Goal: Task Accomplishment & Management: Use online tool/utility

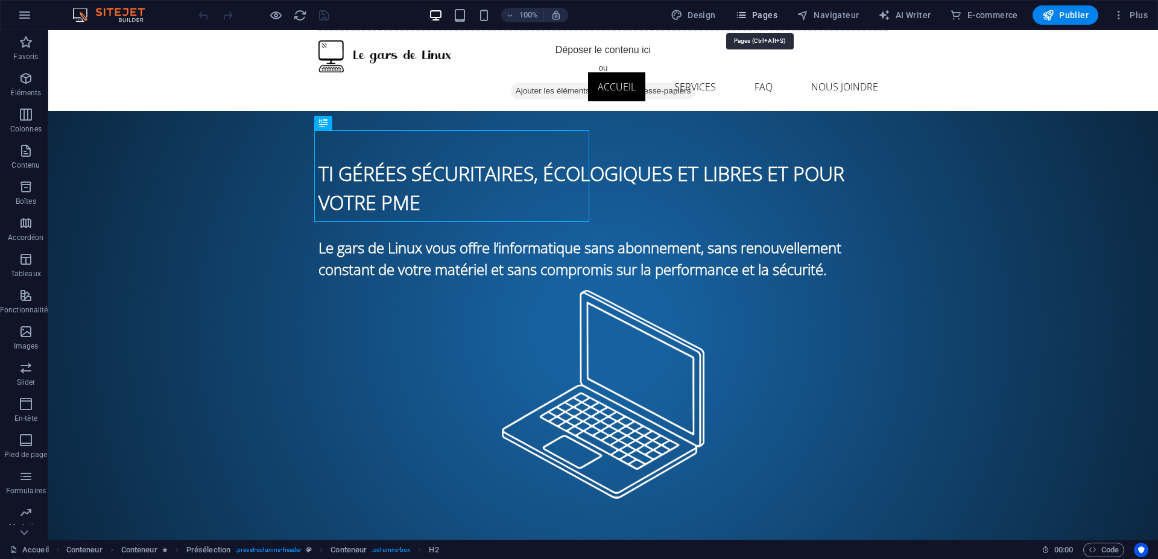
click at [755, 8] on button "Pages" at bounding box center [757, 14] width 52 height 19
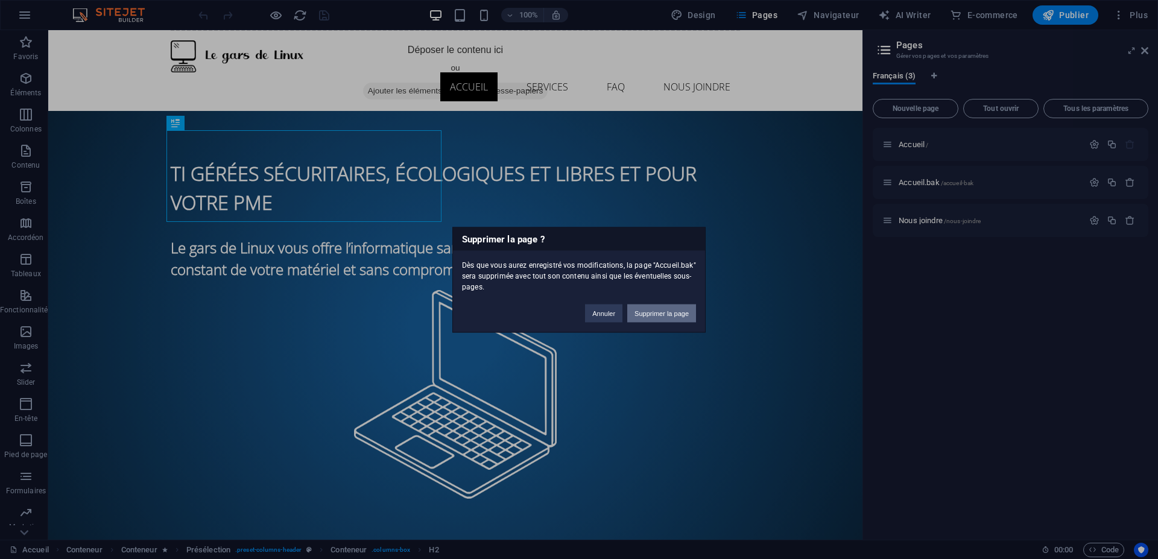
click at [649, 318] on button "Supprimer la page" at bounding box center [661, 313] width 69 height 18
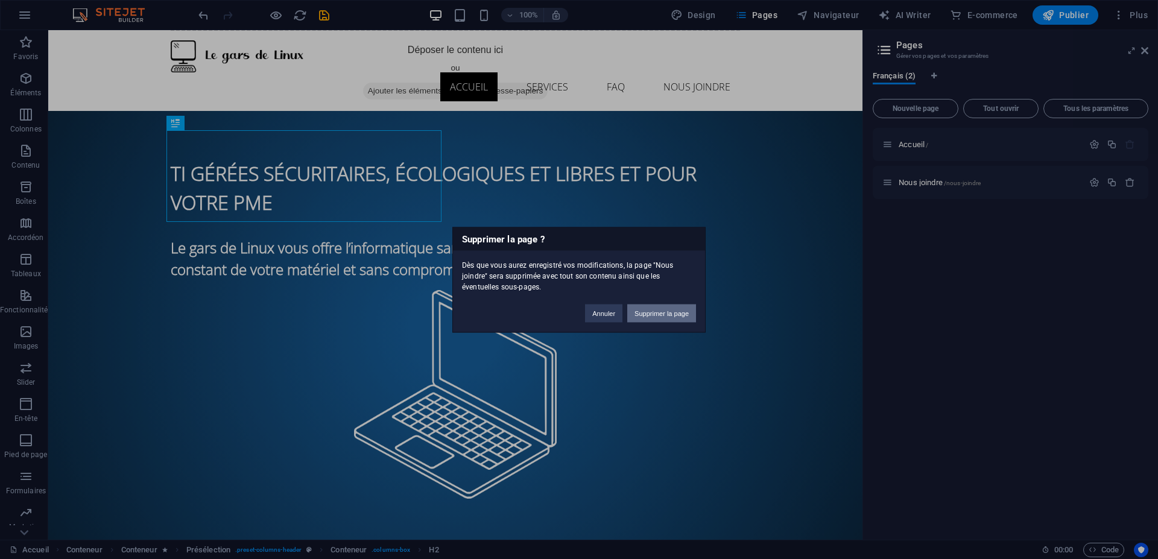
click at [655, 311] on button "Supprimer la page" at bounding box center [661, 313] width 69 height 18
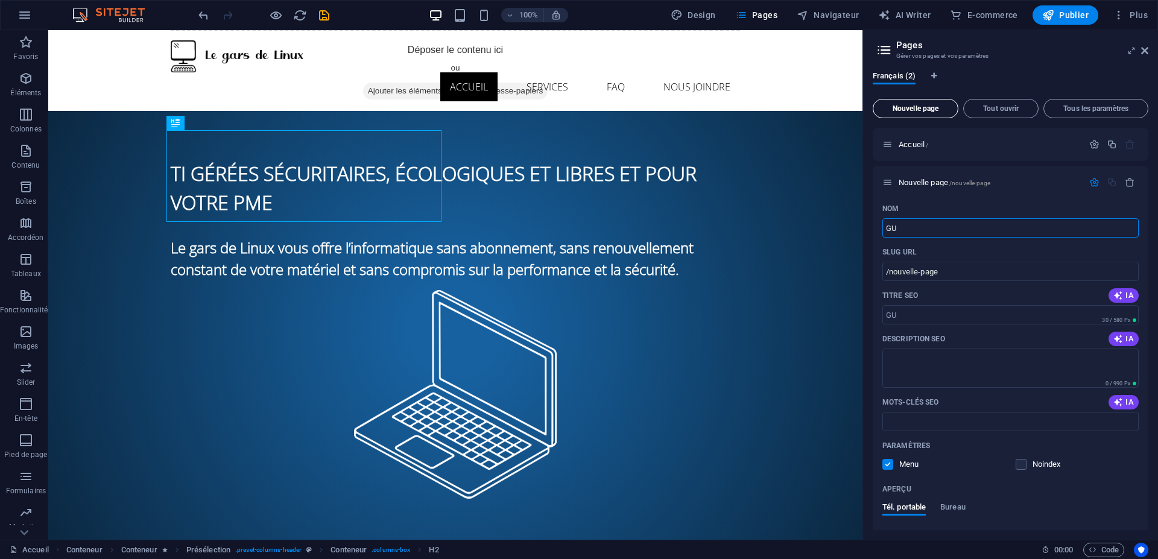
type input "GUI"
type input "/gu"
type input "GUI"
type input "/gui"
type input "GUI"
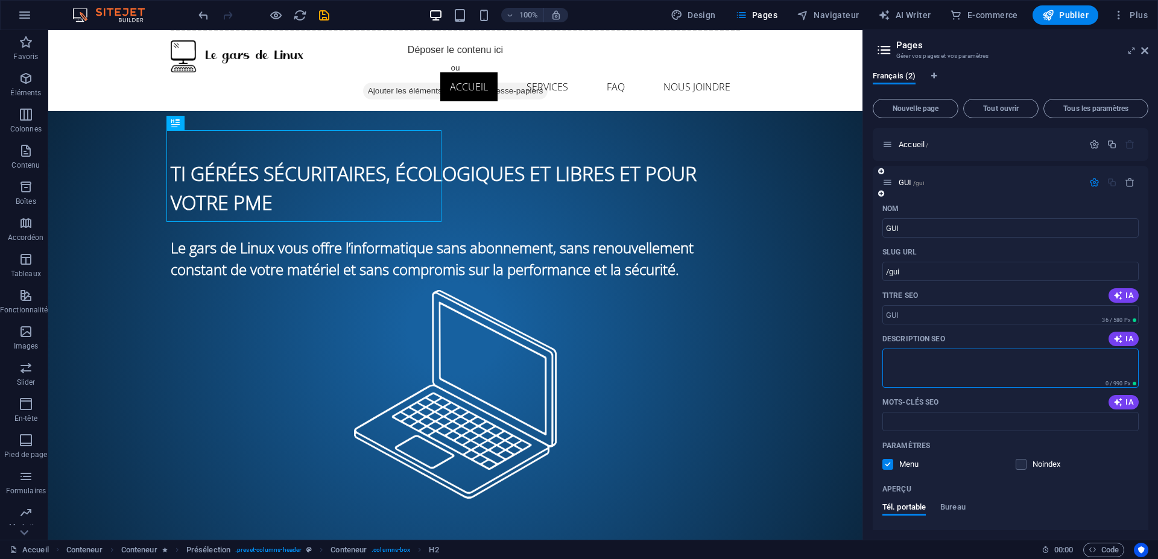
click at [971, 367] on textarea "Description SEO" at bounding box center [1011, 368] width 256 height 39
type textarea "Les environnements de bureau Linux les plus populaires"
click at [1030, 431] on input "Mots-clés SEO" at bounding box center [1011, 421] width 256 height 19
type input "Linux, informatique écologique, open source, durabilité, performance, sécurité"
click at [886, 463] on label at bounding box center [888, 464] width 11 height 11
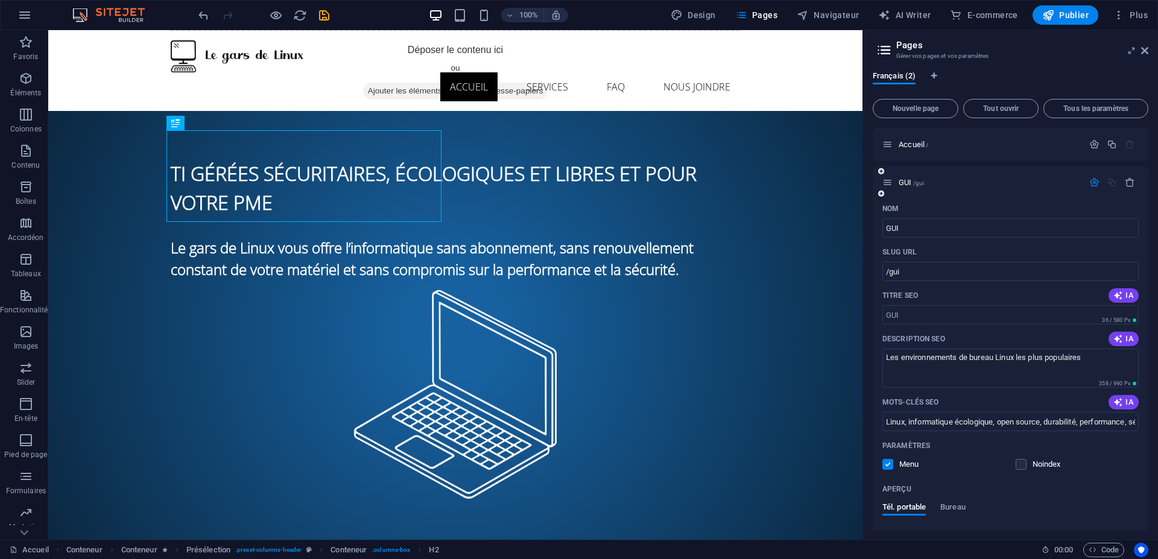
click at [0, 0] on input "checkbox" at bounding box center [0, 0] width 0 height 0
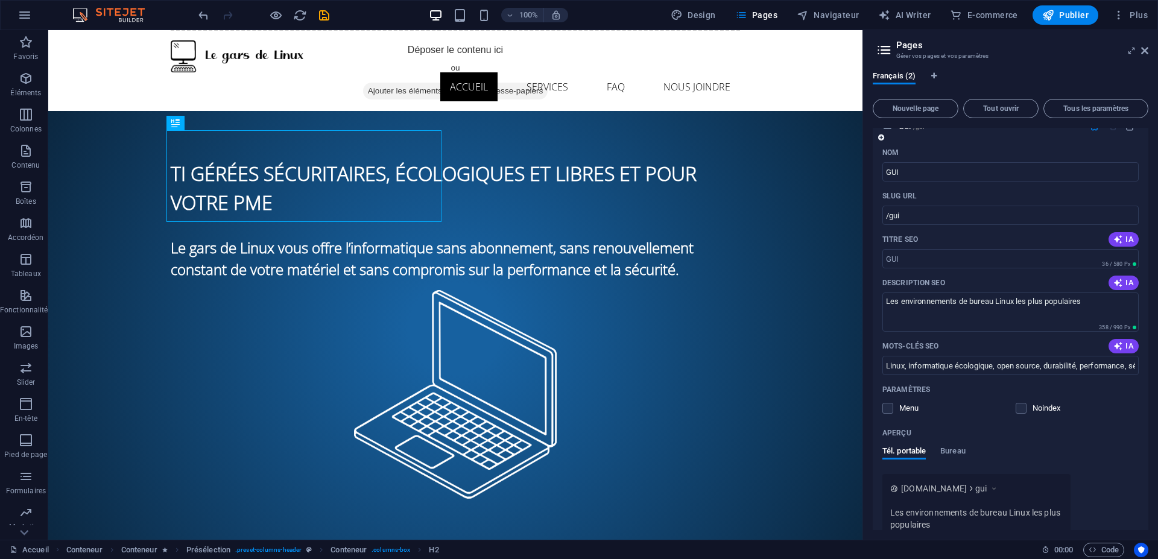
scroll to position [118, 0]
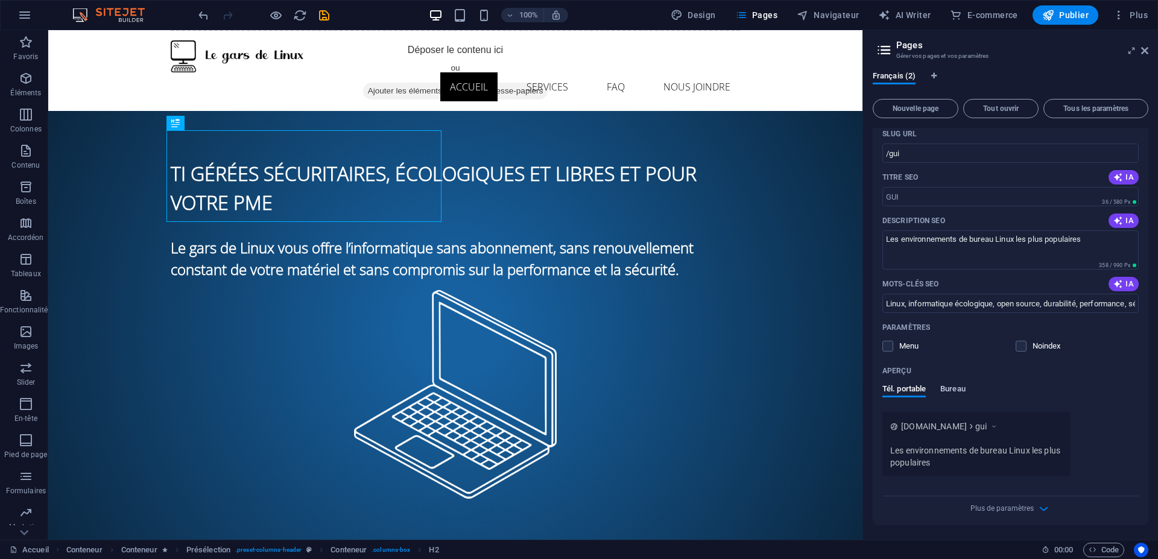
click at [955, 390] on span "Bureau" at bounding box center [952, 390] width 25 height 17
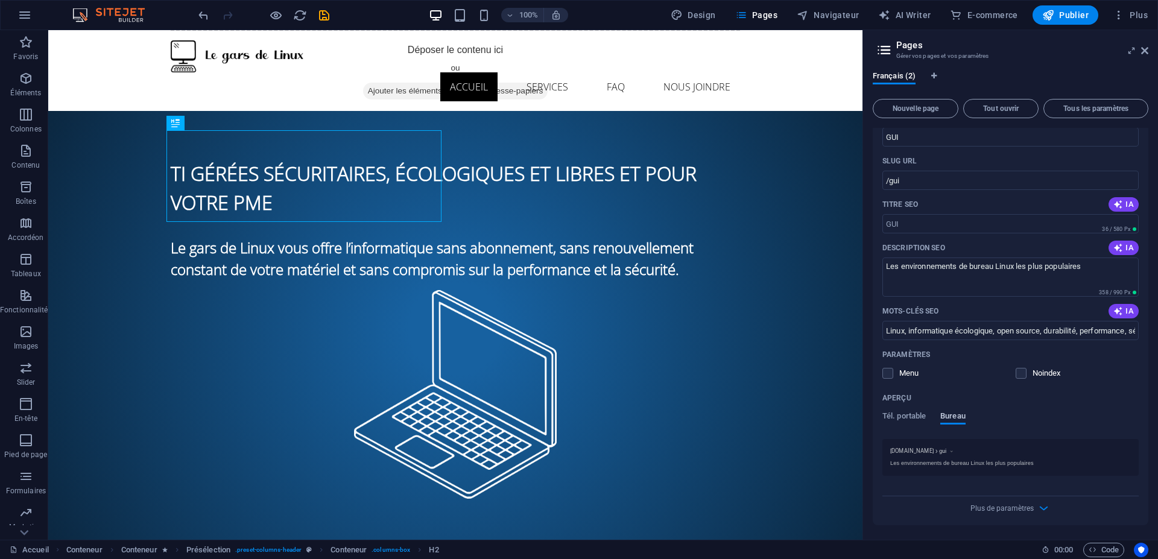
scroll to position [91, 0]
click at [998, 507] on span "Plus de paramètres" at bounding box center [1002, 508] width 63 height 8
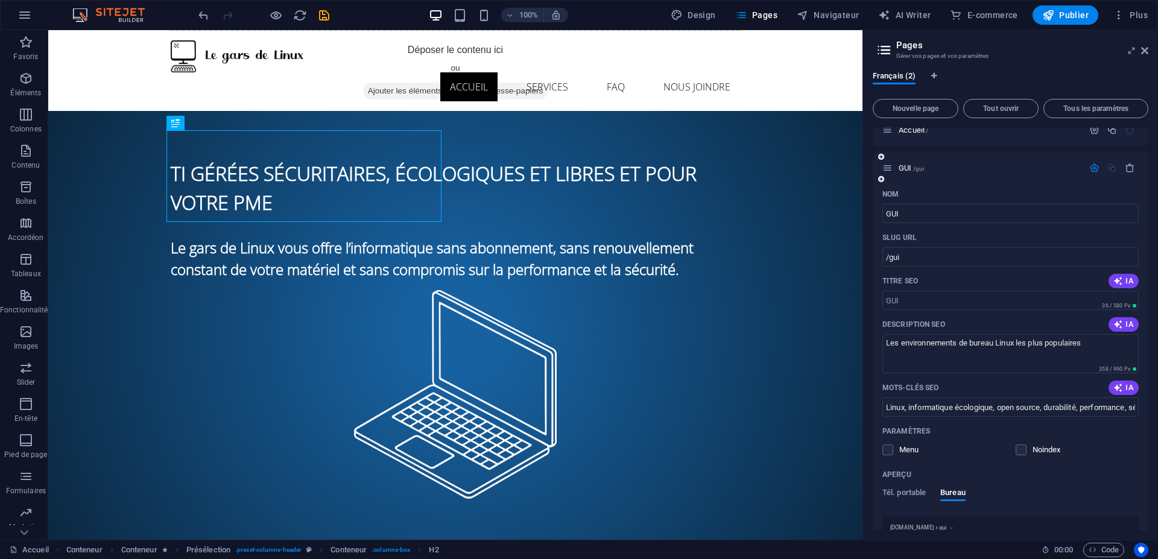
scroll to position [0, 0]
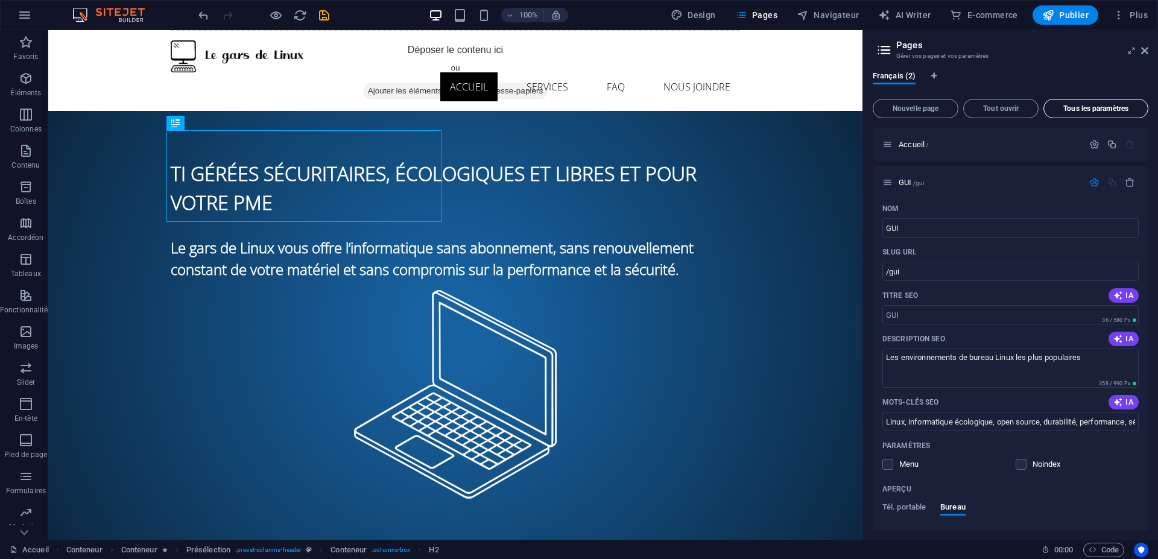
click at [0, 0] on span "Tous les paramètres" at bounding box center [0, 0] width 0 height 0
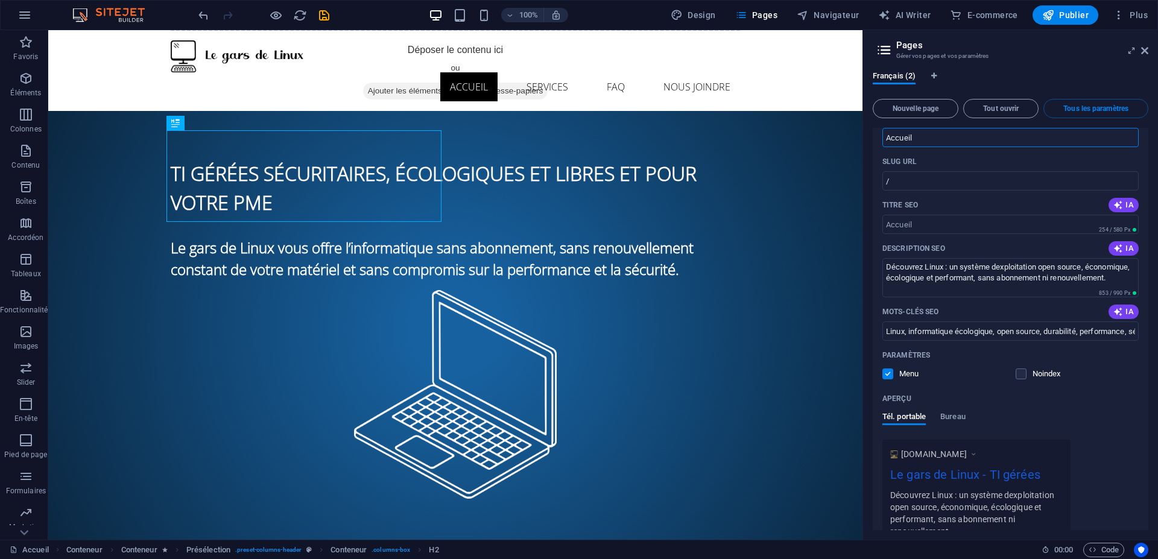
scroll to position [72, 0]
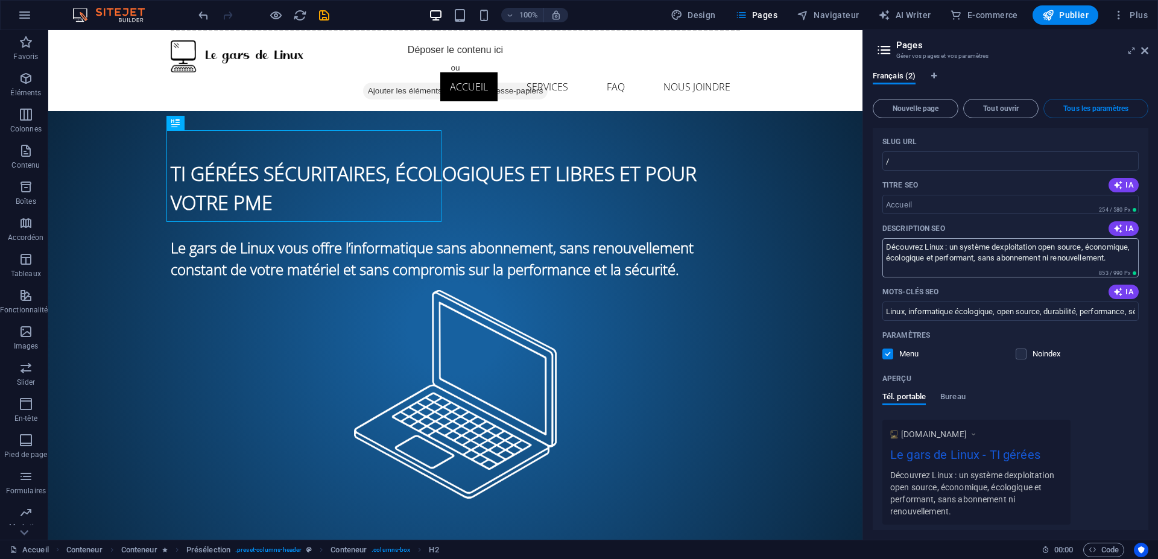
click at [1044, 244] on textarea "Découvrez Linux : un système dexploitation open source, économique, écologique …" at bounding box center [1011, 257] width 256 height 39
click at [1004, 249] on textarea "Découvrez Linux : un système d exploitation open source, économique, écologique…" at bounding box center [1011, 257] width 256 height 39
click at [940, 270] on textarea "Découvrez Linux : un système d'exploitation open source, économique, écologique…" at bounding box center [1011, 257] width 256 height 39
click at [1044, 248] on textarea "Découvrez Linux : un système d'exploitation open source, économique, écologique…" at bounding box center [1011, 257] width 256 height 39
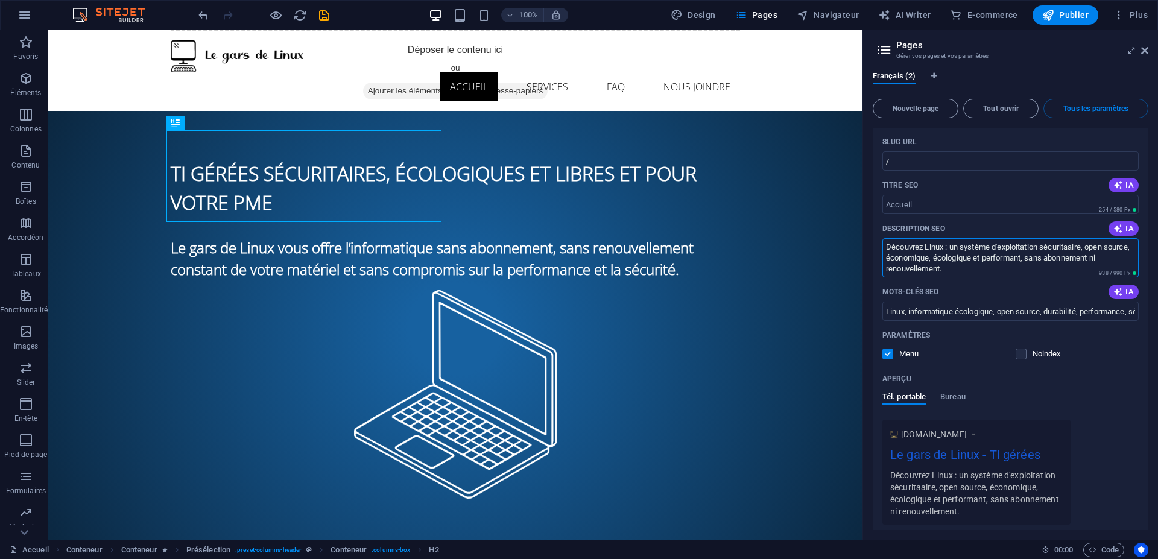
click at [1073, 249] on textarea "Découvrez Linux : un système d'exploitation sécuritaaire, open source, économiq…" at bounding box center [1011, 257] width 256 height 39
click at [1092, 260] on textarea "Découvrez Linux : un système d'exploitation sécuritaire, open source, économiqu…" at bounding box center [1011, 257] width 256 height 39
type textarea "Découvrez Linux : un système d'exploitation sécuritaire, open source, économiqu…"
click at [889, 399] on span "Tél. portable" at bounding box center [904, 398] width 43 height 17
click at [951, 399] on span "Bureau" at bounding box center [952, 398] width 25 height 17
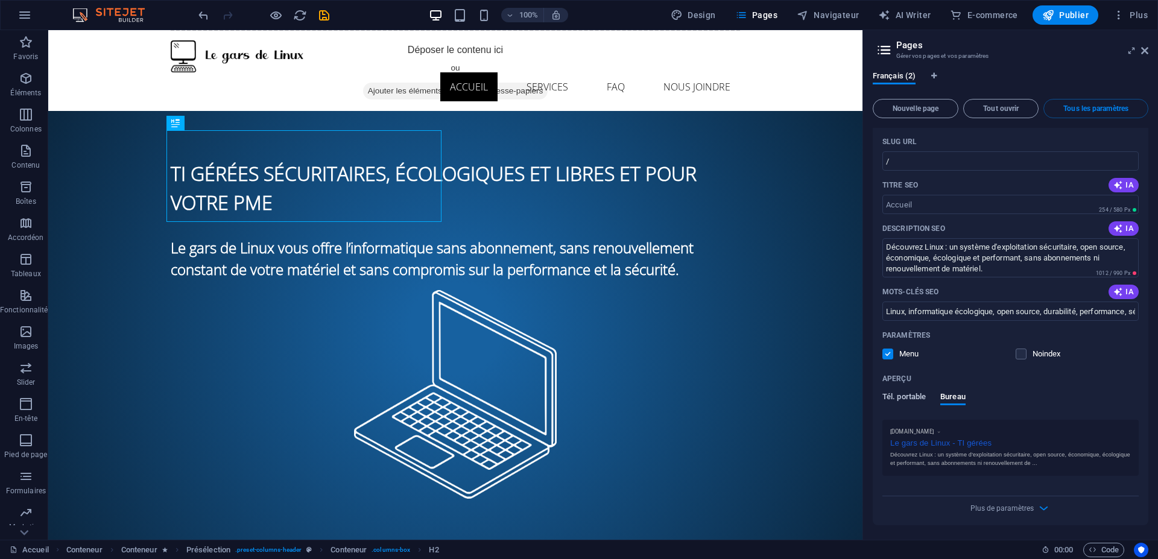
click at [914, 399] on span "Tél. portable" at bounding box center [904, 398] width 43 height 17
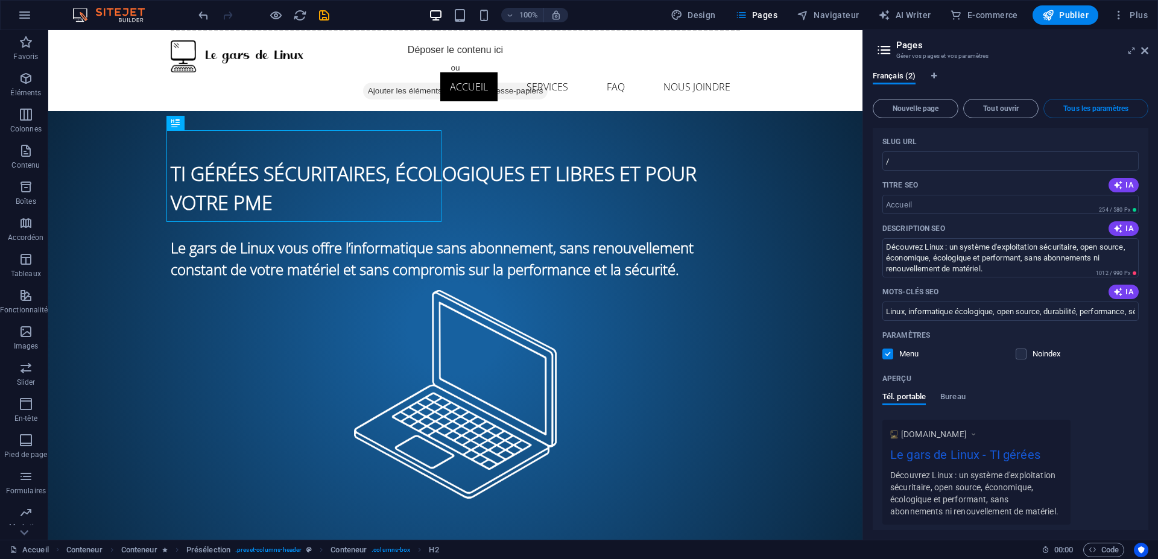
click at [977, 435] on icon at bounding box center [973, 434] width 8 height 12
click at [958, 393] on span "Bureau" at bounding box center [952, 398] width 25 height 17
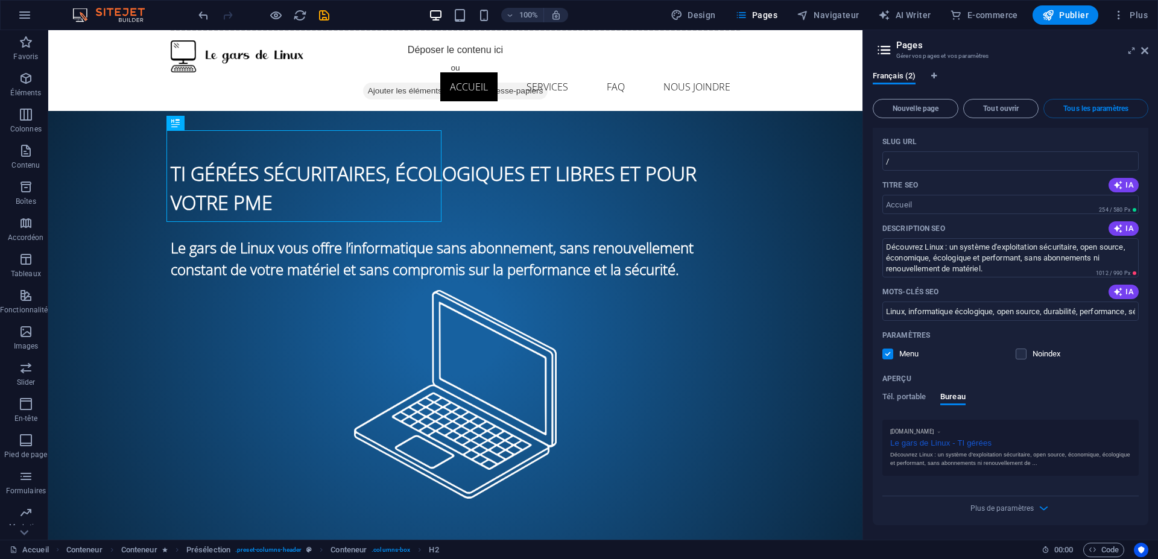
click at [942, 431] on icon at bounding box center [938, 431] width 5 height 7
click at [894, 397] on span "Tél. portable" at bounding box center [904, 398] width 43 height 17
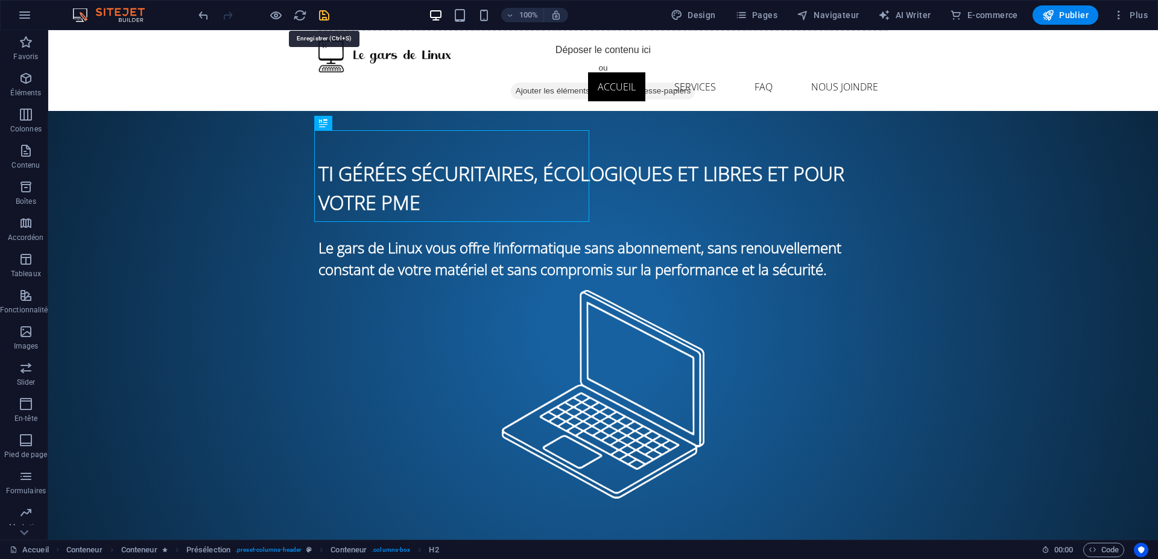
click at [29, 14] on icon "button" at bounding box center [24, 15] width 14 height 14
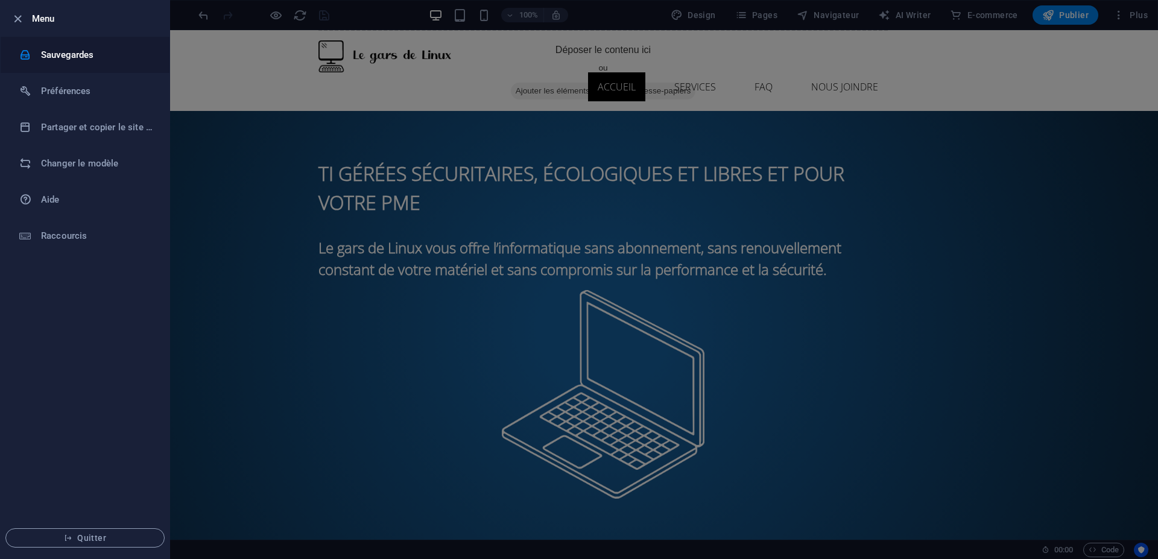
click at [46, 52] on h6 "Sauvegardes" at bounding box center [97, 55] width 112 height 14
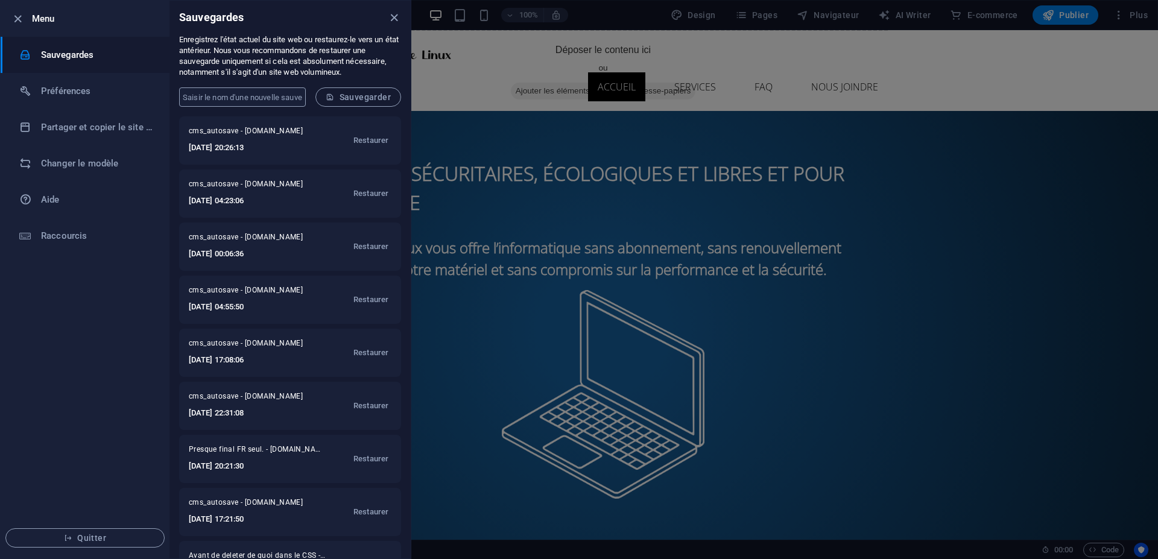
click at [247, 93] on input "text" at bounding box center [242, 96] width 127 height 19
type input "YES"
click at [345, 103] on button "Sauvegarder" at bounding box center [358, 96] width 86 height 19
click at [397, 19] on icon "close" at bounding box center [394, 18] width 14 height 14
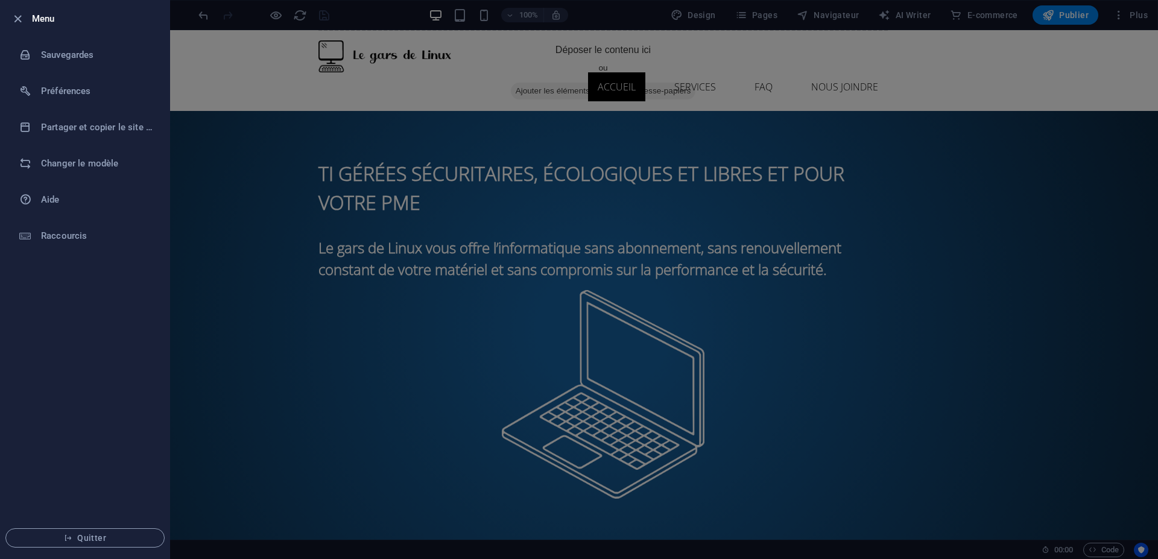
click at [221, 154] on div at bounding box center [579, 279] width 1158 height 559
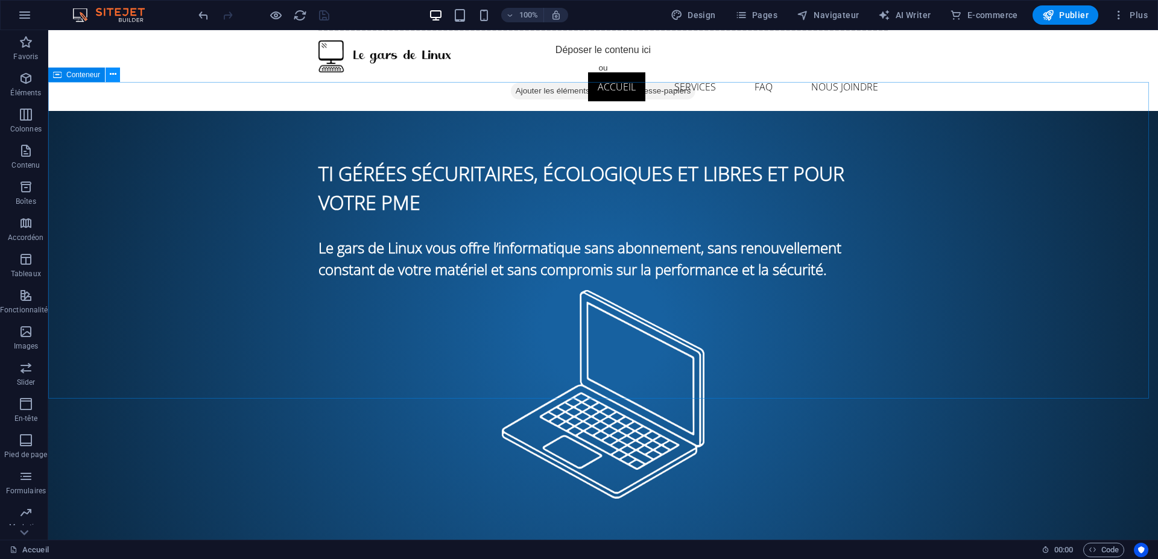
click at [113, 78] on icon at bounding box center [113, 74] width 7 height 13
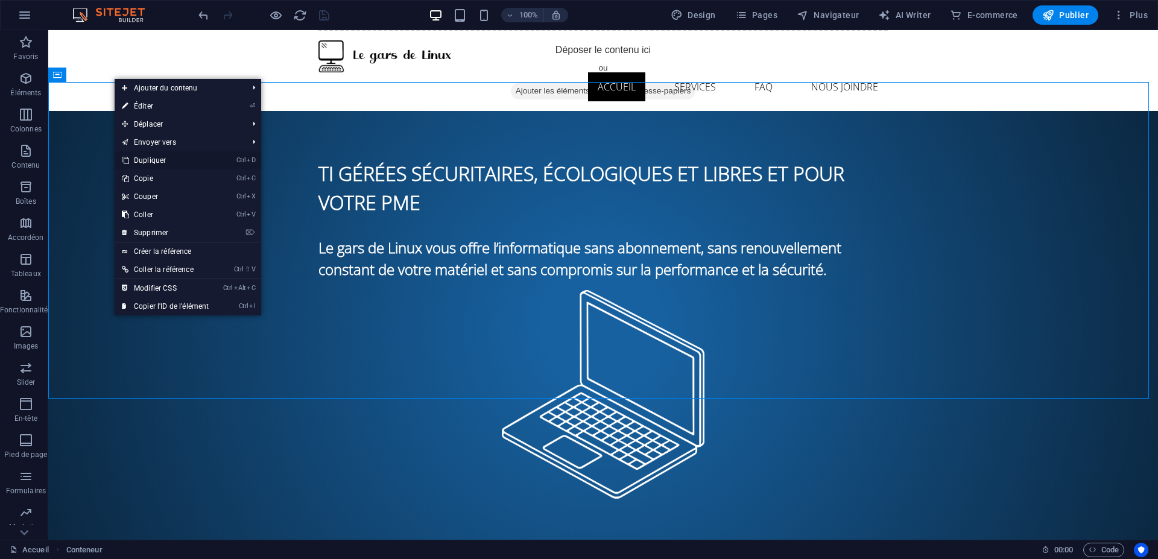
click at [153, 162] on link "Ctrl D Dupliquer" at bounding box center [165, 160] width 101 height 18
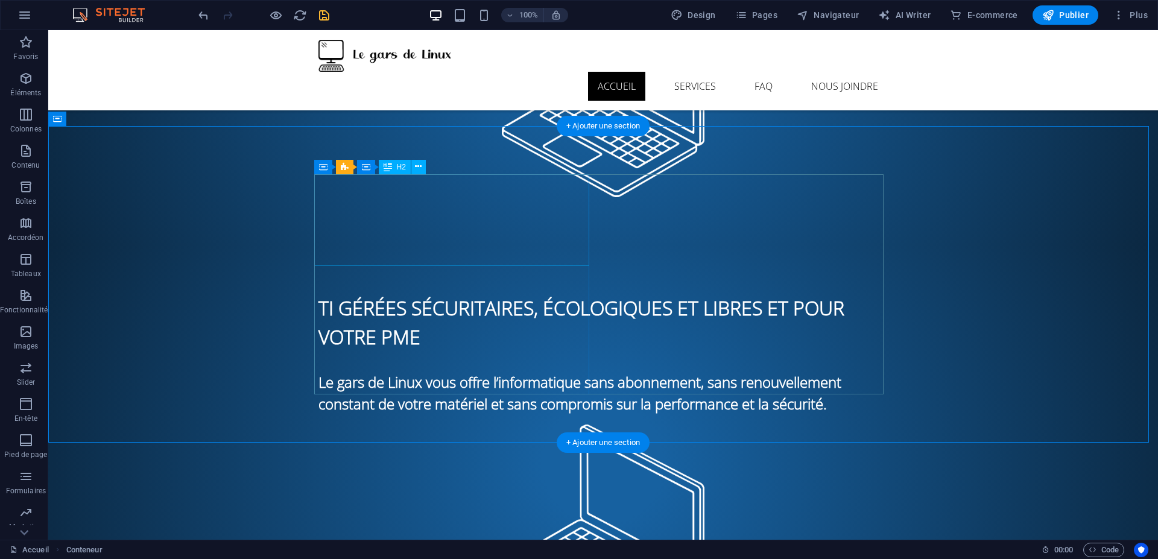
scroll to position [290, 0]
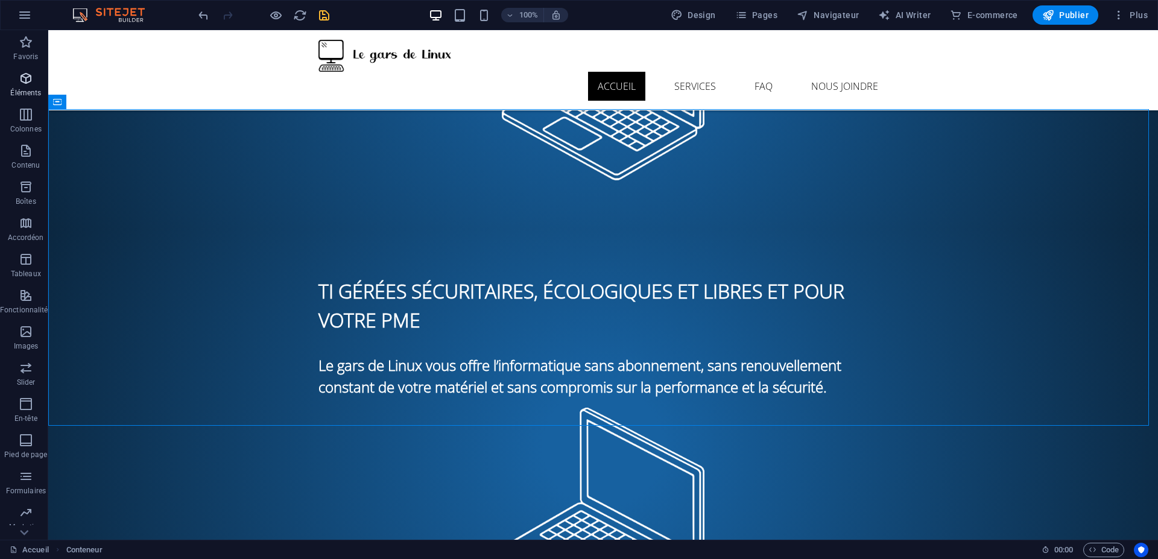
click at [21, 78] on icon "button" at bounding box center [26, 78] width 14 height 14
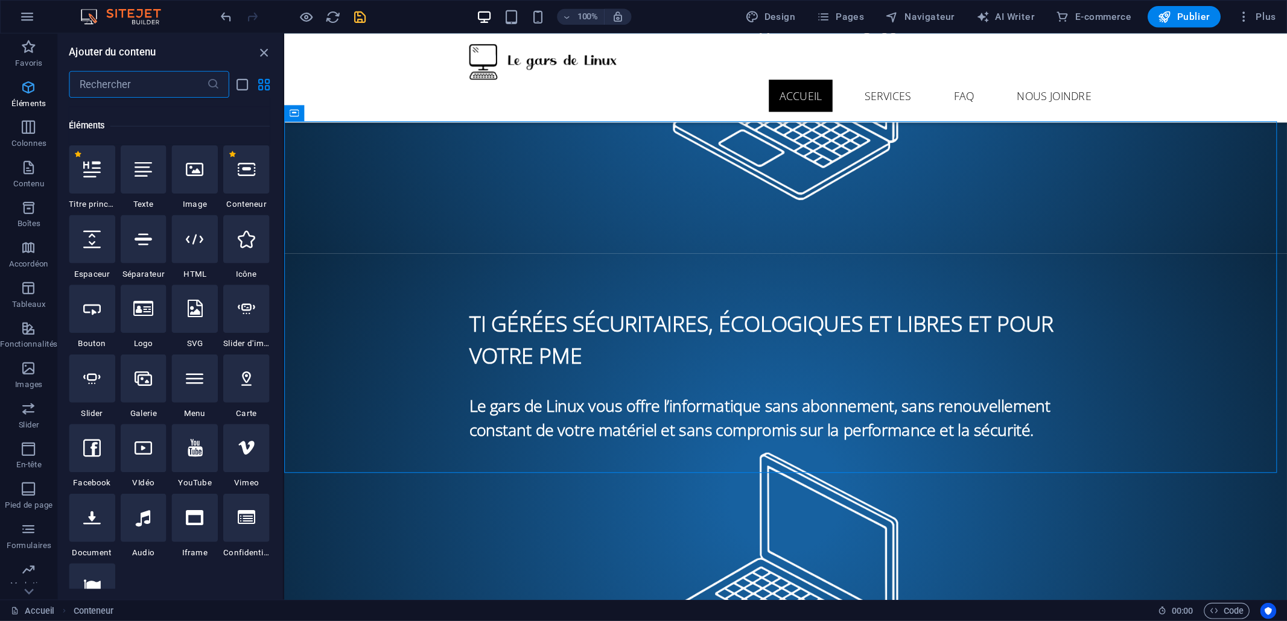
scroll to position [128, 0]
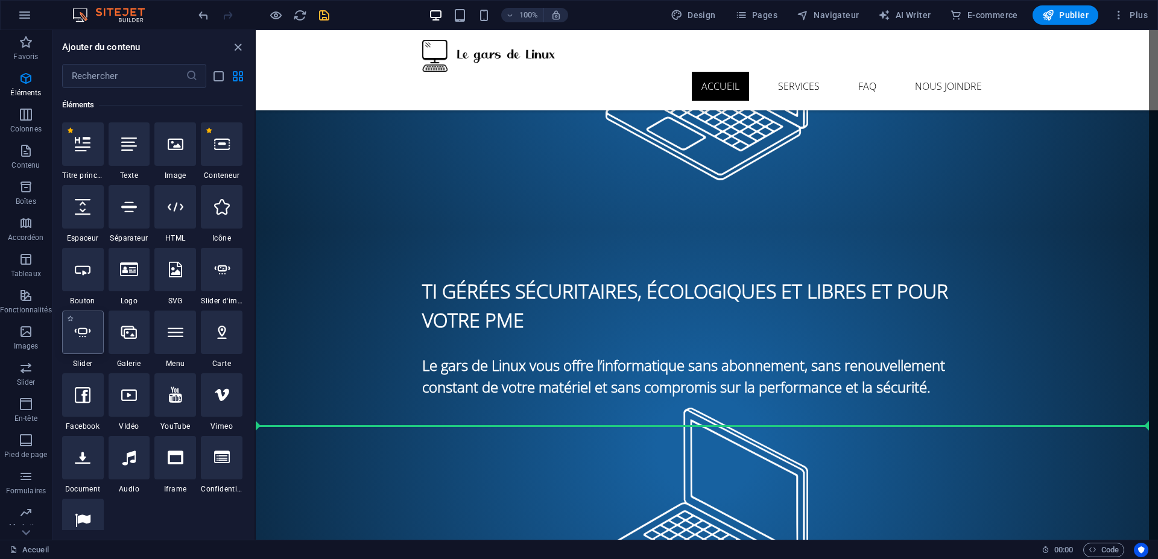
select select "ms"
select select "s"
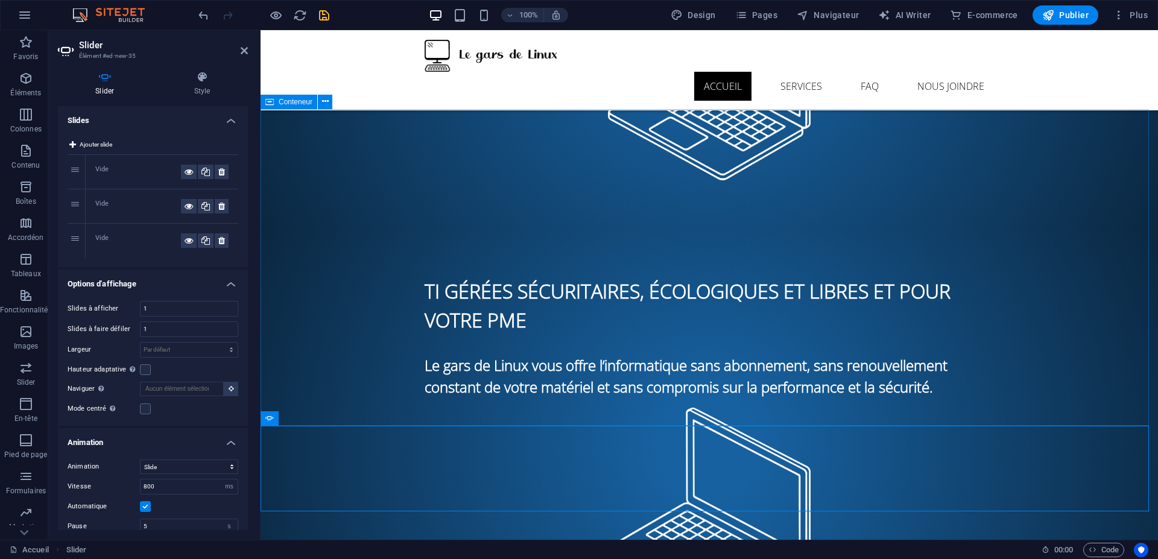
click at [349, 306] on div "TI gérées sécuritaires, écologiques et libres et pour votre PME Le gars de Linu…" at bounding box center [710, 447] width 898 height 437
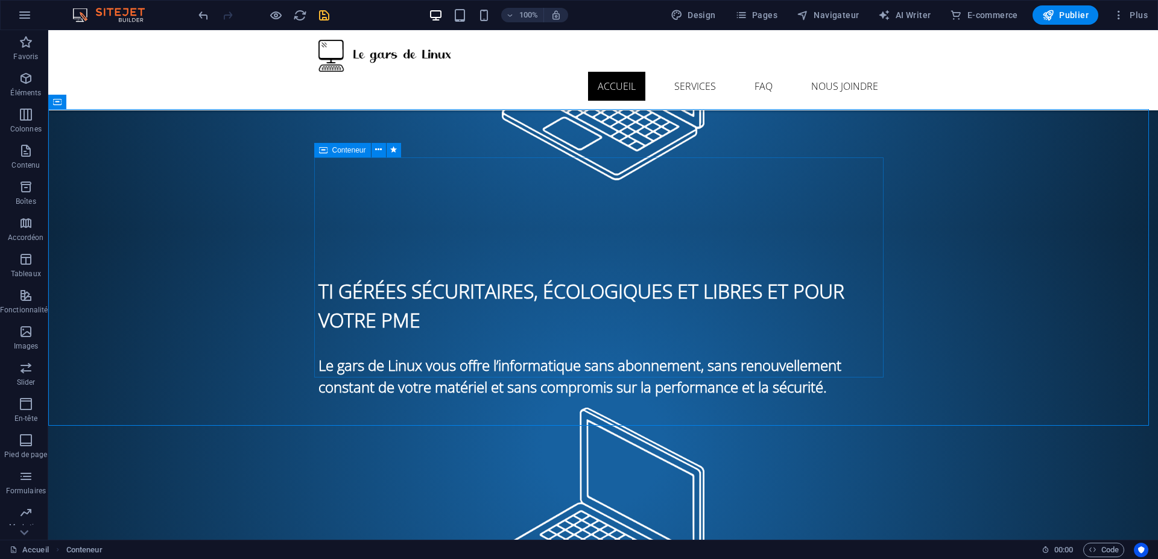
click at [325, 150] on icon at bounding box center [323, 150] width 8 height 14
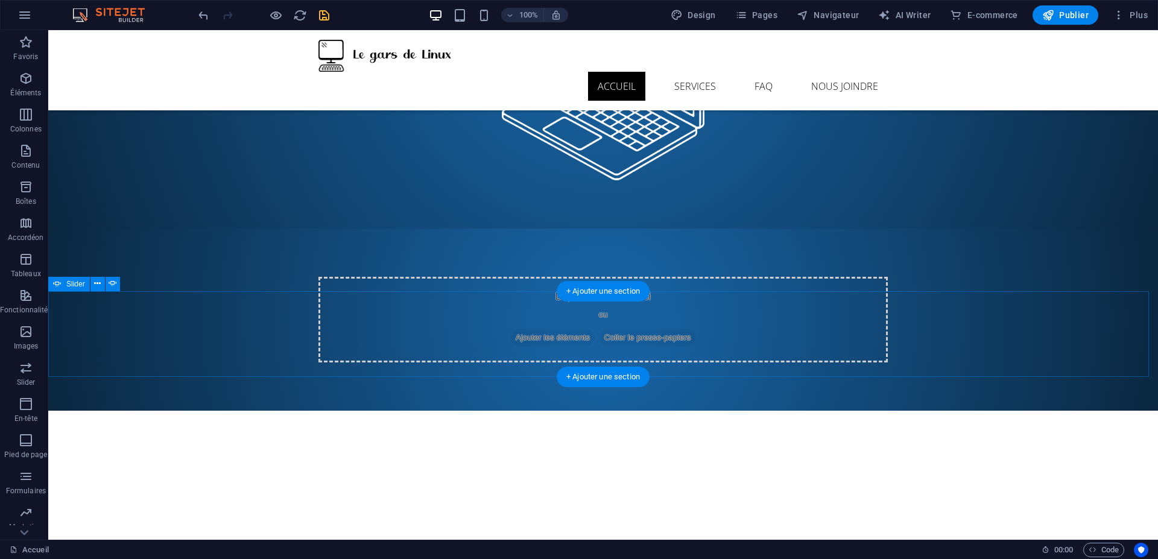
click at [67, 287] on span "Slider" at bounding box center [75, 283] width 19 height 7
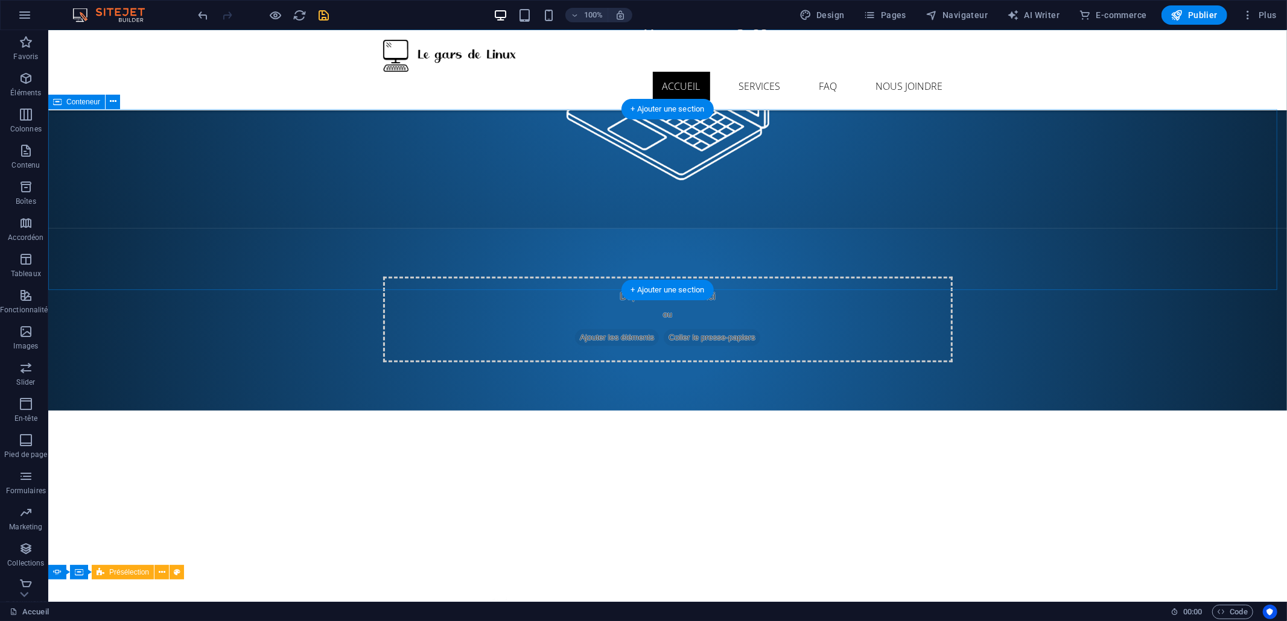
click at [740, 329] on span "Coller le presse-papiers" at bounding box center [711, 337] width 97 height 17
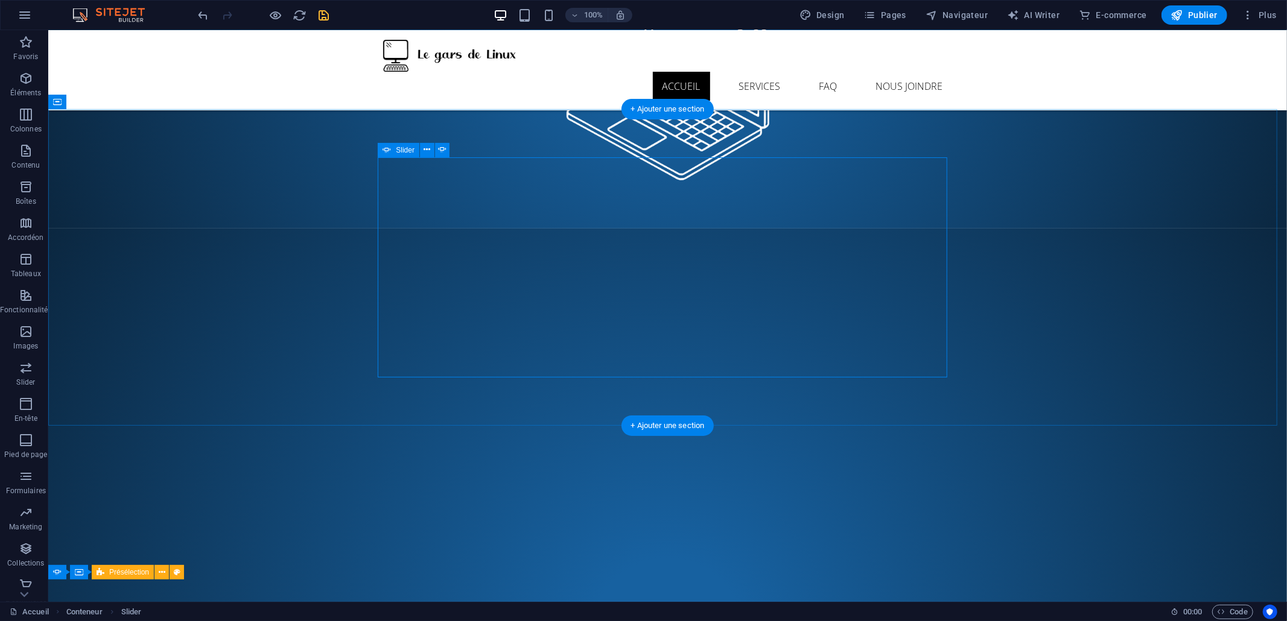
click at [557, 285] on div "Déposer le contenu ici ou Ajouter les éléments Coller le presse-papiers Déposer…" at bounding box center [666, 632] width 569 height 712
click at [382, 287] on button "button" at bounding box center [382, 287] width 0 height 0
click at [388, 152] on icon at bounding box center [386, 150] width 8 height 14
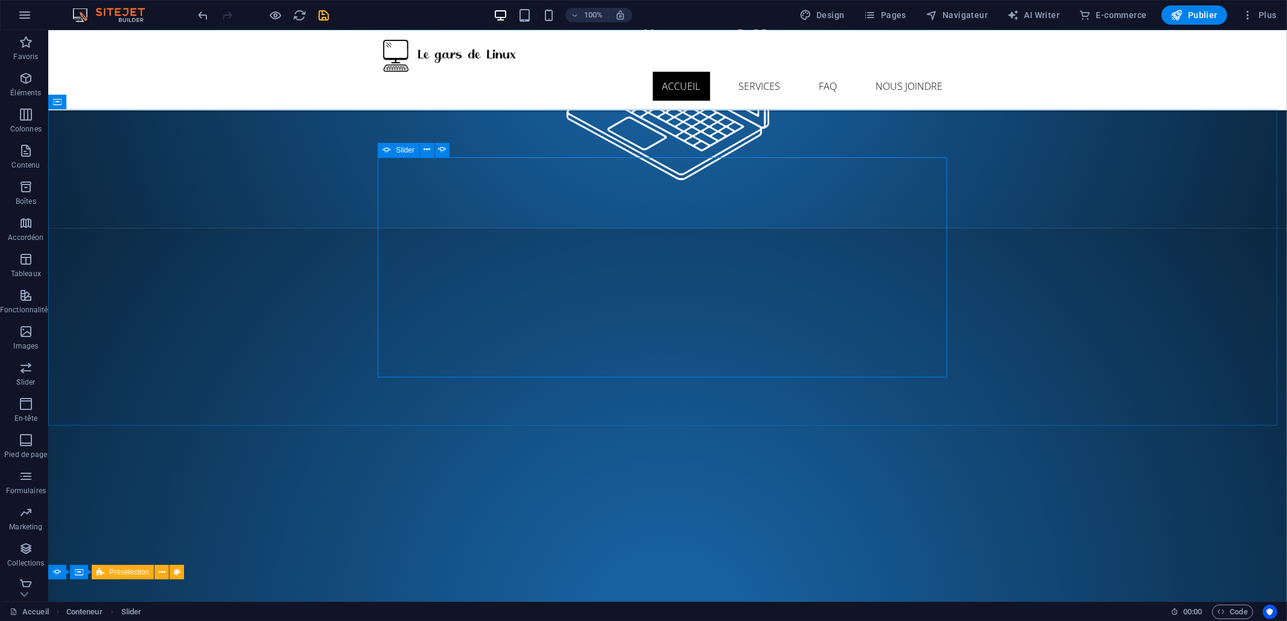
select select "ms"
select select "s"
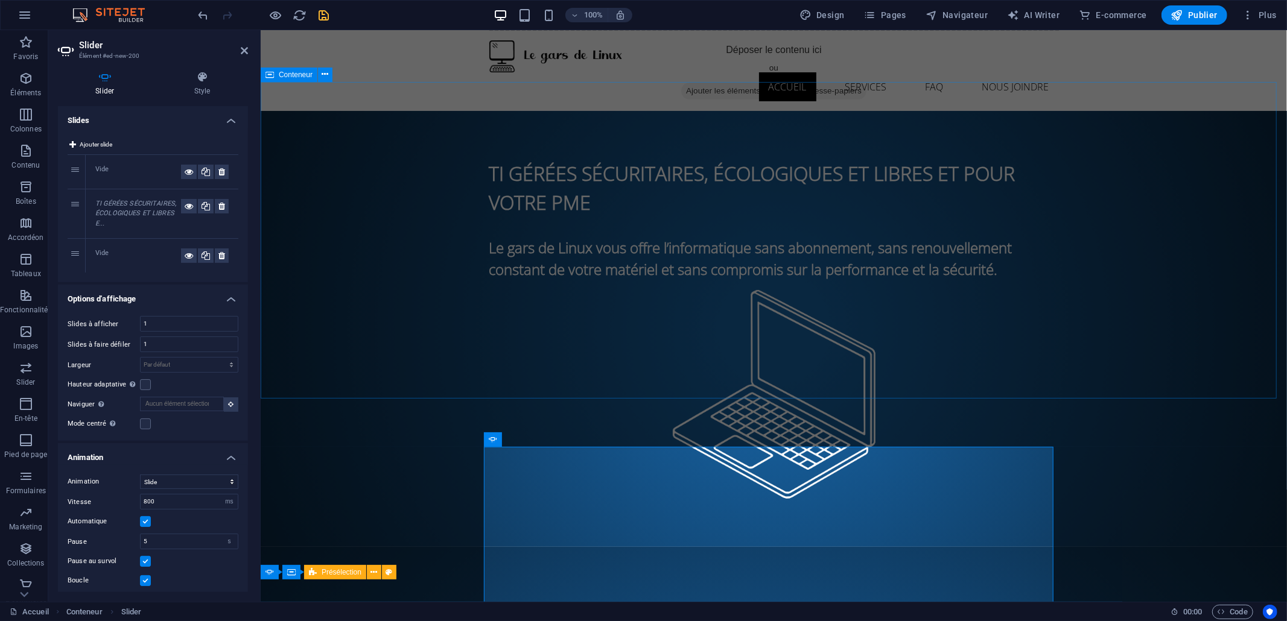
scroll to position [241, 0]
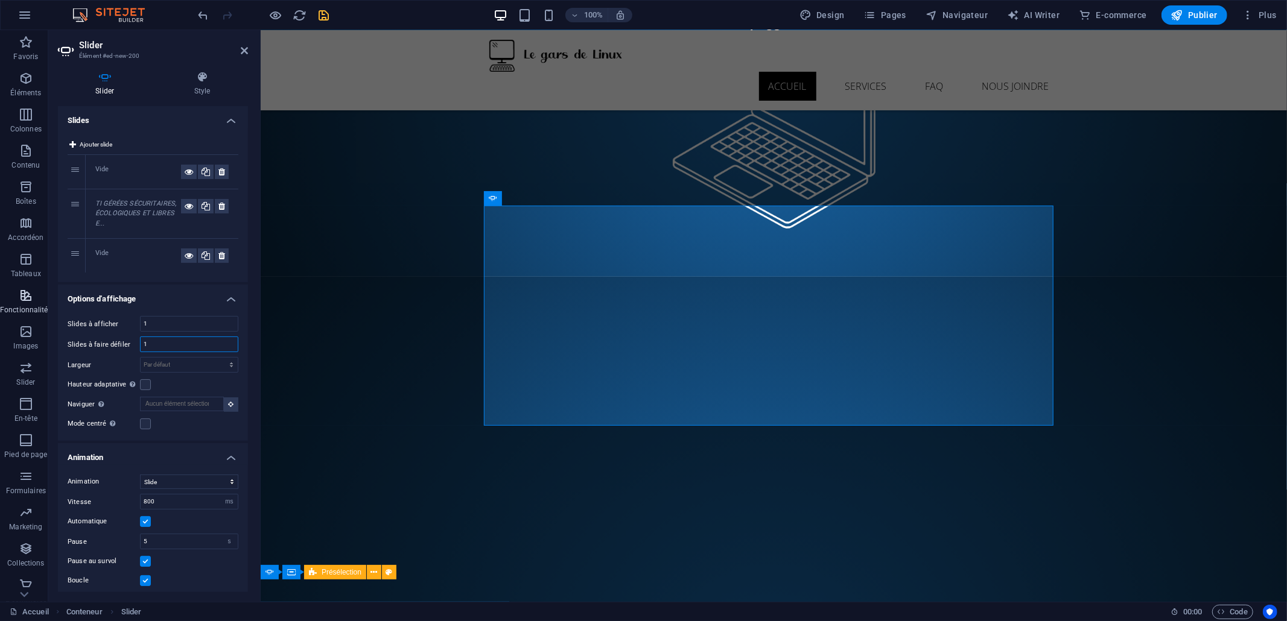
drag, startPoint x: 174, startPoint y: 344, endPoint x: 46, endPoint y: 315, distance: 130.4
click at [46, 315] on section "Favoris Éléments Colonnes Contenu Boîtes Accordéon Tableaux Fonctionnalités Ima…" at bounding box center [643, 316] width 1287 height 572
click at [142, 426] on label at bounding box center [145, 424] width 11 height 11
click at [0, 0] on input "Mode centré Permet de centrer la vue en affichant partiellement la slide précéd…" at bounding box center [0, 0] width 0 height 0
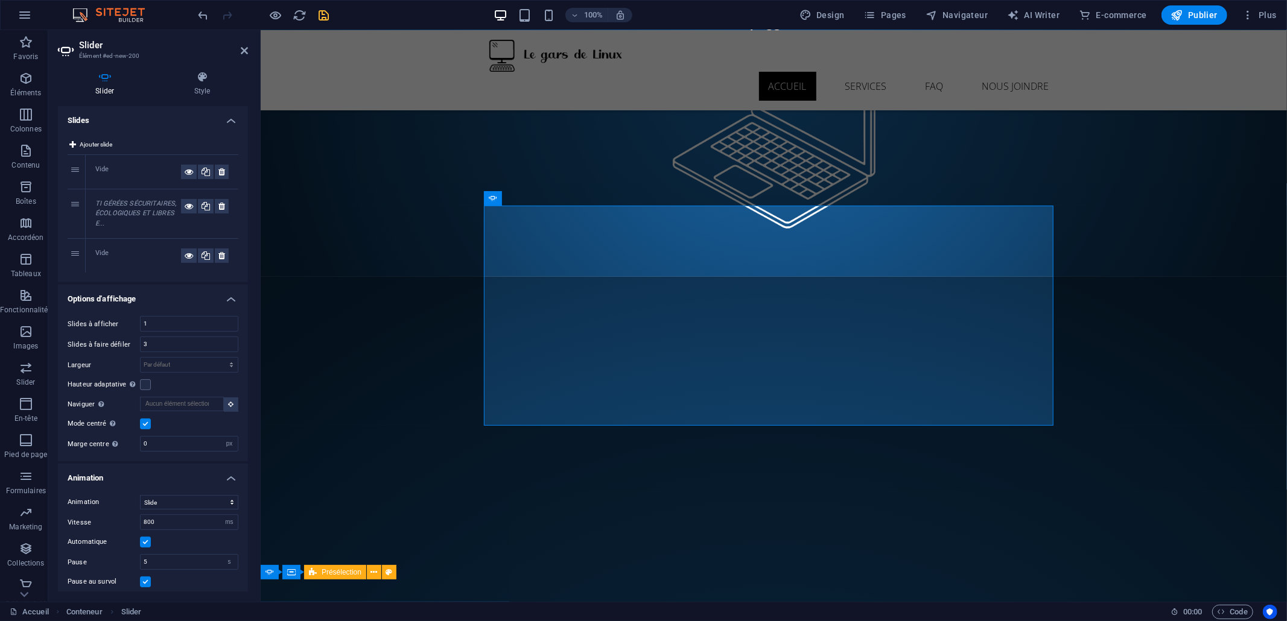
click at [142, 426] on label at bounding box center [145, 424] width 11 height 11
click at [0, 0] on input "Mode centré Permet de centrer la vue en affichant partiellement la slide précéd…" at bounding box center [0, 0] width 0 height 0
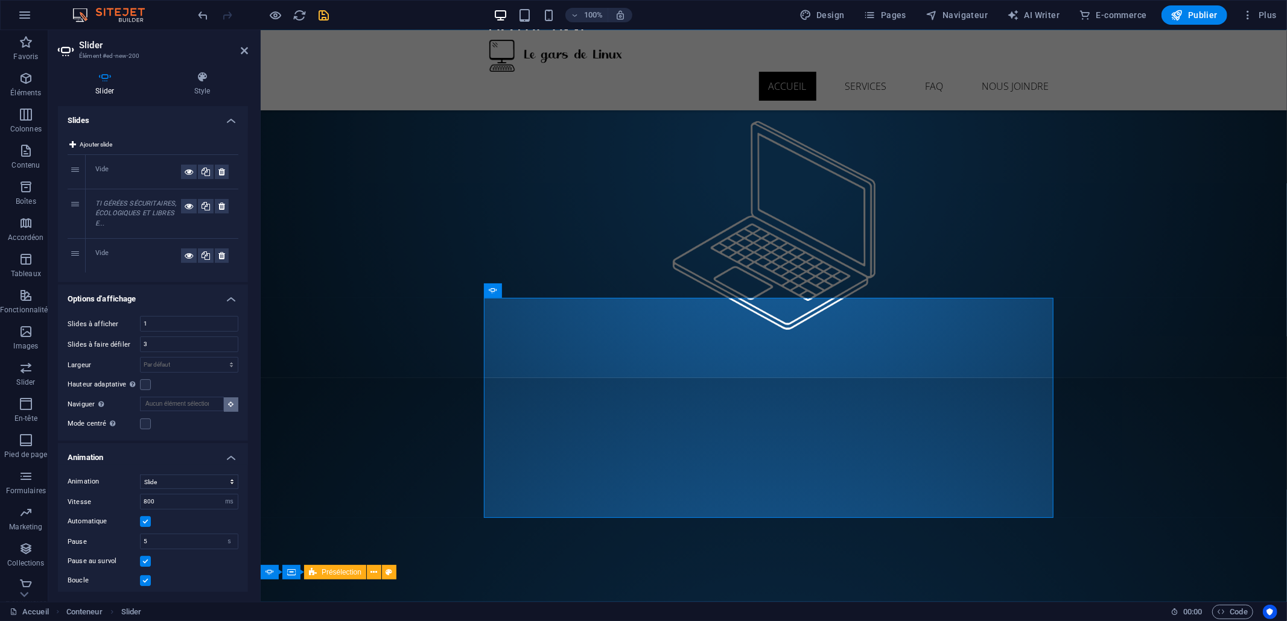
scroll to position [139, 0]
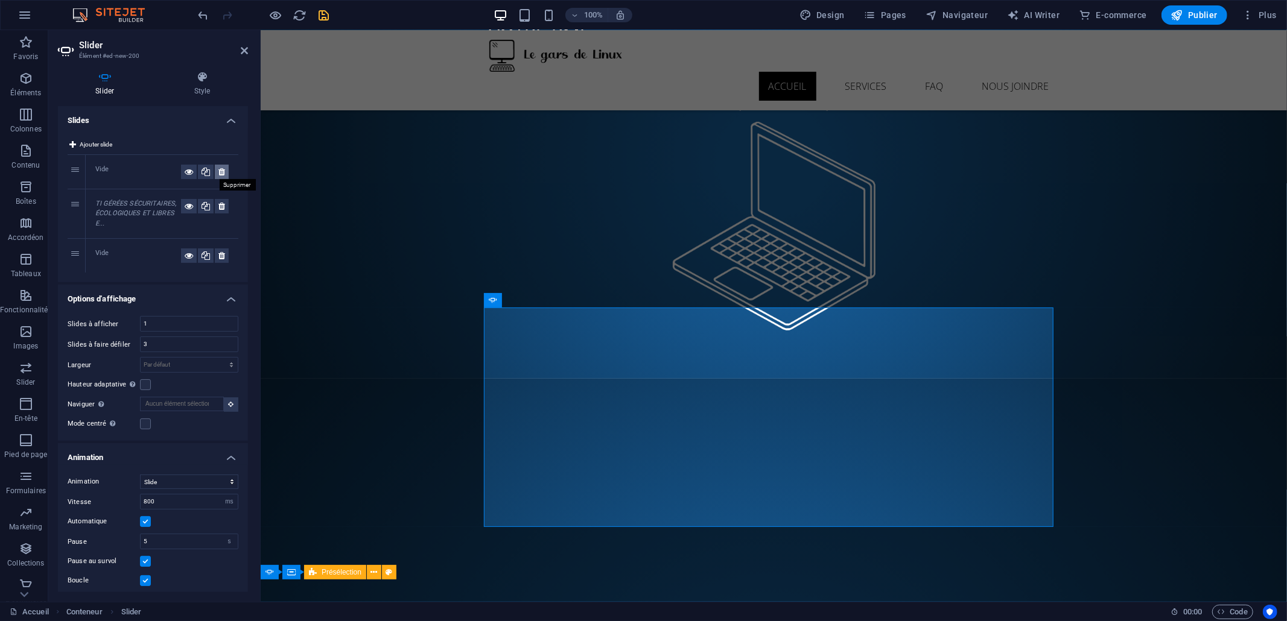
click at [222, 171] on icon at bounding box center [221, 172] width 7 height 14
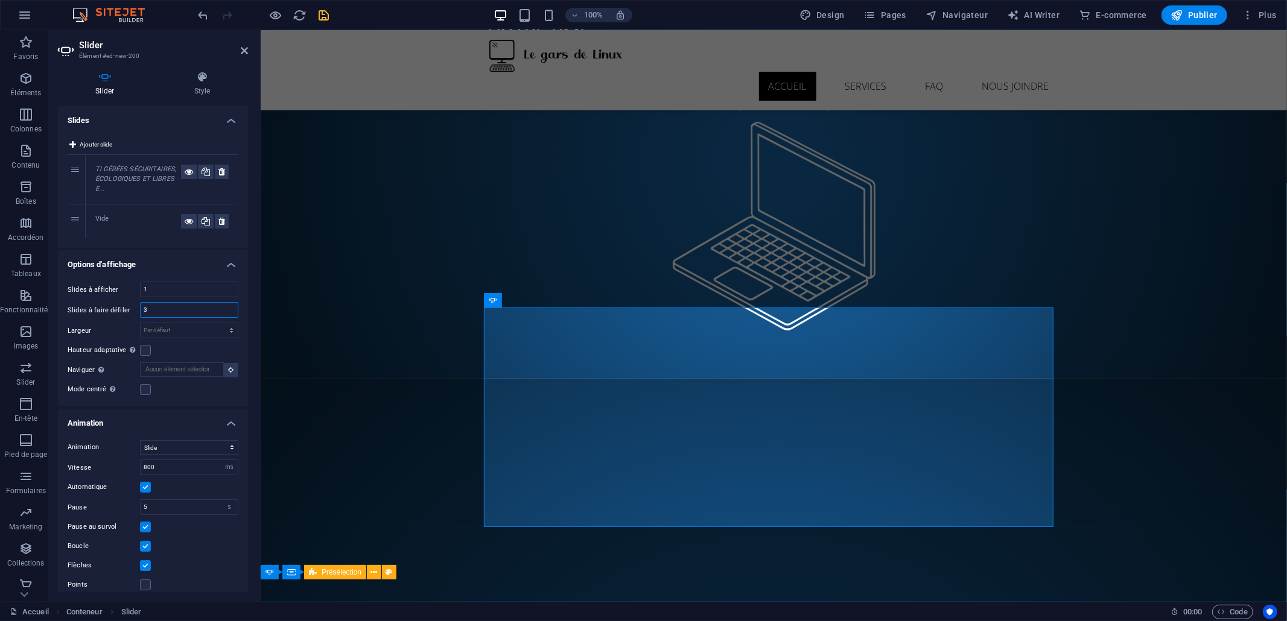
drag, startPoint x: 192, startPoint y: 315, endPoint x: 70, endPoint y: 278, distance: 127.3
click at [70, 278] on div "Slides à afficher 1 Slides à faire défiler 3 Largeur Par défaut px % rem em vw …" at bounding box center [153, 339] width 190 height 135
click at [182, 285] on input "1" at bounding box center [189, 289] width 97 height 14
click at [222, 222] on icon at bounding box center [221, 221] width 7 height 14
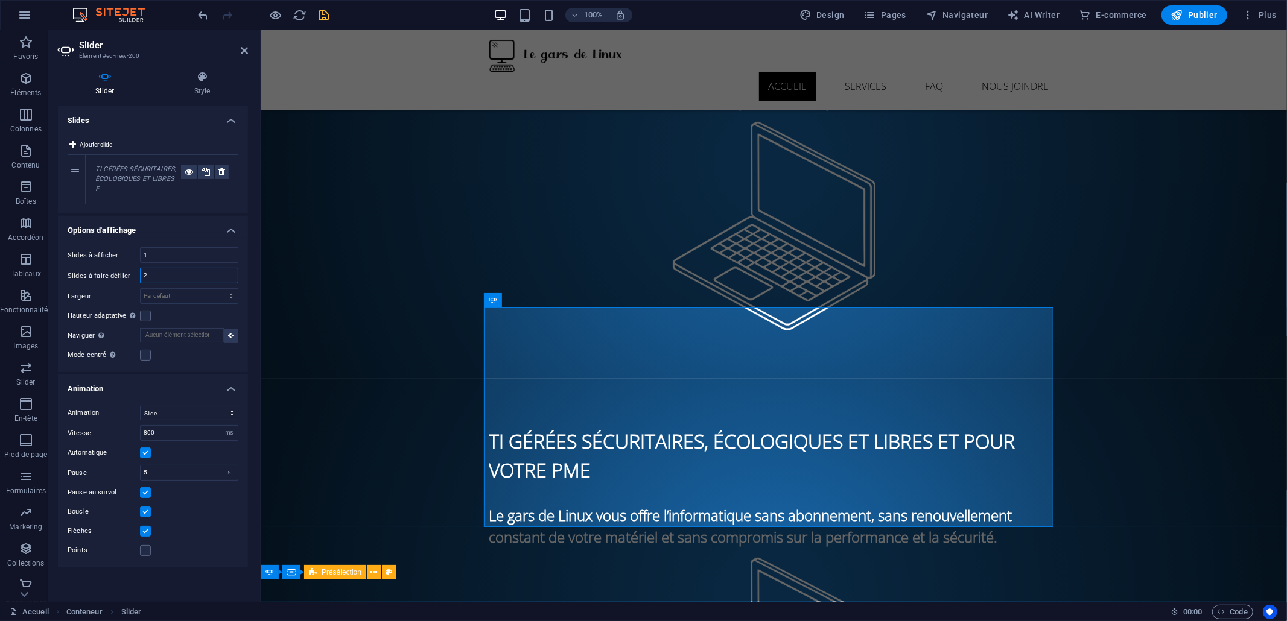
drag, startPoint x: 163, startPoint y: 274, endPoint x: 124, endPoint y: 264, distance: 40.5
click at [124, 264] on div "Slides à afficher 1 Slides à faire défiler 2 Largeur Par défaut px % rem em vw …" at bounding box center [153, 305] width 190 height 135
type input "1"
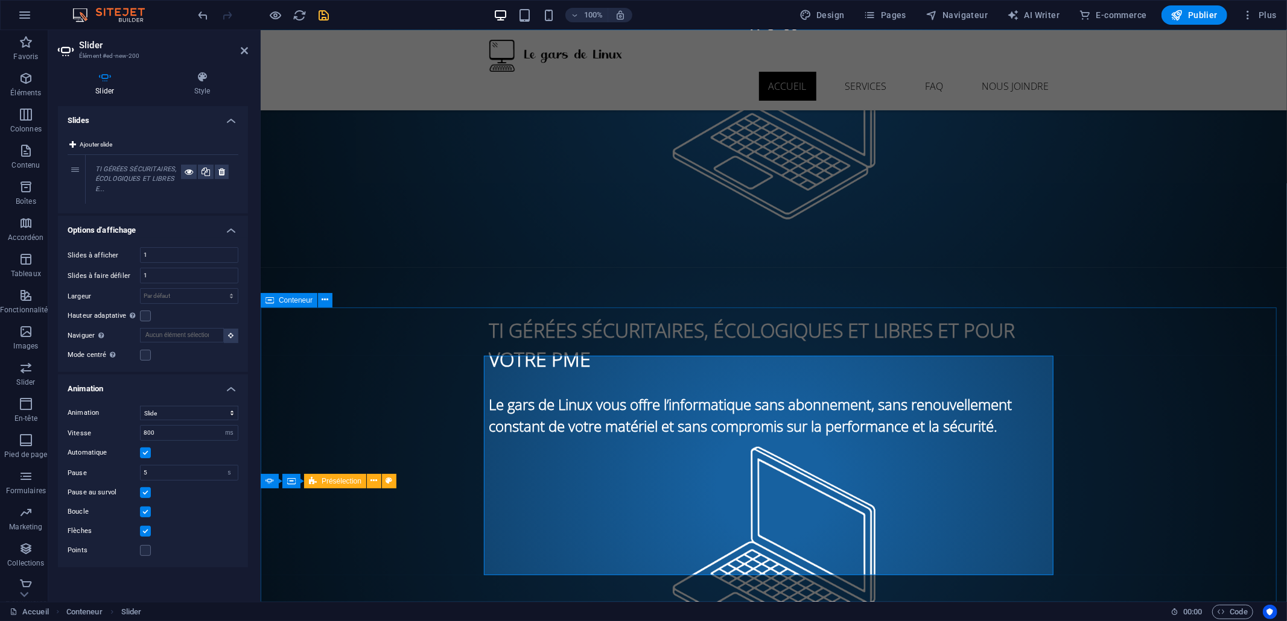
scroll to position [402, 0]
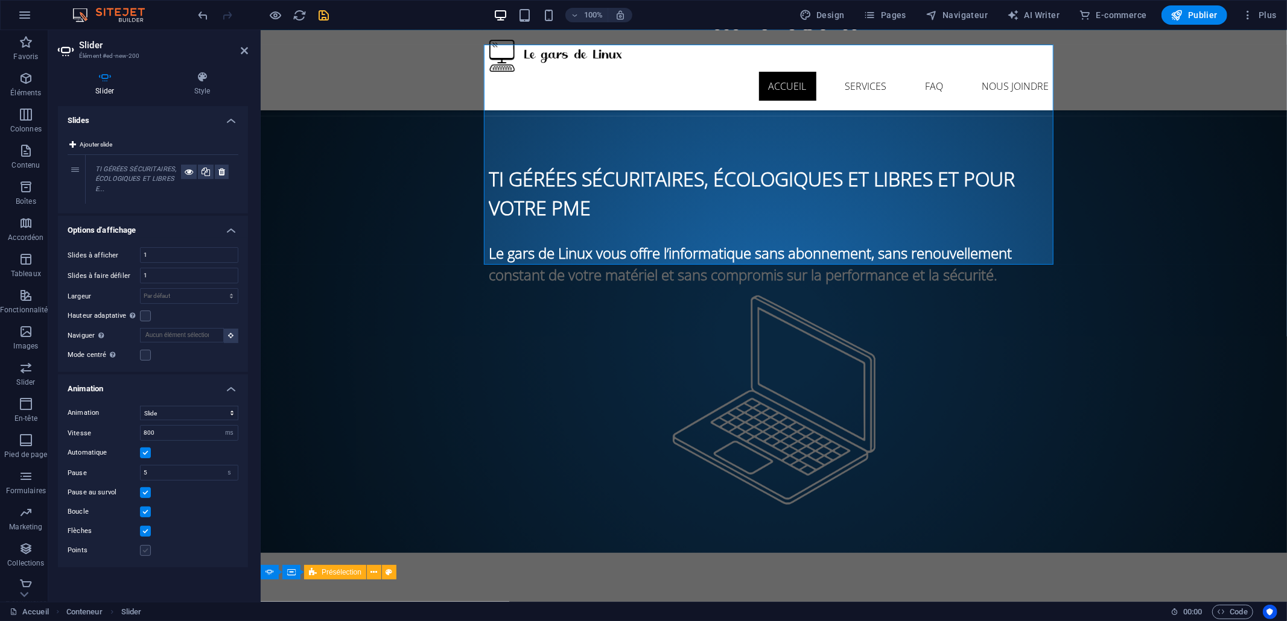
click at [140, 548] on label at bounding box center [145, 550] width 11 height 11
click at [0, 0] on input "Points" at bounding box center [0, 0] width 0 height 0
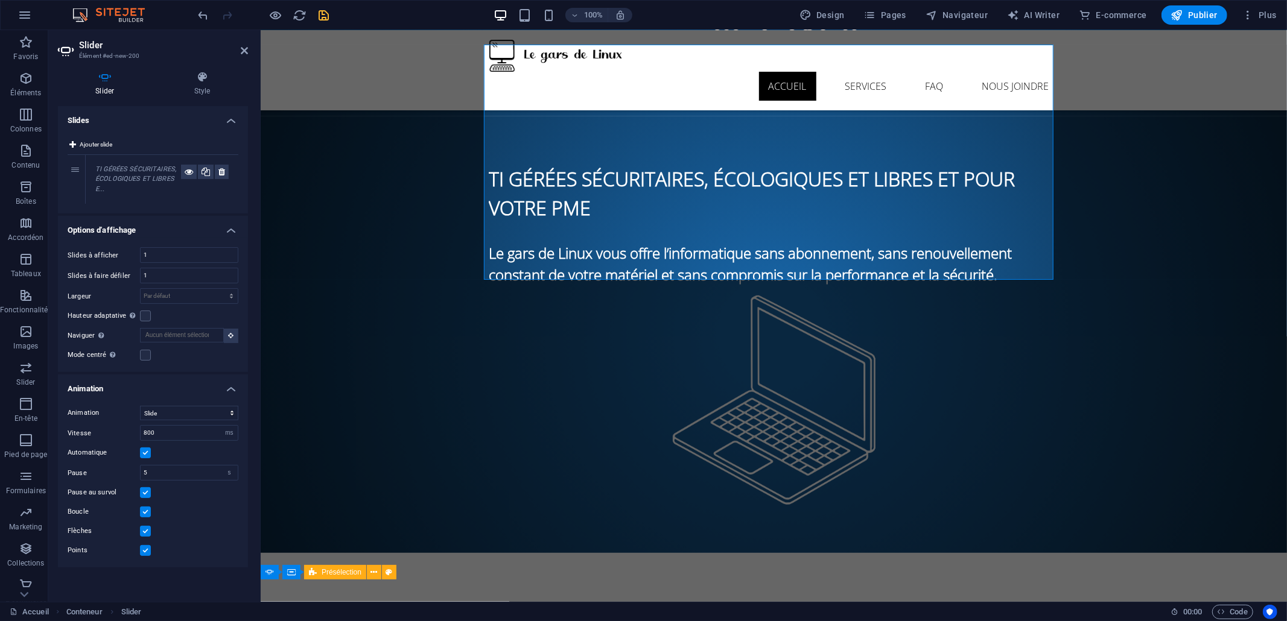
click at [141, 527] on label at bounding box center [145, 531] width 11 height 11
click at [0, 0] on input "Flèches" at bounding box center [0, 0] width 0 height 0
click at [198, 411] on select "Slide Fondu" at bounding box center [189, 413] width 98 height 14
click at [149, 357] on label at bounding box center [145, 355] width 11 height 11
click at [0, 0] on input "Mode centré Permet de centrer la vue en affichant partiellement la slide précéd…" at bounding box center [0, 0] width 0 height 0
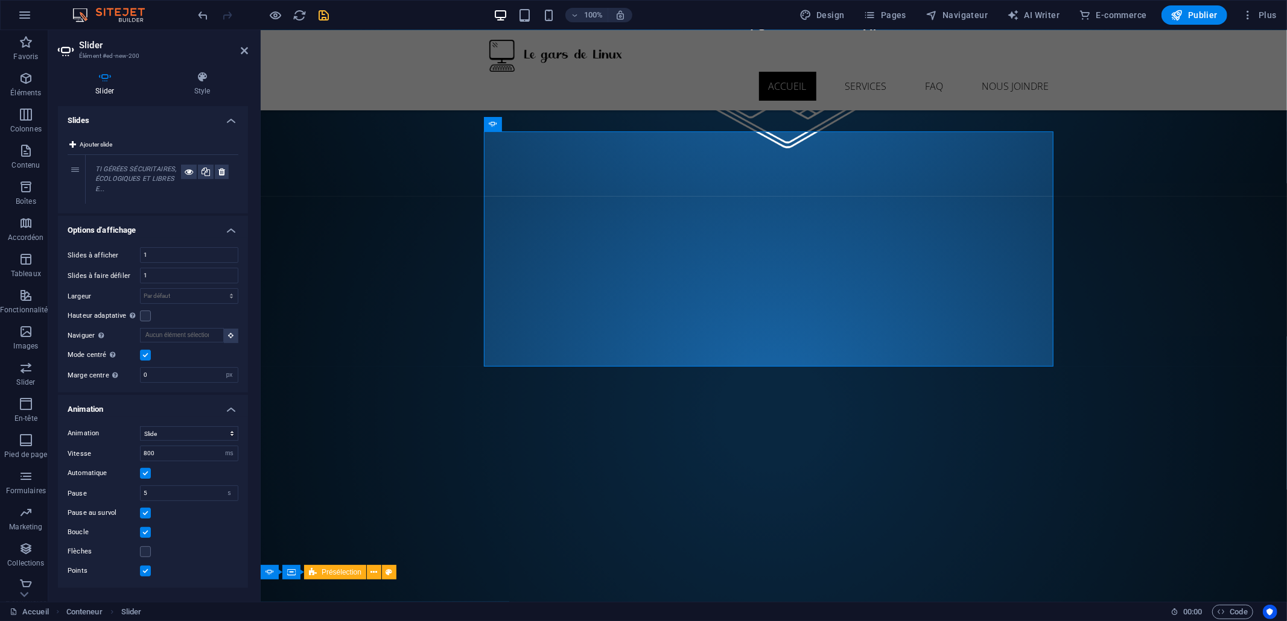
scroll to position [270, 0]
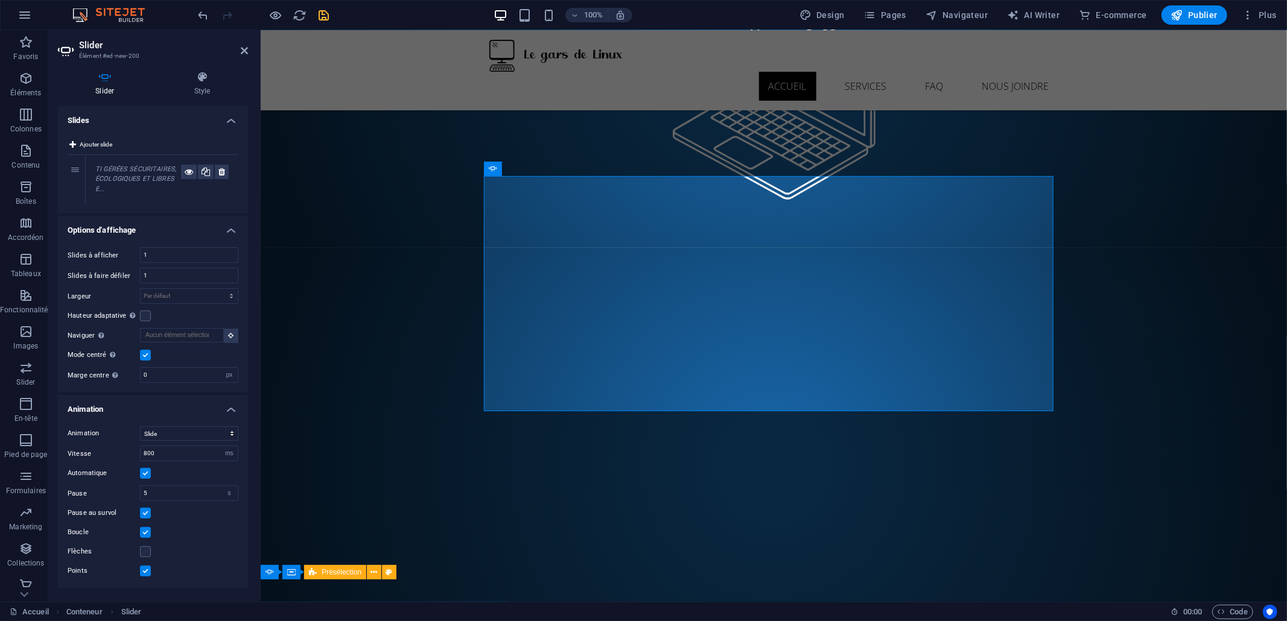
click at [141, 356] on label at bounding box center [145, 355] width 11 height 11
click at [0, 0] on input "Mode centré Permet de centrer la vue en affichant partiellement la slide précéd…" at bounding box center [0, 0] width 0 height 0
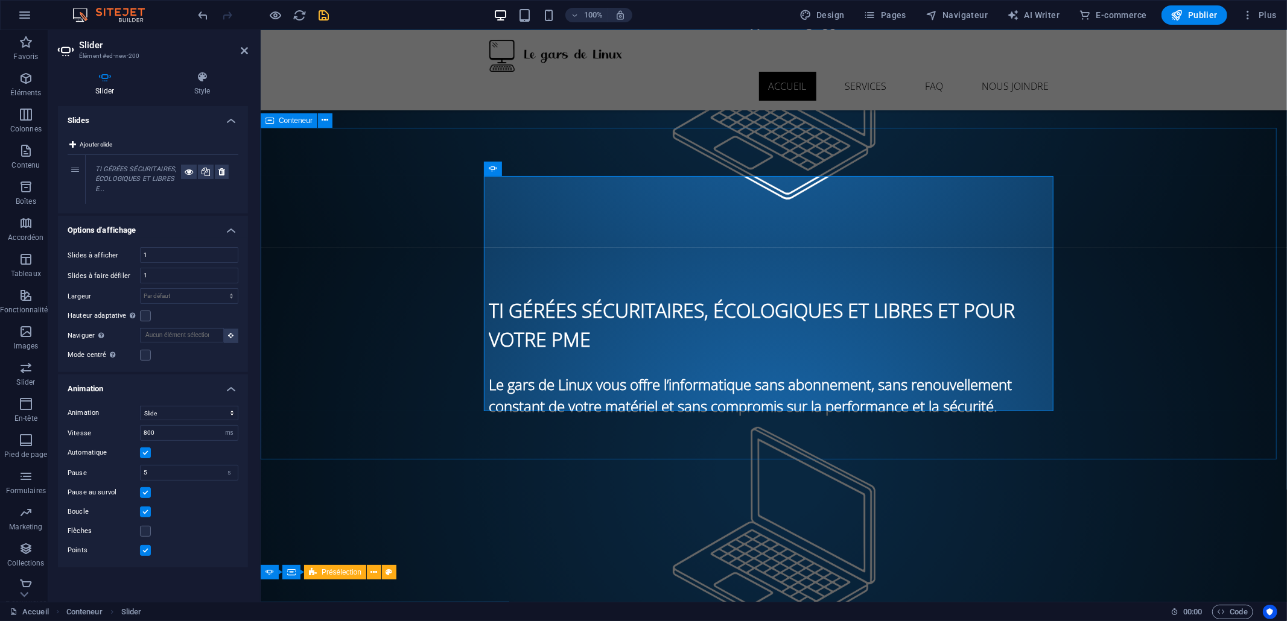
click at [317, 417] on div "TI gérées sécuritaires, écologiques et libres et pour votre PME Le gars de Linu…" at bounding box center [773, 465] width 1026 height 437
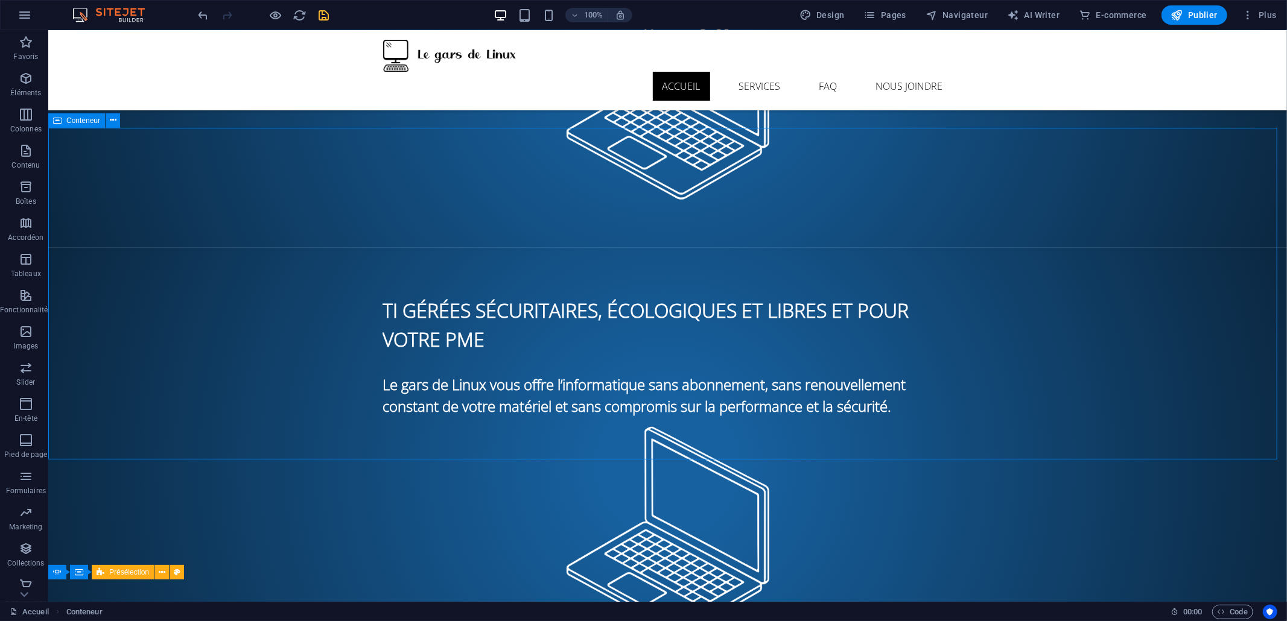
click at [83, 125] on div "Conteneur" at bounding box center [76, 120] width 57 height 14
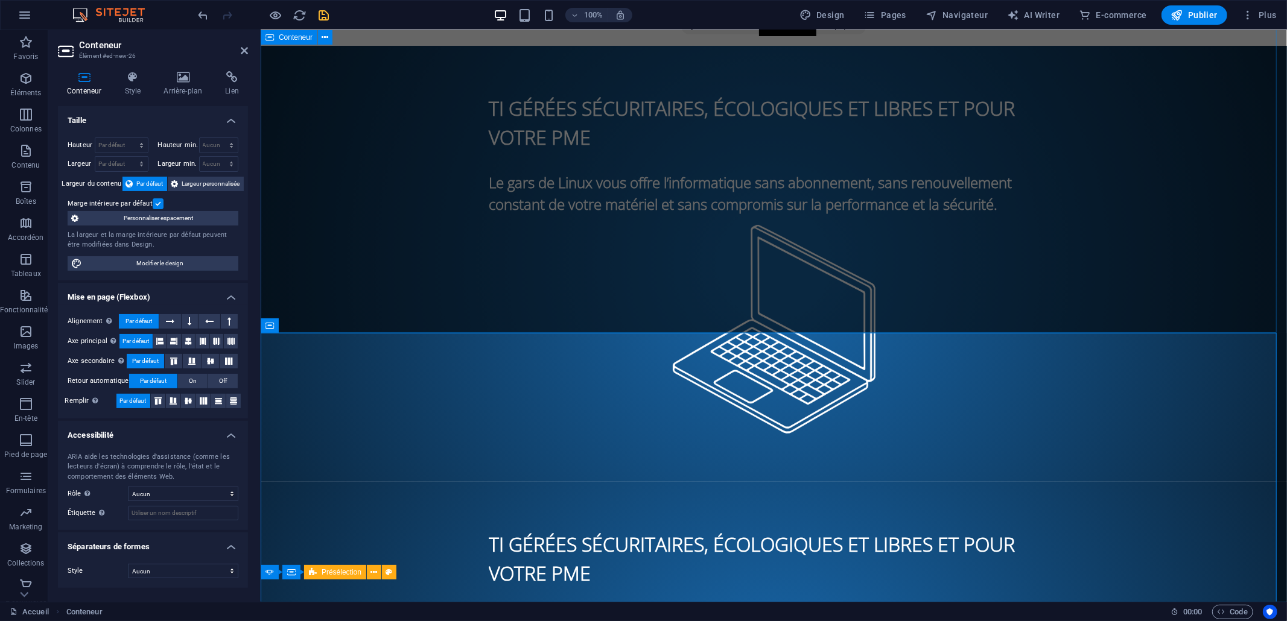
scroll to position [0, 0]
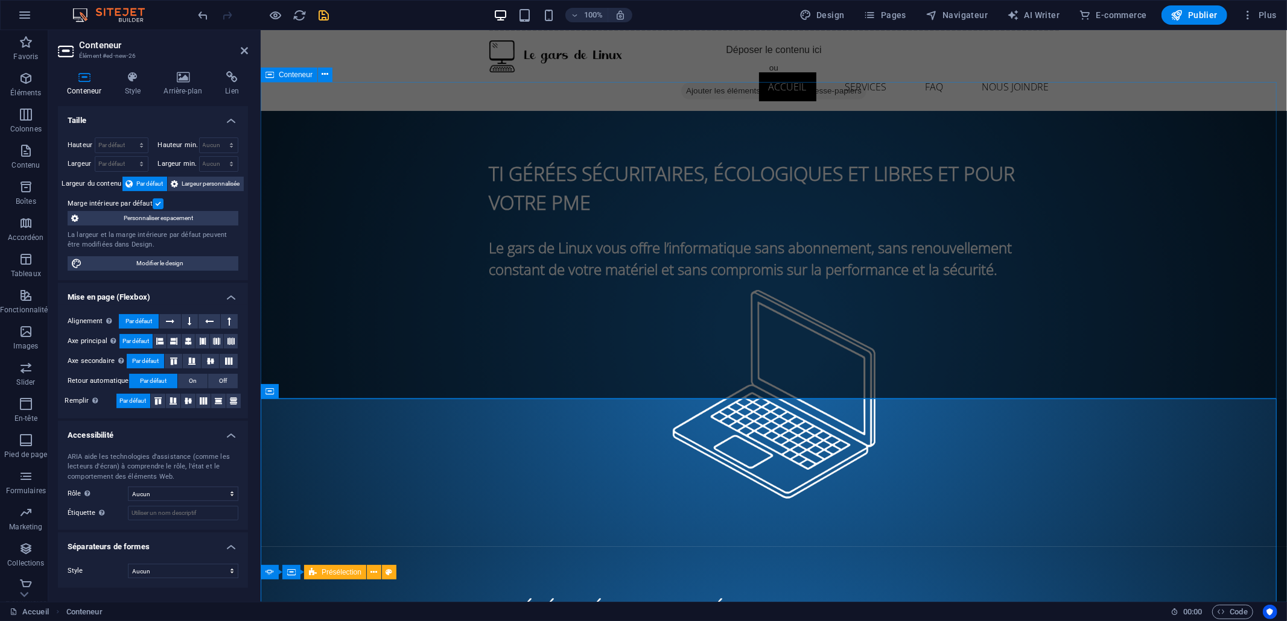
click at [480, 242] on div "TI gérées sécuritaires, écologiques et libres et pour votre PME Le gars de Linu…" at bounding box center [773, 328] width 1026 height 437
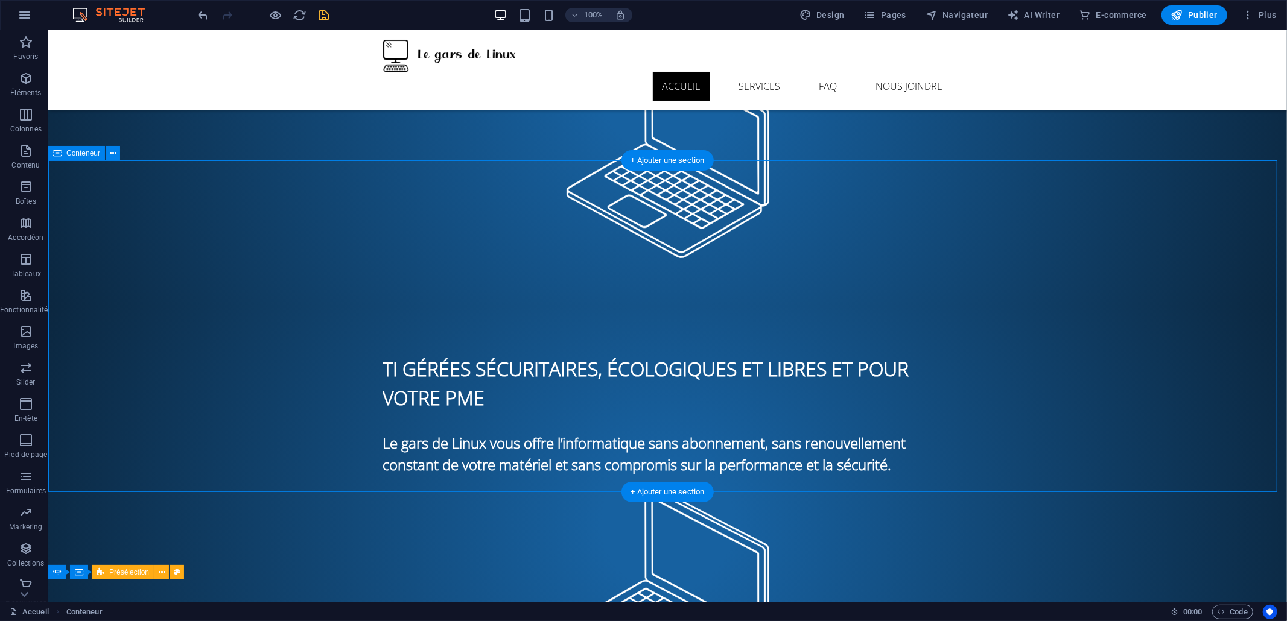
scroll to position [241, 0]
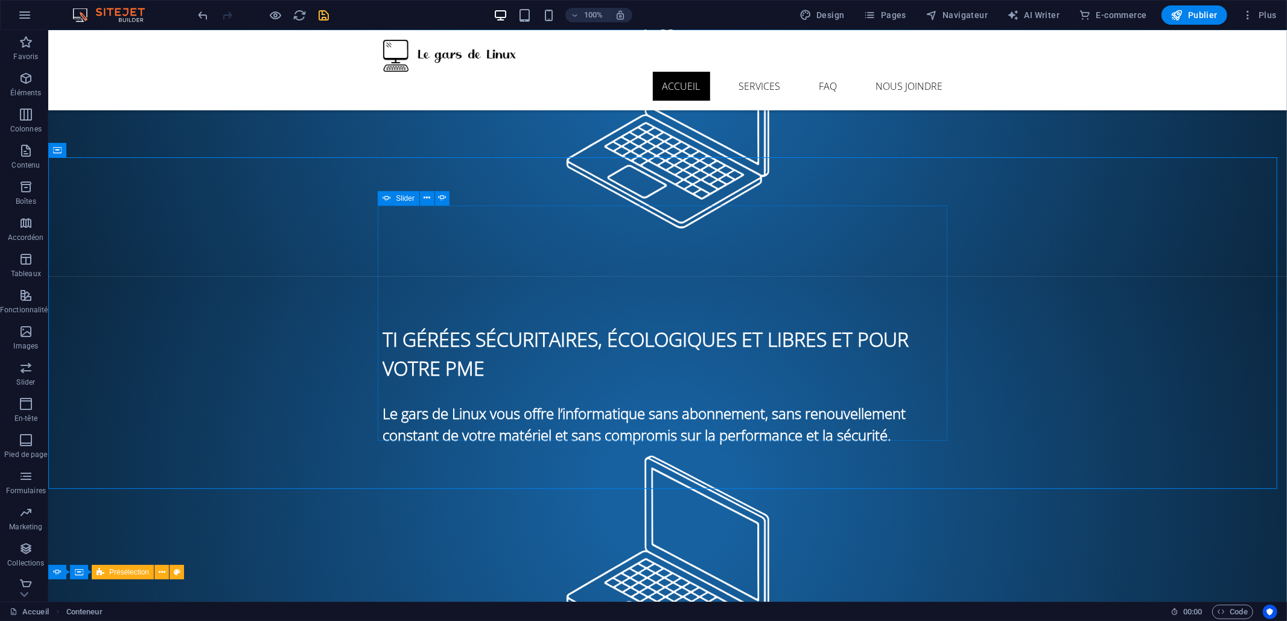
click at [401, 199] on span "Slider" at bounding box center [405, 198] width 19 height 7
select select "ms"
select select "s"
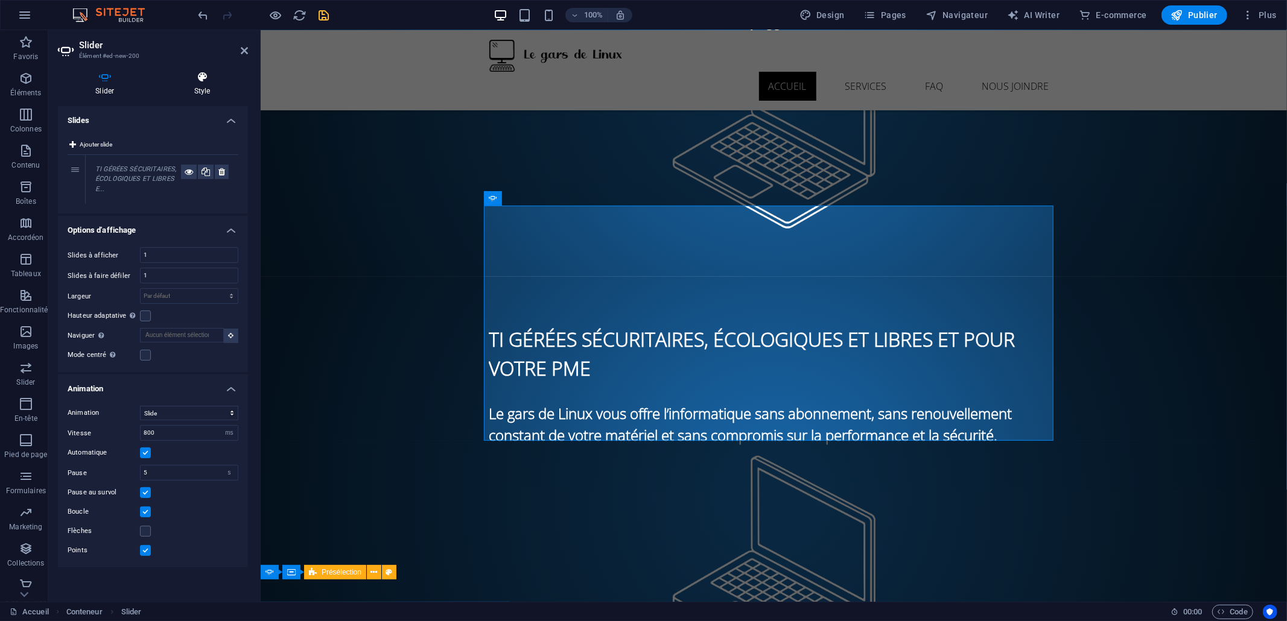
click at [196, 88] on h4 "Style" at bounding box center [202, 83] width 91 height 25
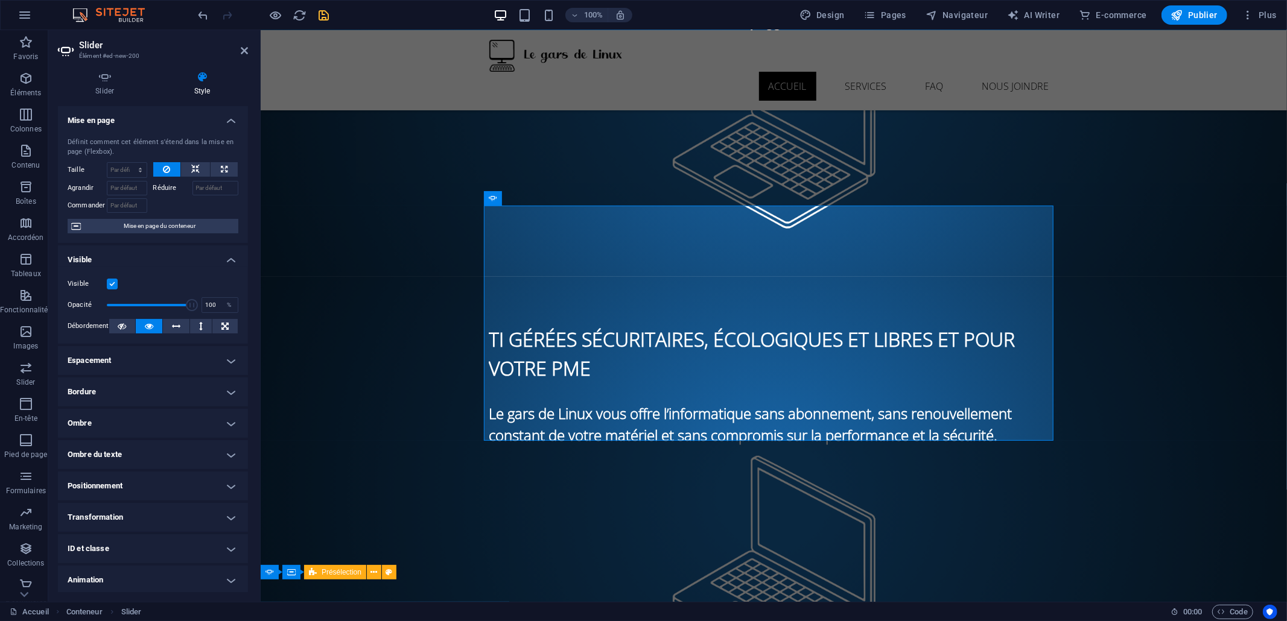
click at [113, 281] on label at bounding box center [112, 284] width 11 height 11
click at [0, 0] on input "Visible" at bounding box center [0, 0] width 0 height 0
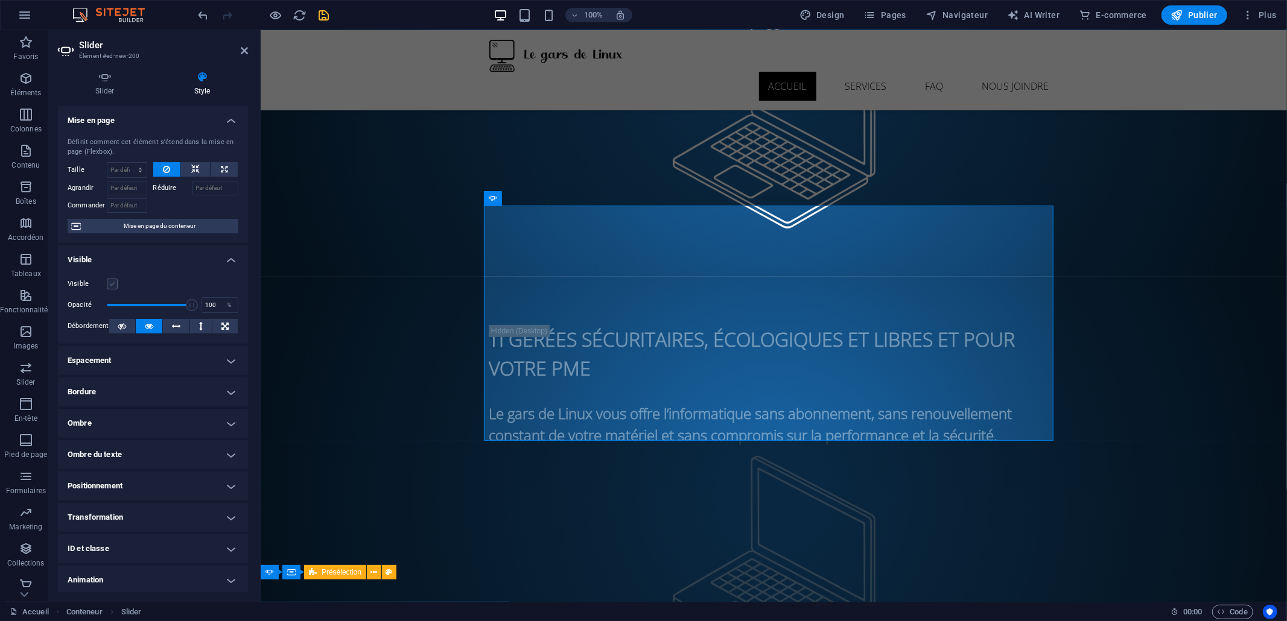
click at [113, 280] on label at bounding box center [112, 284] width 11 height 11
click at [0, 0] on input "Visible" at bounding box center [0, 0] width 0 height 0
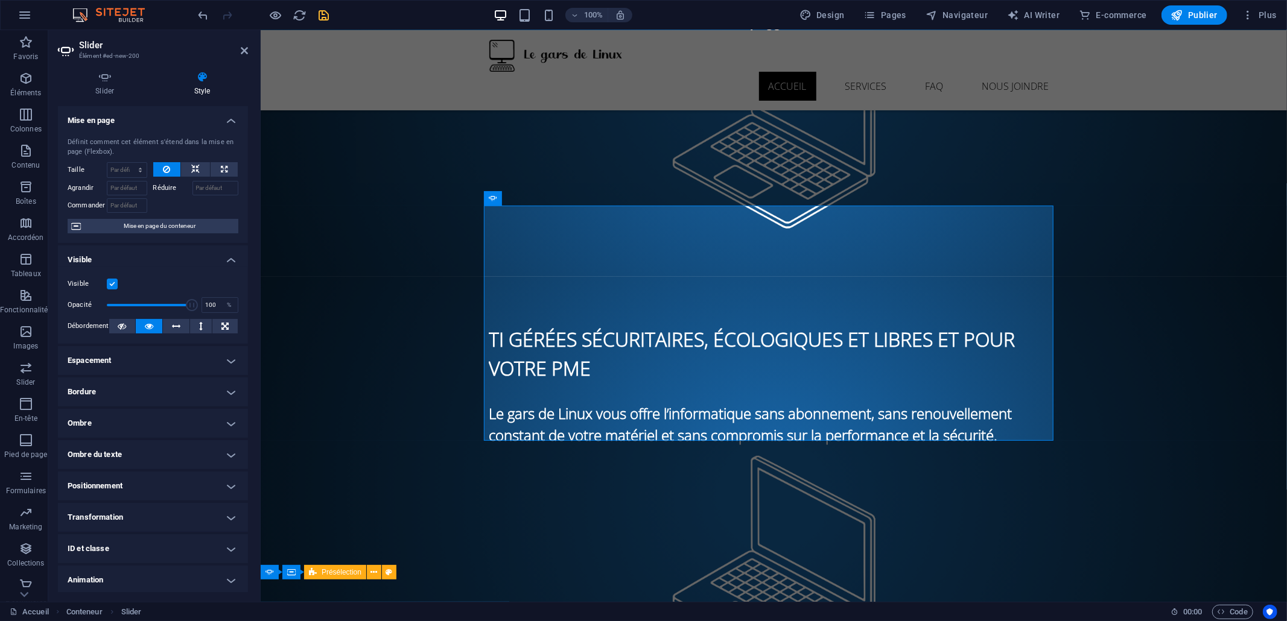
click at [119, 252] on h4 "Visible" at bounding box center [153, 257] width 190 height 22
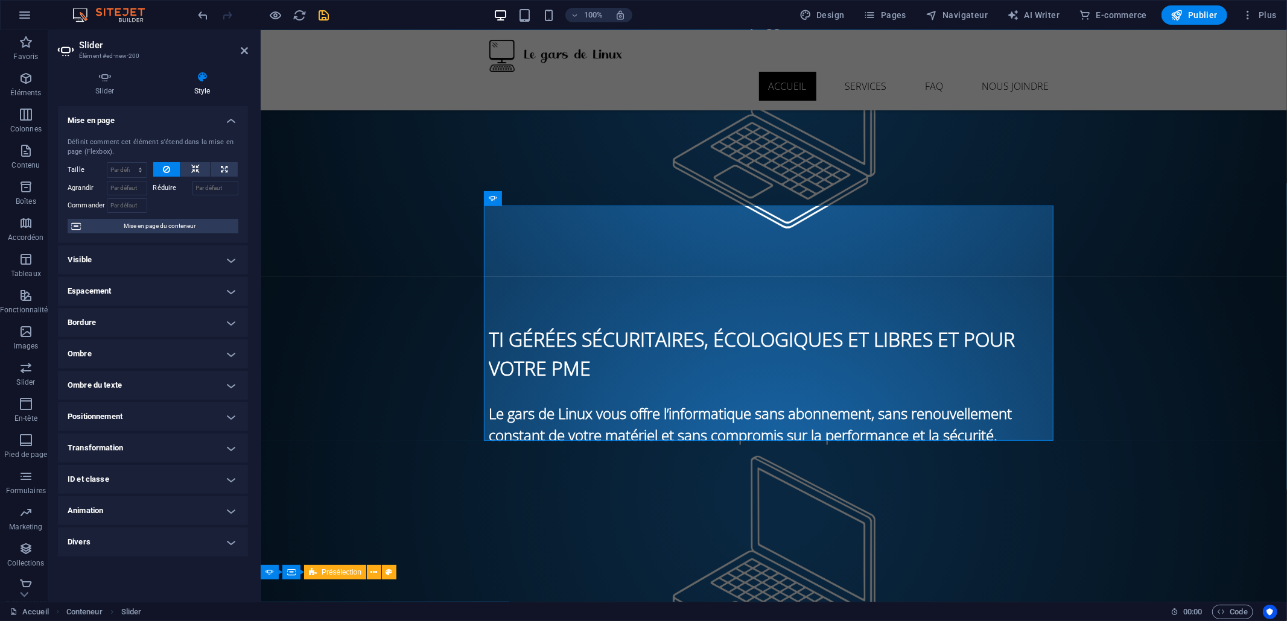
click at [136, 538] on h4 "Divers" at bounding box center [153, 542] width 190 height 29
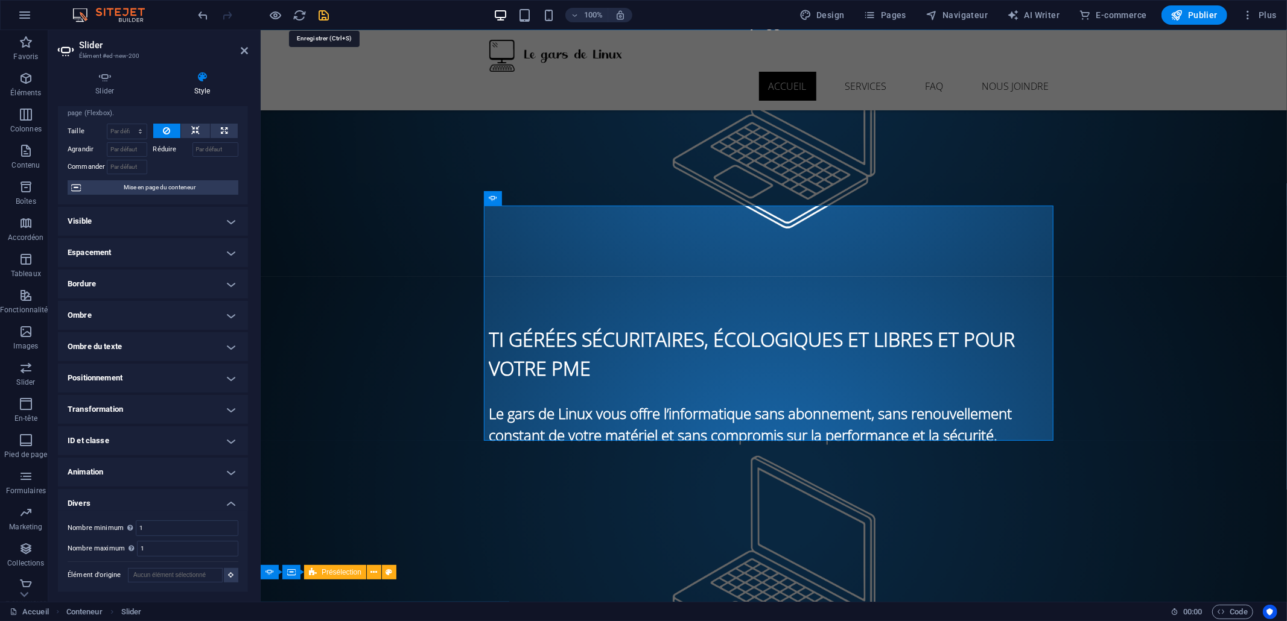
click at [326, 10] on icon "save" at bounding box center [324, 15] width 14 height 14
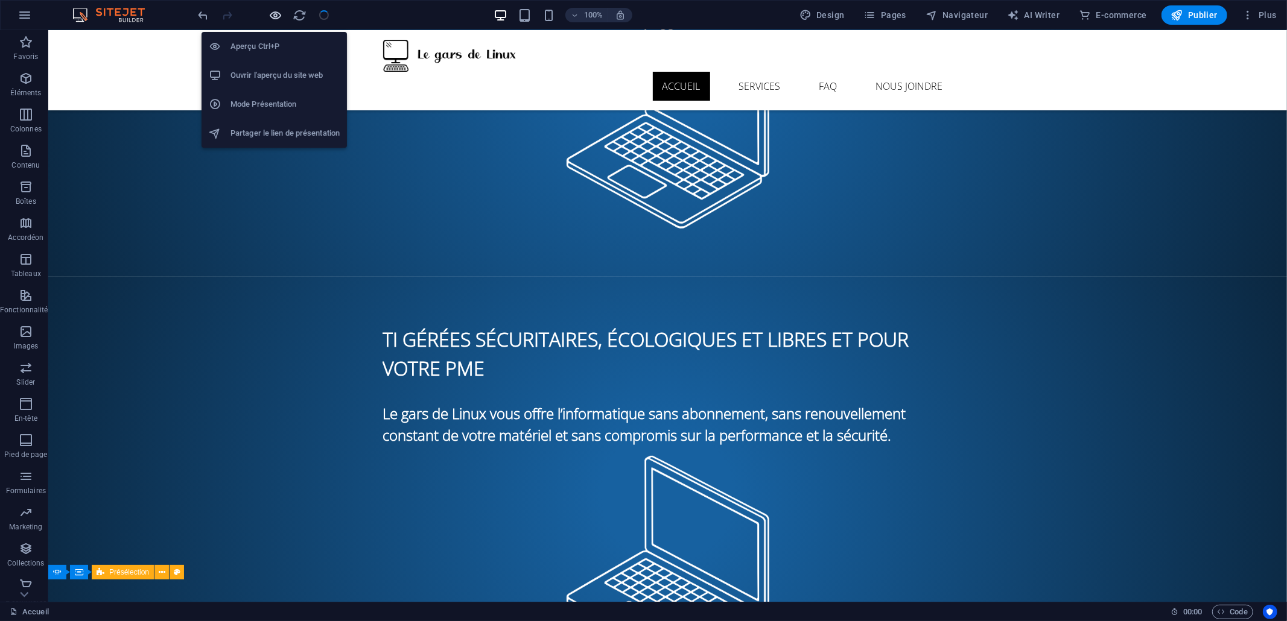
click at [276, 18] on icon "button" at bounding box center [276, 15] width 14 height 14
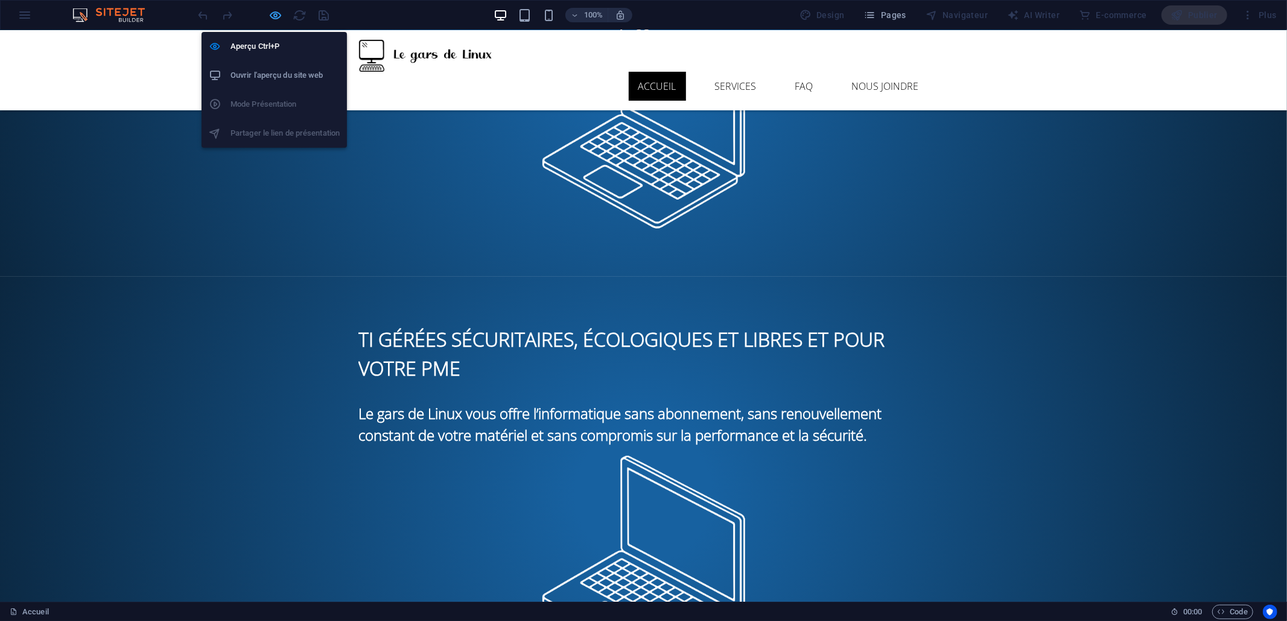
click at [277, 12] on icon "button" at bounding box center [276, 15] width 14 height 14
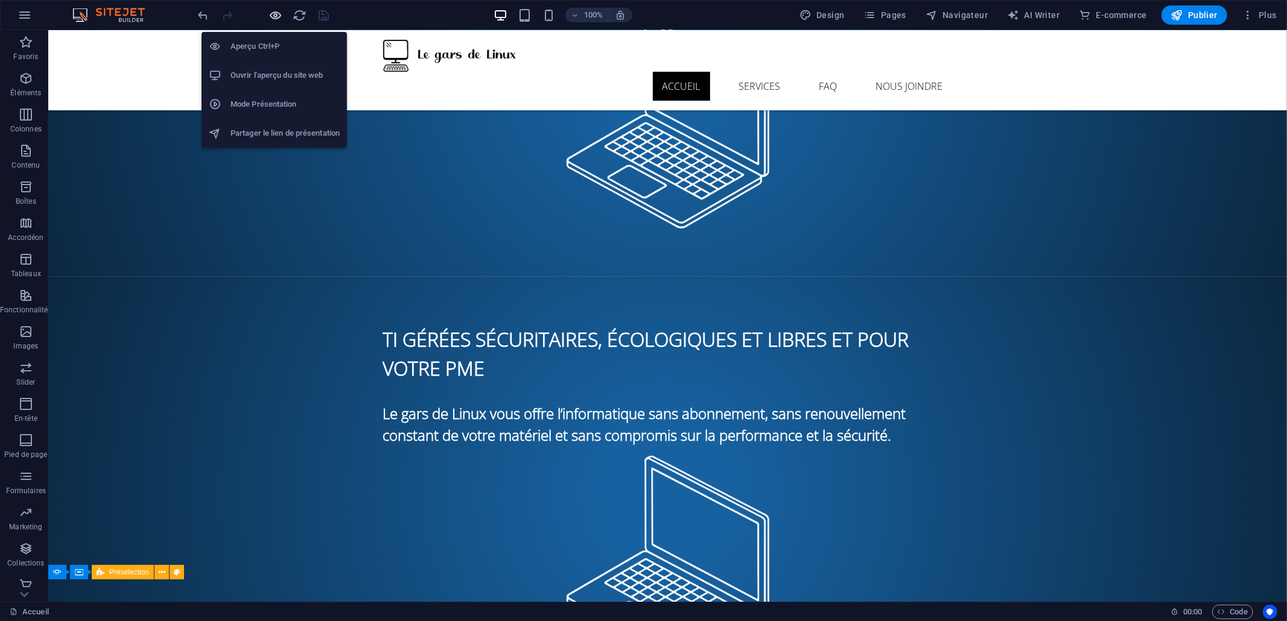
click at [276, 16] on icon "button" at bounding box center [276, 15] width 14 height 14
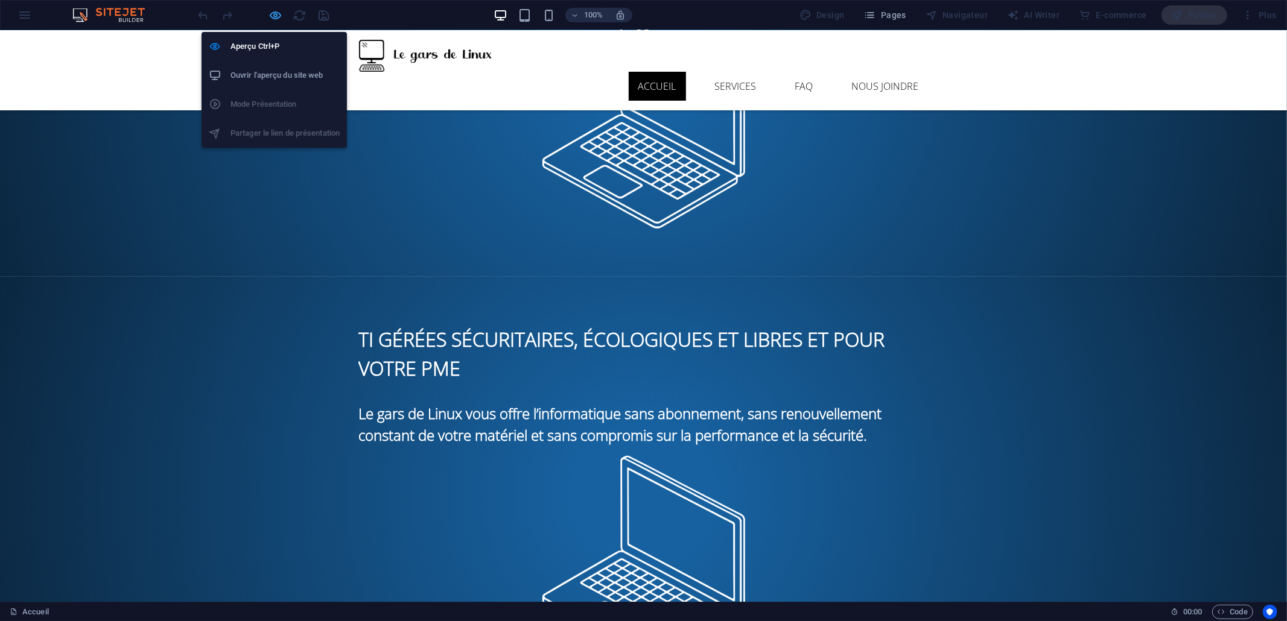
click at [276, 16] on icon "button" at bounding box center [276, 15] width 14 height 14
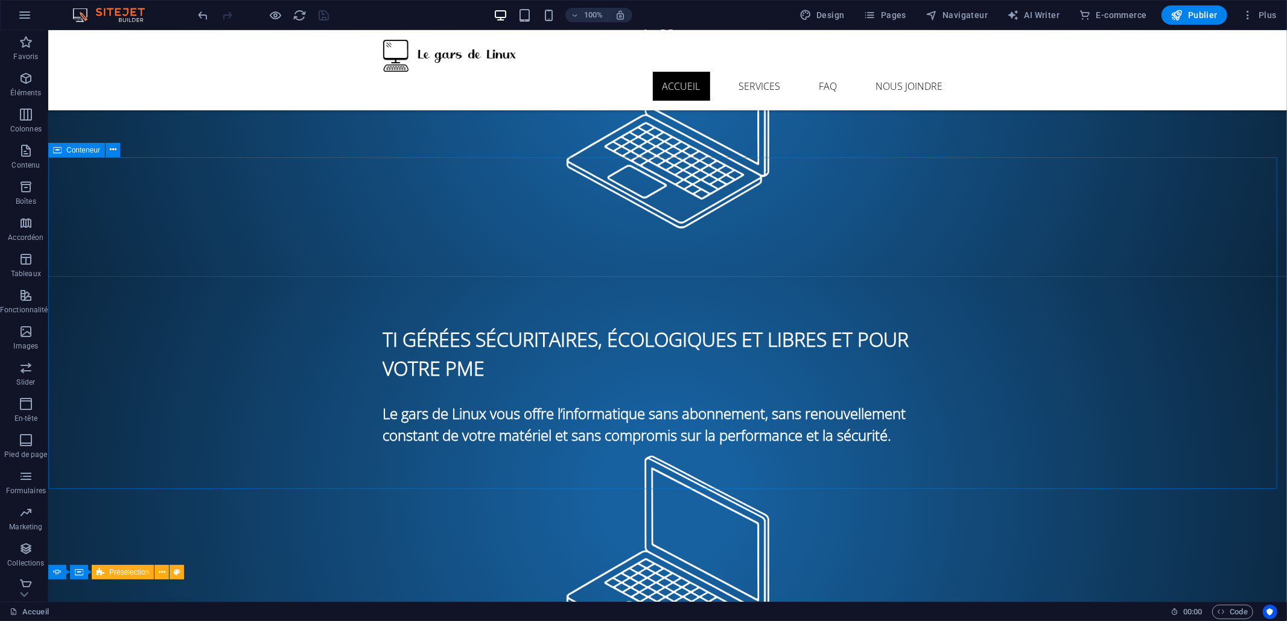
click at [80, 153] on span "Conteneur" at bounding box center [83, 150] width 34 height 7
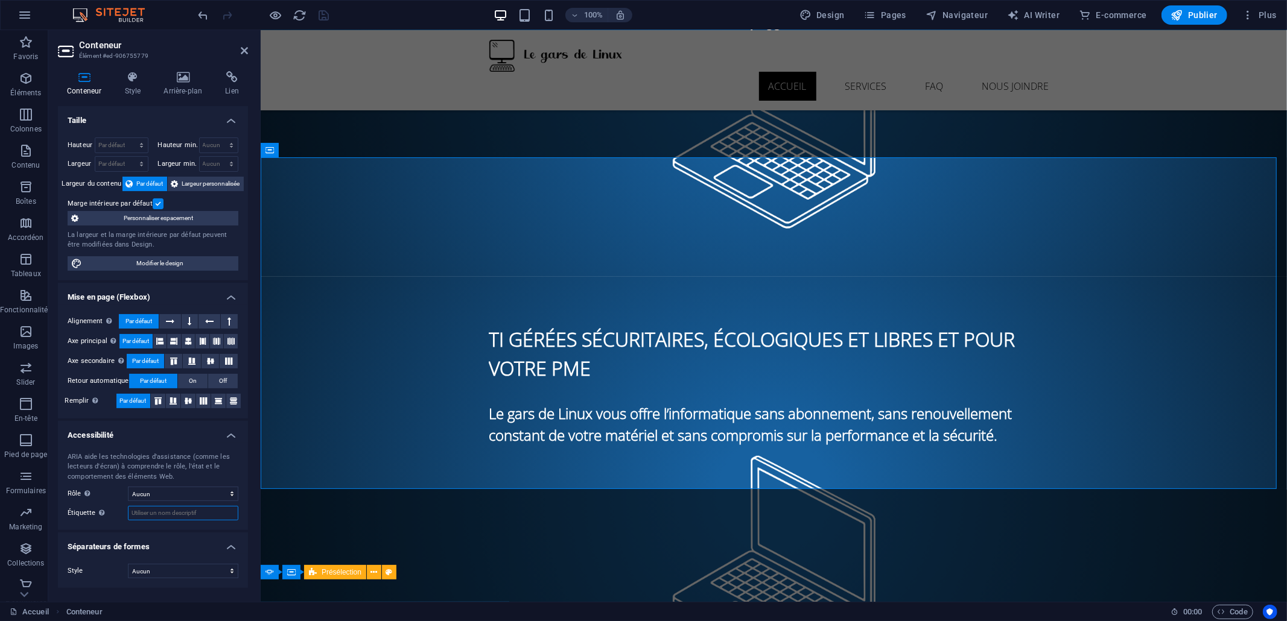
click at [155, 507] on input "Étiquette Utilisez l'étiquette ARIA pour donner un nom clair et descriptif aux …" at bounding box center [183, 513] width 110 height 14
select select "presentation"
click at [128, 487] on select "Aucun Alert Article Banner Comment Complementary Dialog En-tête Marquee Pied de…" at bounding box center [183, 494] width 110 height 14
click at [192, 516] on input "Étiquette Utilisez l'étiquette ARIA pour donner un nom clair et descriptif aux …" at bounding box center [183, 513] width 110 height 14
type input "Q"
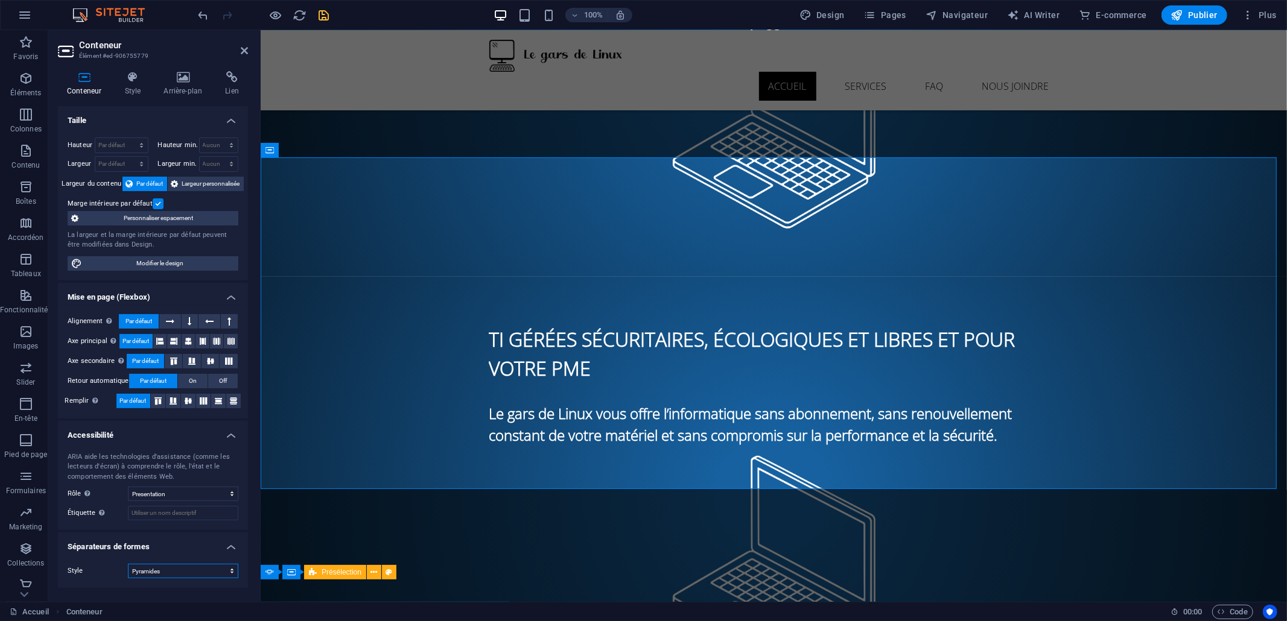
click at [128, 559] on select "Aucun Triangle Carré Diagonale Polygone 1 Polygone 2 Zigzag Plusieurs zigzags V…" at bounding box center [183, 571] width 110 height 14
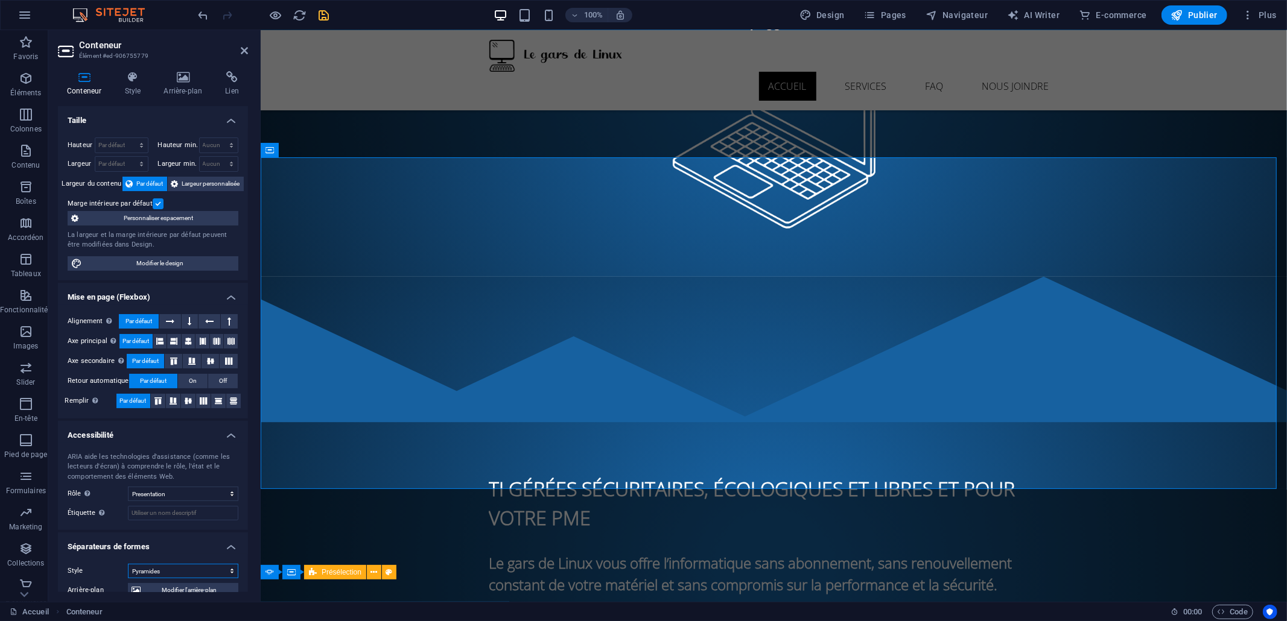
select select "none"
click at [128, 559] on select "Aucun Triangle Carré Diagonale Polygone 1 Polygone 2 Zigzag Plusieurs zigzags V…" at bounding box center [183, 571] width 110 height 14
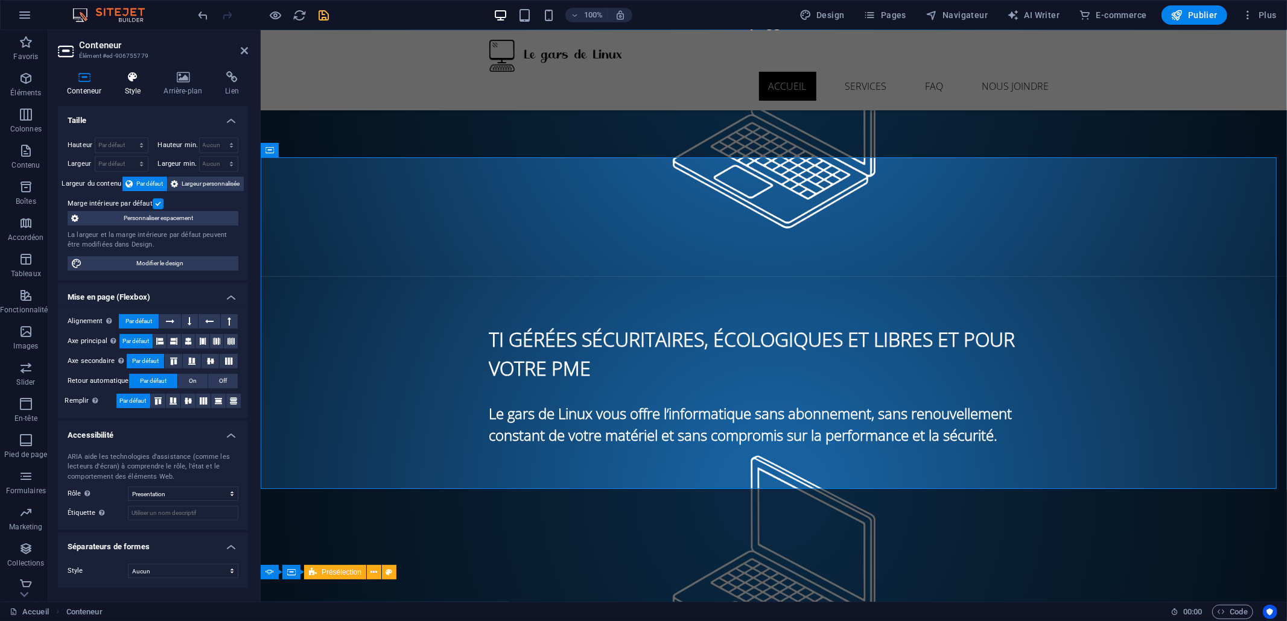
click at [125, 80] on icon at bounding box center [132, 77] width 34 height 12
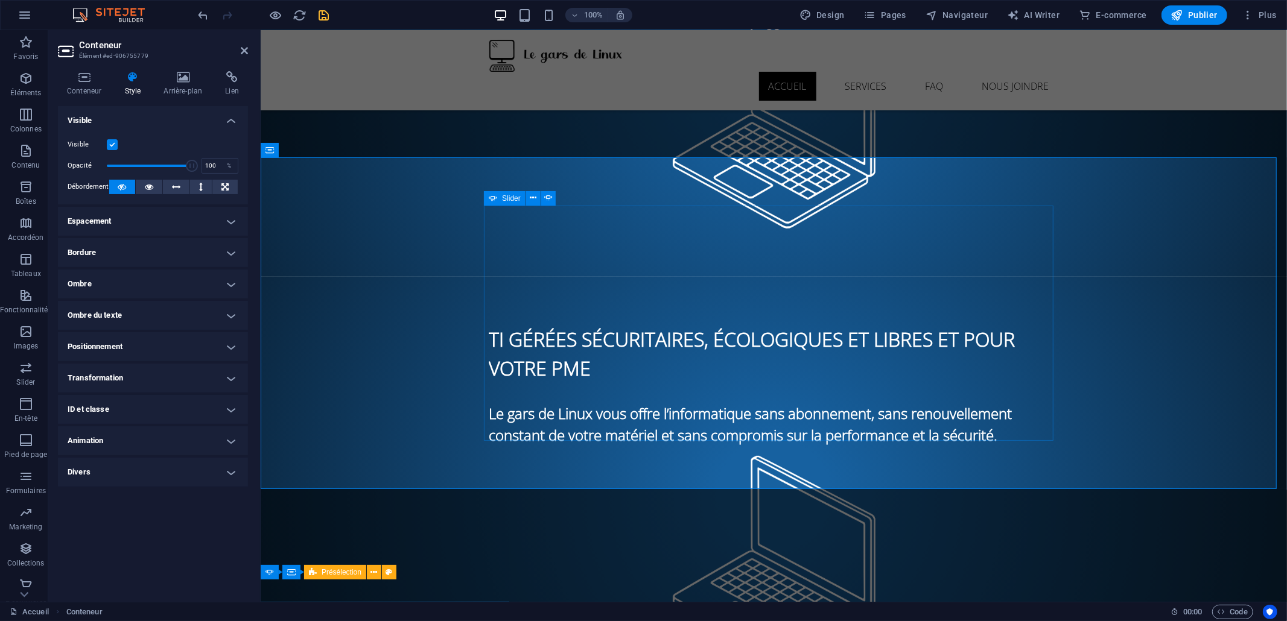
click at [492, 199] on icon at bounding box center [493, 198] width 8 height 14
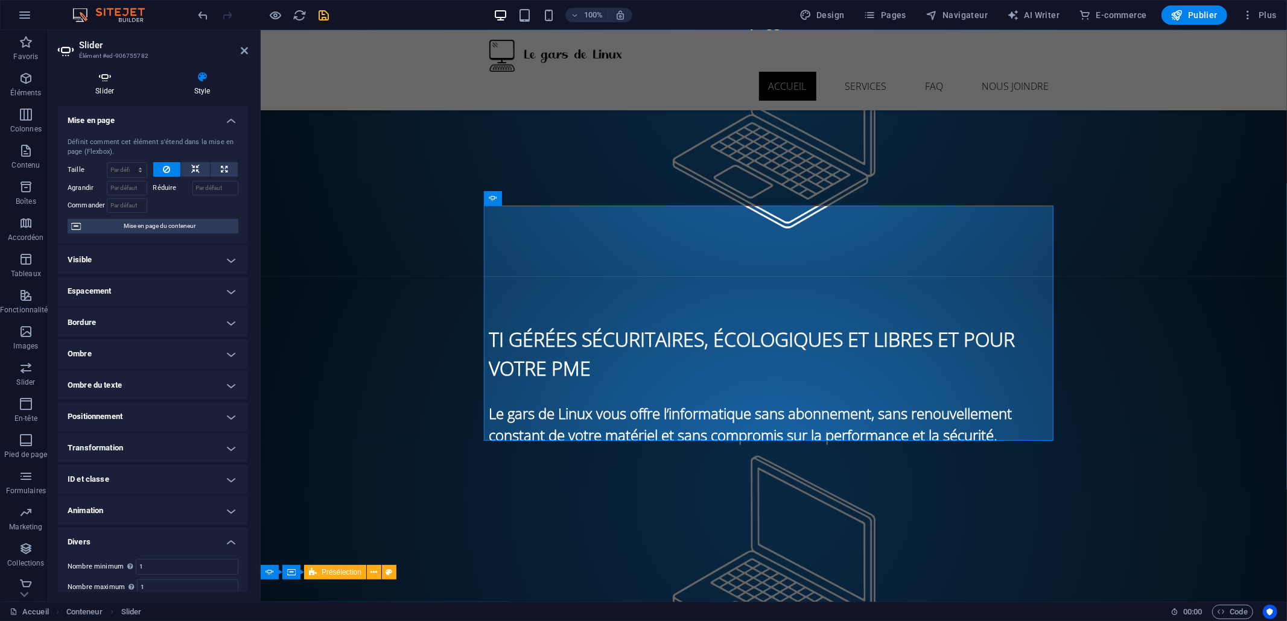
click at [105, 88] on h4 "Slider" at bounding box center [107, 83] width 99 height 25
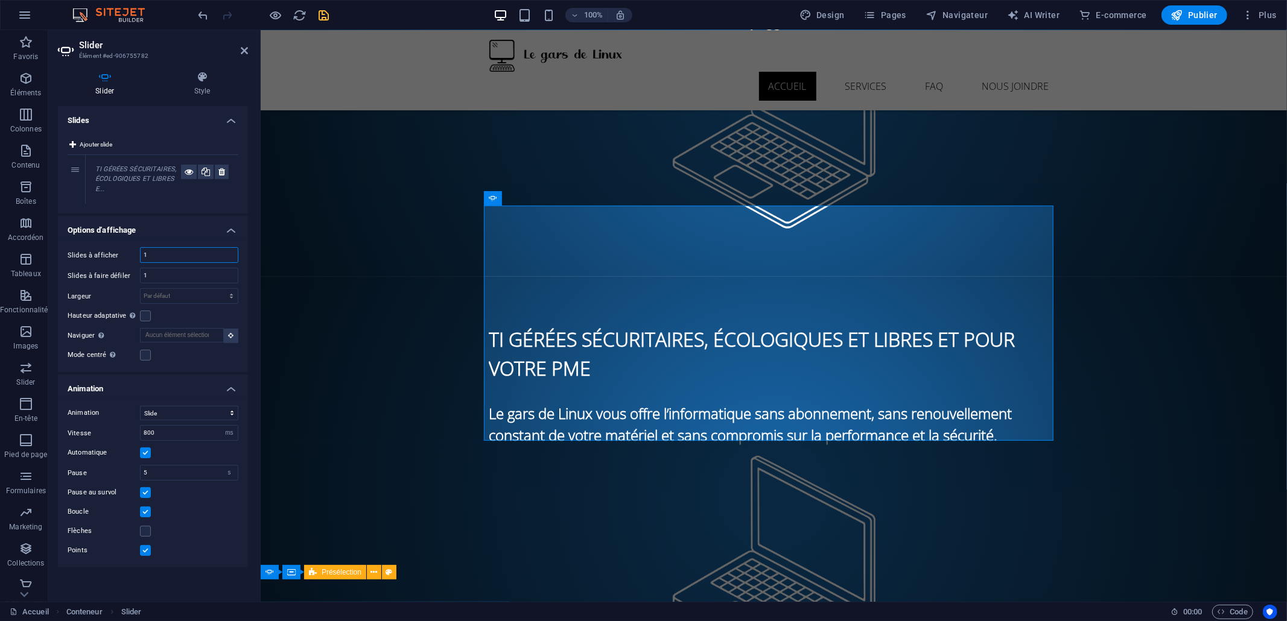
drag, startPoint x: 161, startPoint y: 261, endPoint x: 136, endPoint y: 261, distance: 25.3
click at [136, 261] on div "Slides à afficher 1" at bounding box center [153, 255] width 171 height 16
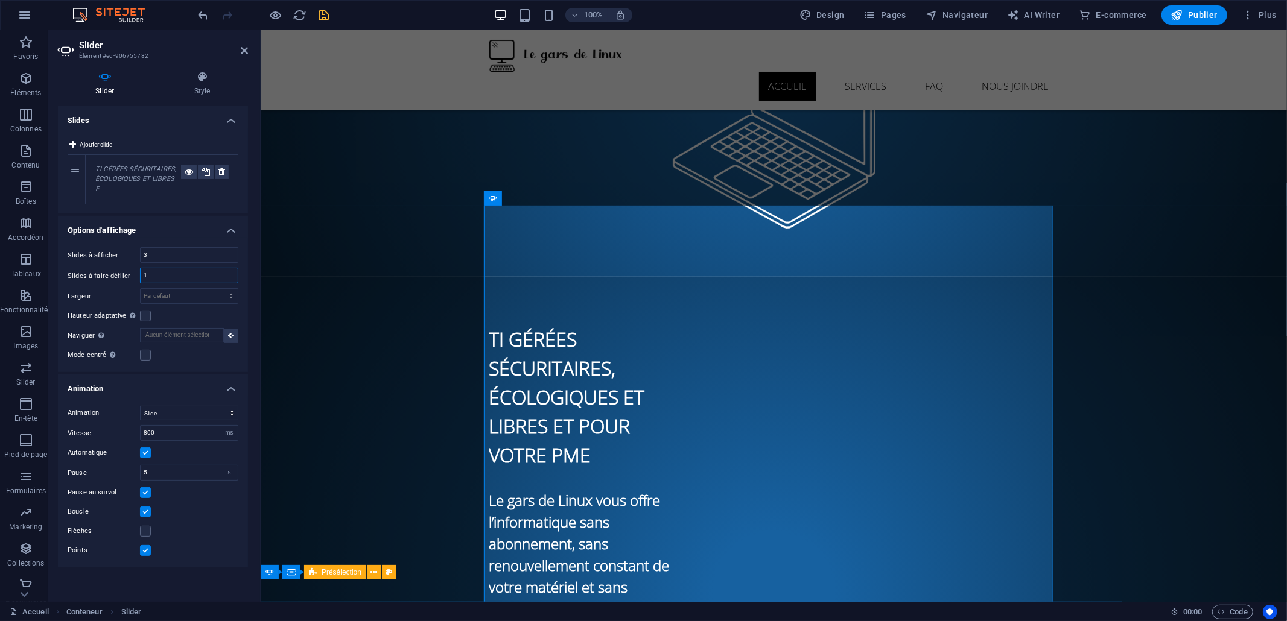
click at [158, 276] on input "1" at bounding box center [189, 275] width 97 height 14
drag, startPoint x: 159, startPoint y: 253, endPoint x: 119, endPoint y: 252, distance: 40.4
click at [119, 252] on div "Slides à afficher 3" at bounding box center [153, 255] width 171 height 16
type input "1"
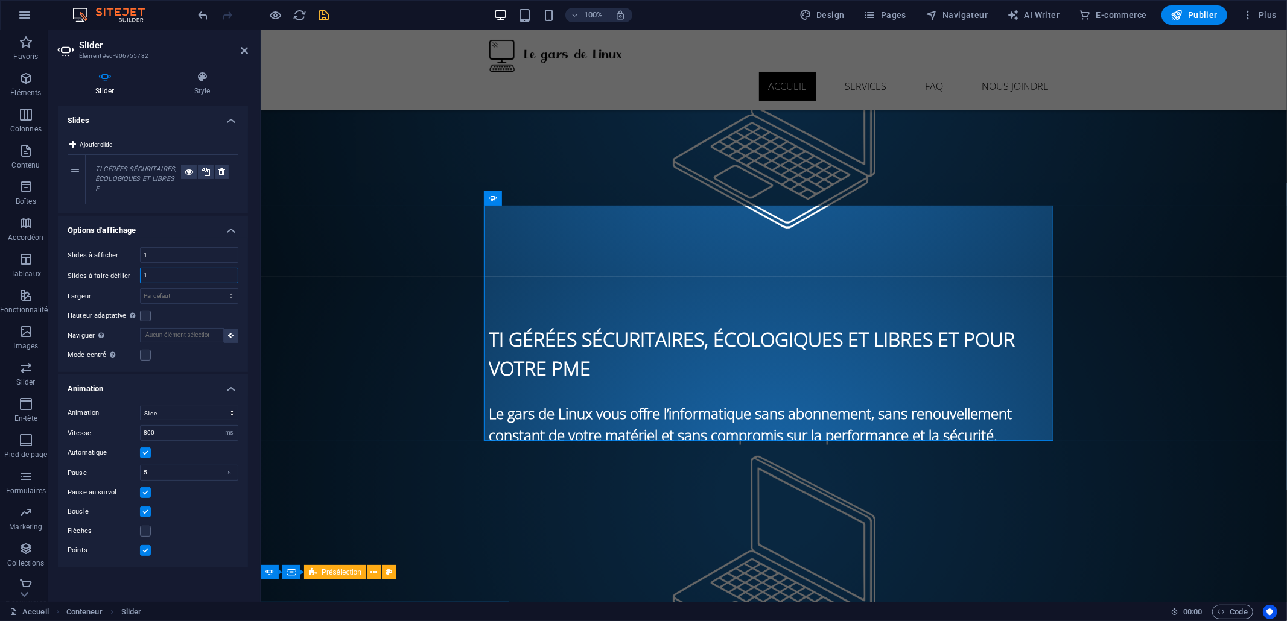
drag, startPoint x: 177, startPoint y: 275, endPoint x: 121, endPoint y: 262, distance: 56.9
click at [121, 262] on div "Slides à afficher 1 Slides à faire défiler 1 Largeur Par défaut px % rem em vw …" at bounding box center [153, 305] width 190 height 135
type input "3"
click at [183, 318] on div "Hauteur adaptative Ajuste automatiquement la hauteur d'une slide unique pour le…" at bounding box center [153, 316] width 171 height 14
click at [179, 257] on input "1" at bounding box center [189, 255] width 97 height 14
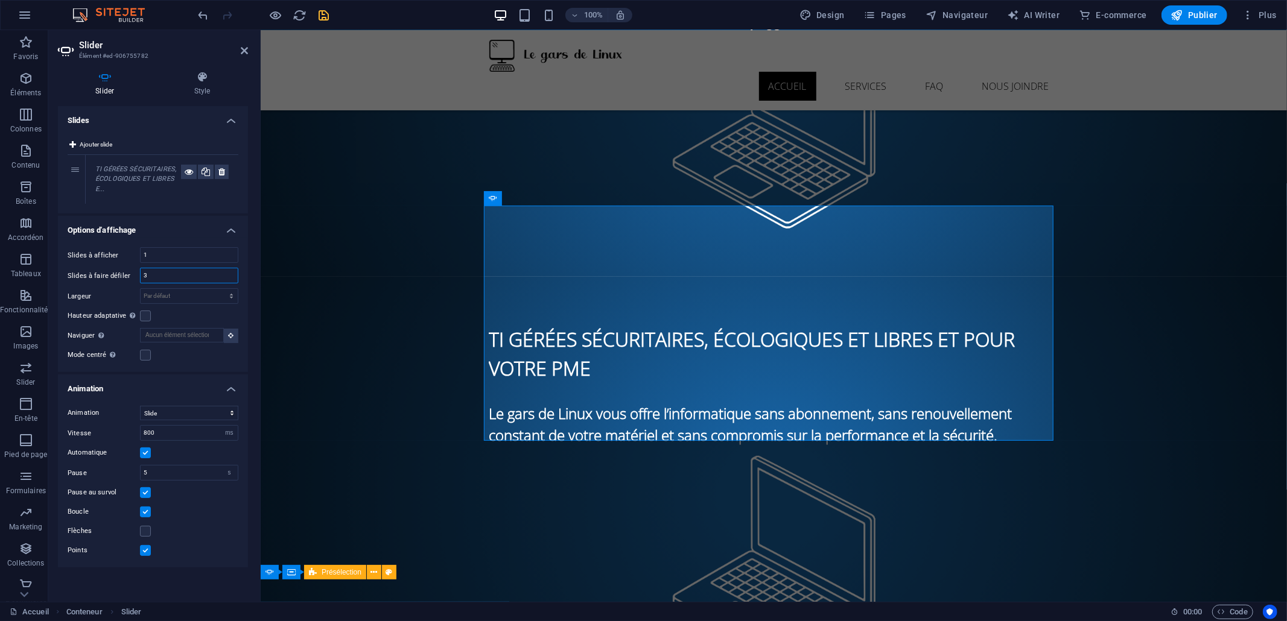
click at [176, 273] on input "3" at bounding box center [189, 275] width 97 height 14
click at [147, 315] on label at bounding box center [145, 316] width 11 height 11
click at [0, 0] on input "Hauteur adaptative Ajuste automatiquement la hauteur d'une slide unique pour le…" at bounding box center [0, 0] width 0 height 0
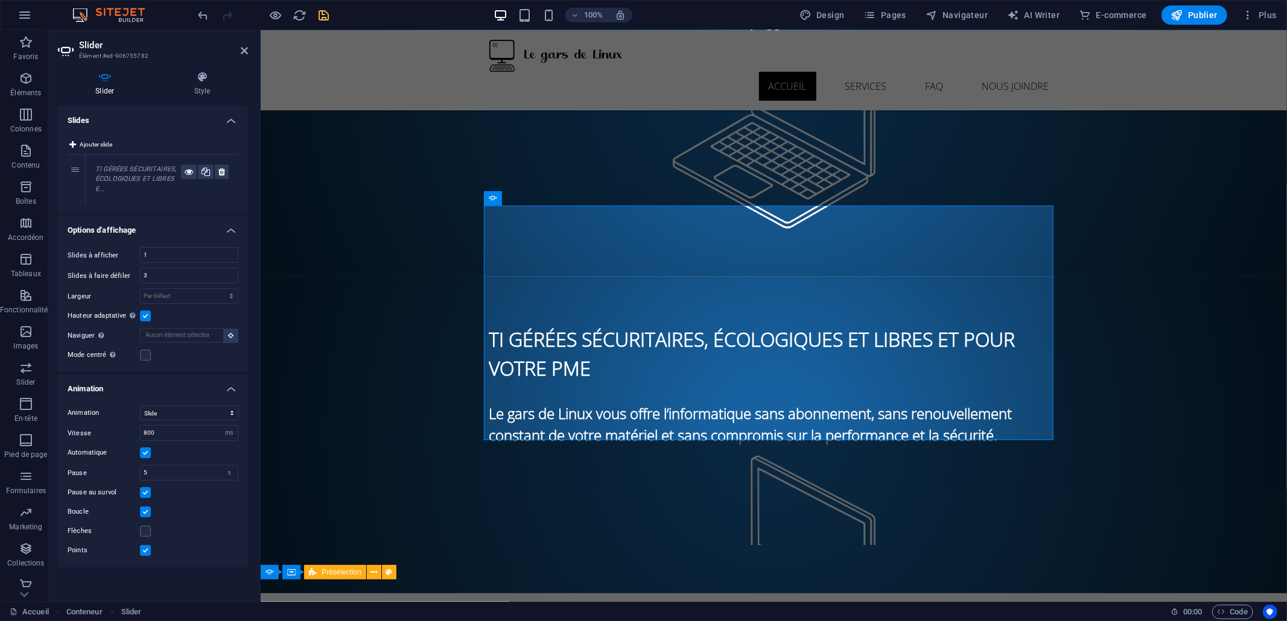
click at [147, 315] on label at bounding box center [145, 316] width 11 height 11
click at [0, 0] on input "Hauteur adaptative Ajuste automatiquement la hauteur d'une slide unique pour le…" at bounding box center [0, 0] width 0 height 0
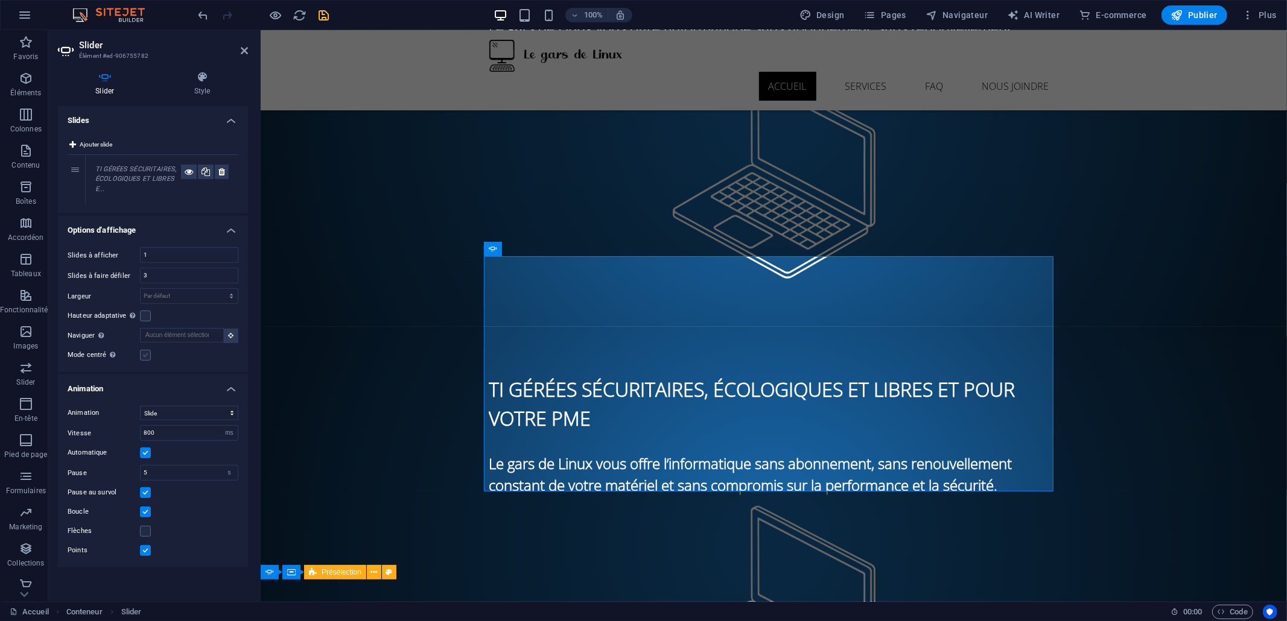
scroll to position [190, 0]
click at [146, 355] on label at bounding box center [145, 355] width 11 height 11
click at [0, 0] on input "Mode centré Permet de centrer la vue en affichant partiellement la slide précéd…" at bounding box center [0, 0] width 0 height 0
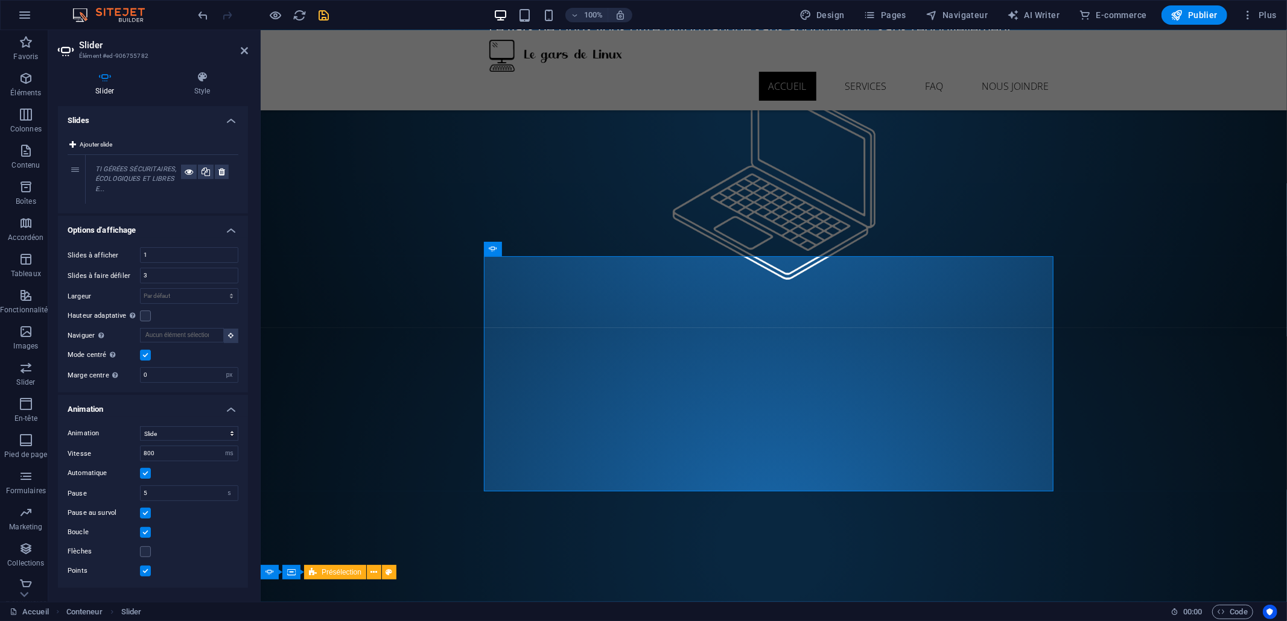
click at [146, 355] on label at bounding box center [145, 355] width 11 height 11
click at [0, 0] on input "Mode centré Permet de centrer la vue en affichant partiellement la slide précéd…" at bounding box center [0, 0] width 0 height 0
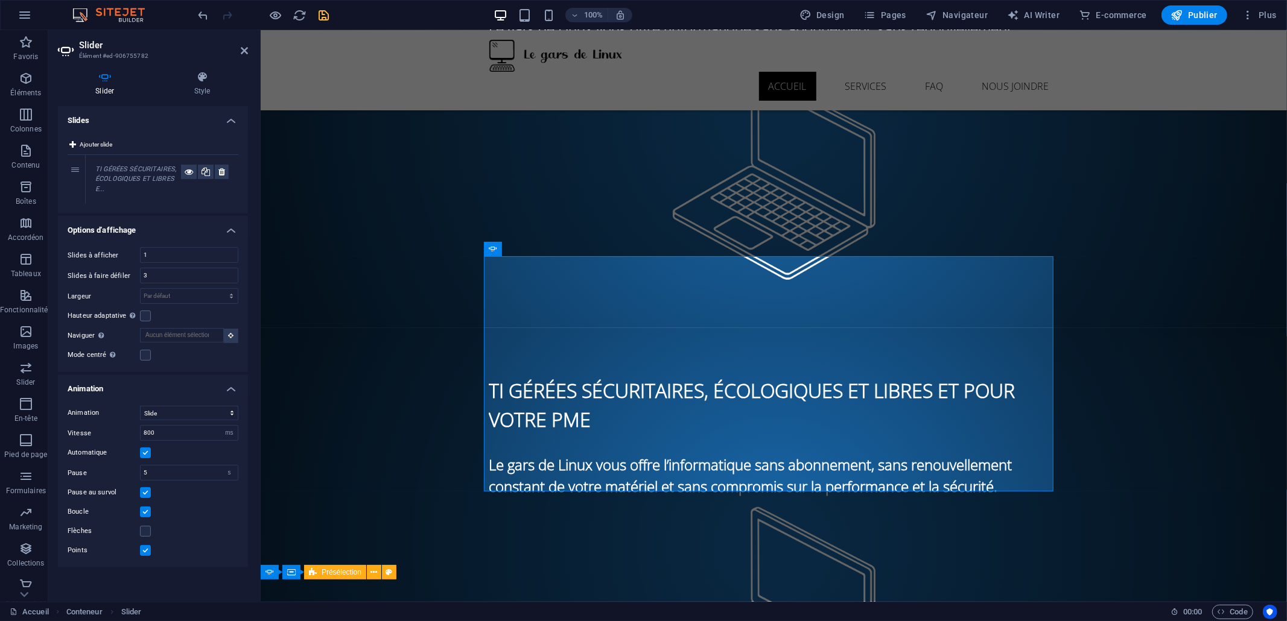
click at [147, 456] on label at bounding box center [145, 453] width 11 height 11
click at [0, 0] on input "Automatique" at bounding box center [0, 0] width 0 height 0
click at [147, 456] on label at bounding box center [145, 453] width 11 height 11
click at [0, 0] on input "Automatique" at bounding box center [0, 0] width 0 height 0
click at [145, 511] on label at bounding box center [145, 512] width 11 height 11
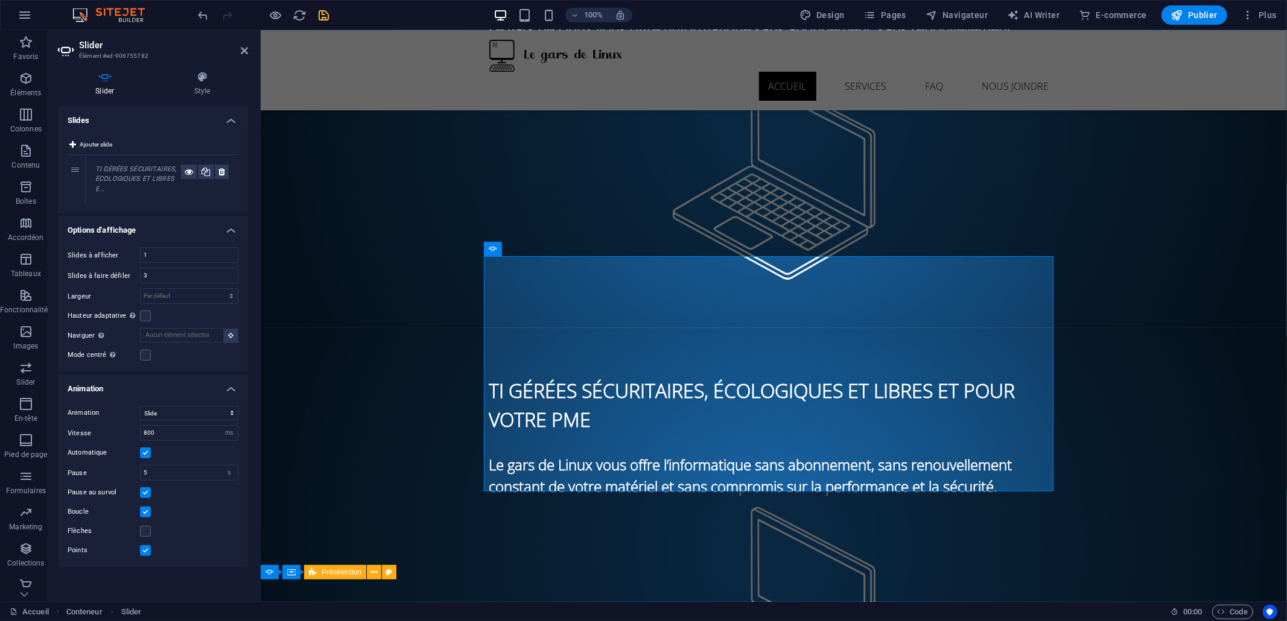
click at [0, 0] on input "Boucle" at bounding box center [0, 0] width 0 height 0
click at [145, 510] on label at bounding box center [145, 512] width 11 height 11
click at [0, 0] on input "Boucle" at bounding box center [0, 0] width 0 height 0
click at [148, 533] on label at bounding box center [145, 531] width 11 height 11
click at [0, 0] on input "Flèches" at bounding box center [0, 0] width 0 height 0
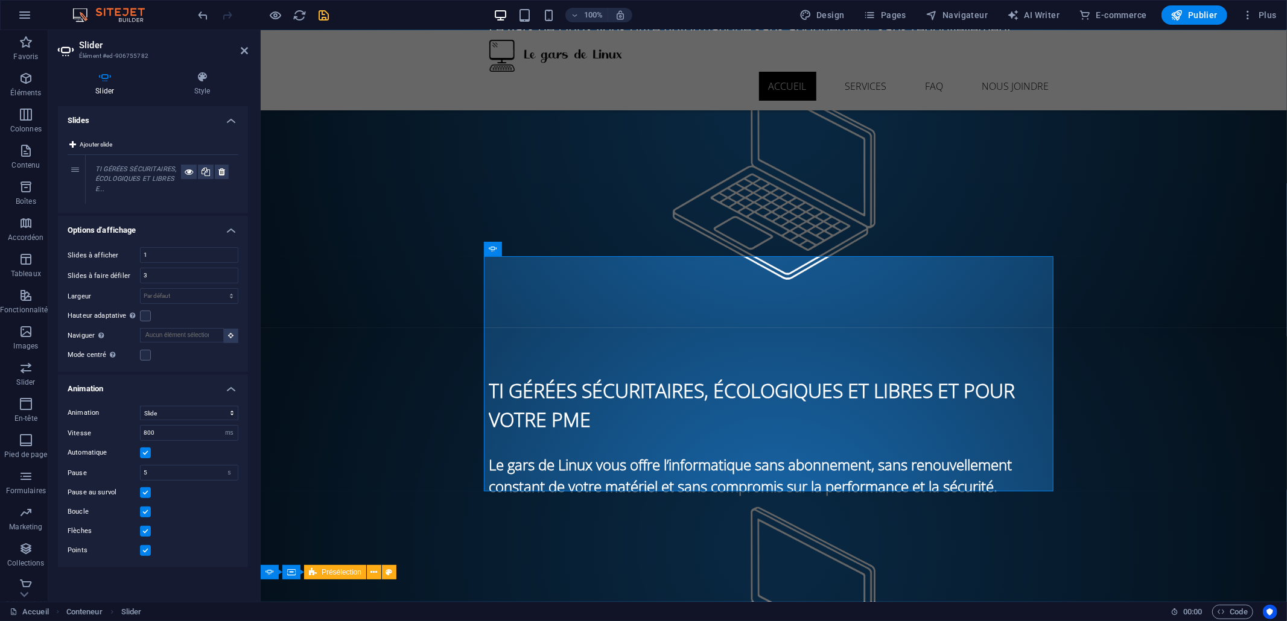
click at [147, 532] on label at bounding box center [145, 531] width 11 height 11
click at [0, 0] on input "Flèches" at bounding box center [0, 0] width 0 height 0
click at [145, 550] on label at bounding box center [145, 550] width 11 height 11
click at [0, 0] on input "Points" at bounding box center [0, 0] width 0 height 0
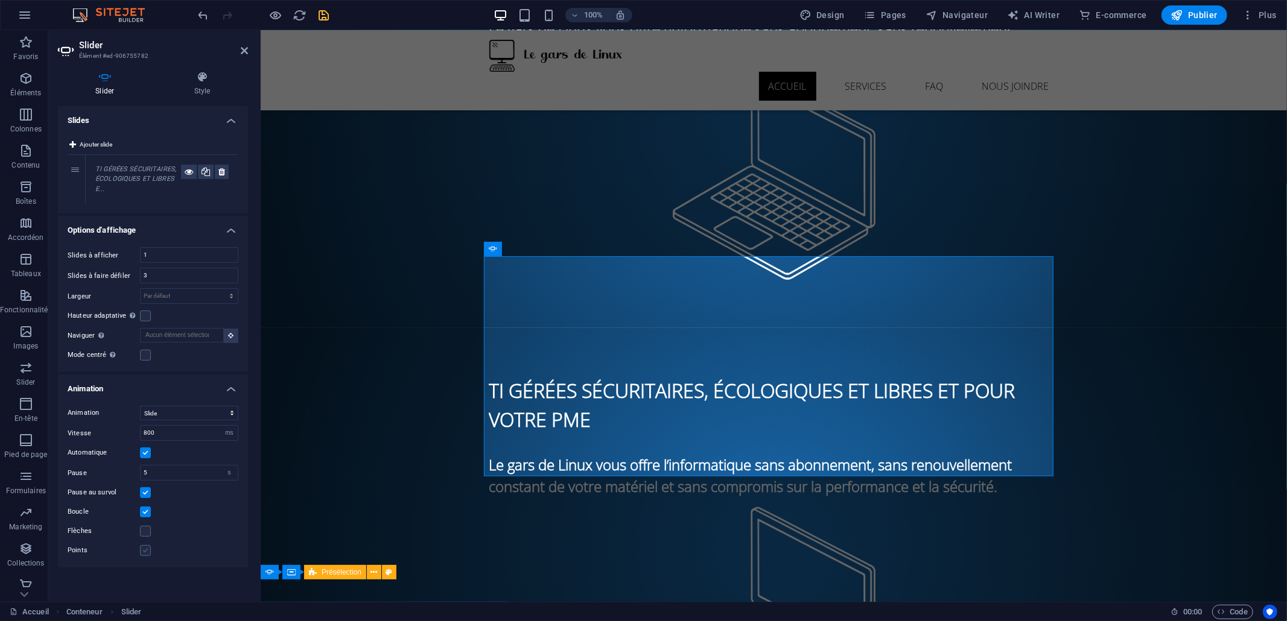
click at [145, 549] on label at bounding box center [145, 550] width 11 height 11
click at [0, 0] on input "Points" at bounding box center [0, 0] width 0 height 0
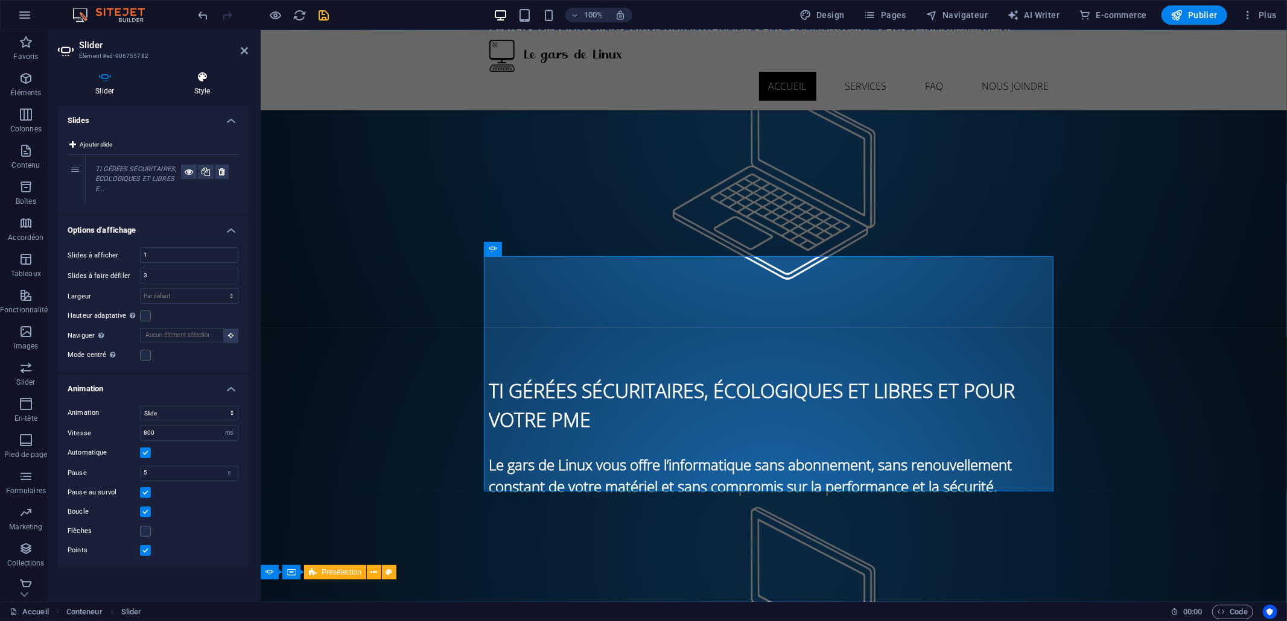
click at [200, 81] on icon at bounding box center [202, 77] width 91 height 12
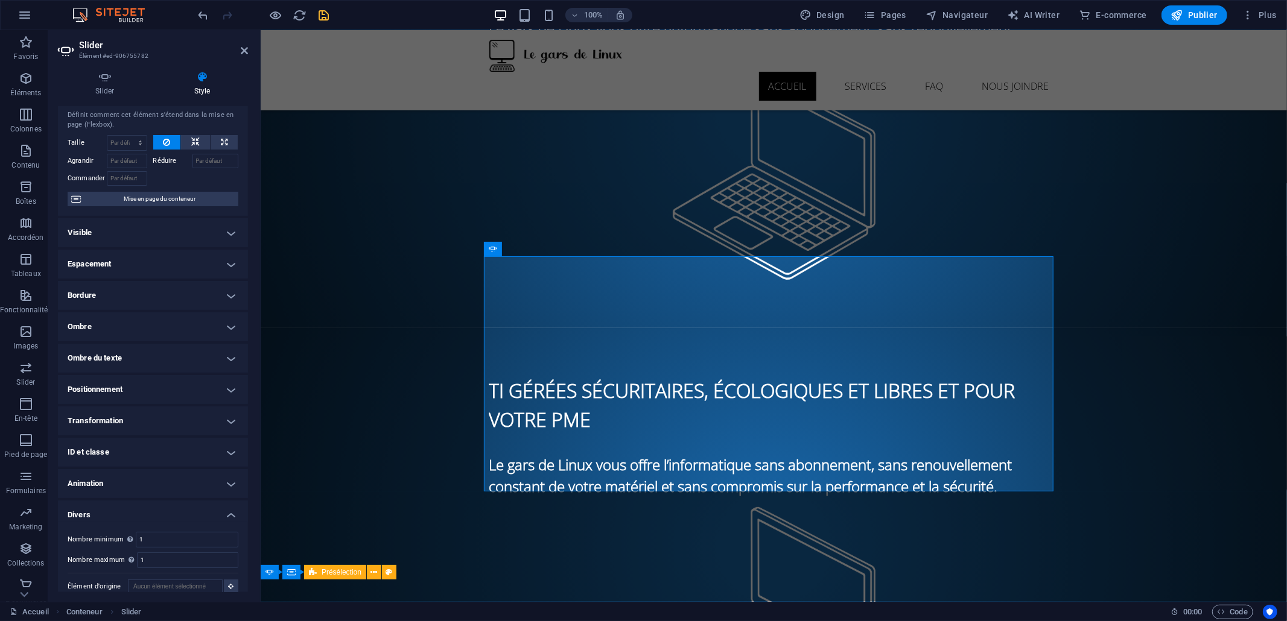
scroll to position [39, 0]
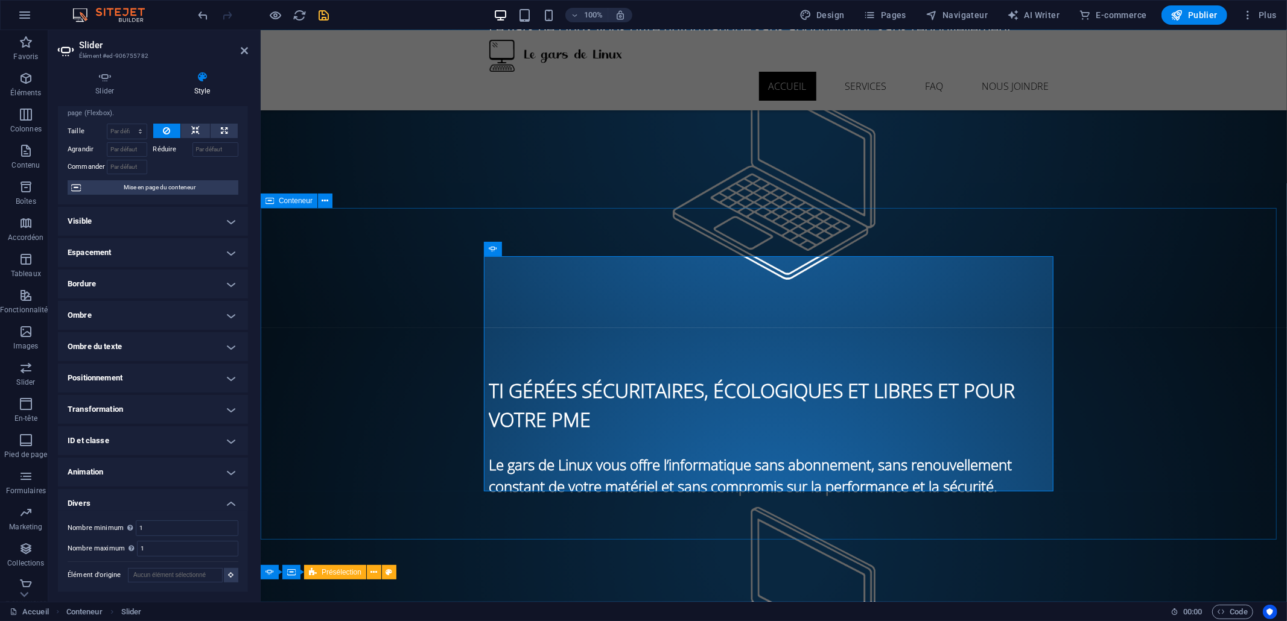
click at [340, 328] on div "TI gérées sécuritaires, écologiques et libres et pour votre PME Le gars de Linu…" at bounding box center [773, 546] width 1026 height 437
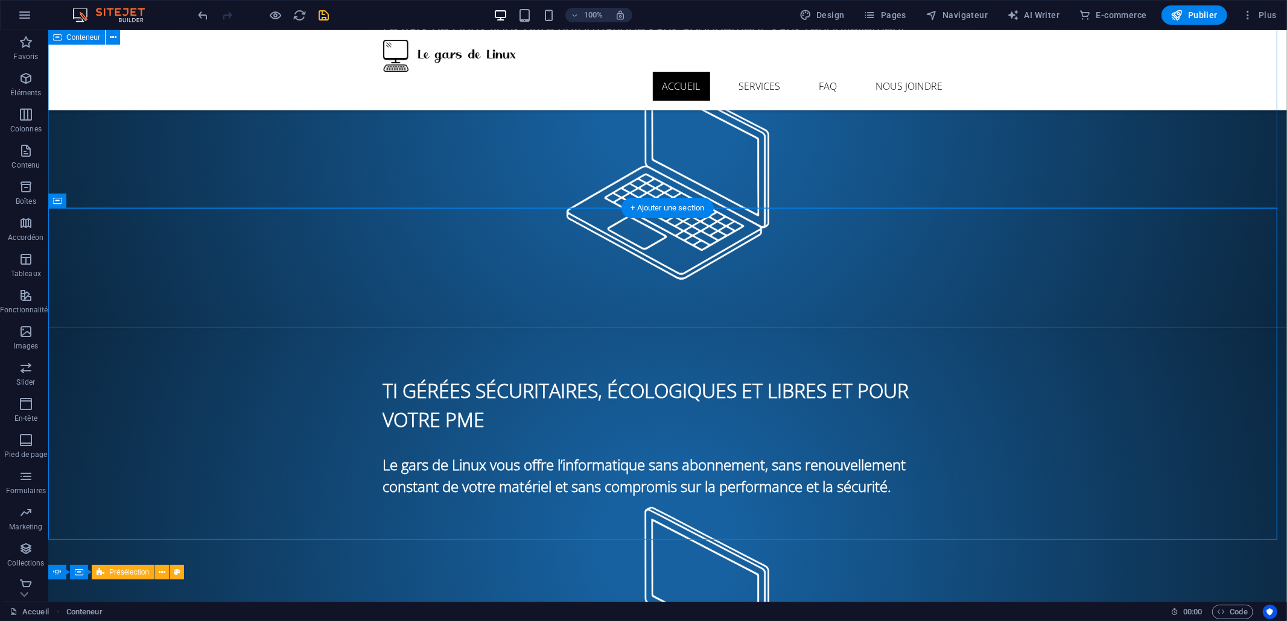
click at [116, 183] on div "TI gérées sécuritaires, écologiques et libres et pour votre PME Le gars de Linu…" at bounding box center [667, 109] width 1238 height 437
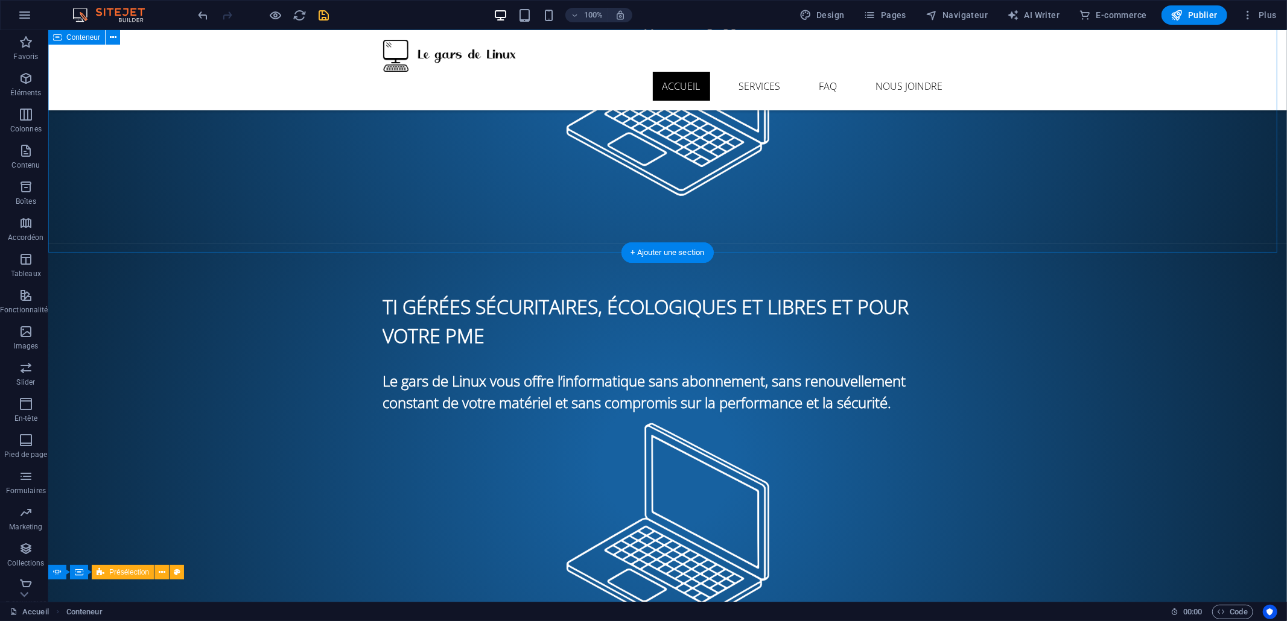
scroll to position [270, 0]
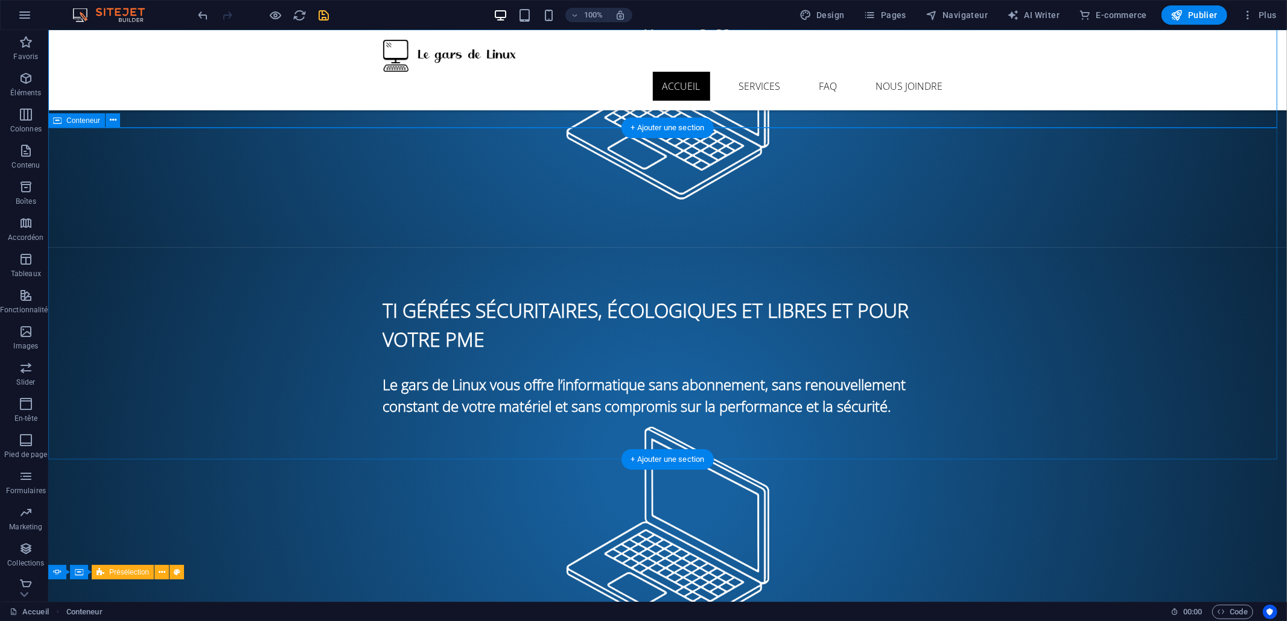
click at [119, 284] on div "TI gérées sécuritaires, écologiques et libres et pour votre PME Le gars de Linu…" at bounding box center [667, 465] width 1238 height 437
click at [75, 122] on span "Conteneur" at bounding box center [83, 120] width 34 height 7
select select "presentation"
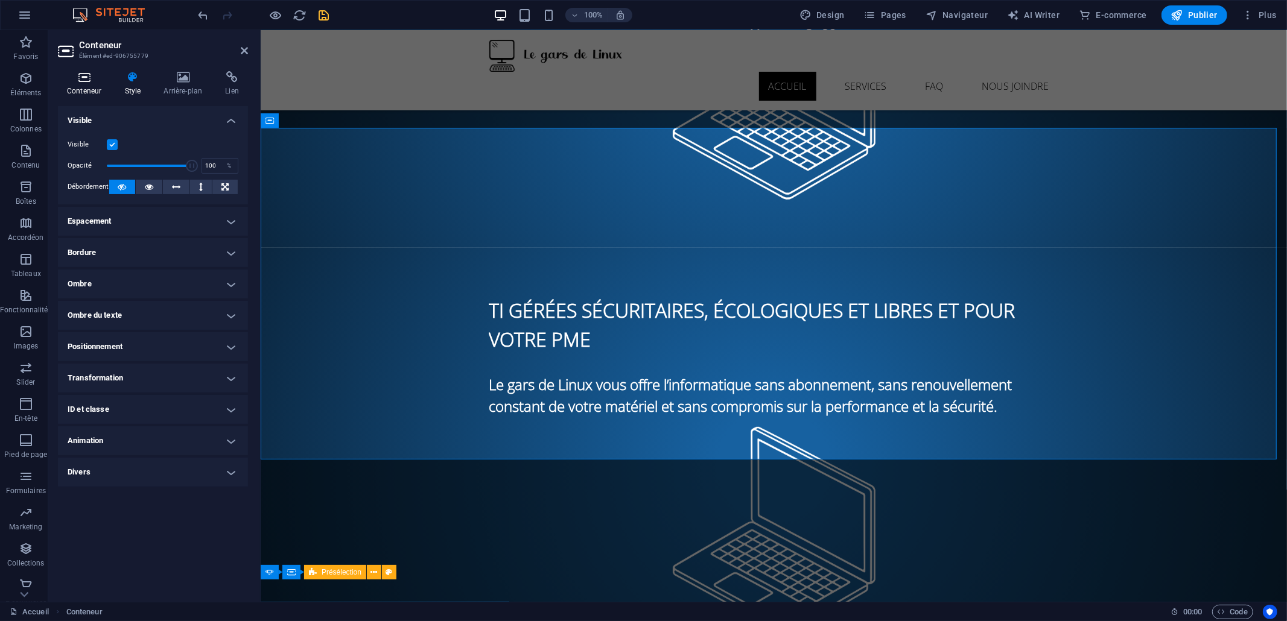
click at [87, 82] on icon at bounding box center [84, 77] width 52 height 12
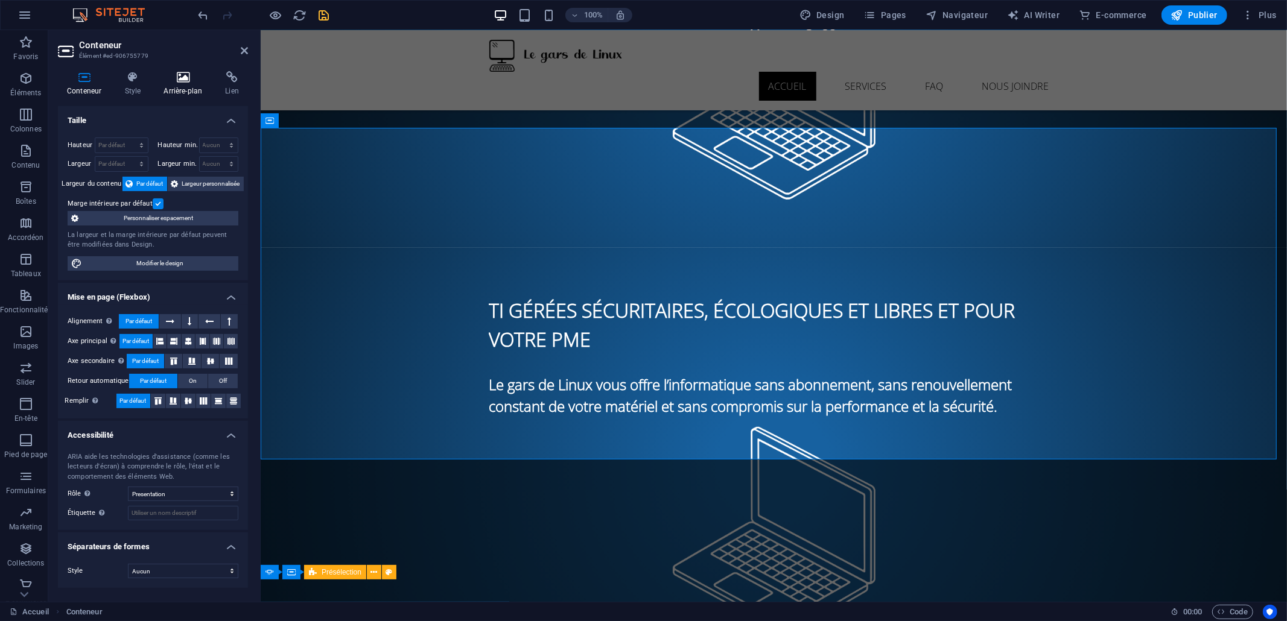
click at [170, 77] on icon at bounding box center [182, 77] width 57 height 12
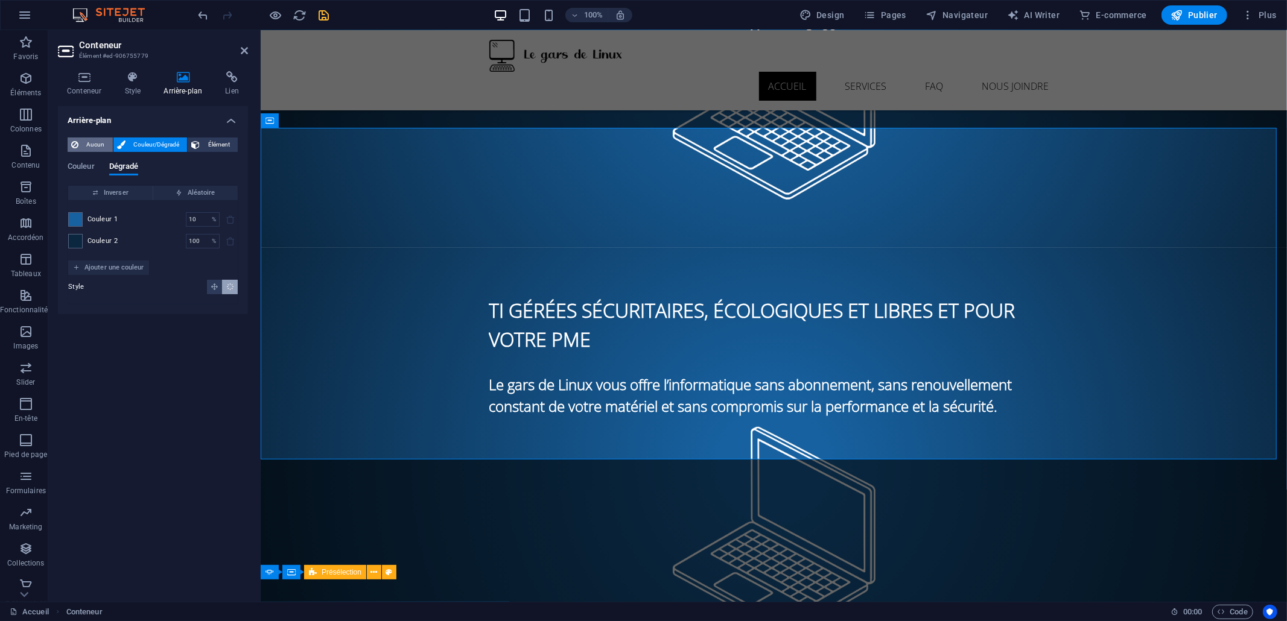
click at [83, 141] on span "Aucun" at bounding box center [95, 145] width 27 height 14
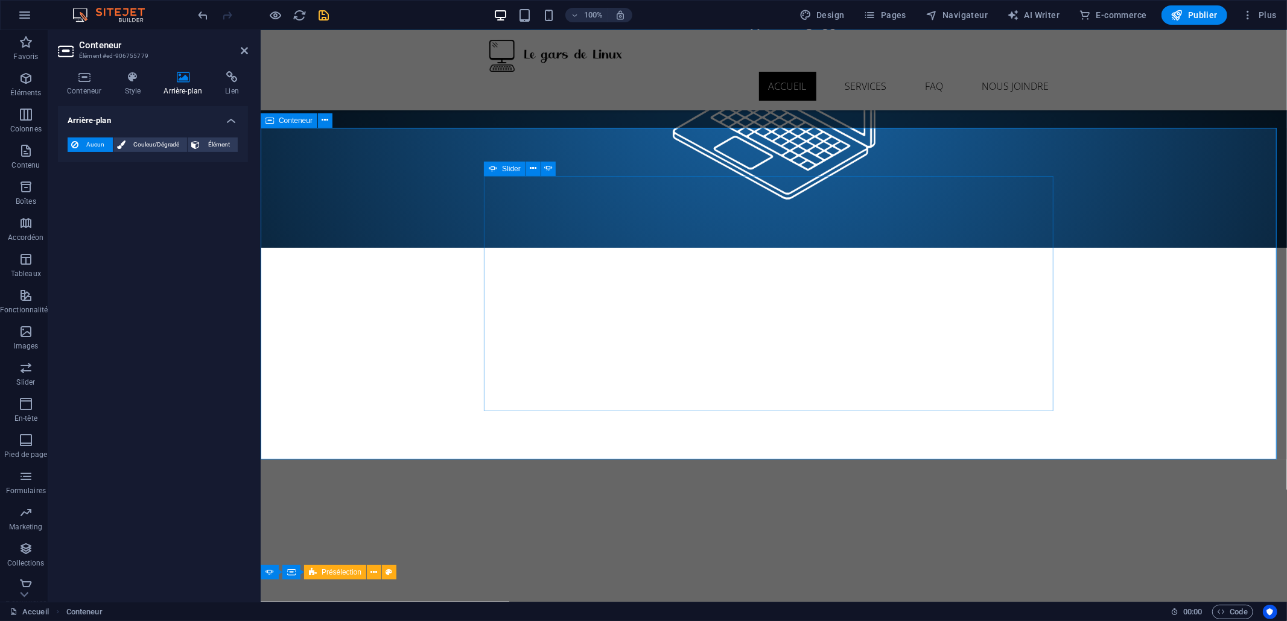
click at [492, 167] on icon at bounding box center [493, 169] width 8 height 14
select select "ms"
select select "s"
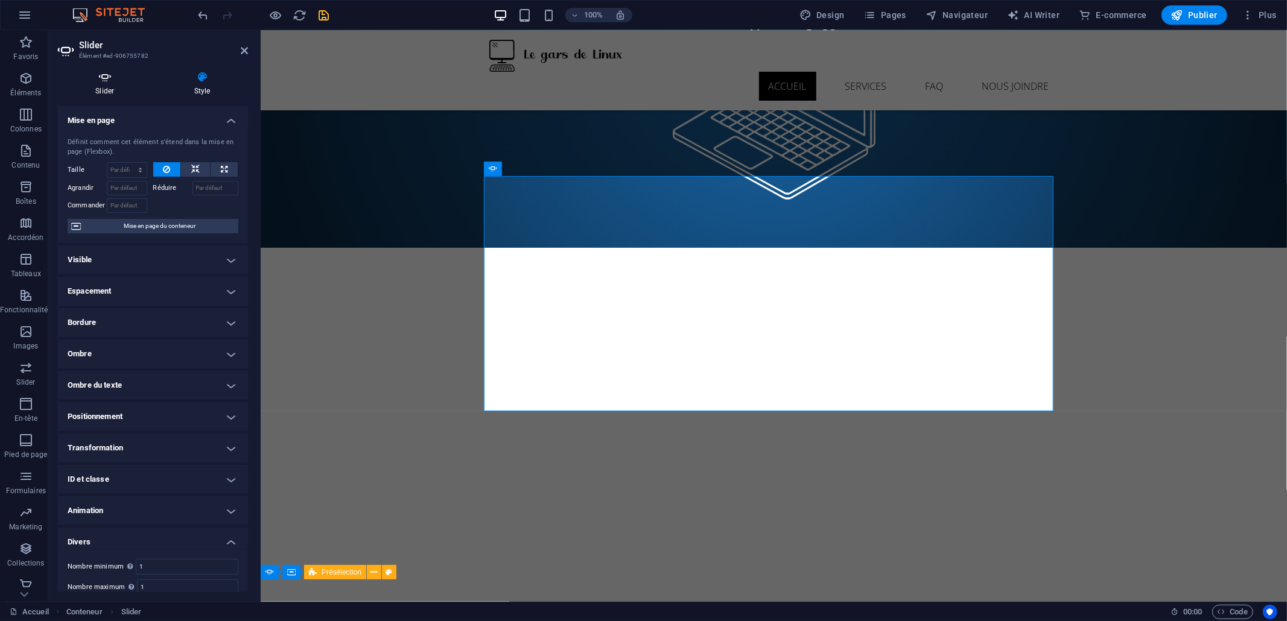
click at [93, 82] on icon at bounding box center [105, 77] width 94 height 12
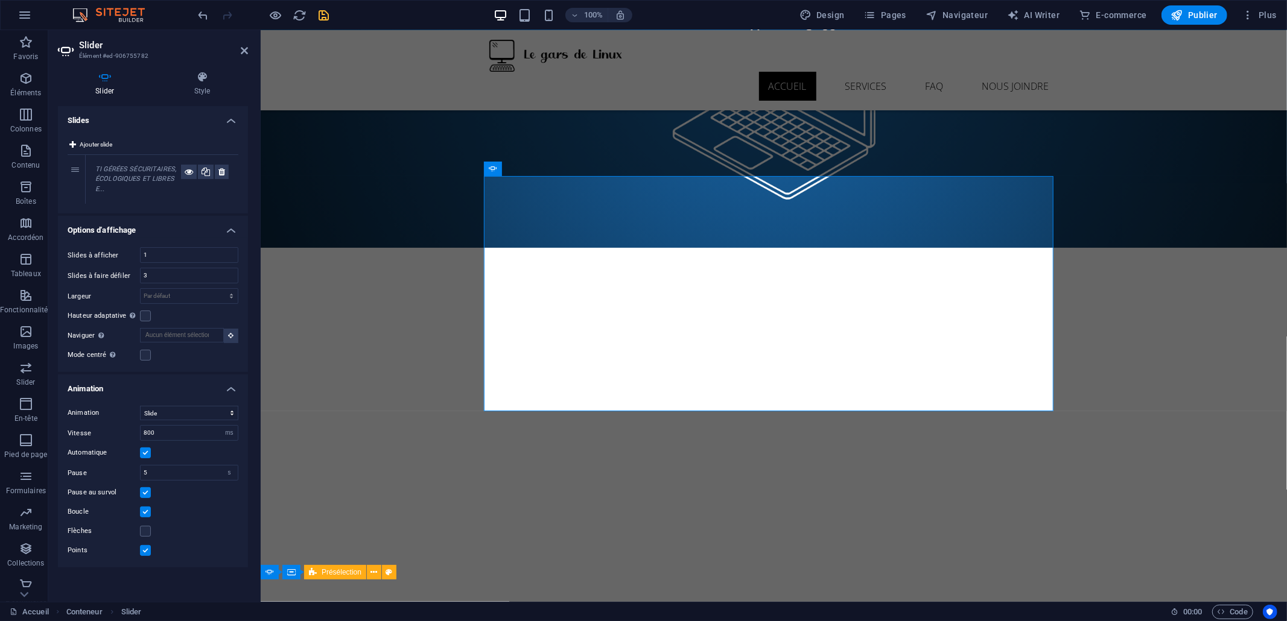
click at [141, 547] on label at bounding box center [145, 550] width 11 height 11
click at [0, 0] on input "Points" at bounding box center [0, 0] width 0 height 0
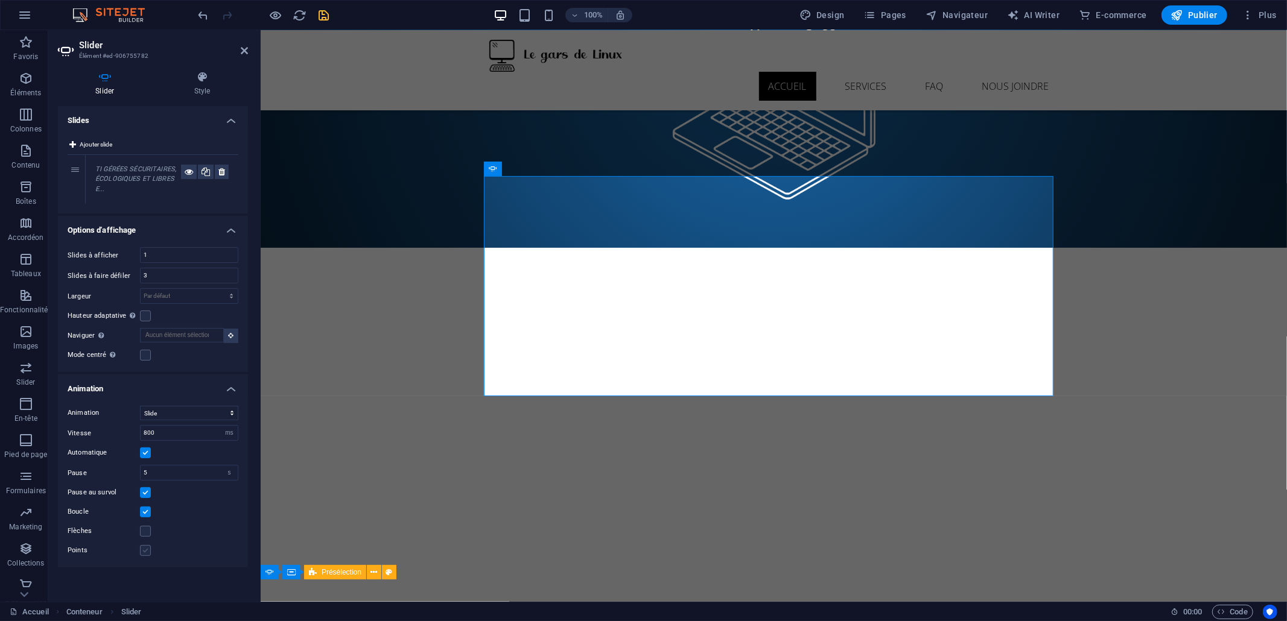
click at [141, 547] on label at bounding box center [145, 550] width 11 height 11
click at [0, 0] on input "Points" at bounding box center [0, 0] width 0 height 0
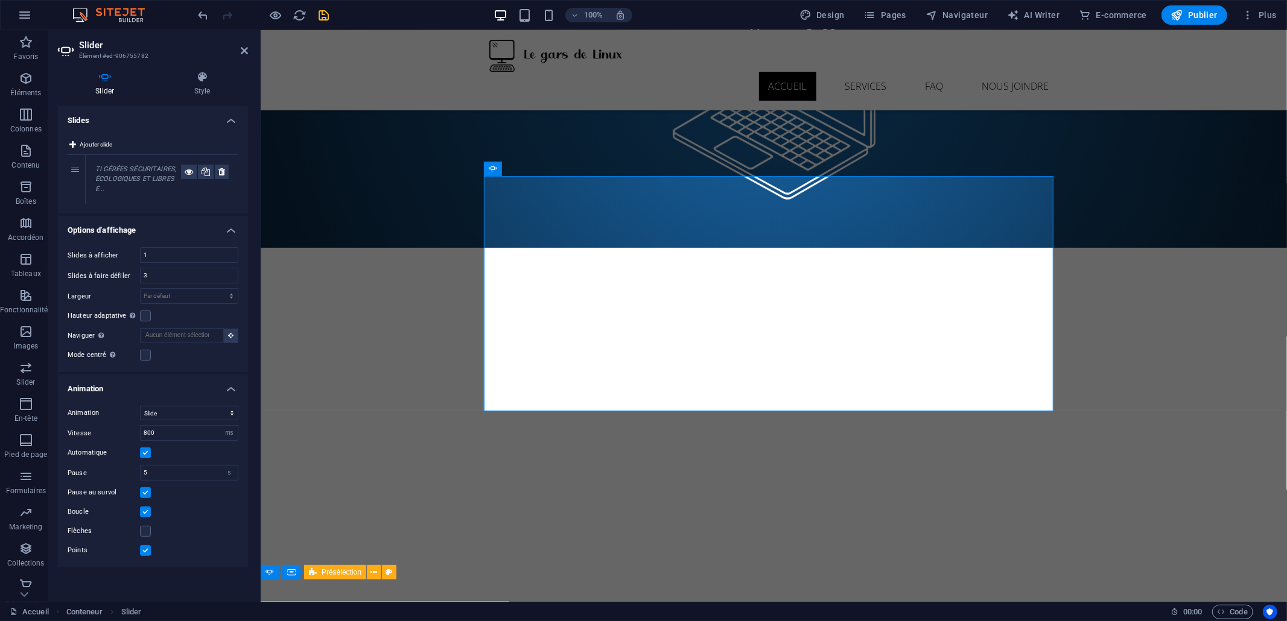
click at [141, 522] on div "Animation Slide Fondu Vitesse 800 s ms Automatique Pause 5 s ms Pause au survol…" at bounding box center [153, 481] width 190 height 171
click at [144, 529] on label at bounding box center [145, 531] width 11 height 11
click at [0, 0] on input "Flèches" at bounding box center [0, 0] width 0 height 0
click at [144, 529] on label at bounding box center [145, 531] width 11 height 11
click at [0, 0] on input "Flèches" at bounding box center [0, 0] width 0 height 0
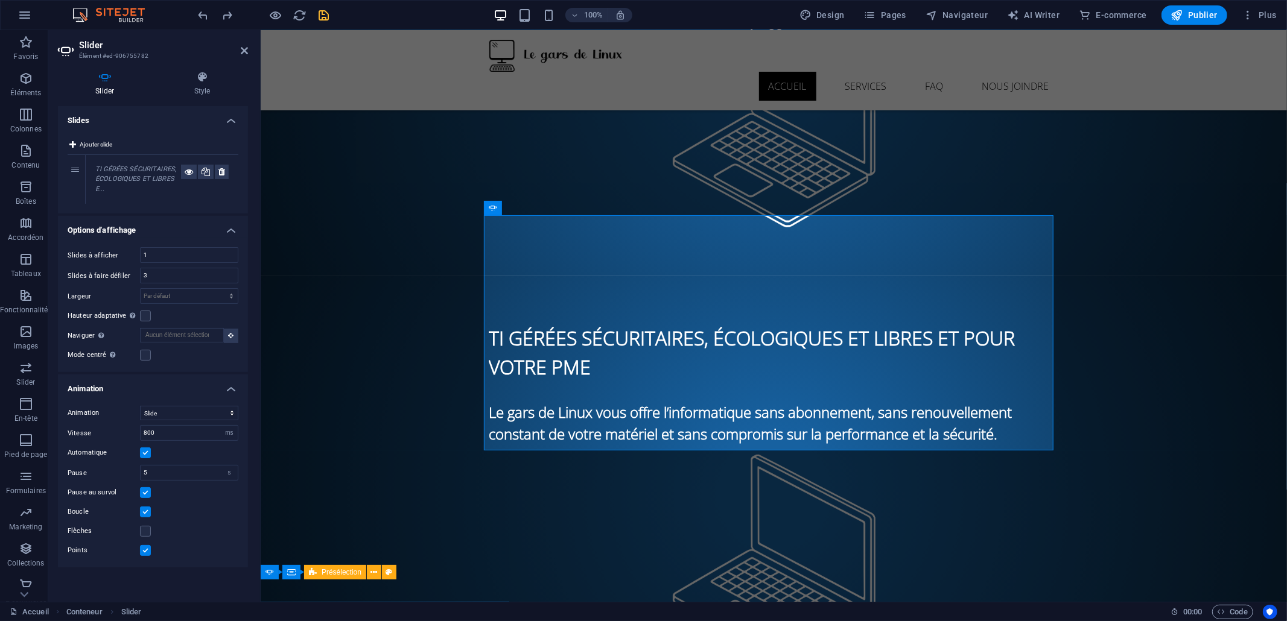
scroll to position [220, 0]
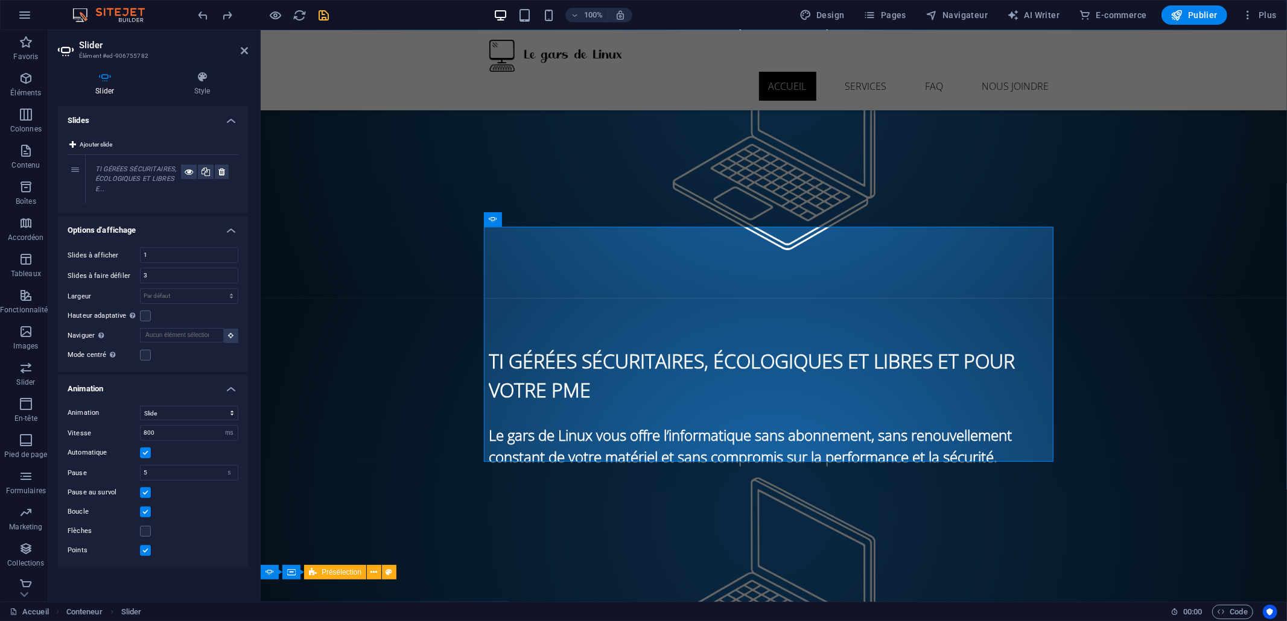
click at [147, 549] on label at bounding box center [145, 550] width 11 height 11
click at [0, 0] on input "Points" at bounding box center [0, 0] width 0 height 0
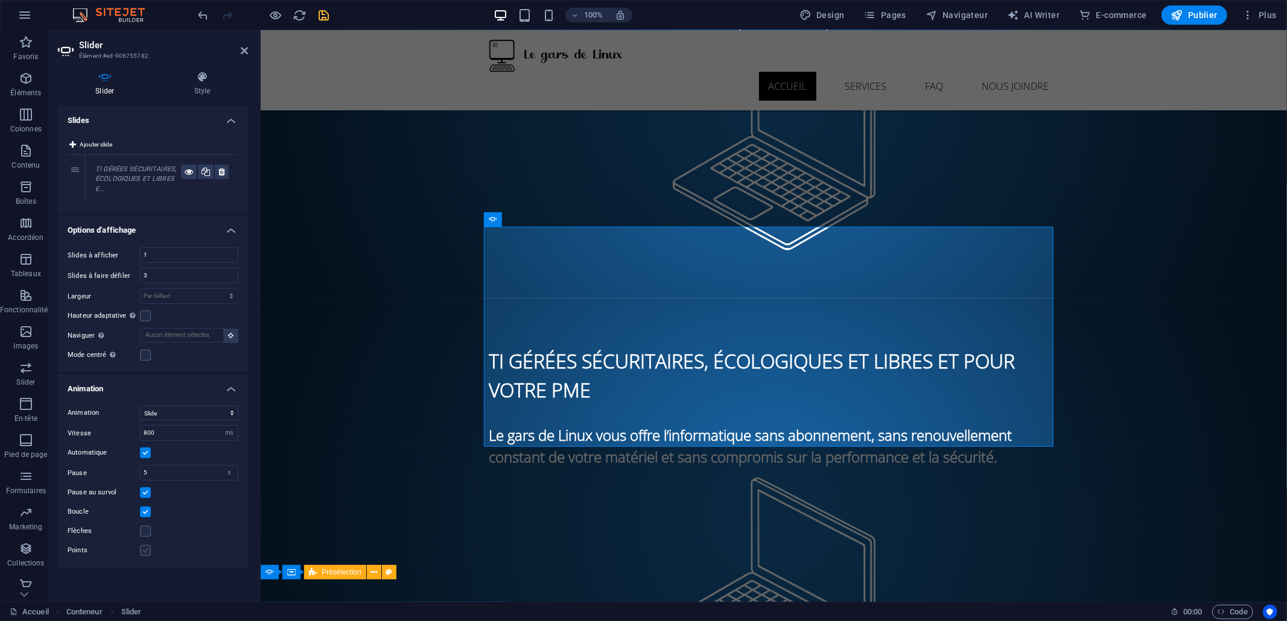
click at [147, 549] on label at bounding box center [145, 550] width 11 height 11
click at [0, 0] on input "Points" at bounding box center [0, 0] width 0 height 0
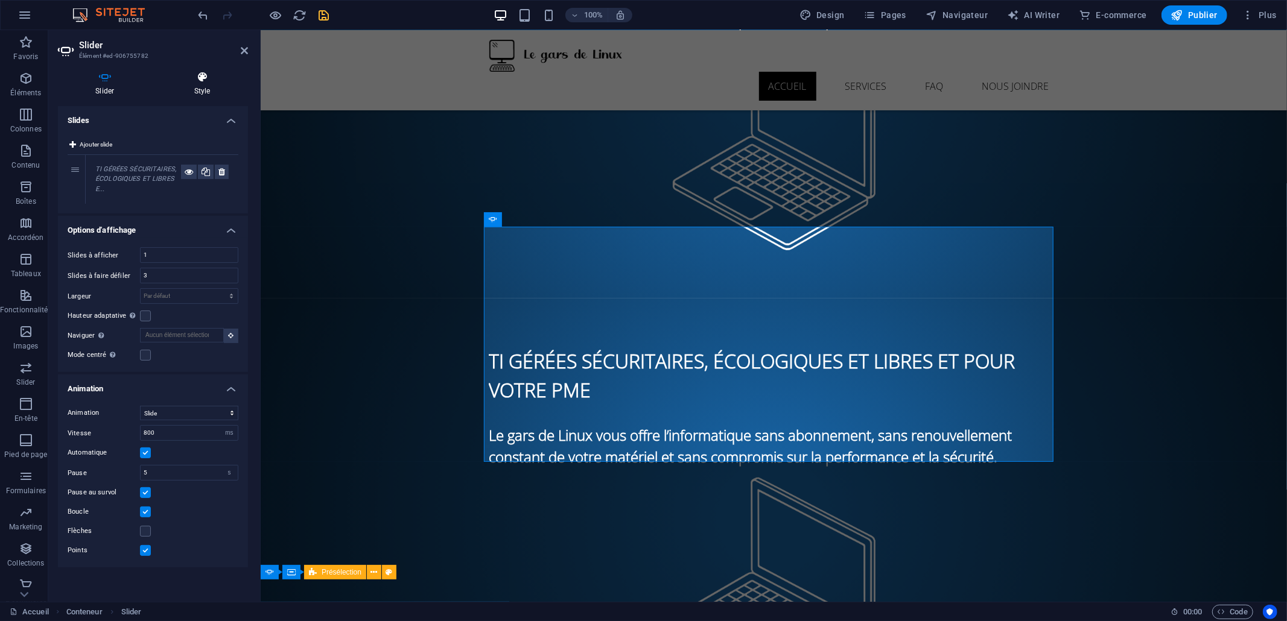
click at [203, 84] on h4 "Style" at bounding box center [202, 83] width 91 height 25
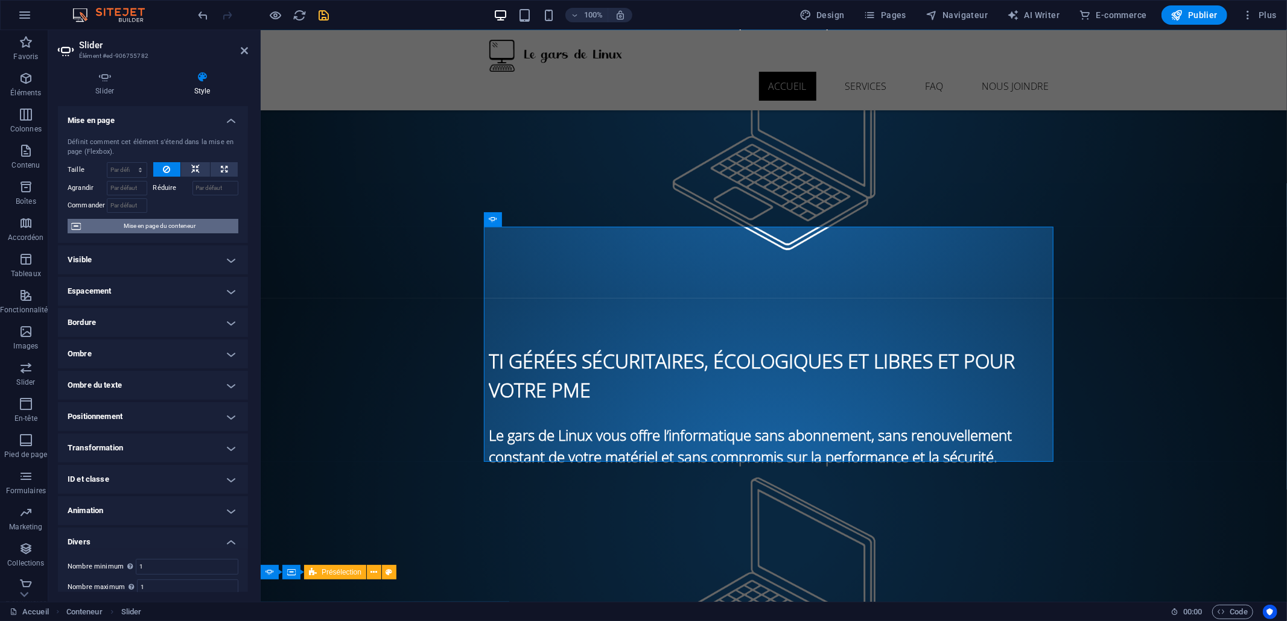
click at [97, 227] on span "Mise en page du conteneur" at bounding box center [159, 226] width 150 height 14
select select "presentation"
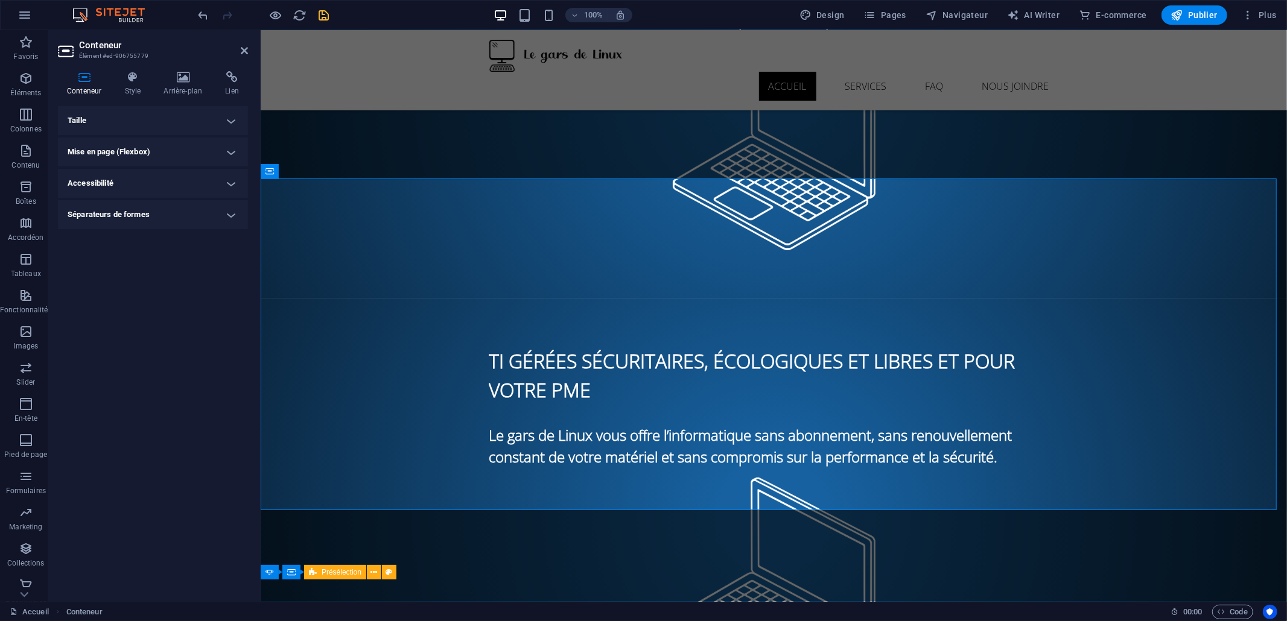
click at [112, 212] on h4 "Séparateurs de formes" at bounding box center [153, 214] width 190 height 29
click at [112, 185] on h4 "Accessibilité" at bounding box center [153, 183] width 190 height 29
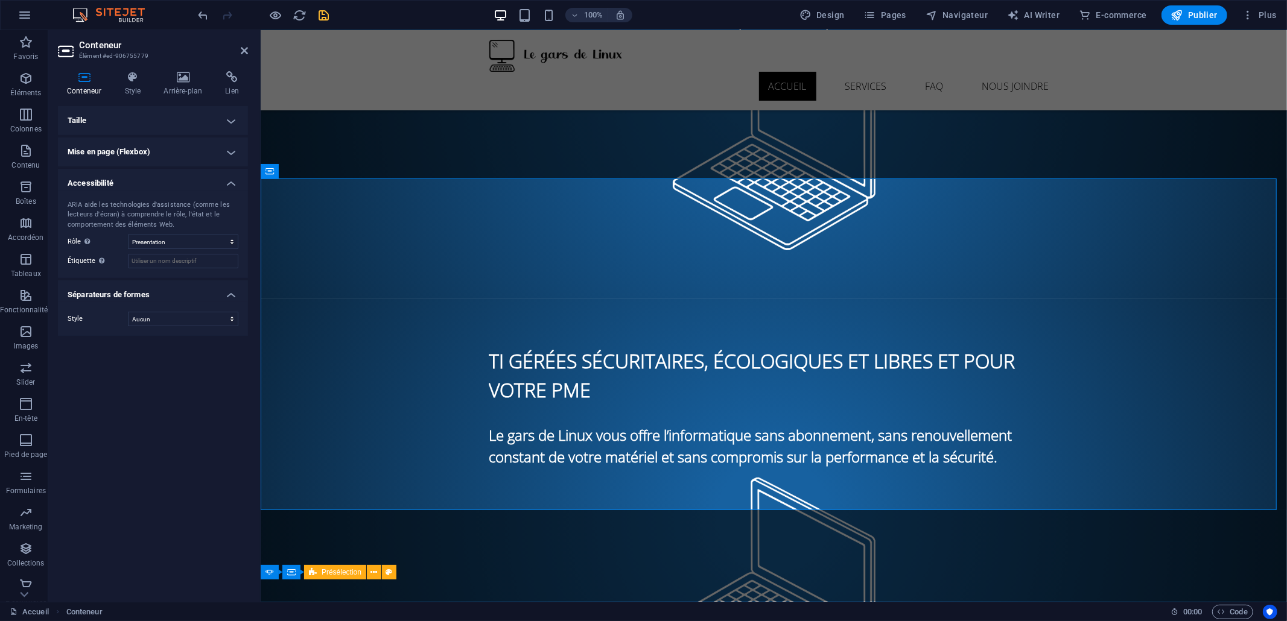
click at [122, 150] on h4 "Mise en page (Flexbox)" at bounding box center [153, 152] width 190 height 29
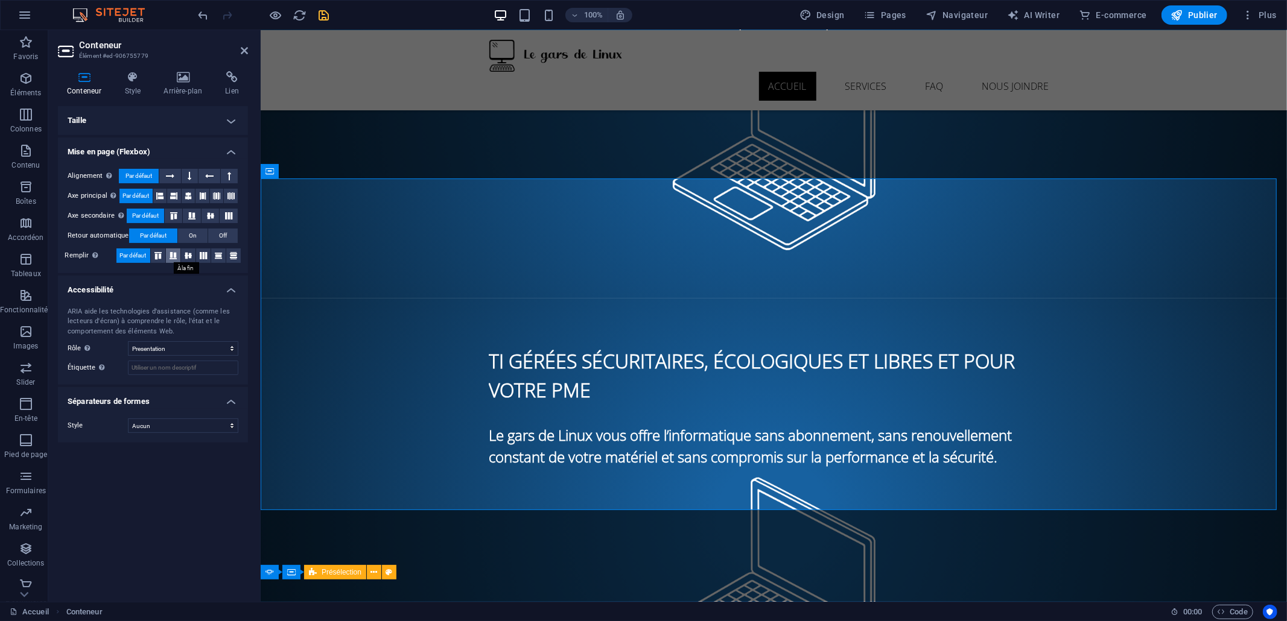
click at [172, 256] on icon at bounding box center [173, 255] width 14 height 7
click at [190, 253] on icon at bounding box center [188, 255] width 14 height 7
click at [216, 255] on icon at bounding box center [218, 255] width 14 height 7
click at [131, 255] on span "Par défaut" at bounding box center [133, 256] width 27 height 14
click at [197, 230] on button "On" at bounding box center [193, 236] width 30 height 14
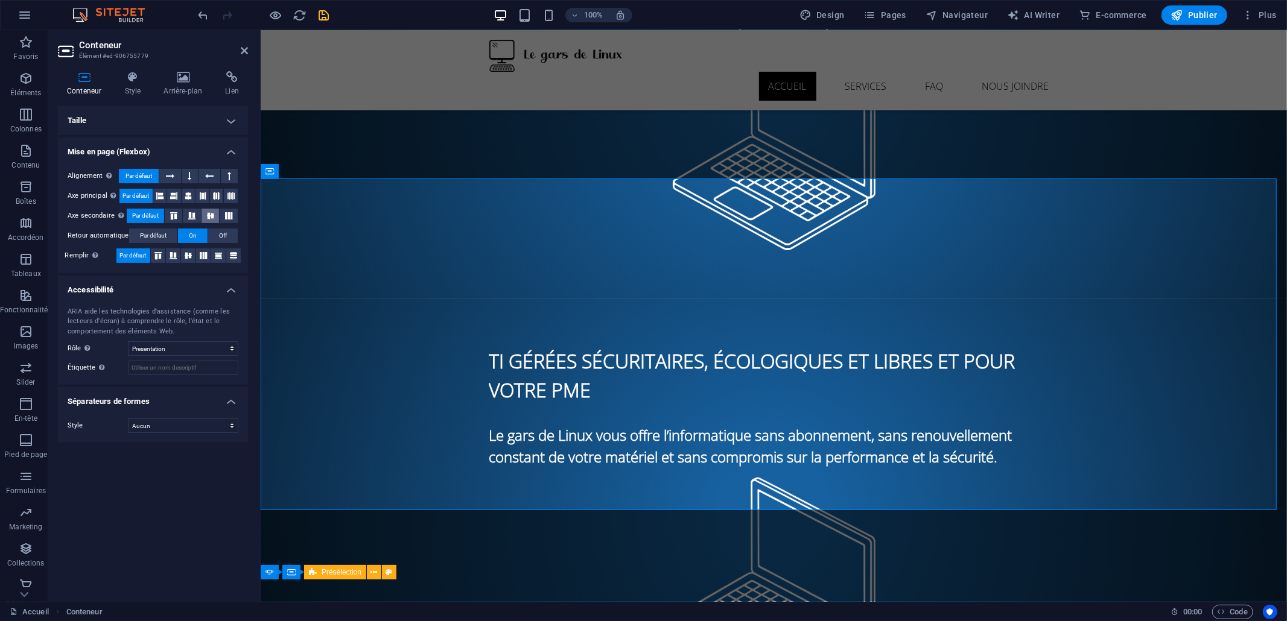
click at [208, 217] on icon at bounding box center [210, 215] width 14 height 7
click at [191, 191] on icon at bounding box center [188, 196] width 7 height 14
click at [230, 174] on icon at bounding box center [229, 176] width 4 height 14
click at [200, 256] on icon at bounding box center [203, 255] width 14 height 7
click at [184, 256] on icon at bounding box center [188, 255] width 14 height 7
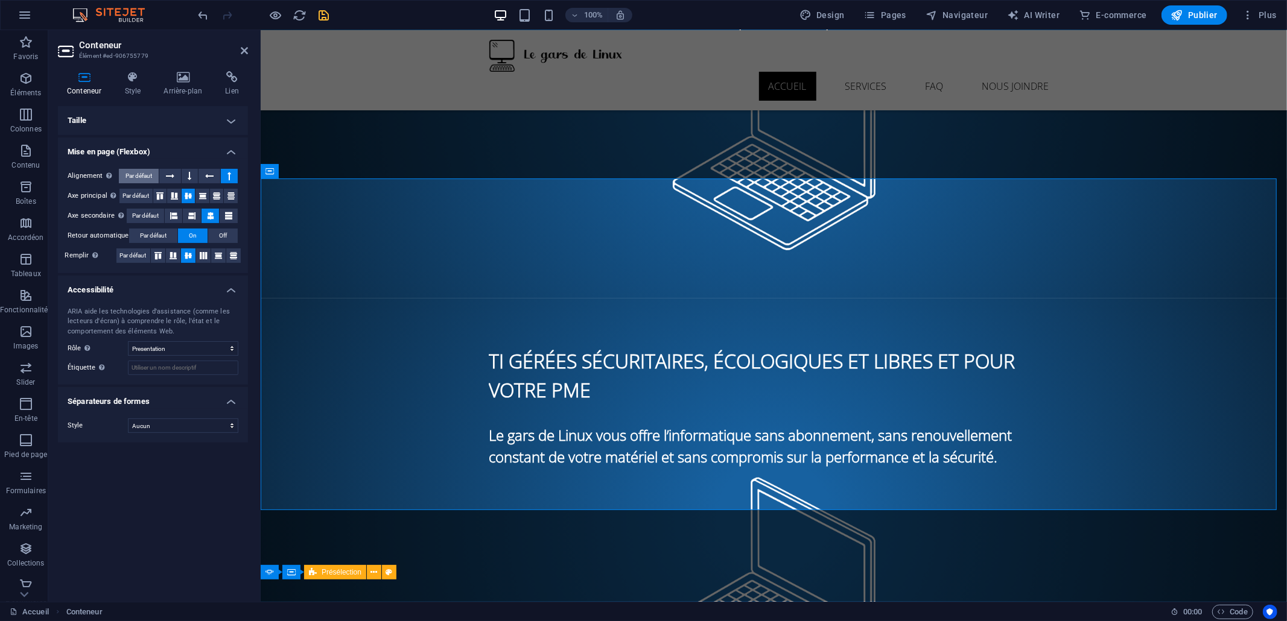
click at [135, 172] on span "Par défaut" at bounding box center [138, 176] width 27 height 14
click at [138, 197] on span "Par défaut" at bounding box center [135, 196] width 27 height 14
click at [134, 218] on span "Par défaut" at bounding box center [145, 216] width 27 height 14
click at [136, 236] on button "Par défaut" at bounding box center [153, 236] width 48 height 14
click at [131, 243] on div "Retour automatique Par défaut On Off" at bounding box center [153, 236] width 171 height 15
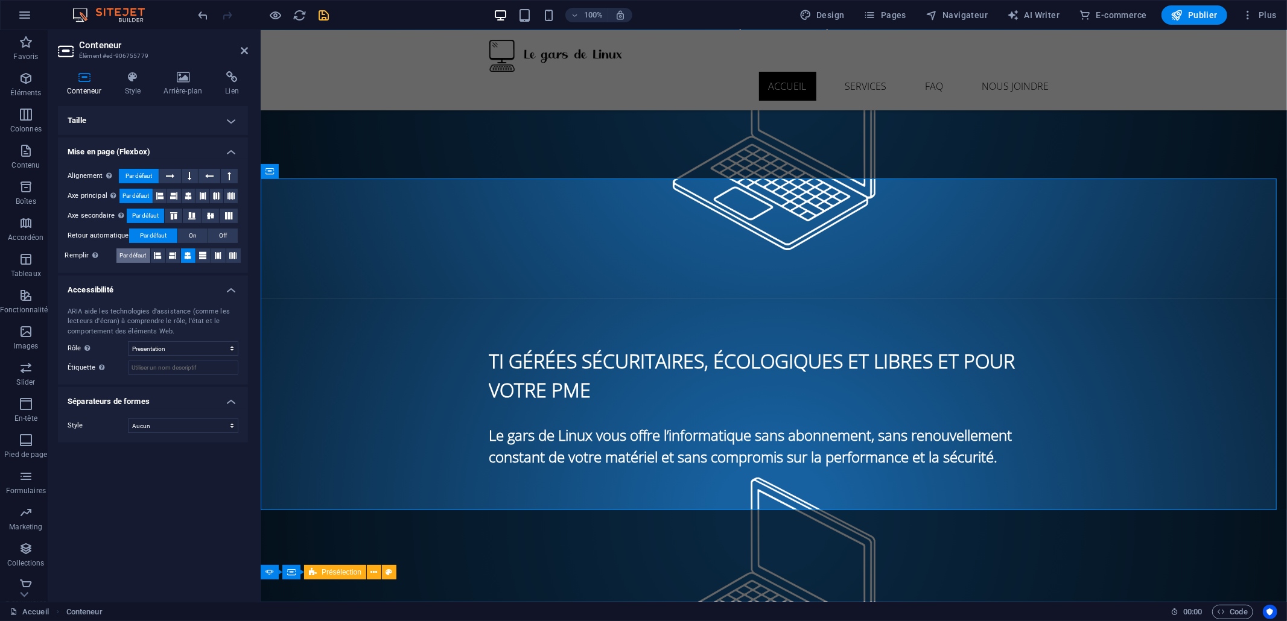
click at [123, 253] on span "Par défaut" at bounding box center [133, 256] width 27 height 14
click at [80, 116] on h4 "Taille" at bounding box center [153, 120] width 190 height 29
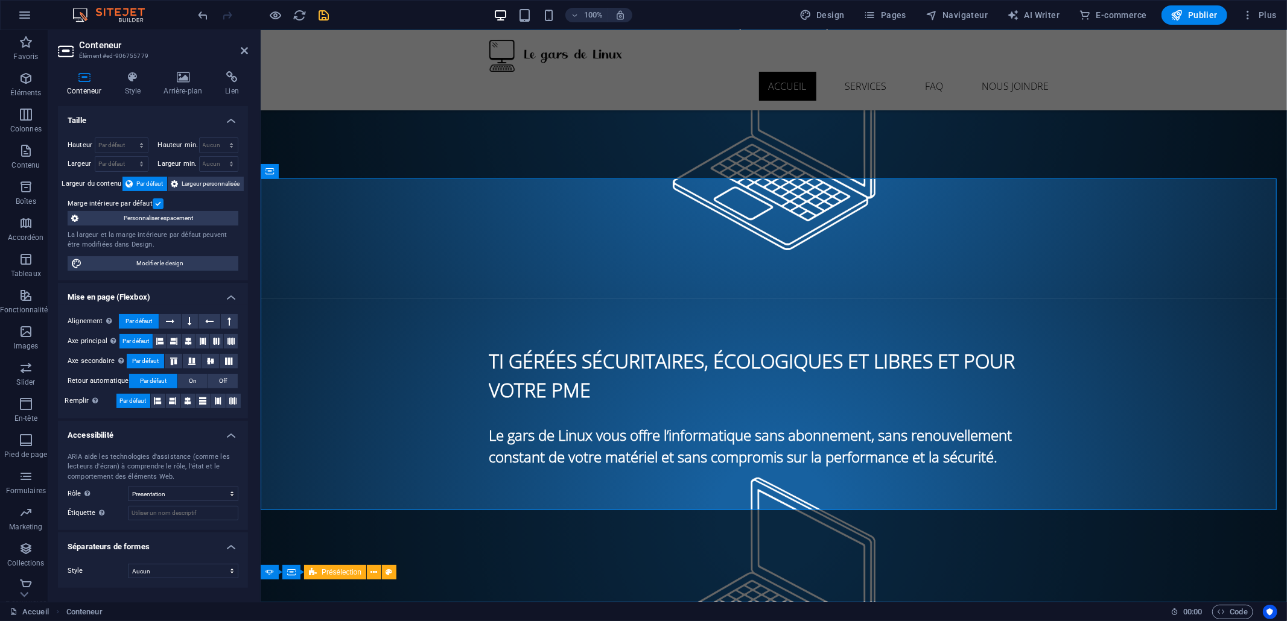
click at [153, 203] on label at bounding box center [158, 203] width 11 height 11
click at [0, 0] on input "Marge intérieure par défaut" at bounding box center [0, 0] width 0 height 0
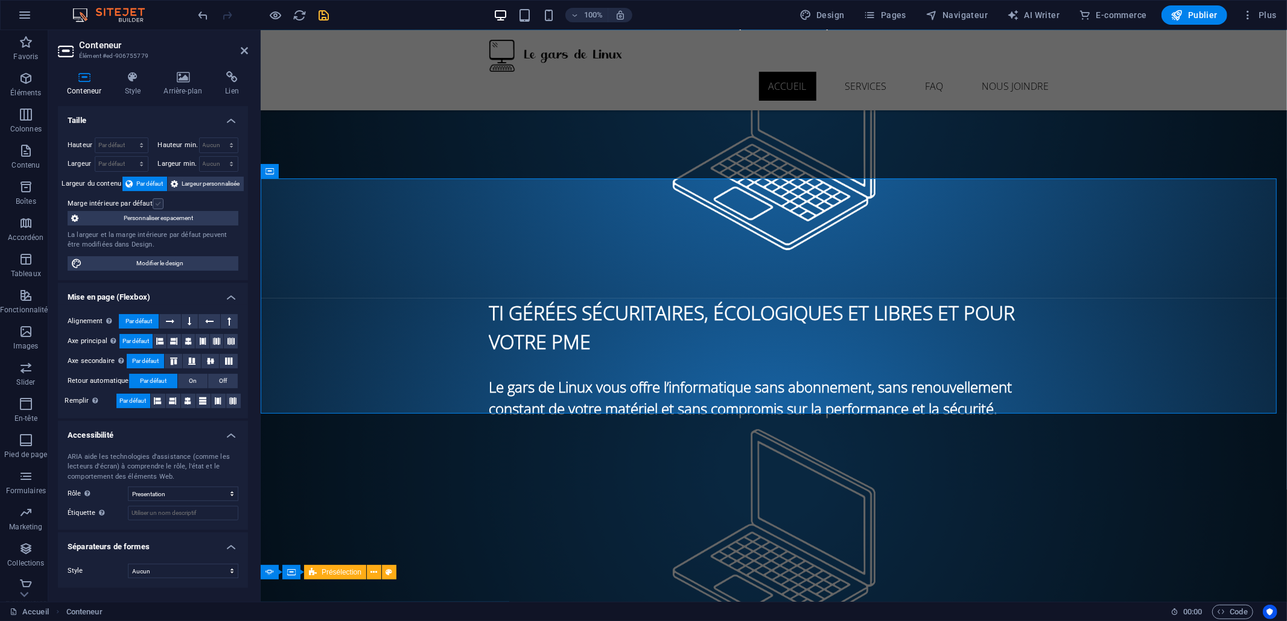
click at [153, 202] on label at bounding box center [158, 203] width 11 height 11
click at [0, 0] on input "Marge intérieure par défaut" at bounding box center [0, 0] width 0 height 0
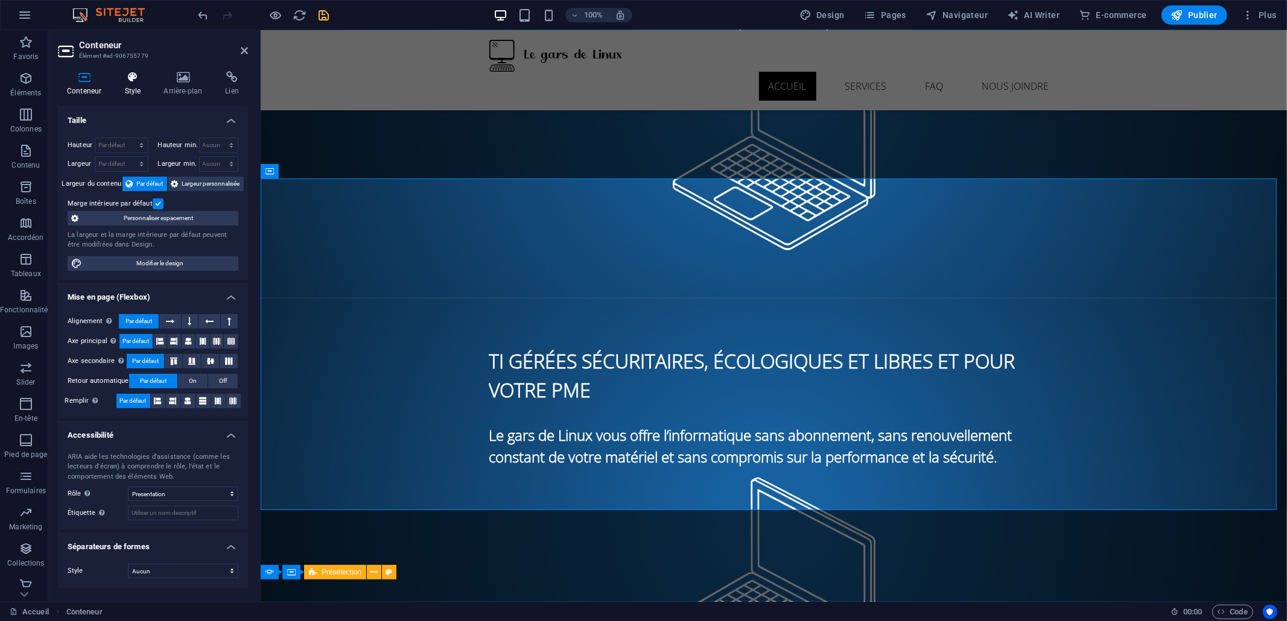
click at [135, 82] on icon at bounding box center [132, 77] width 34 height 12
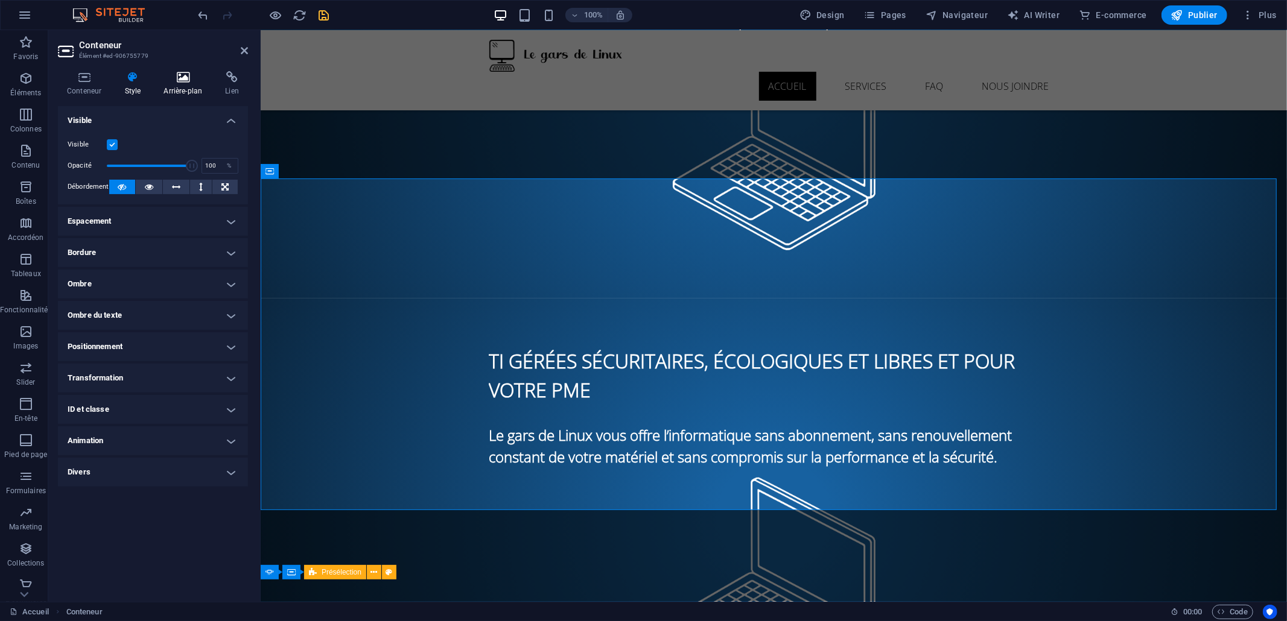
click at [184, 75] on icon at bounding box center [182, 77] width 57 height 12
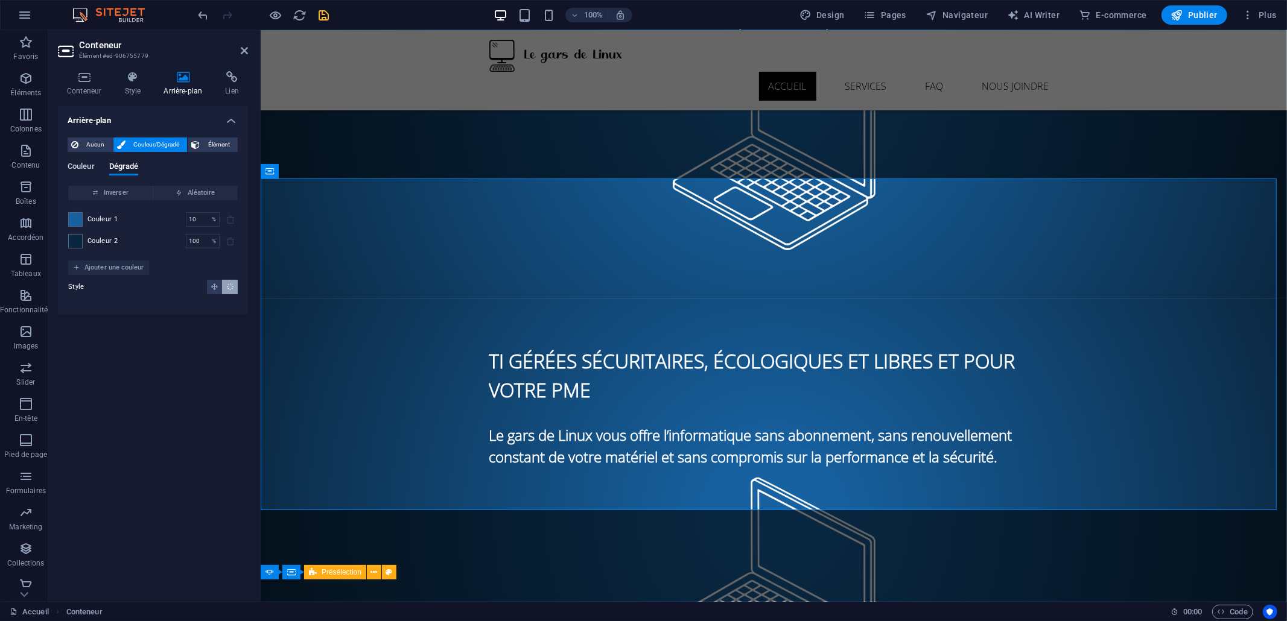
click at [79, 167] on span "Couleur" at bounding box center [81, 167] width 27 height 17
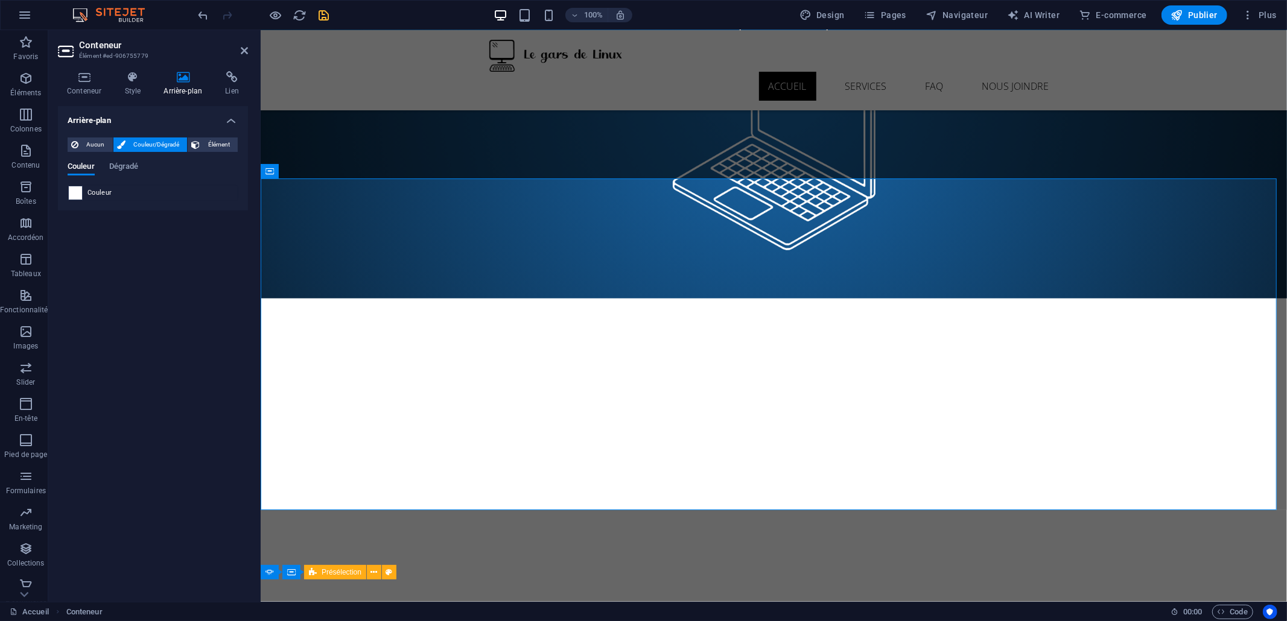
click at [77, 194] on span at bounding box center [75, 192] width 13 height 13
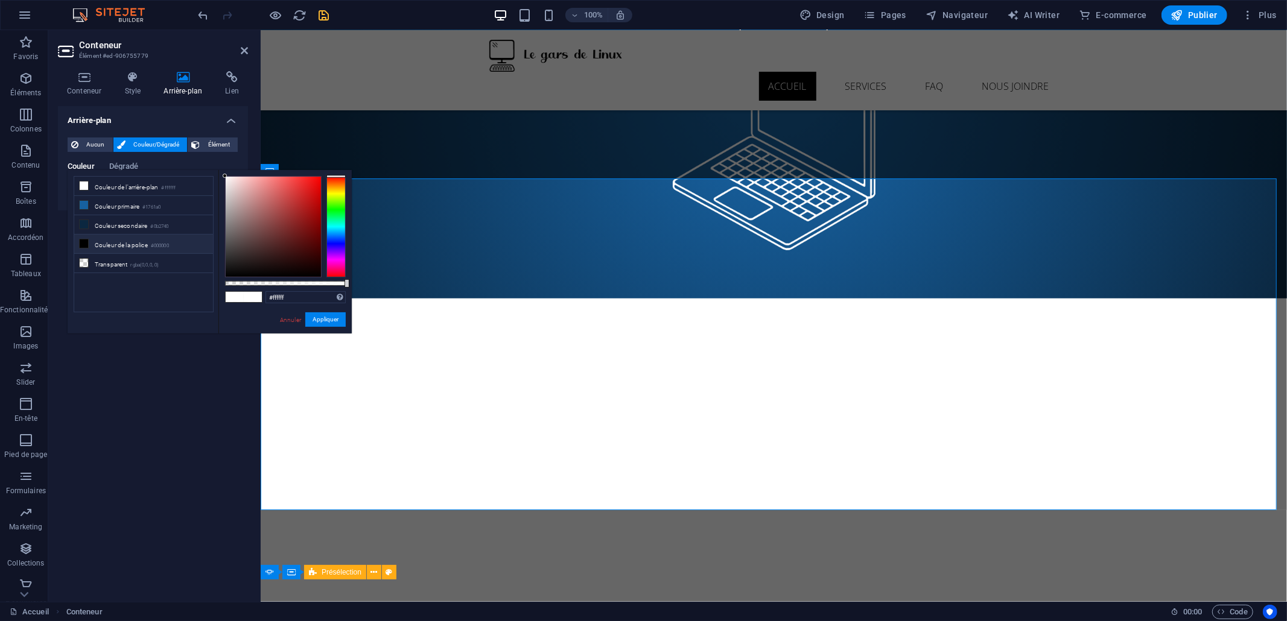
click at [95, 245] on li "Couleur de la police #000000" at bounding box center [143, 244] width 139 height 19
type input "#000000"
click at [95, 245] on li "Couleur de la police #000000" at bounding box center [143, 244] width 139 height 19
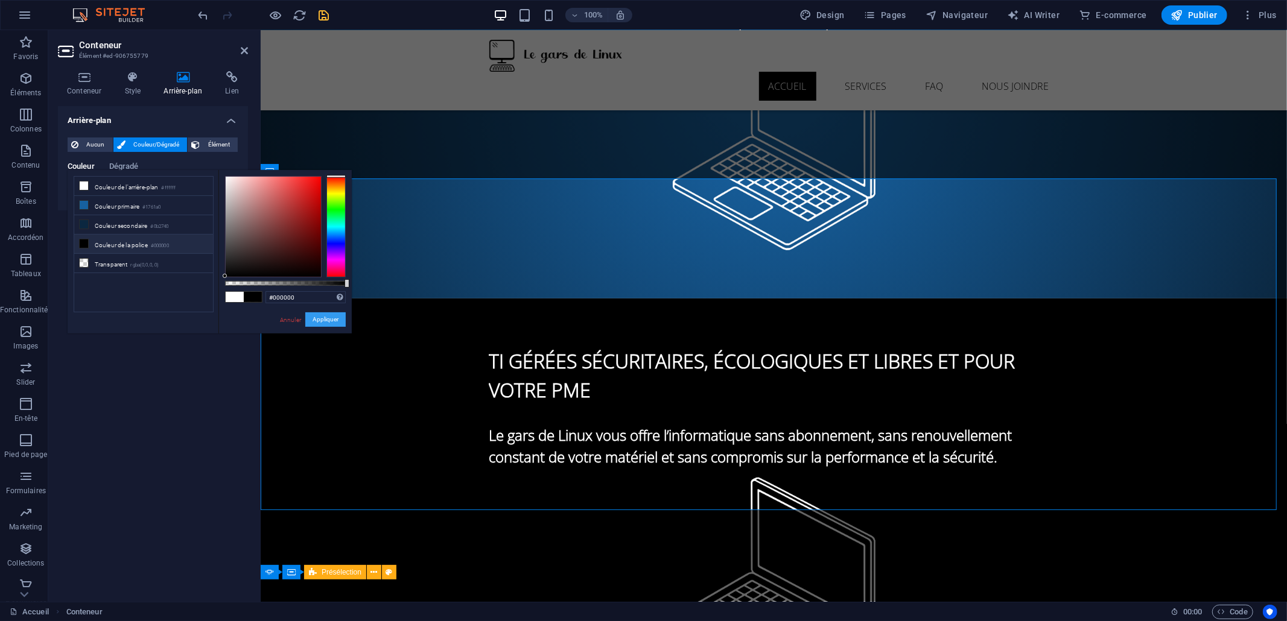
click at [312, 315] on button "Appliquer" at bounding box center [325, 319] width 40 height 14
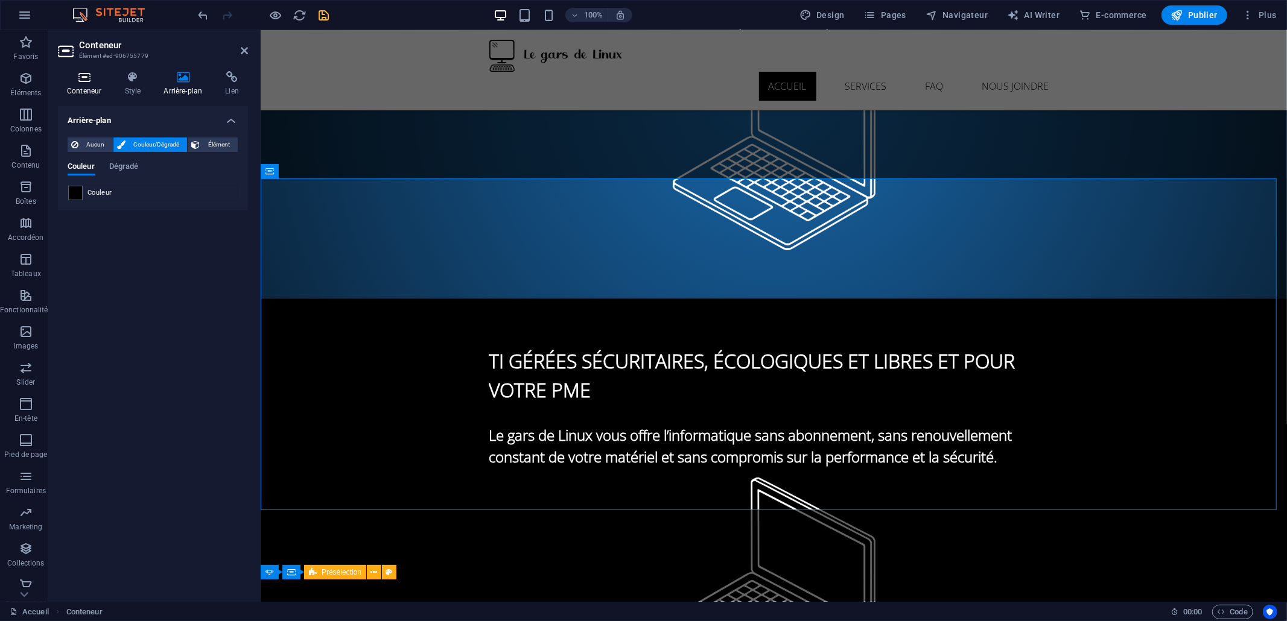
click at [87, 75] on icon at bounding box center [84, 77] width 52 height 12
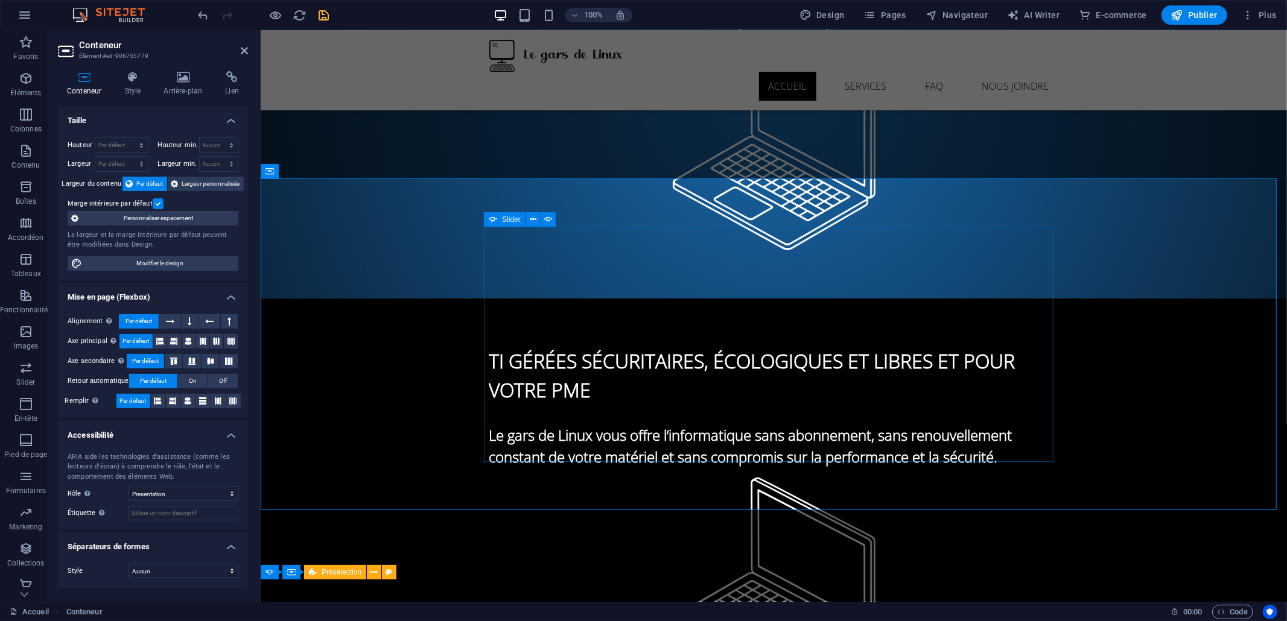
click at [492, 216] on icon at bounding box center [493, 219] width 8 height 14
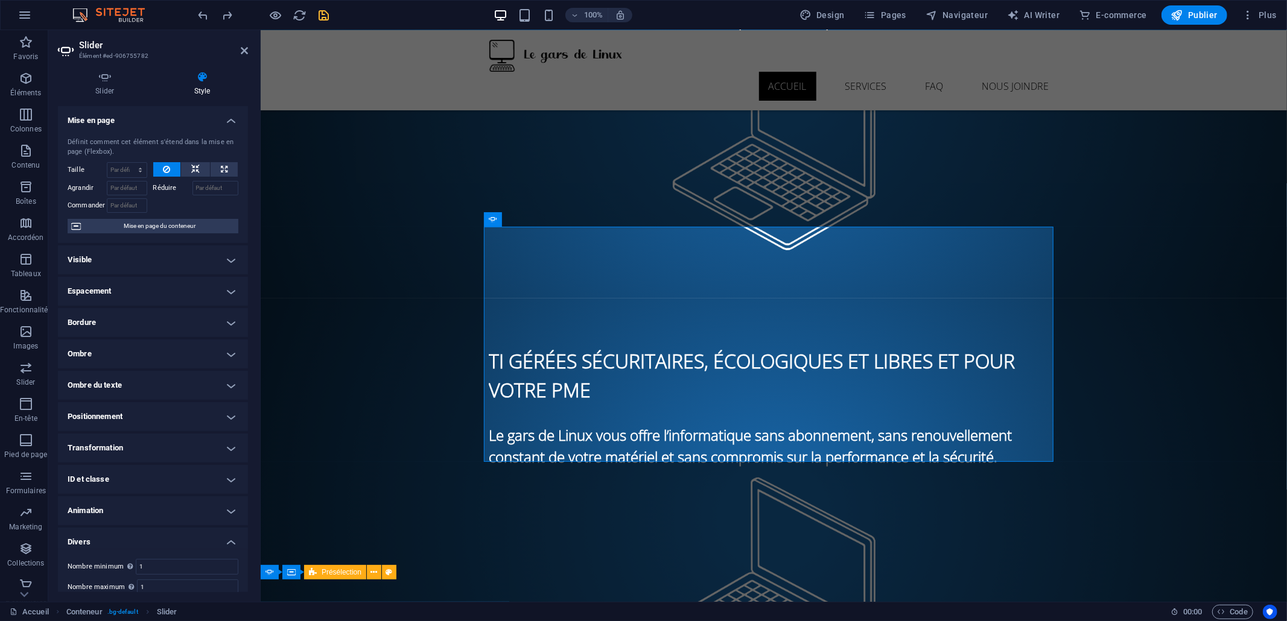
click at [92, 70] on div "Slider Style Slides Ajouter slide 1 TI GÉRÉES SÉCURITAIRES, ÉCOLOGIQUES ET LIBR…" at bounding box center [152, 332] width 209 height 540
click at [105, 77] on icon at bounding box center [105, 77] width 94 height 12
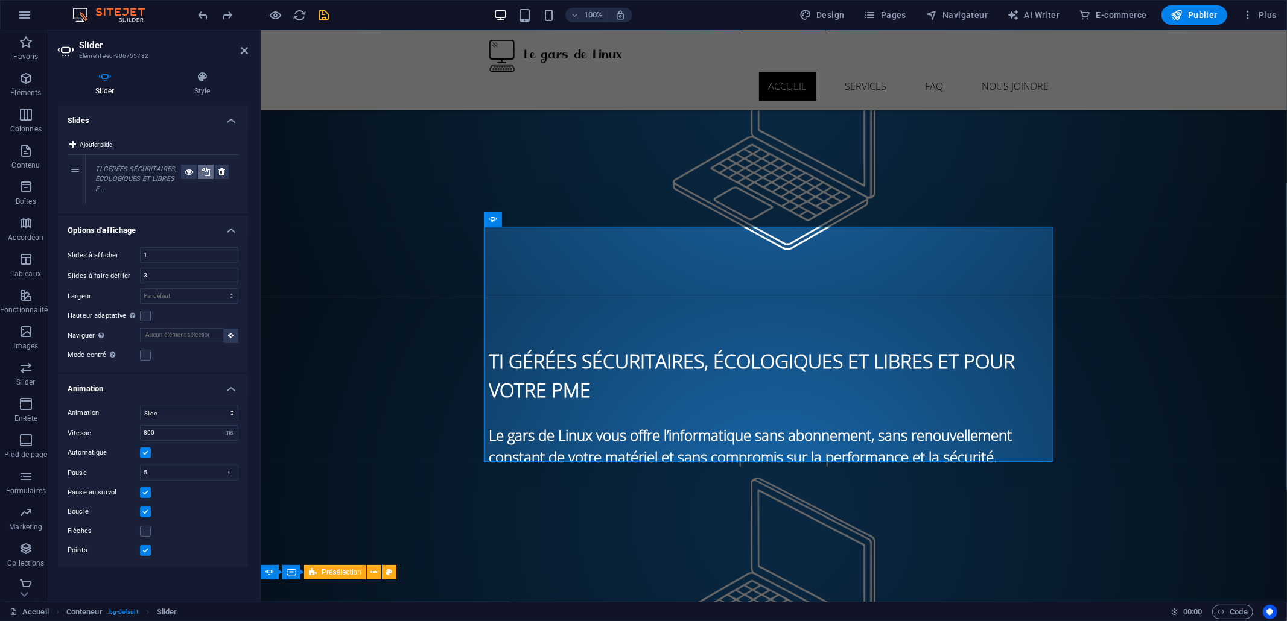
click at [205, 172] on icon at bounding box center [205, 172] width 8 height 14
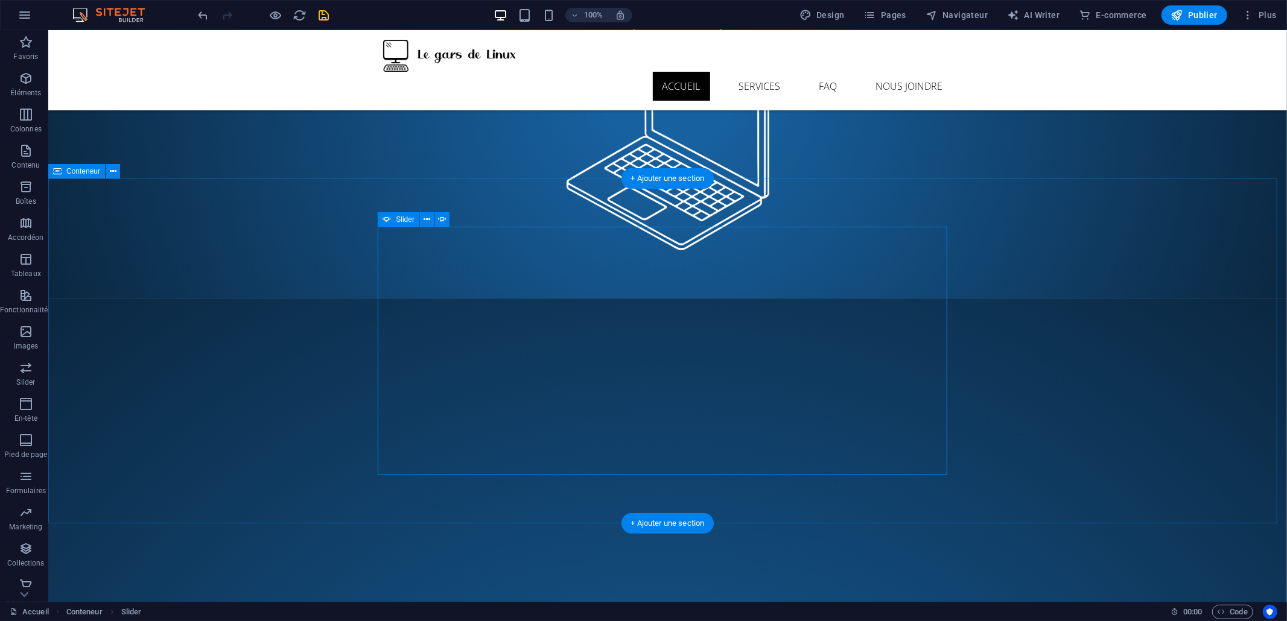
click at [396, 219] on span "Slider" at bounding box center [405, 219] width 19 height 7
select select "ms"
select select "s"
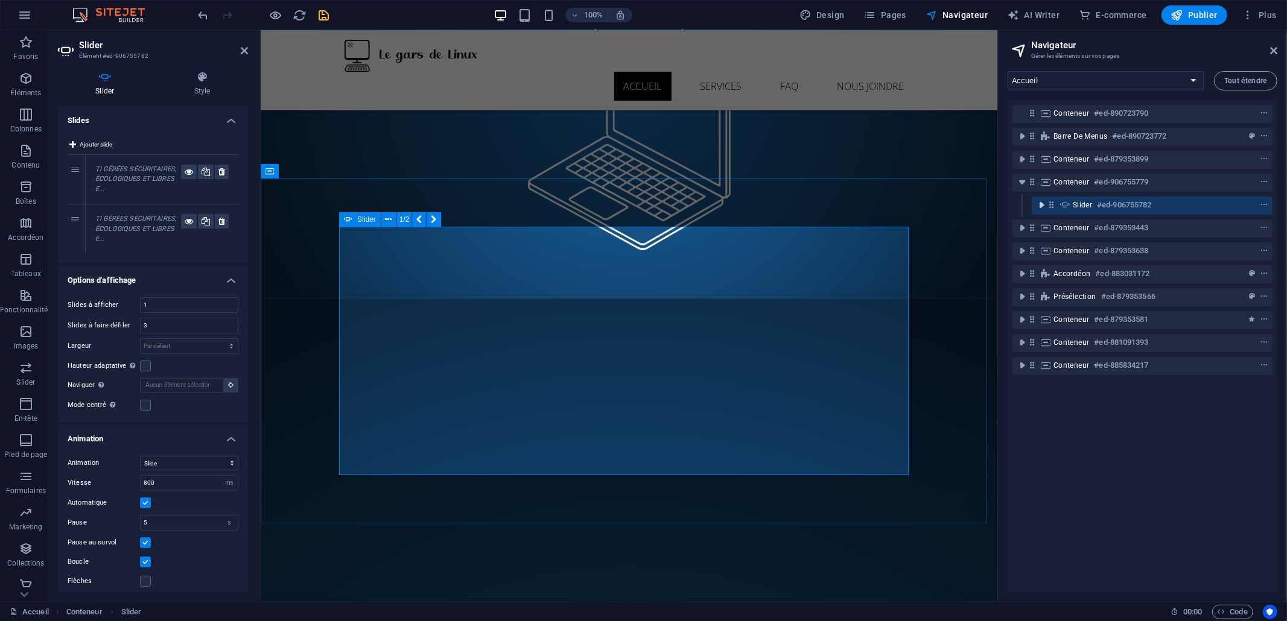
click at [1041, 203] on icon "toggle-expand" at bounding box center [1041, 205] width 12 height 12
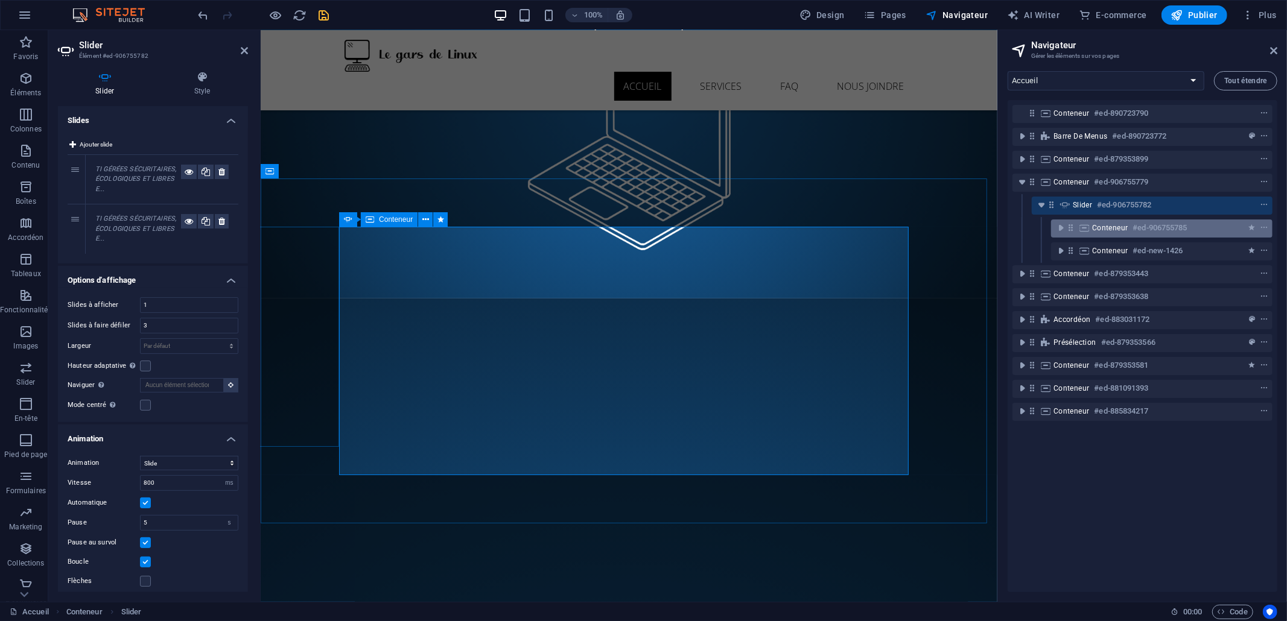
click at [1124, 226] on span "Conteneur" at bounding box center [1110, 228] width 36 height 10
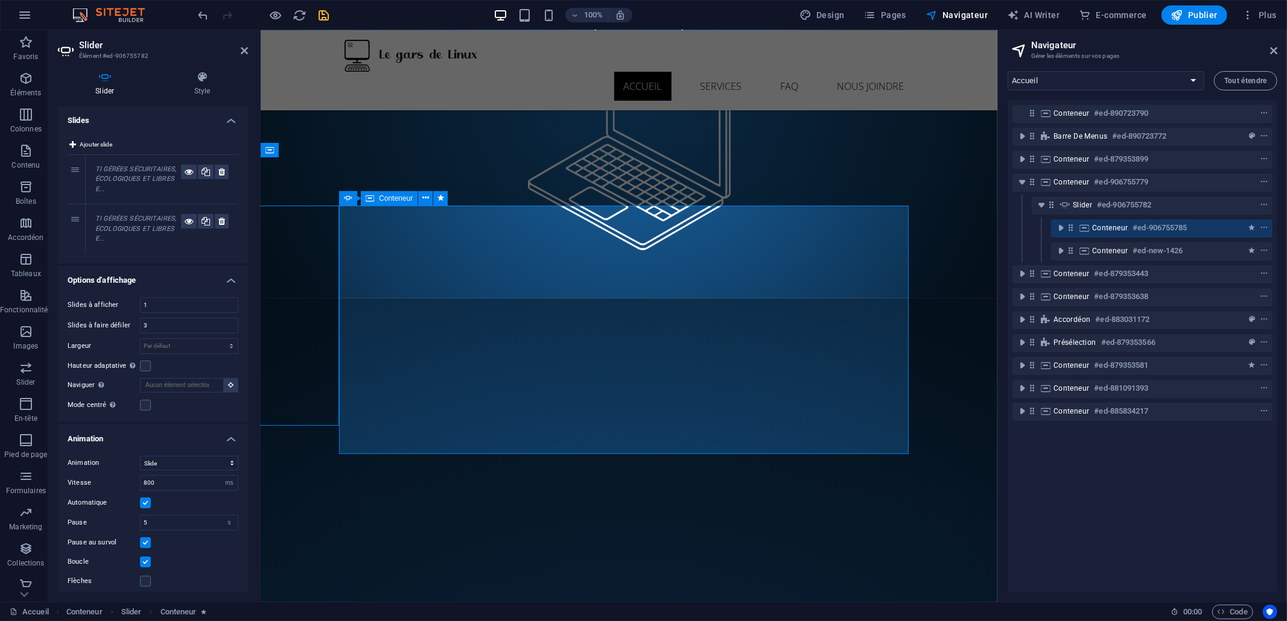
scroll to position [241, 0]
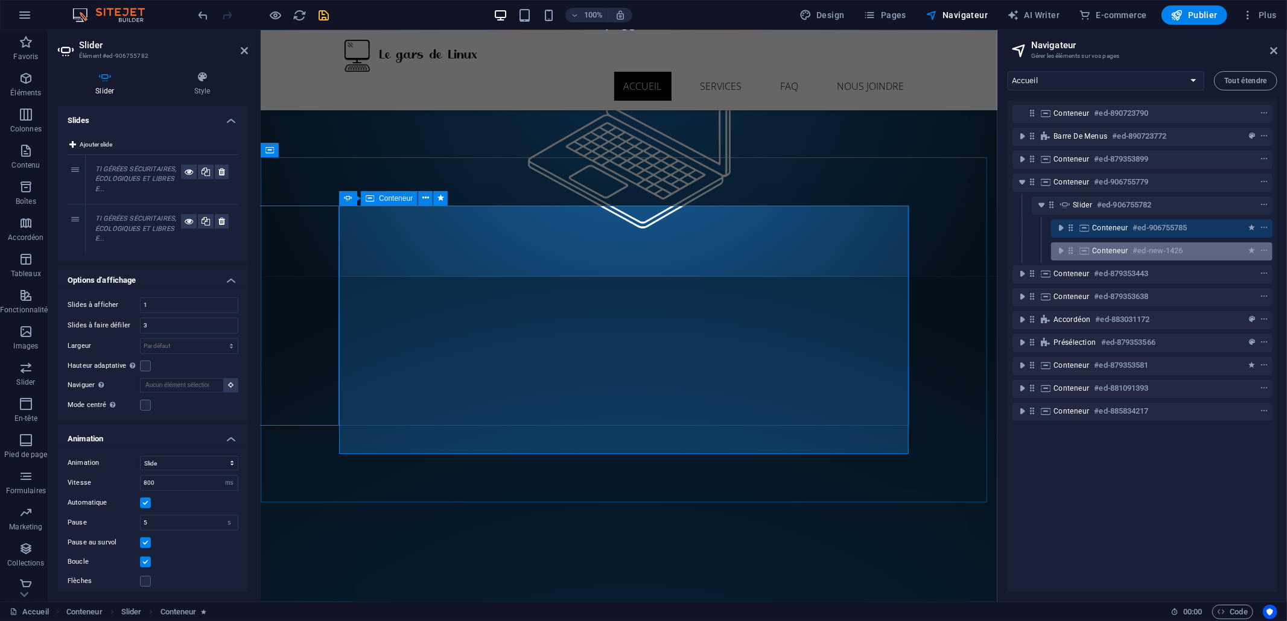
click at [1113, 248] on span "Conteneur" at bounding box center [1110, 251] width 36 height 10
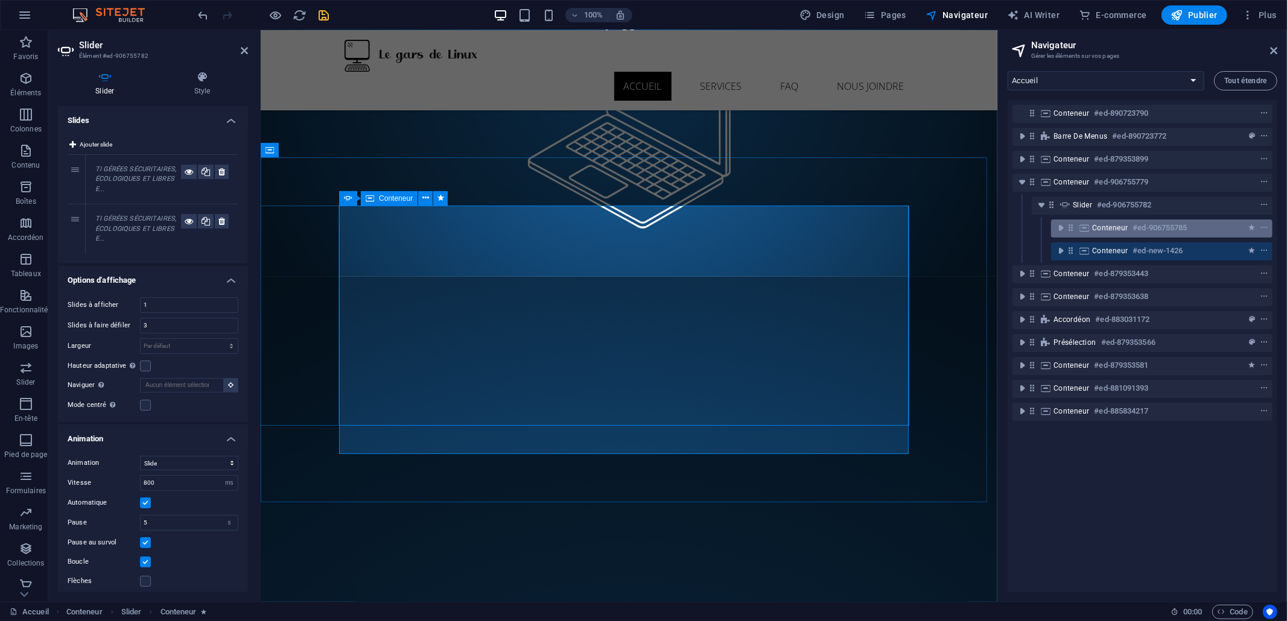
click at [1111, 234] on div "Conteneur #ed-906755785" at bounding box center [1152, 228] width 120 height 14
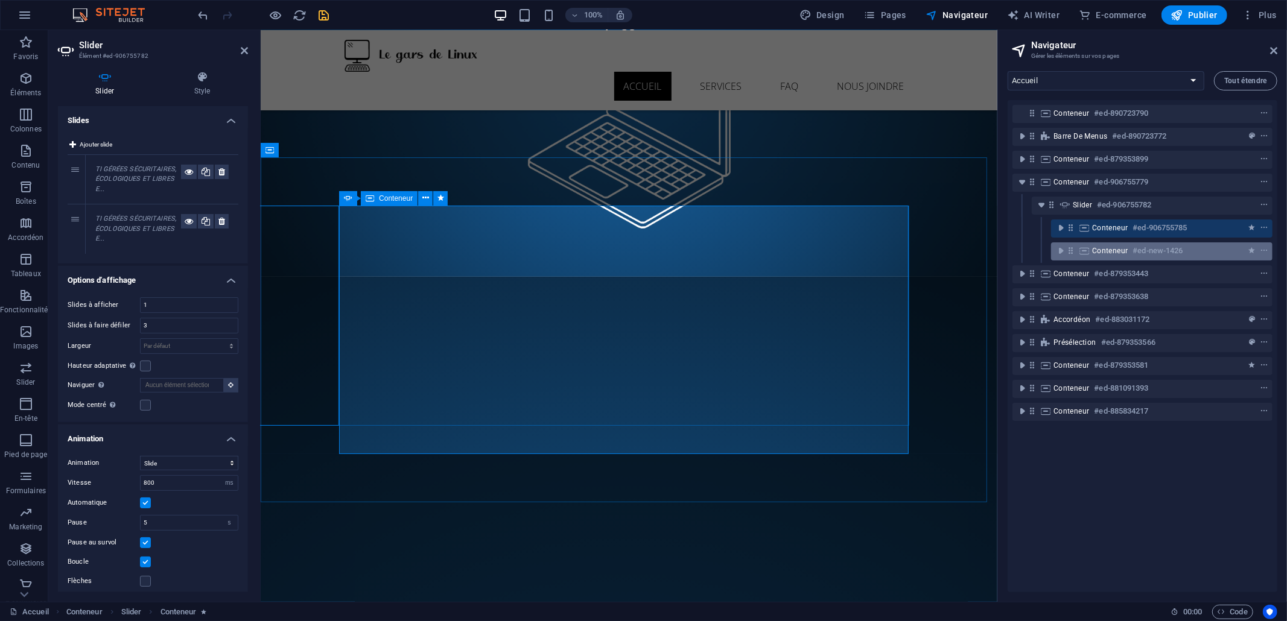
click at [1098, 253] on span "Conteneur" at bounding box center [1110, 251] width 36 height 10
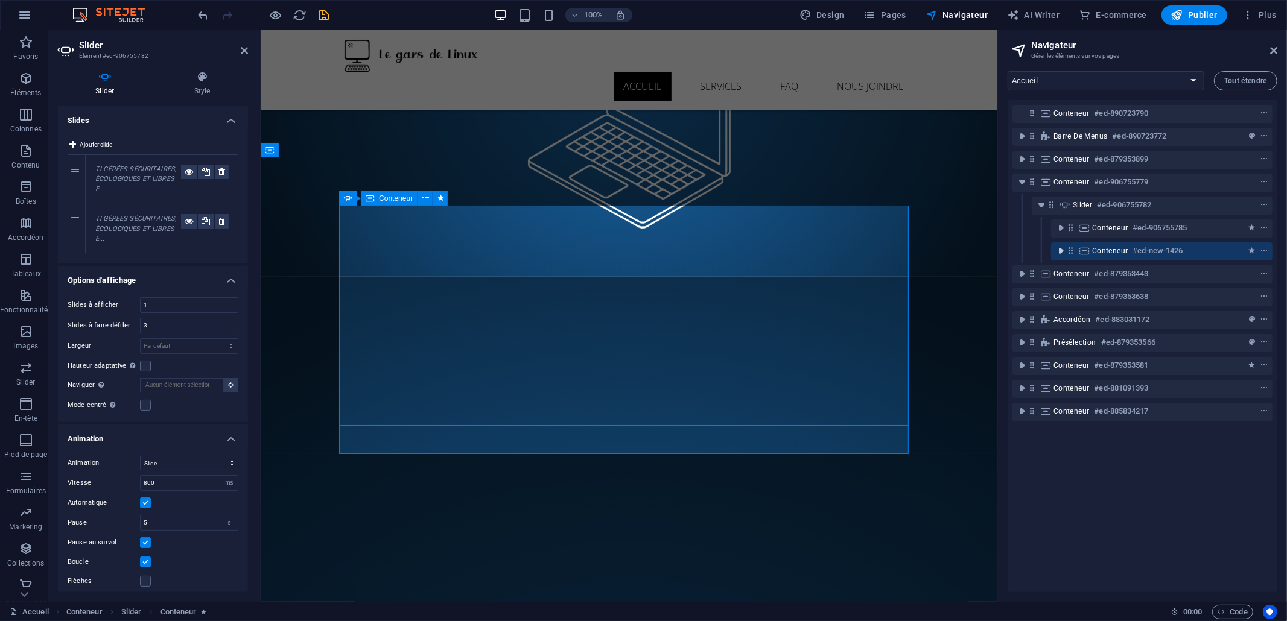
click at [1059, 250] on icon "toggle-expand" at bounding box center [1060, 251] width 12 height 12
click at [1158, 251] on icon "context-menu" at bounding box center [1264, 251] width 8 height 8
drag, startPoint x: 1119, startPoint y: 541, endPoint x: 1102, endPoint y: 445, distance: 98.0
click at [1119, 540] on div "Conteneur #ed-890723790 Barre de menus #ed-890723772 Conteneur #ed-879353899 Co…" at bounding box center [1142, 346] width 270 height 492
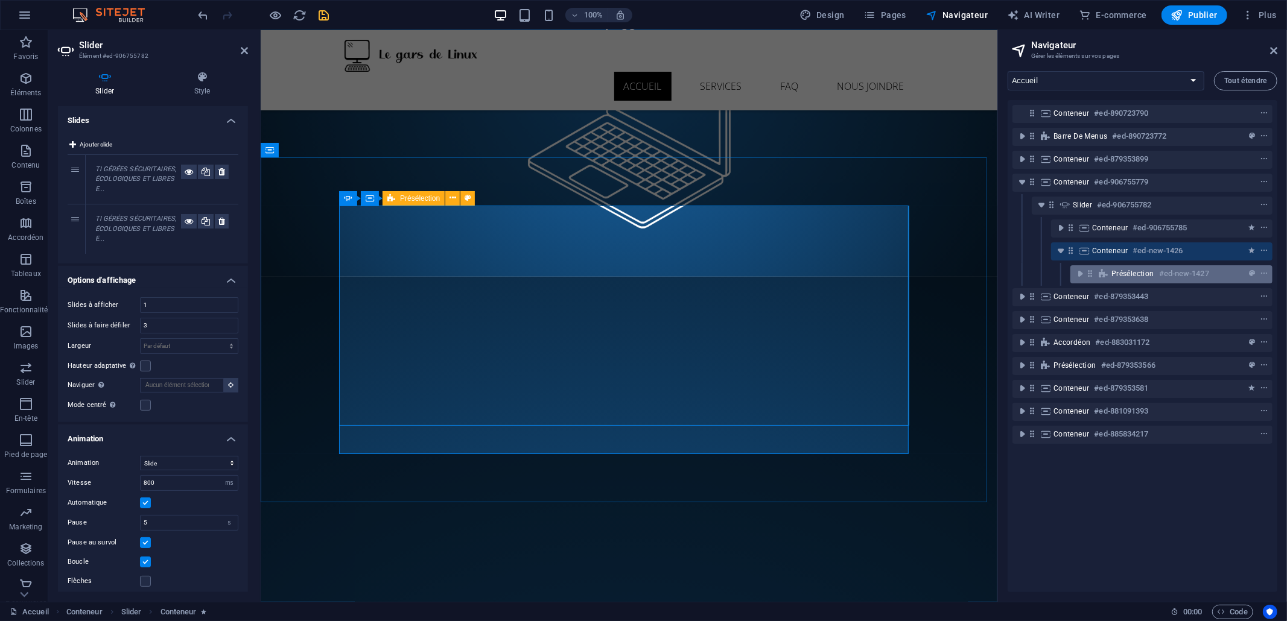
click at [1125, 274] on span "Présélection" at bounding box center [1132, 274] width 43 height 10
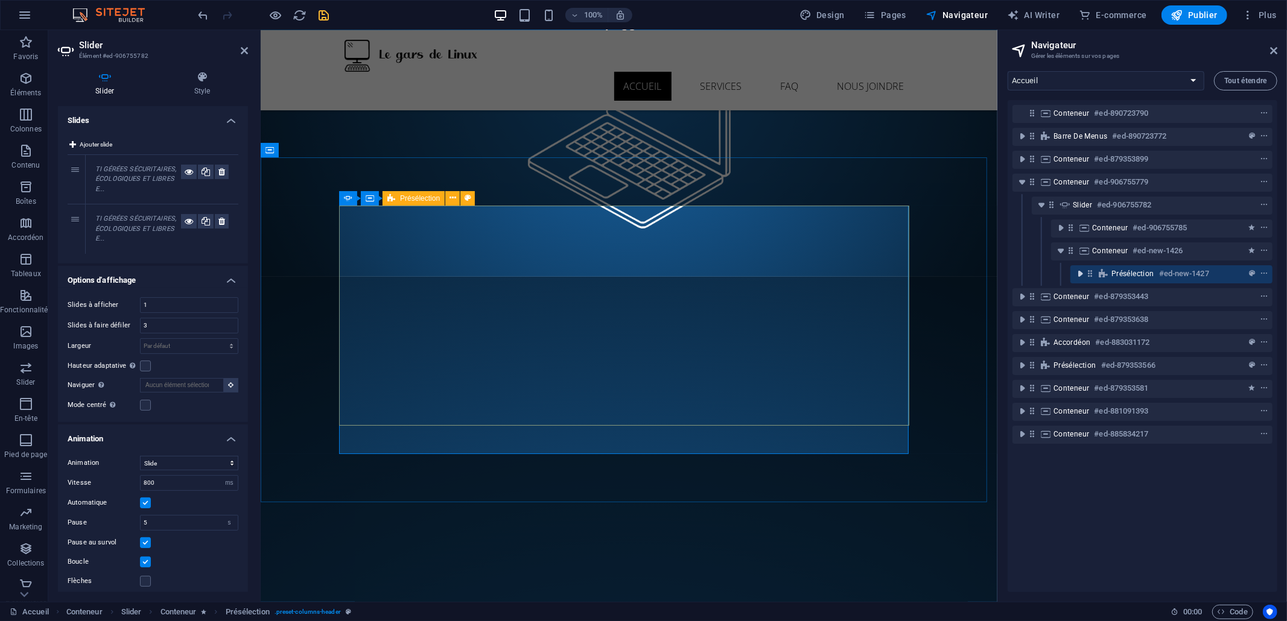
click at [1080, 275] on icon "toggle-expand" at bounding box center [1080, 274] width 12 height 12
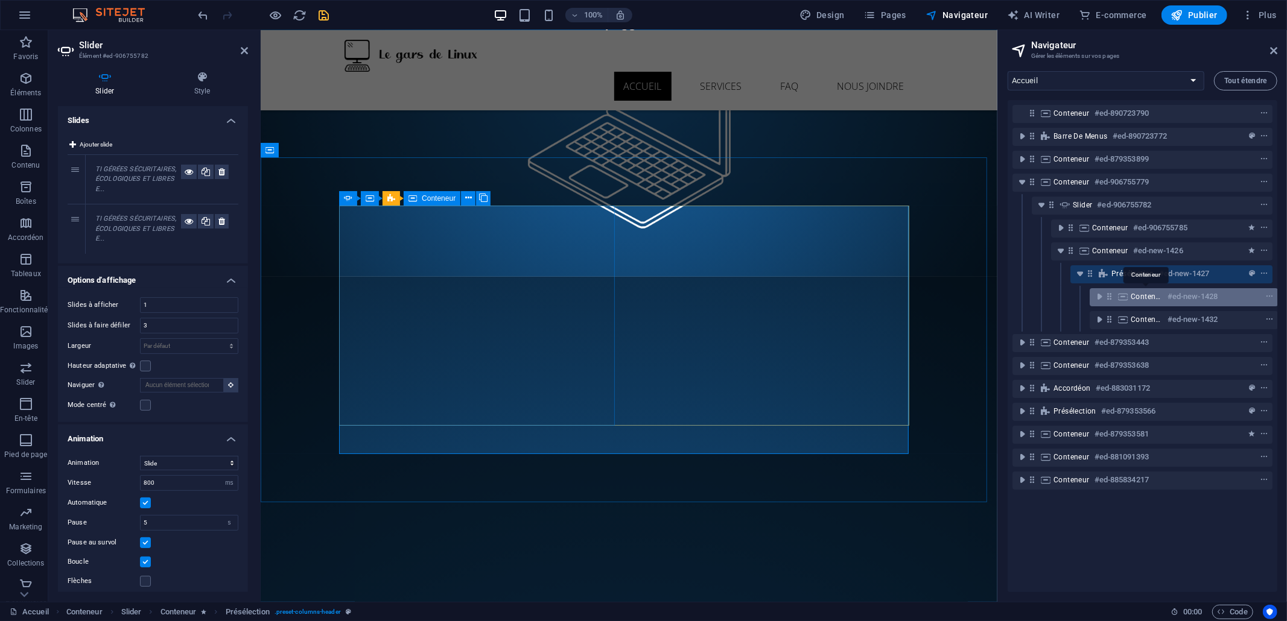
click at [1134, 299] on span "Conteneur" at bounding box center [1146, 297] width 32 height 10
click at [1098, 294] on icon "toggle-expand" at bounding box center [1098, 297] width 12 height 12
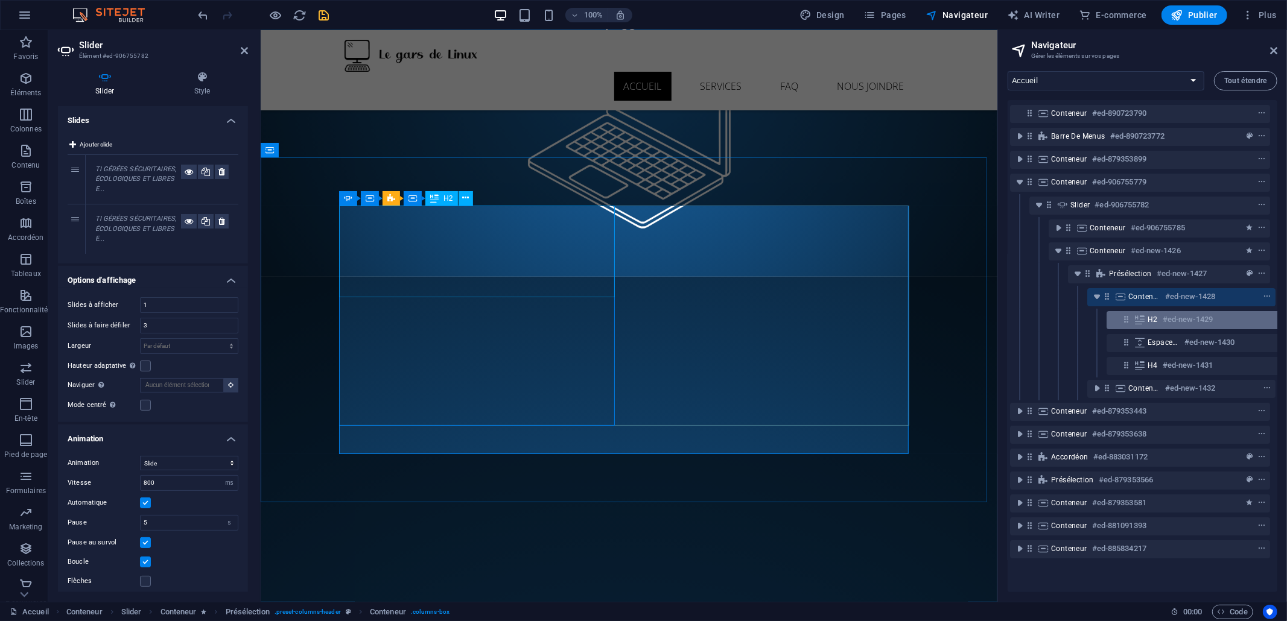
click at [1149, 315] on span "H2" at bounding box center [1152, 320] width 10 height 10
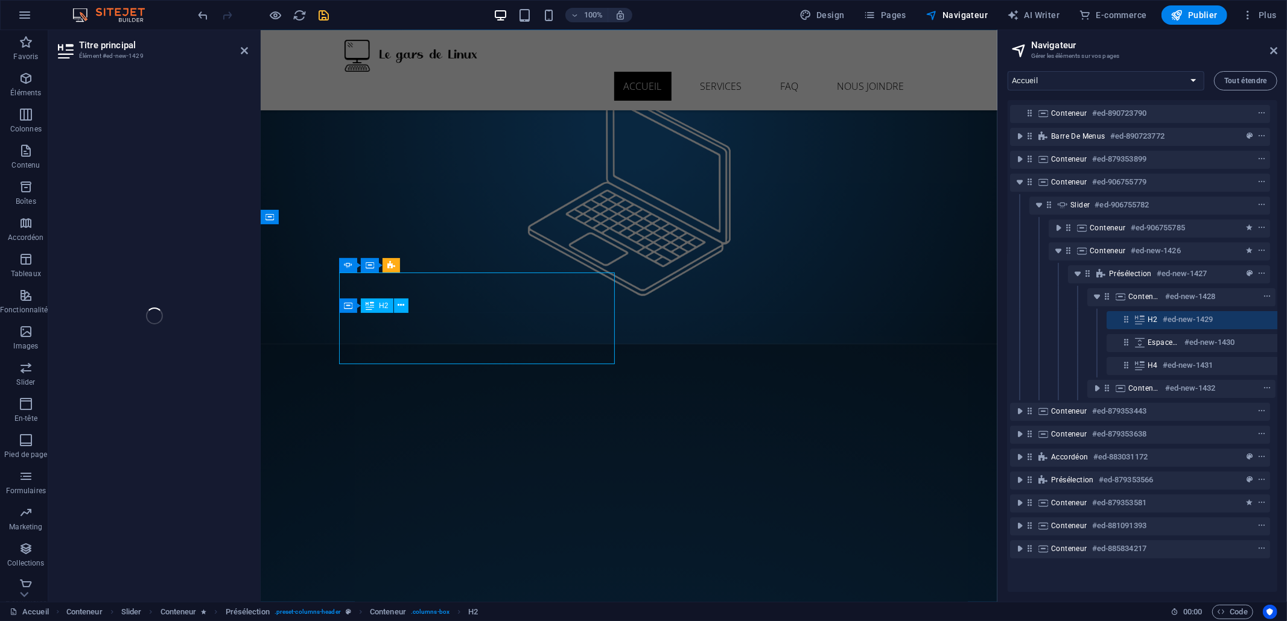
scroll to position [0, 21]
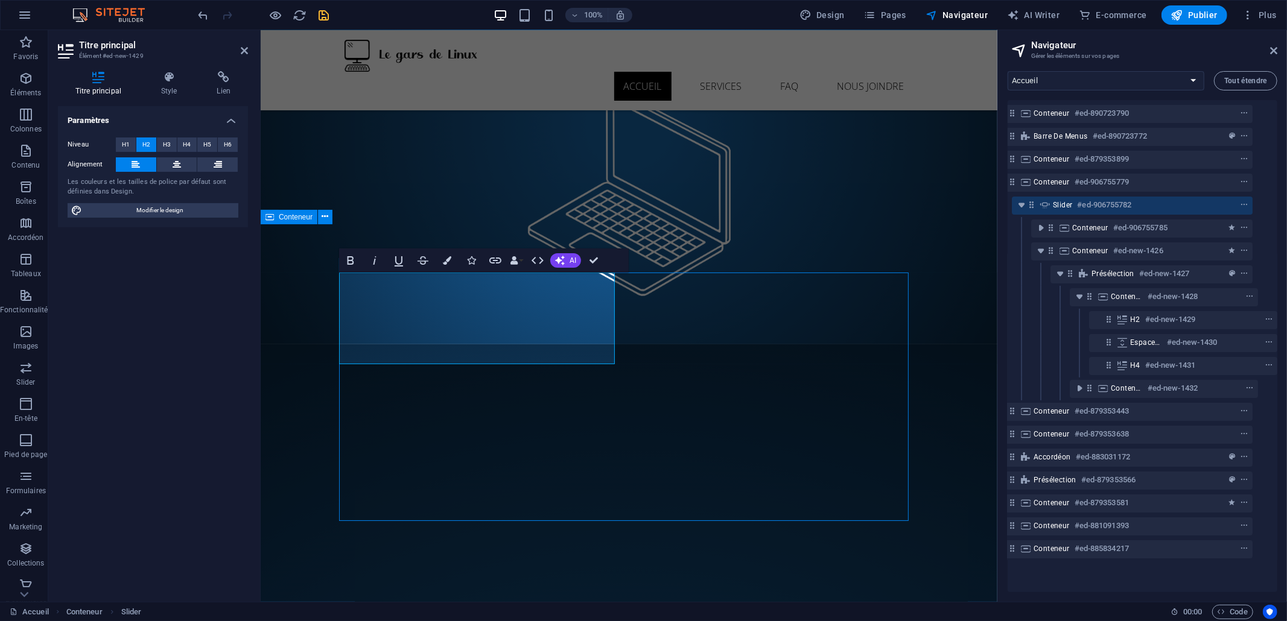
select select "ms"
select select "s"
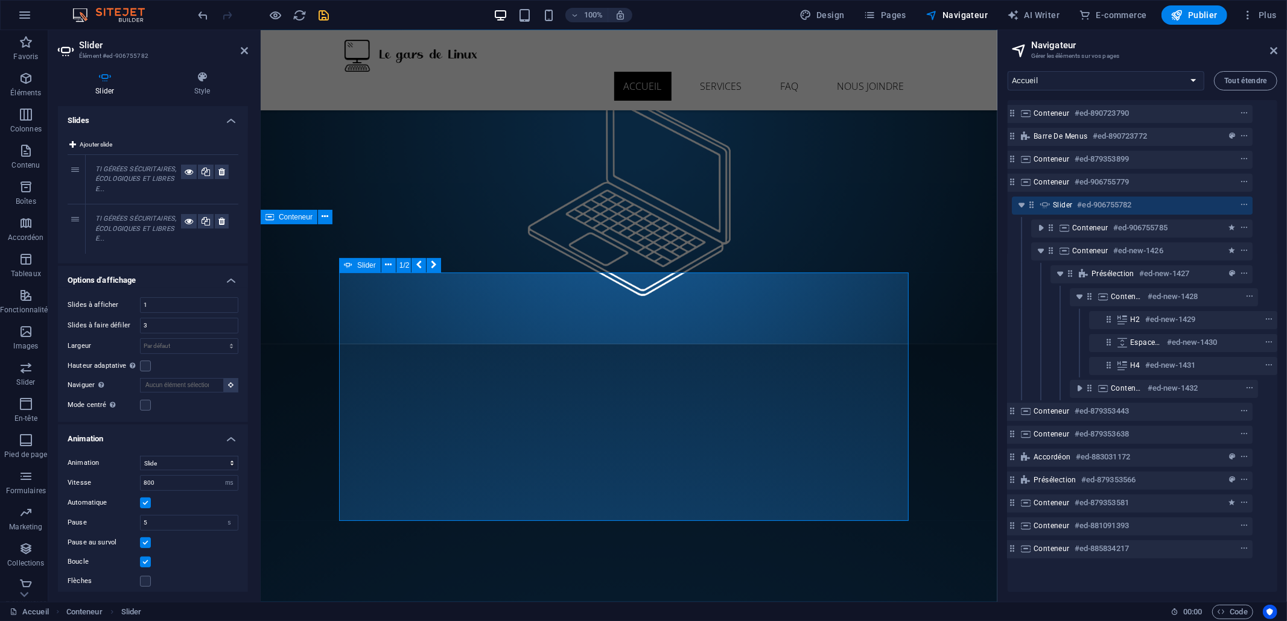
click at [1134, 316] on span "H2" at bounding box center [1135, 320] width 10 height 10
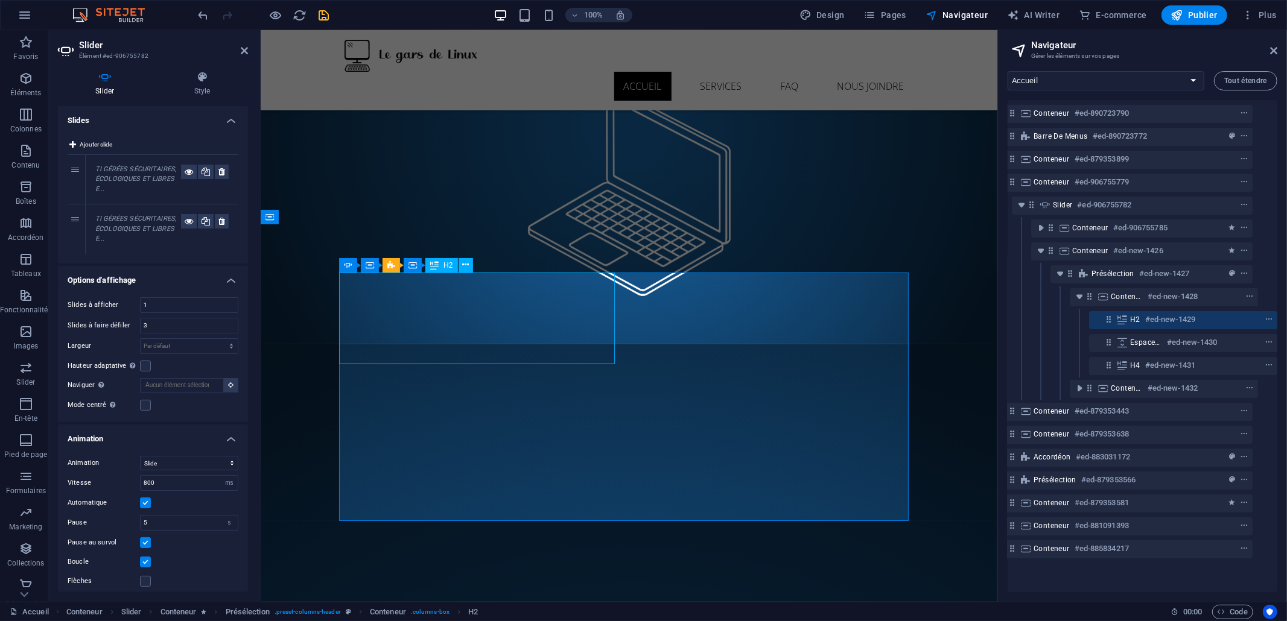
click at [1132, 326] on div "H2 #ed-new-1429" at bounding box center [1173, 319] width 87 height 14
click at [1135, 323] on span "H2" at bounding box center [1135, 320] width 10 height 10
click at [1115, 315] on icon at bounding box center [1121, 320] width 13 height 10
click at [1130, 321] on span "H2" at bounding box center [1135, 320] width 10 height 10
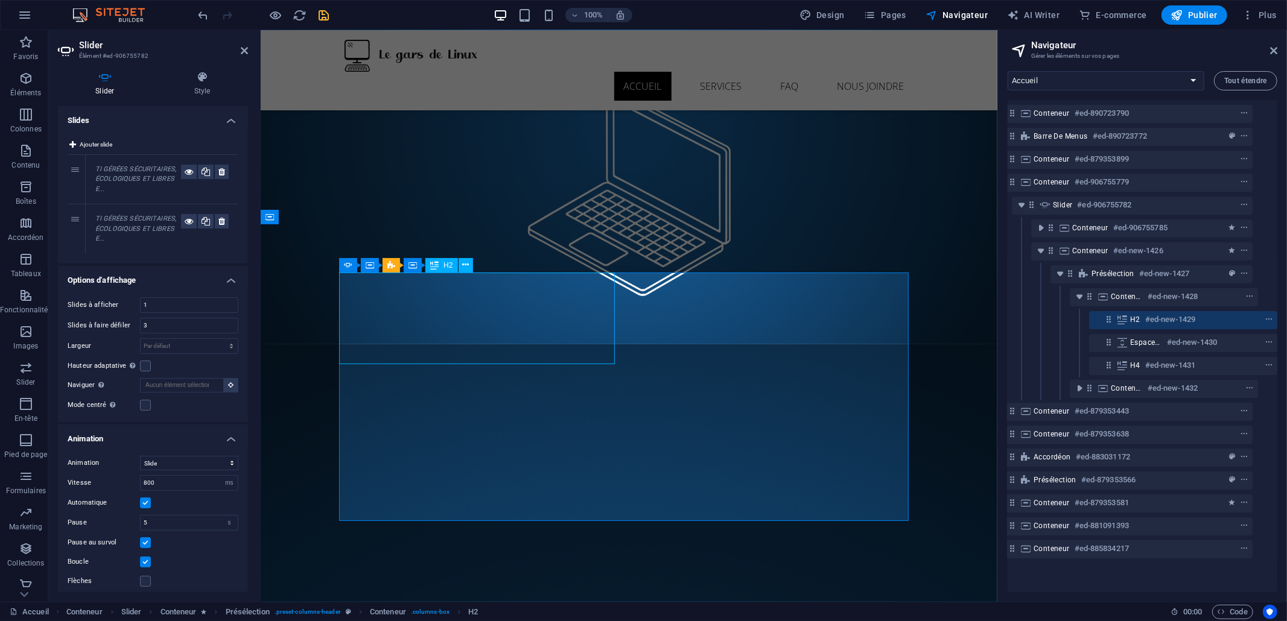
click at [1130, 321] on span "H2" at bounding box center [1135, 320] width 10 height 10
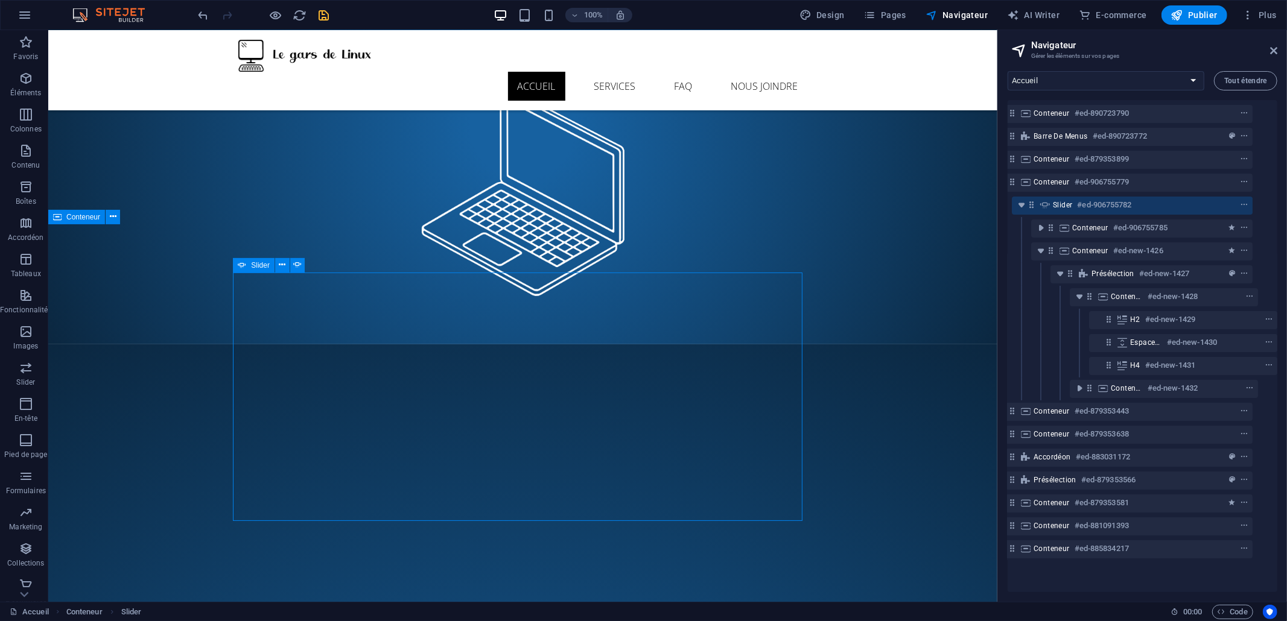
select select "ms"
select select "s"
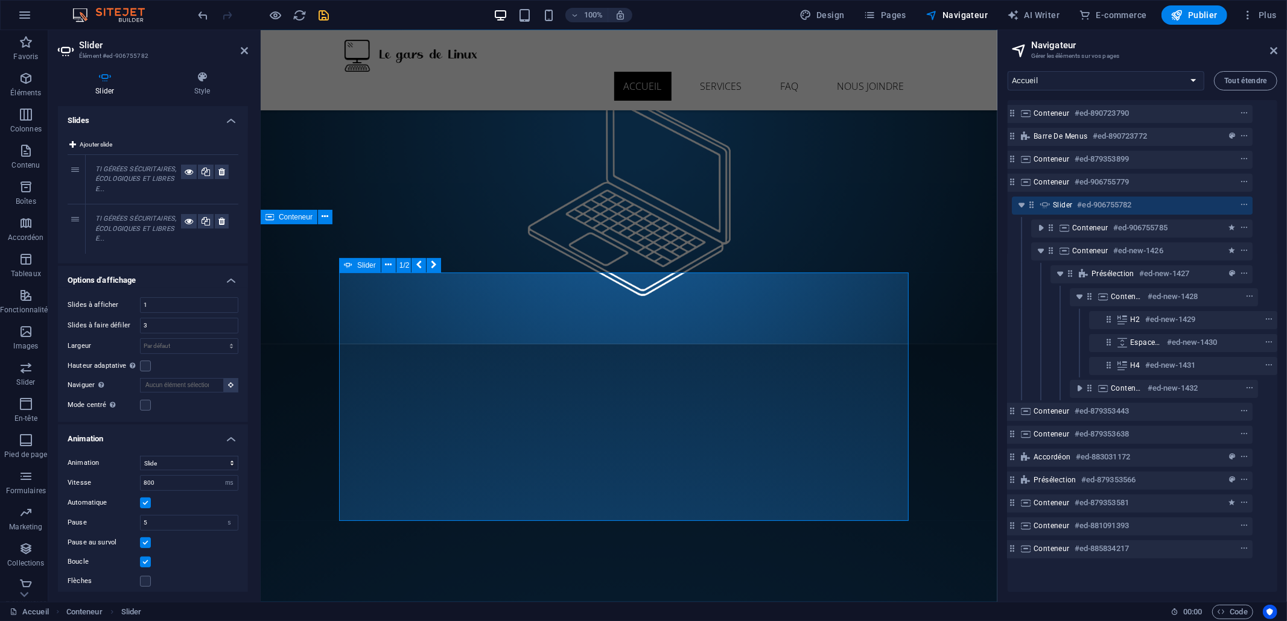
click at [1158, 319] on icon "context-menu" at bounding box center [1268, 319] width 8 height 8
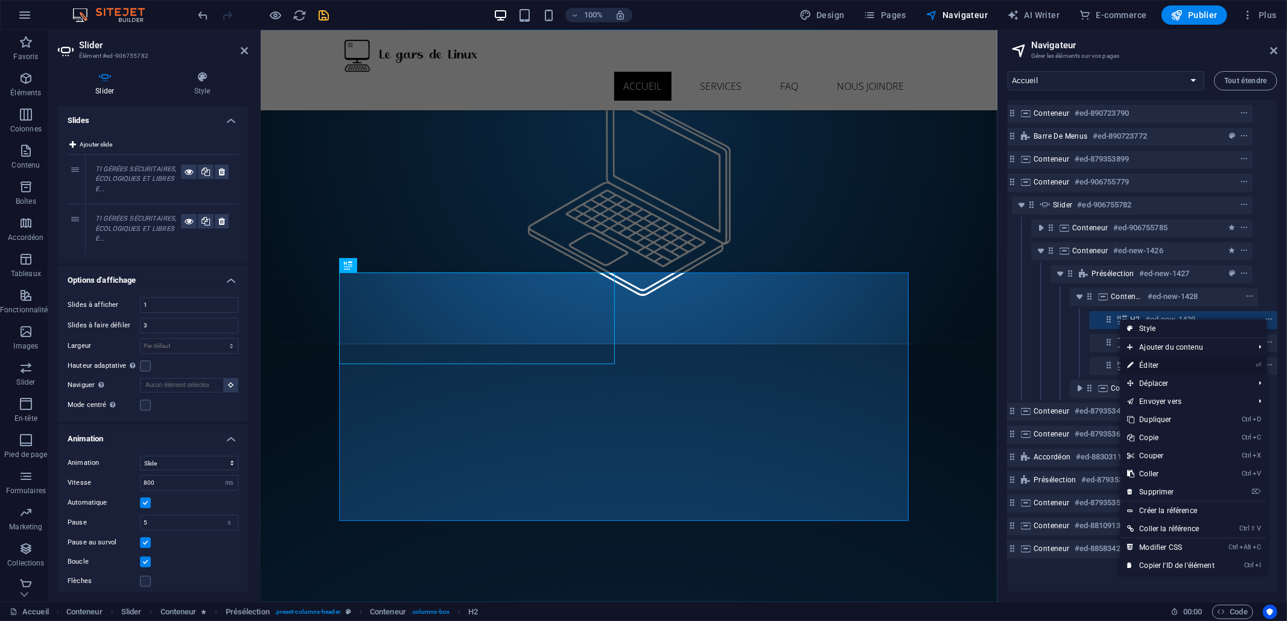
click at [1158, 363] on link "⏎ Éditer" at bounding box center [1170, 366] width 101 height 18
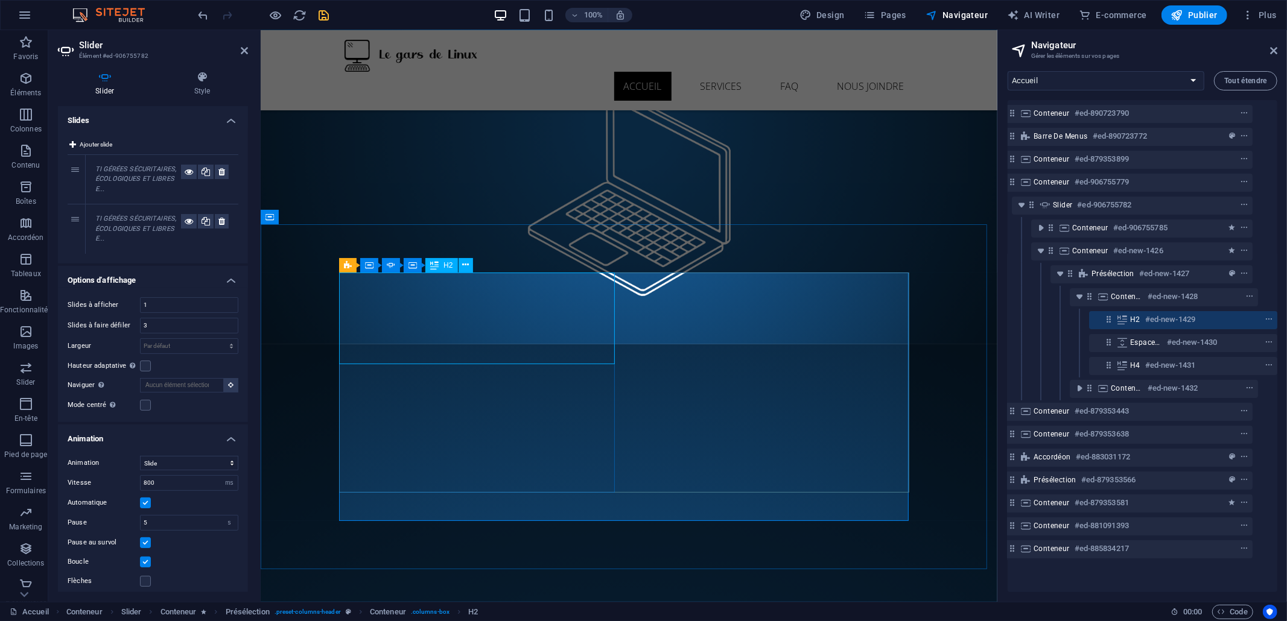
click at [1131, 317] on span "H2" at bounding box center [1135, 320] width 10 height 10
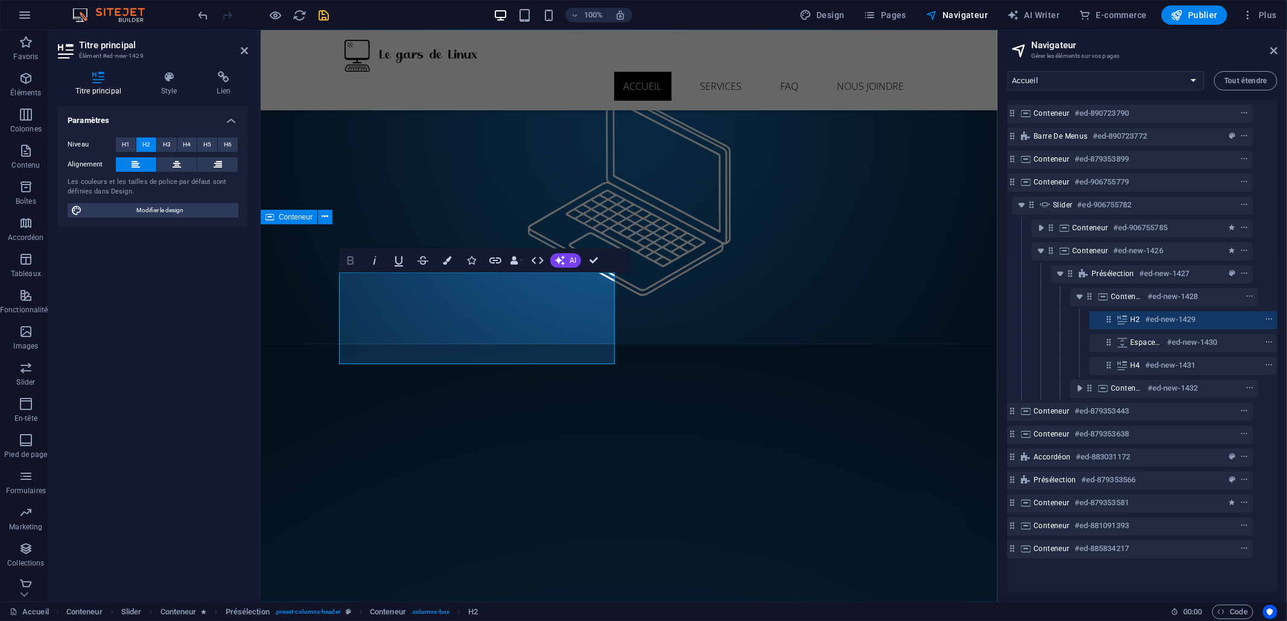
click at [353, 258] on icon "button" at bounding box center [350, 260] width 14 height 14
click at [351, 258] on icon "button" at bounding box center [350, 260] width 14 height 14
click at [368, 261] on icon "button" at bounding box center [374, 260] width 14 height 14
click at [161, 71] on icon at bounding box center [169, 77] width 51 height 12
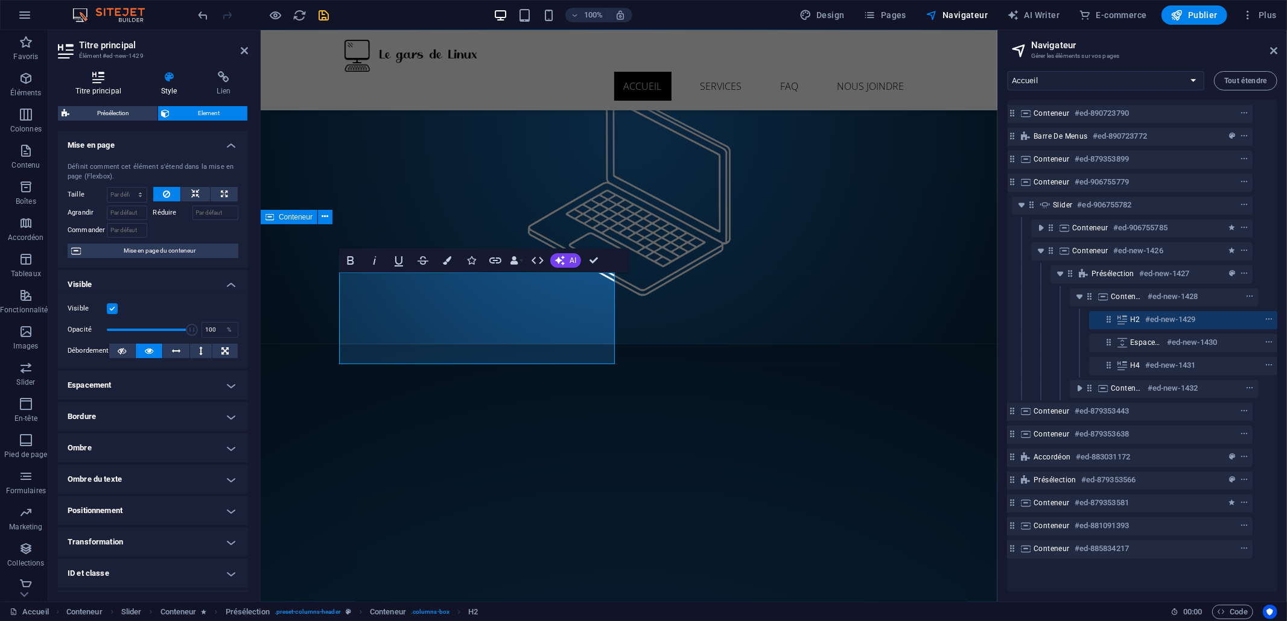
click at [104, 86] on h4 "Titre principal" at bounding box center [101, 83] width 86 height 25
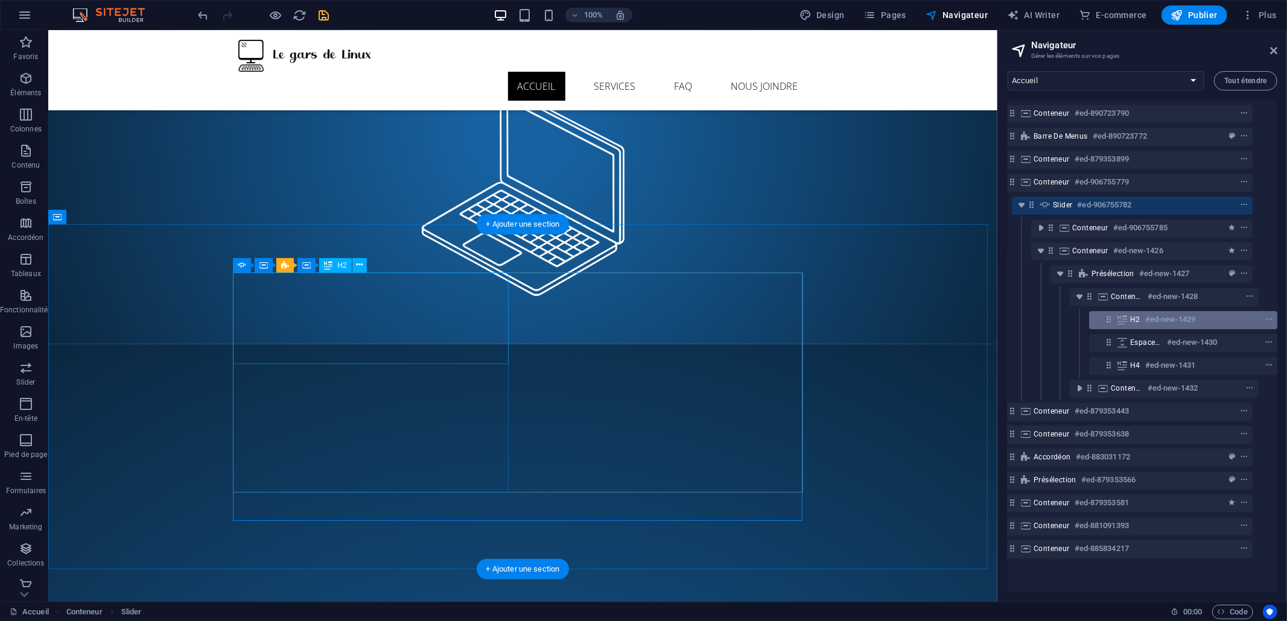
click at [1132, 322] on span "H2" at bounding box center [1135, 320] width 10 height 10
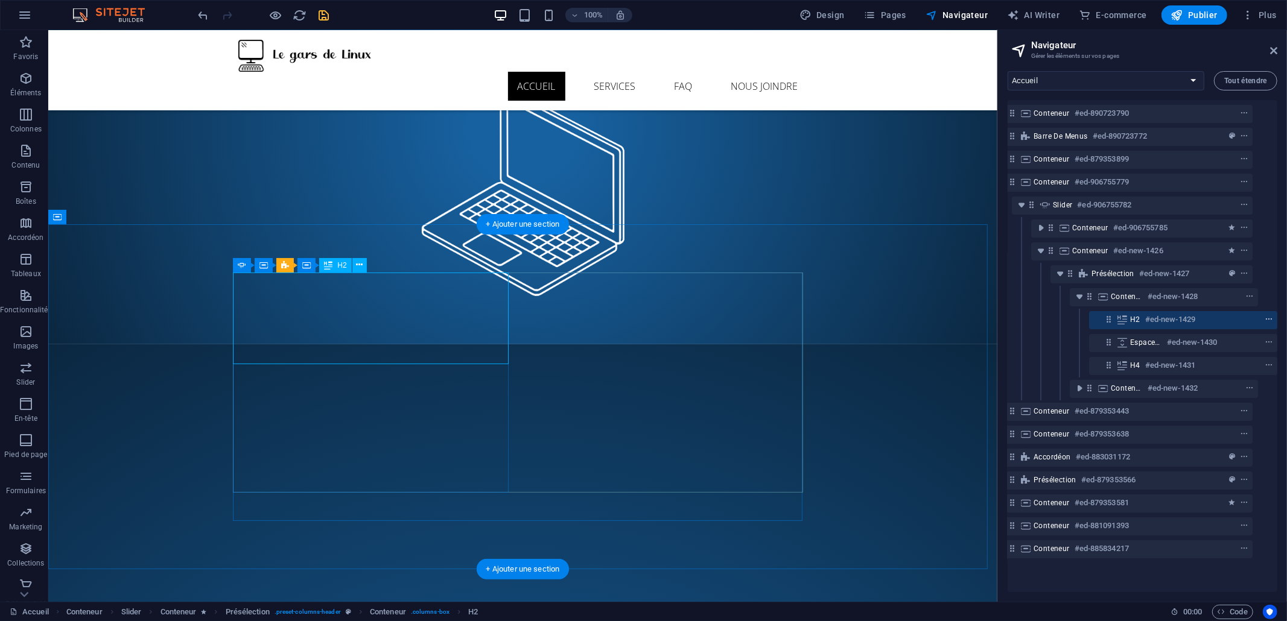
click at [1158, 320] on icon "context-menu" at bounding box center [1268, 319] width 8 height 8
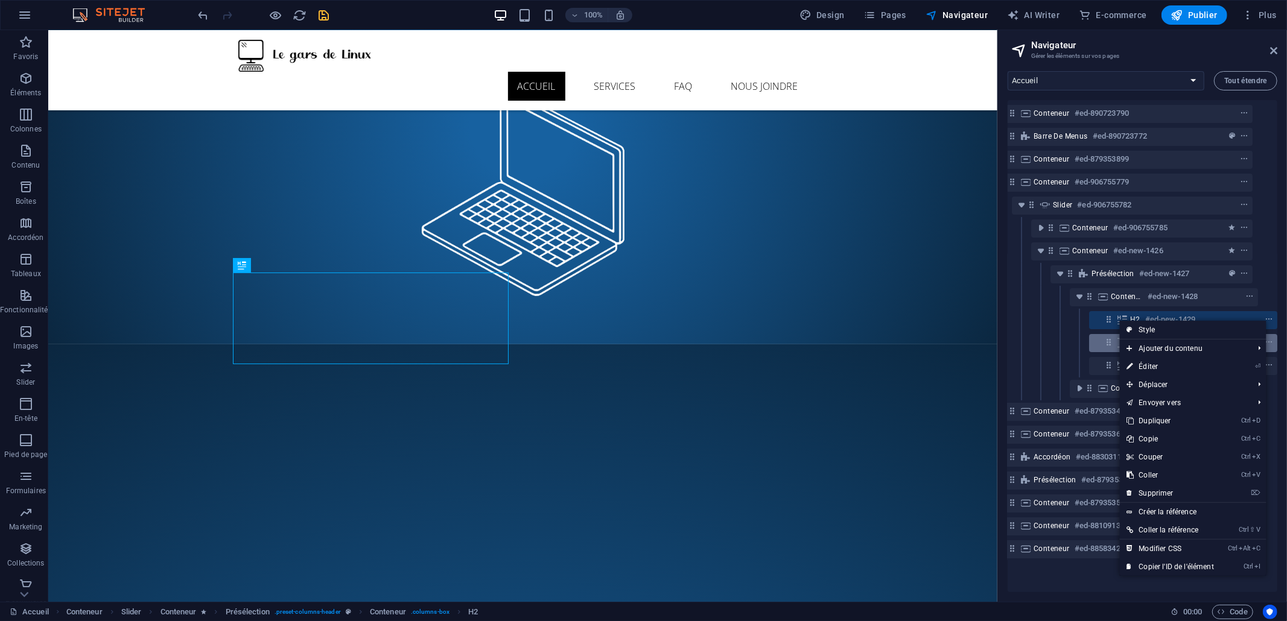
click at [1158, 338] on link "Style" at bounding box center [1193, 330] width 147 height 18
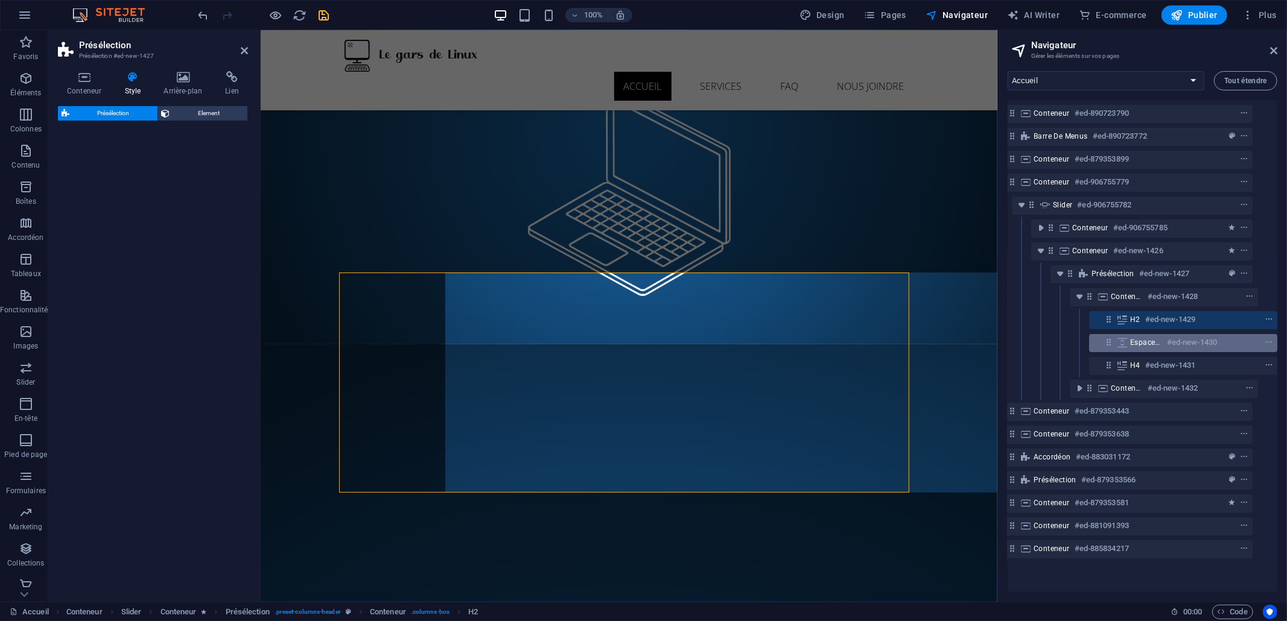
select select "px"
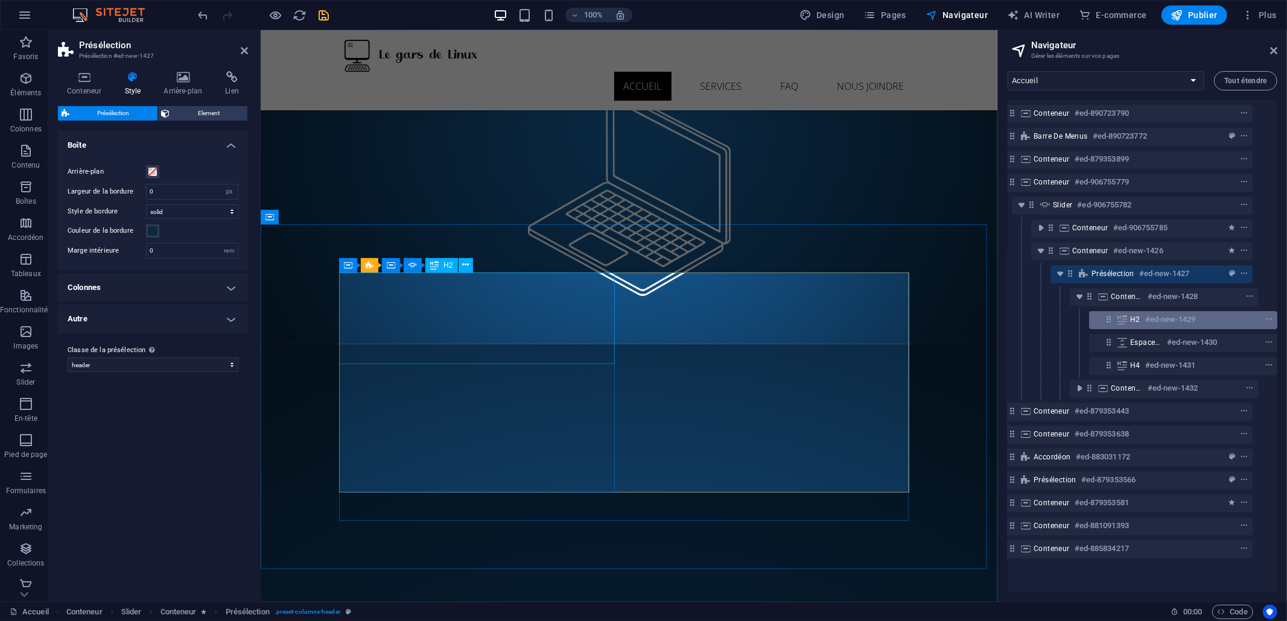
click at [1115, 317] on icon at bounding box center [1121, 320] width 13 height 10
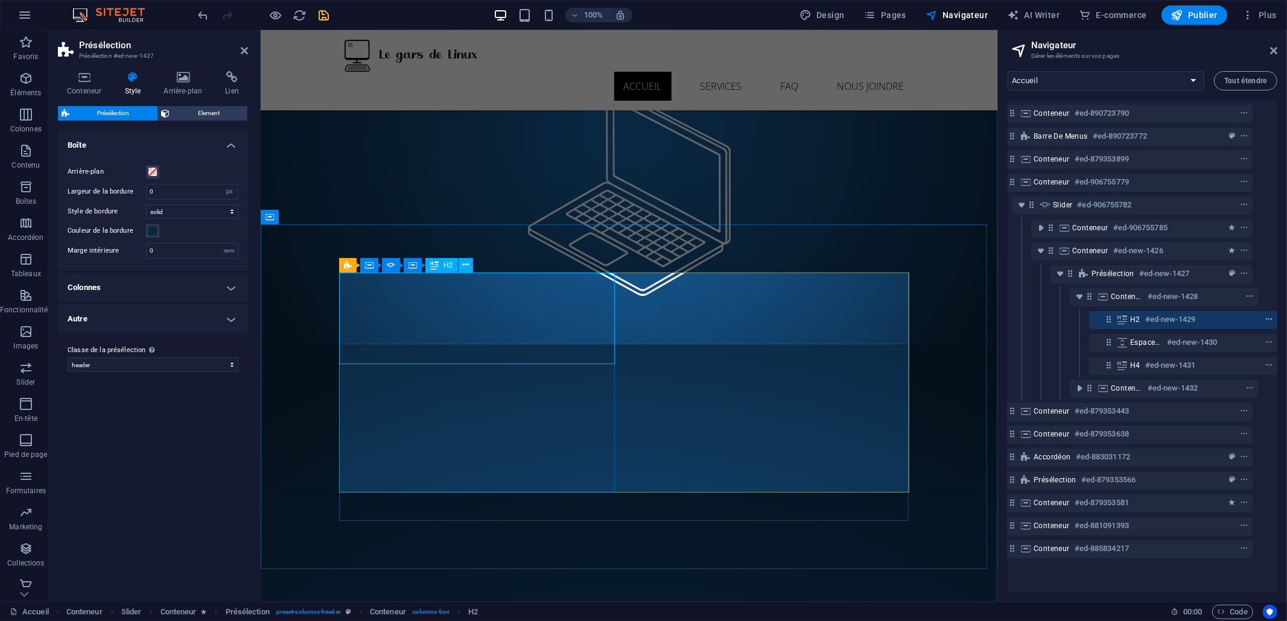
click at [1158, 319] on icon "context-menu" at bounding box center [1268, 319] width 8 height 8
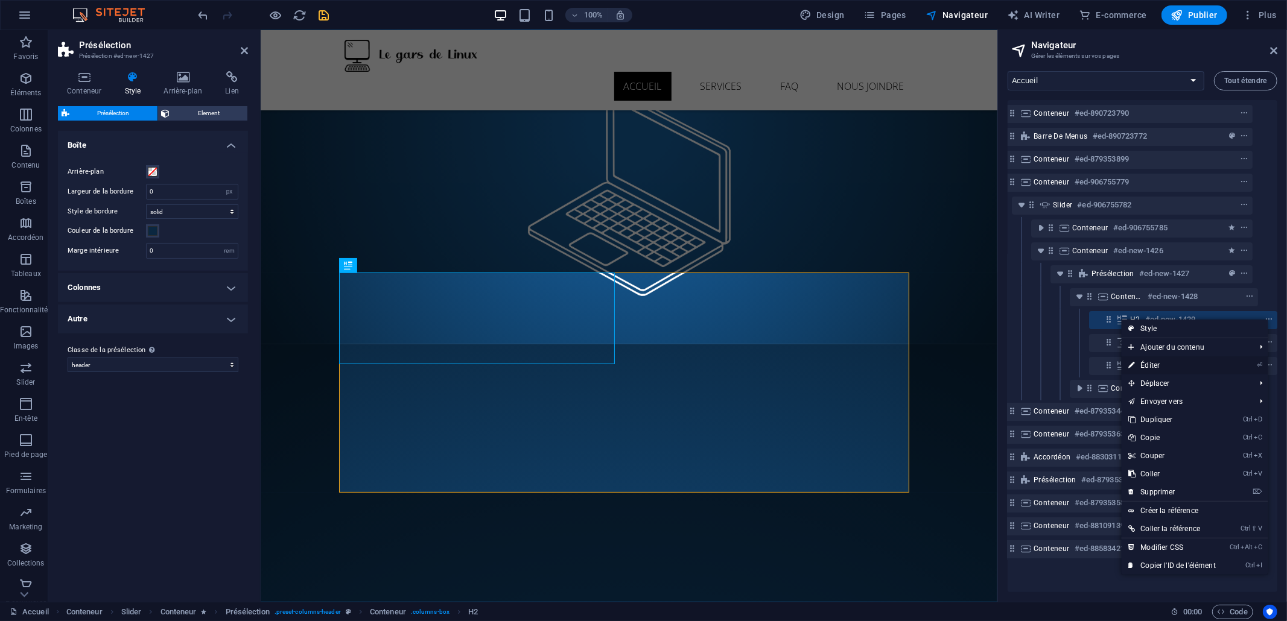
click at [1158, 364] on link "⏎ Éditer" at bounding box center [1171, 366] width 101 height 18
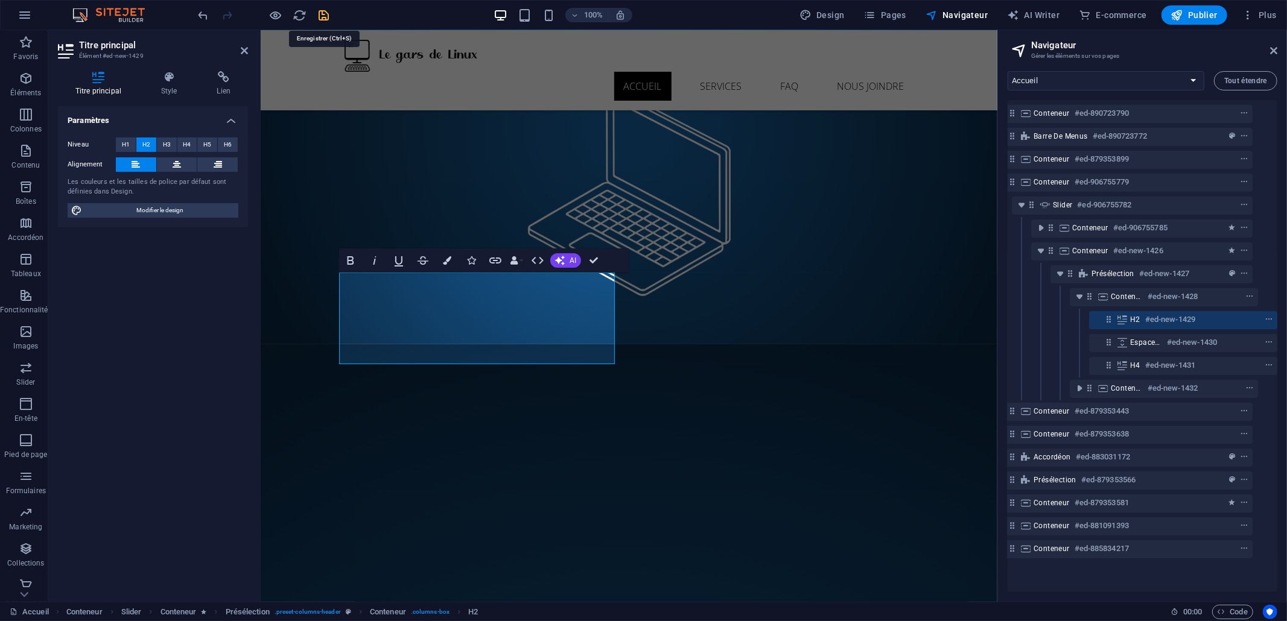
click at [322, 13] on icon "save" at bounding box center [324, 15] width 14 height 14
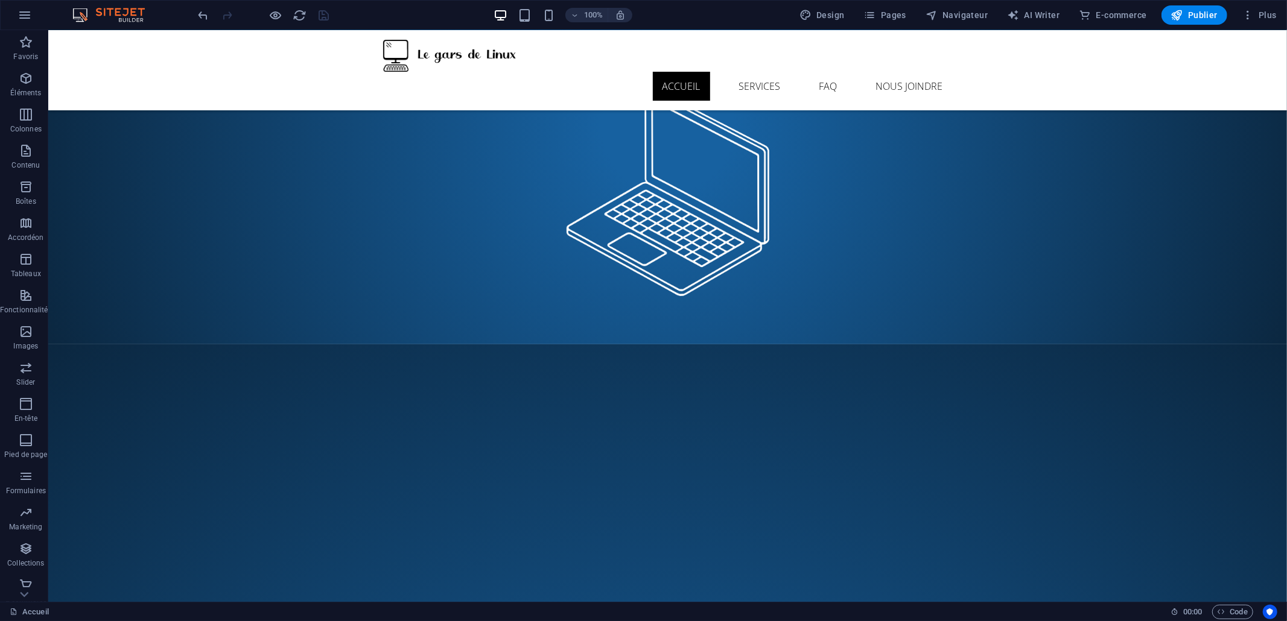
click at [298, 15] on icon "reload" at bounding box center [300, 15] width 14 height 14
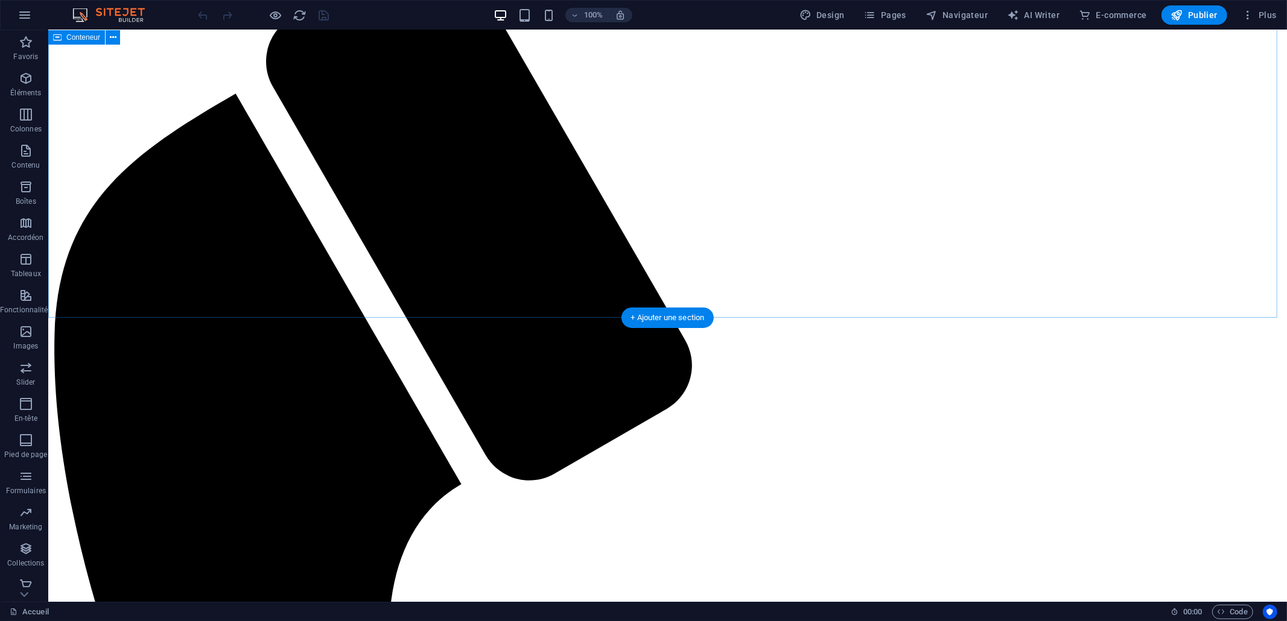
scroll to position [160, 0]
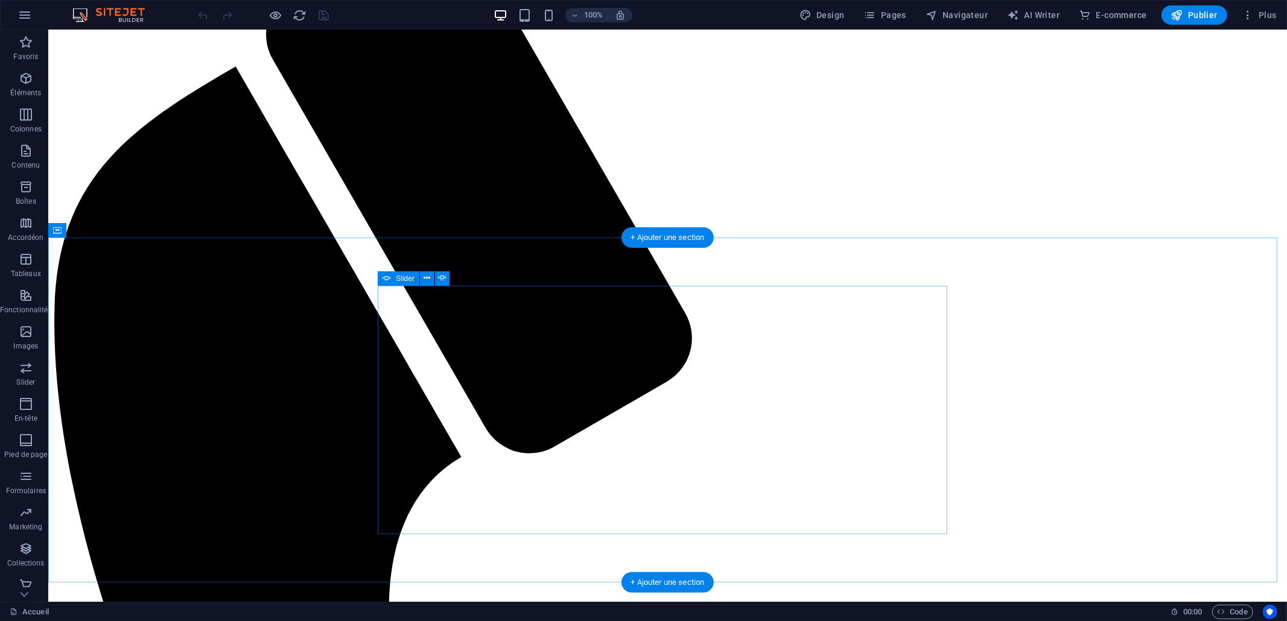
select select "ms"
select select "s"
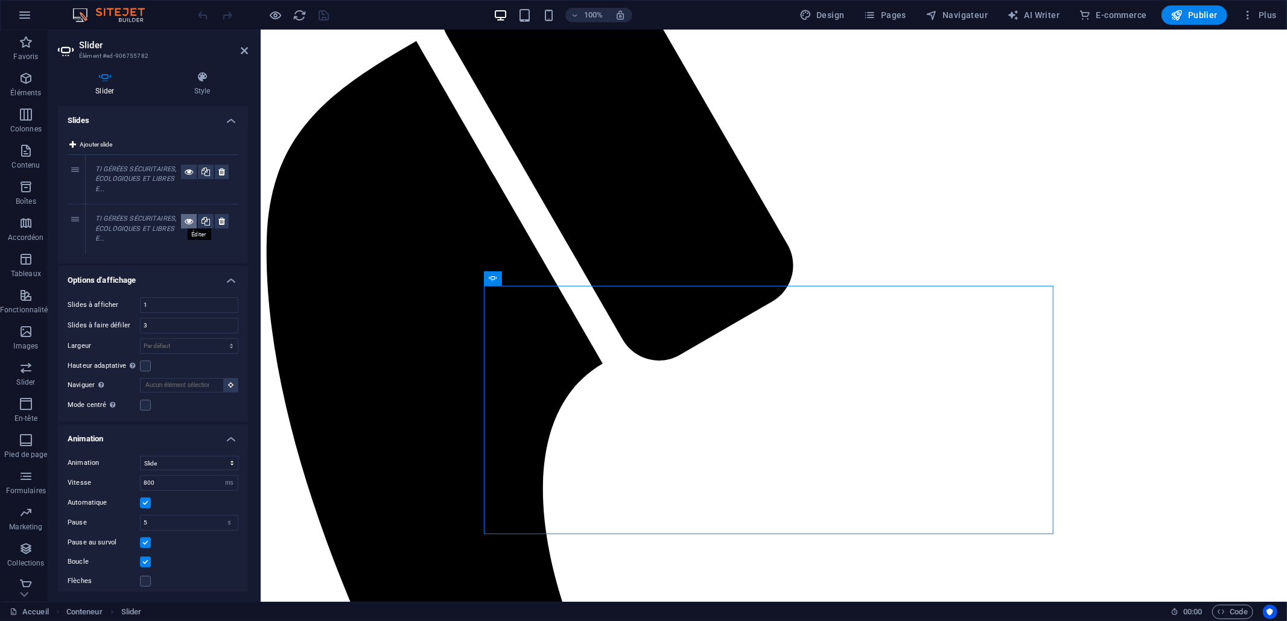
click at [188, 221] on icon at bounding box center [189, 221] width 8 height 14
click at [116, 225] on em "TI GÉRÉES SÉCURITAIRES, ÉCOLOGIQUES ET LIBRES E..." at bounding box center [135, 229] width 81 height 28
click at [110, 217] on em "TI GÉRÉES SÉCURITAIRES, ÉCOLOGIQUES ET LIBRES E..." at bounding box center [135, 229] width 81 height 28
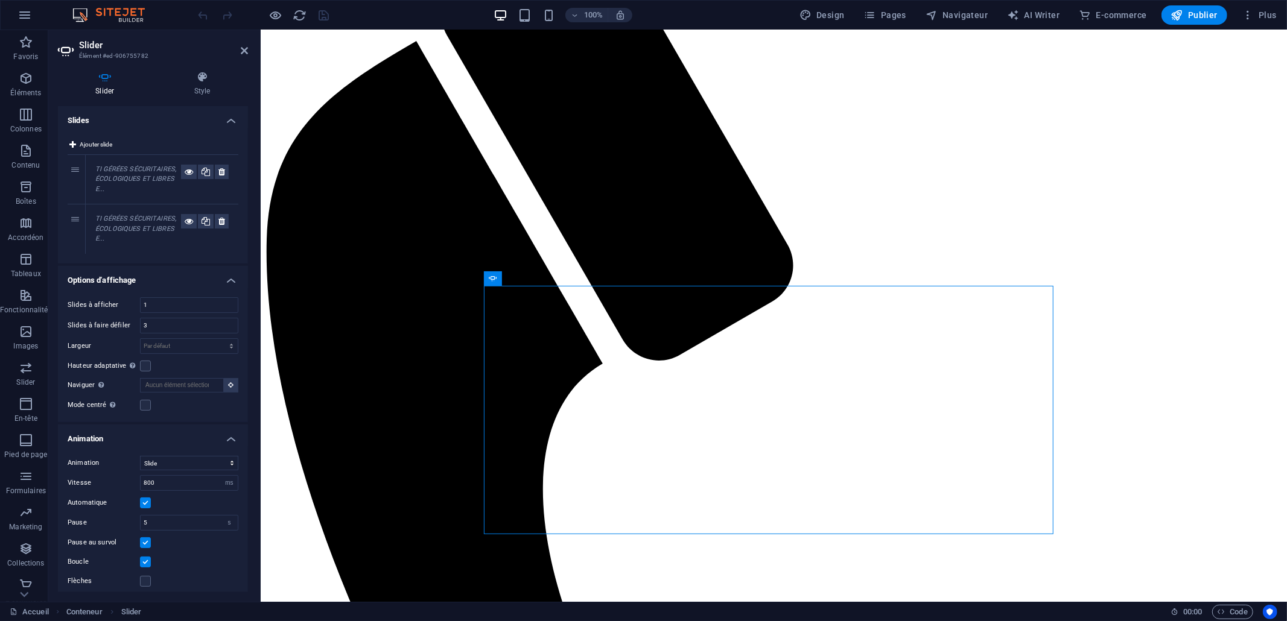
click at [125, 217] on em "TI GÉRÉES SÉCURITAIRES, ÉCOLOGIQUES ET LIBRES E..." at bounding box center [135, 229] width 81 height 28
click at [98, 226] on em "TI GÉRÉES SÉCURITAIRES, ÉCOLOGIQUES ET LIBRES E..." at bounding box center [135, 229] width 81 height 28
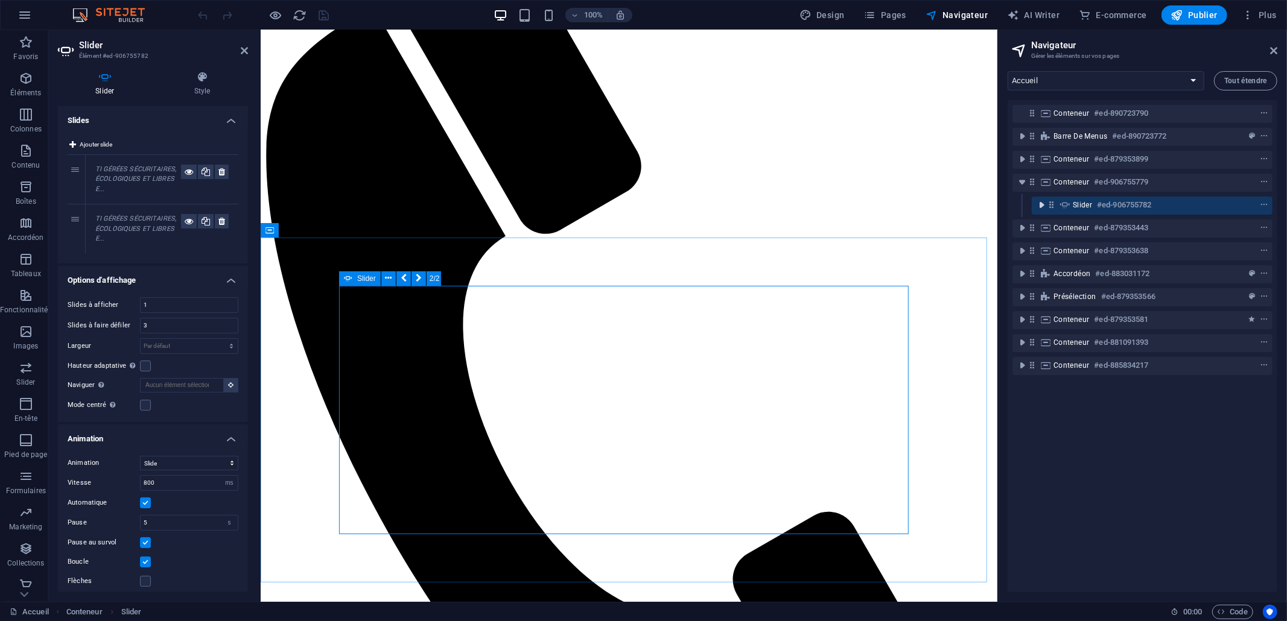
click at [1039, 205] on icon "toggle-expand" at bounding box center [1041, 205] width 12 height 12
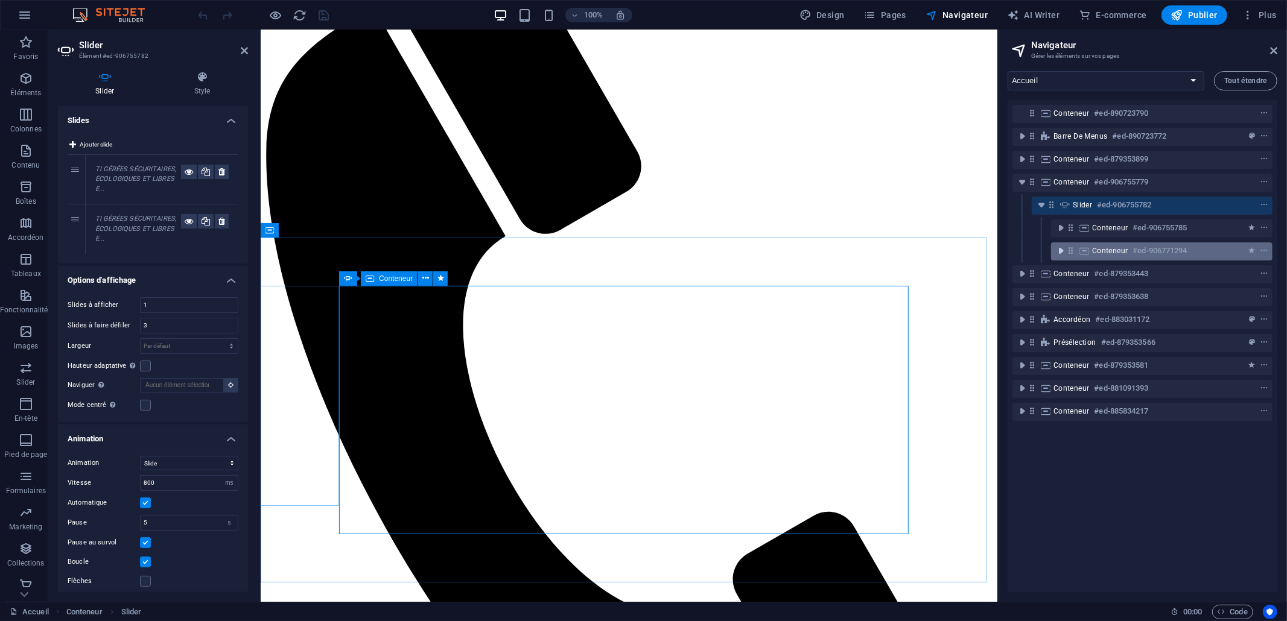
click at [1057, 252] on icon "toggle-expand" at bounding box center [1060, 251] width 12 height 12
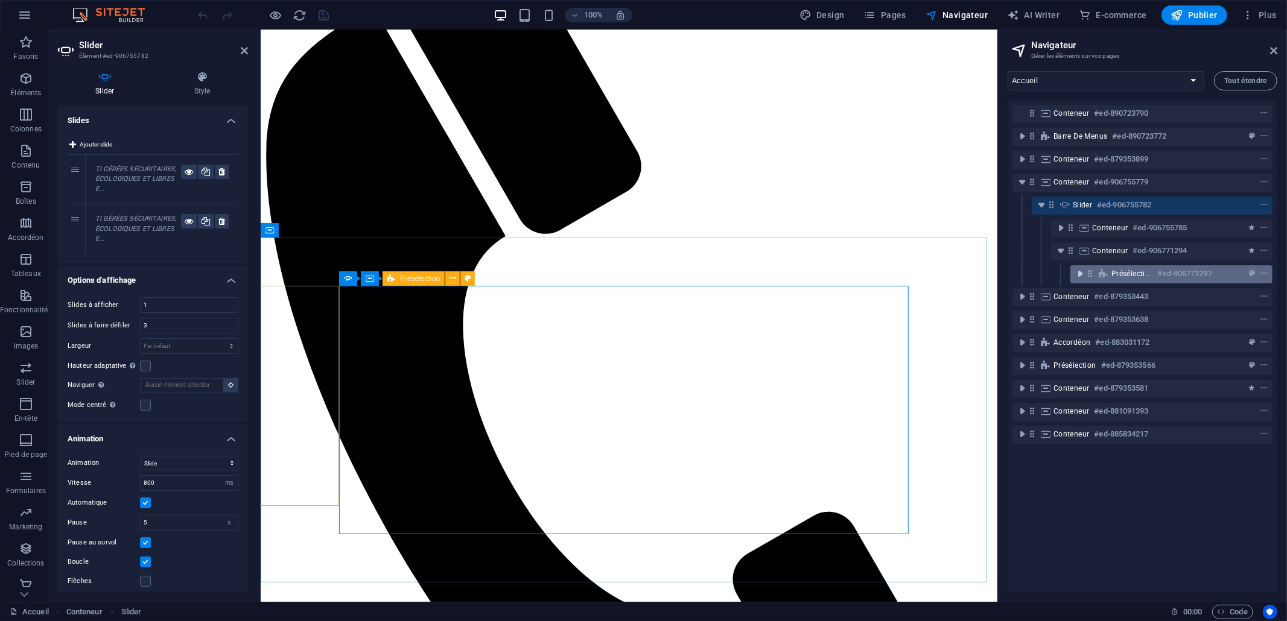
click at [1077, 273] on icon "toggle-expand" at bounding box center [1080, 274] width 12 height 12
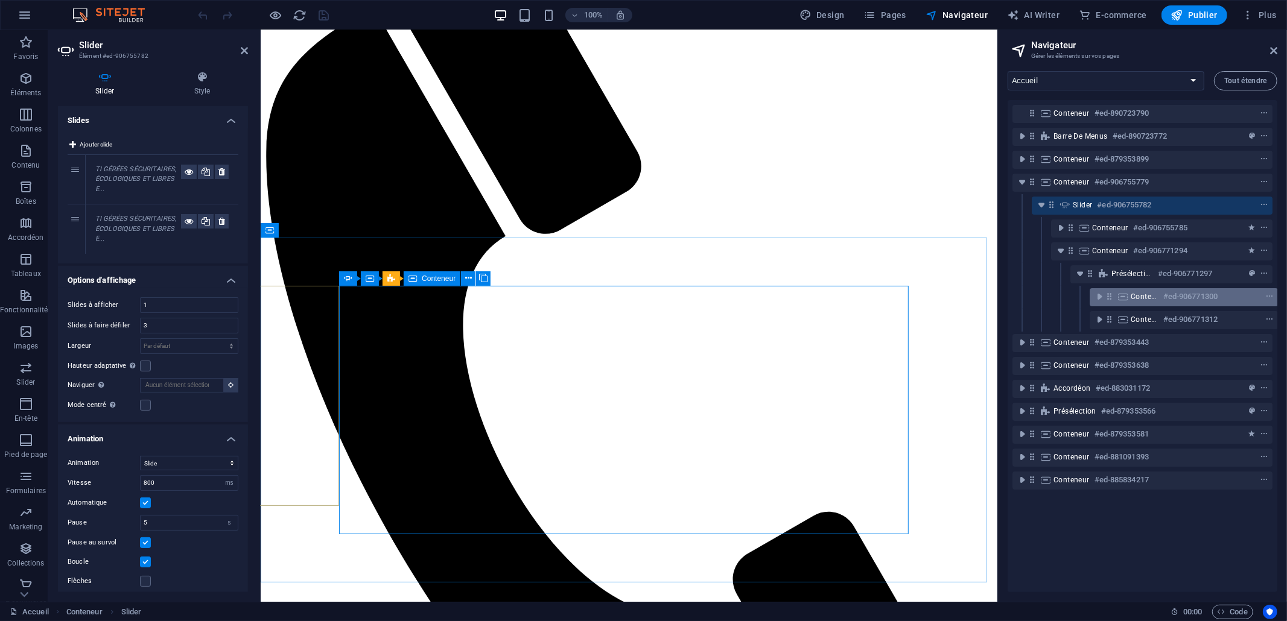
click at [1094, 290] on div "Conteneur #ed-906771300" at bounding box center [1183, 297] width 188 height 18
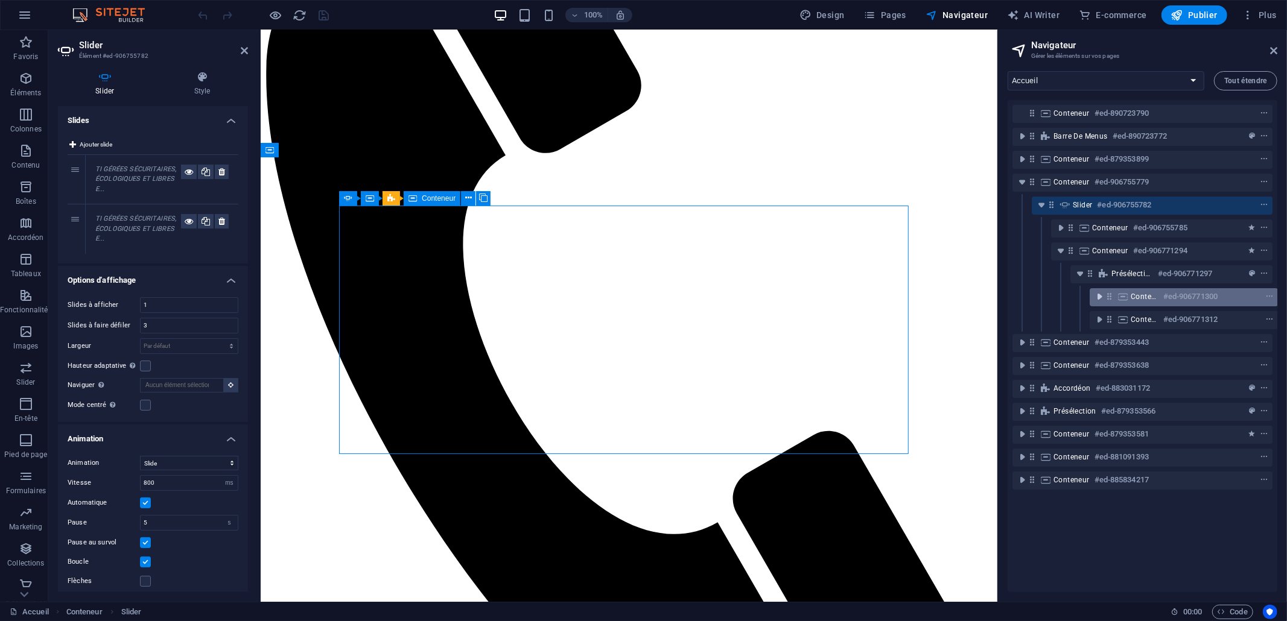
scroll to position [0, 2]
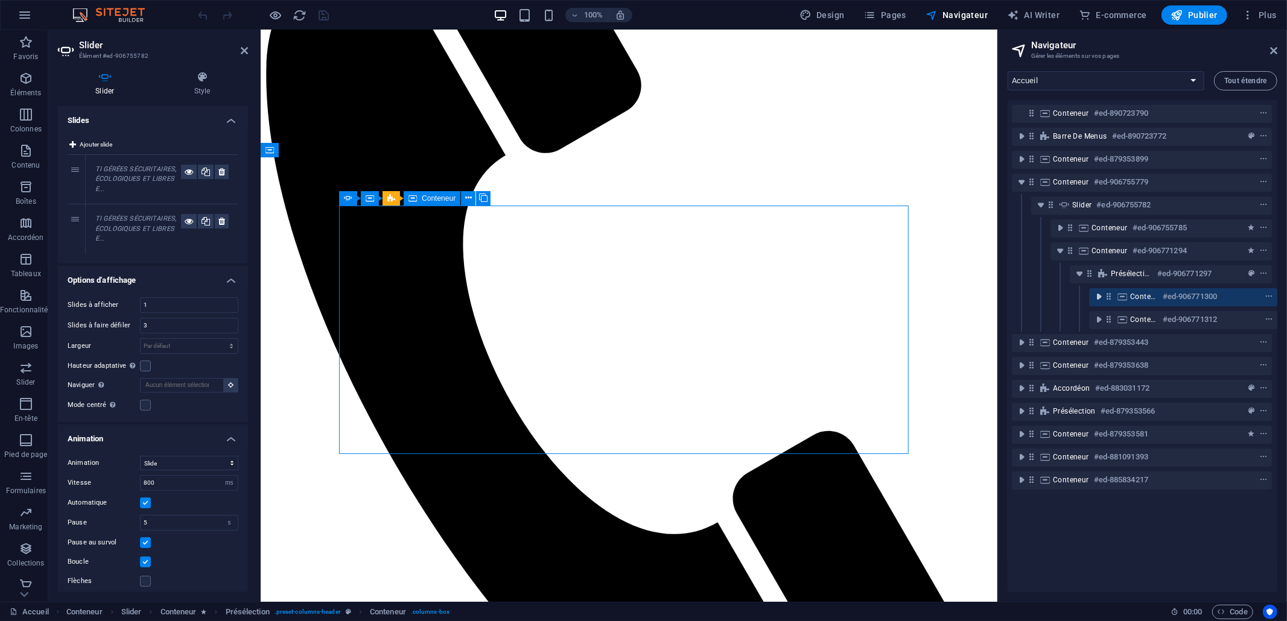
click at [1093, 297] on icon "toggle-expand" at bounding box center [1098, 297] width 12 height 12
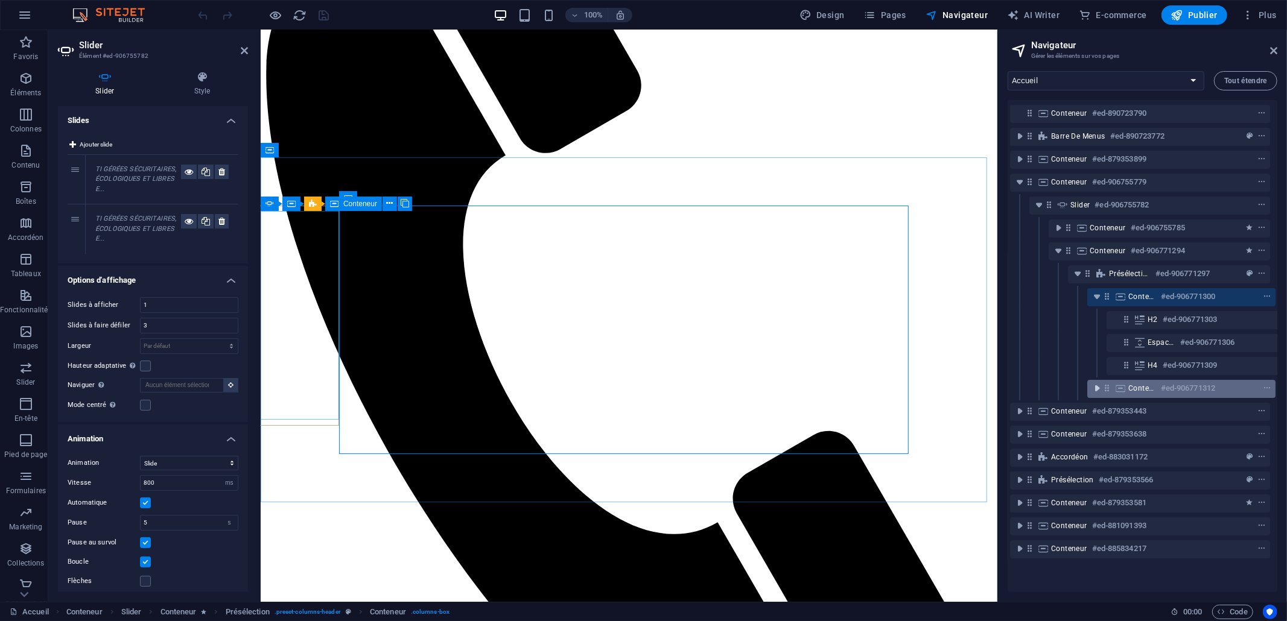
click at [1094, 387] on icon "toggle-expand" at bounding box center [1097, 388] width 12 height 12
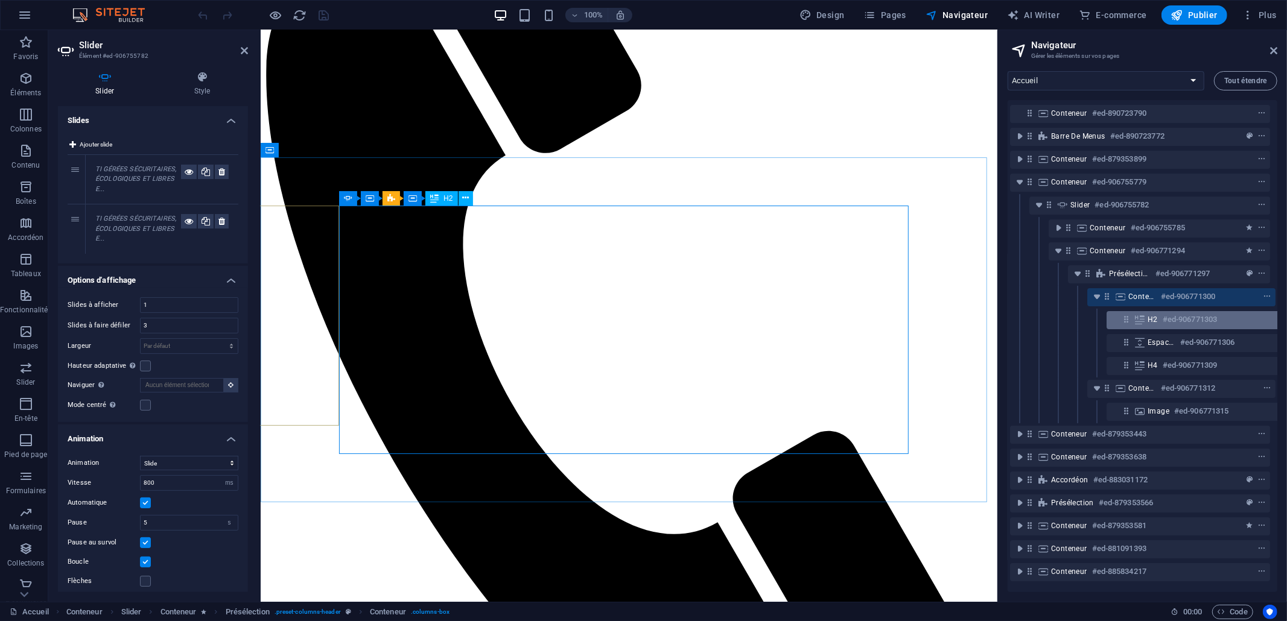
click at [1158, 321] on div "H2 #ed-906771303" at bounding box center [1190, 319] width 87 height 14
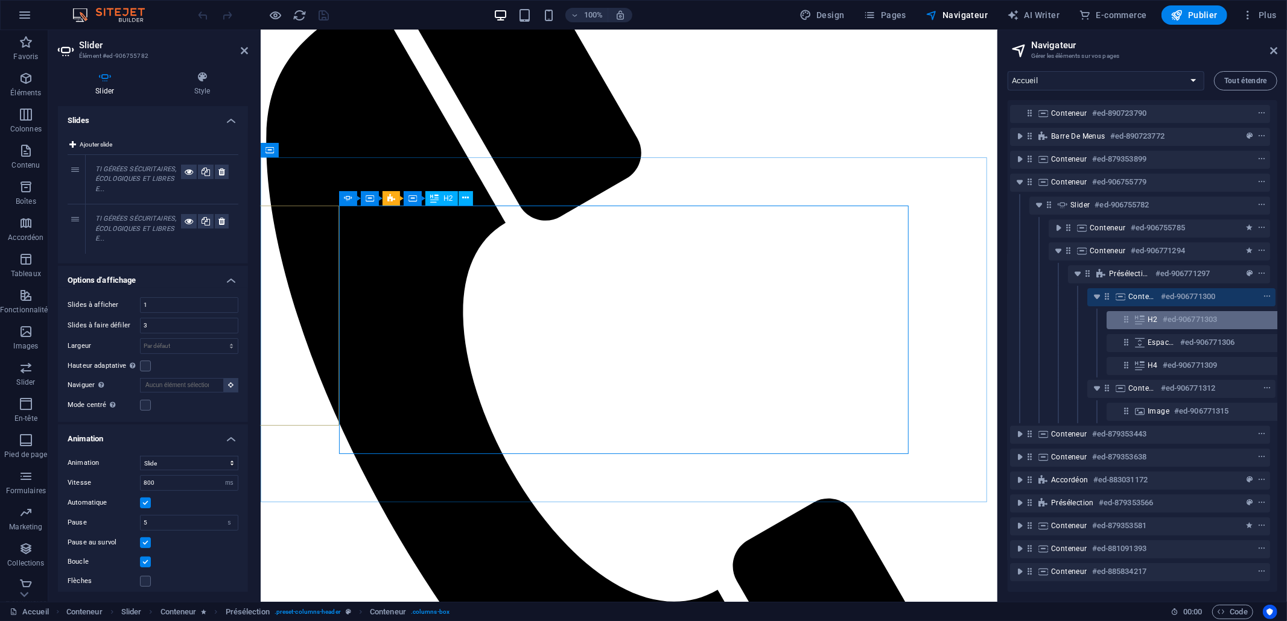
click at [1158, 321] on div "H2 #ed-906771303" at bounding box center [1190, 319] width 87 height 14
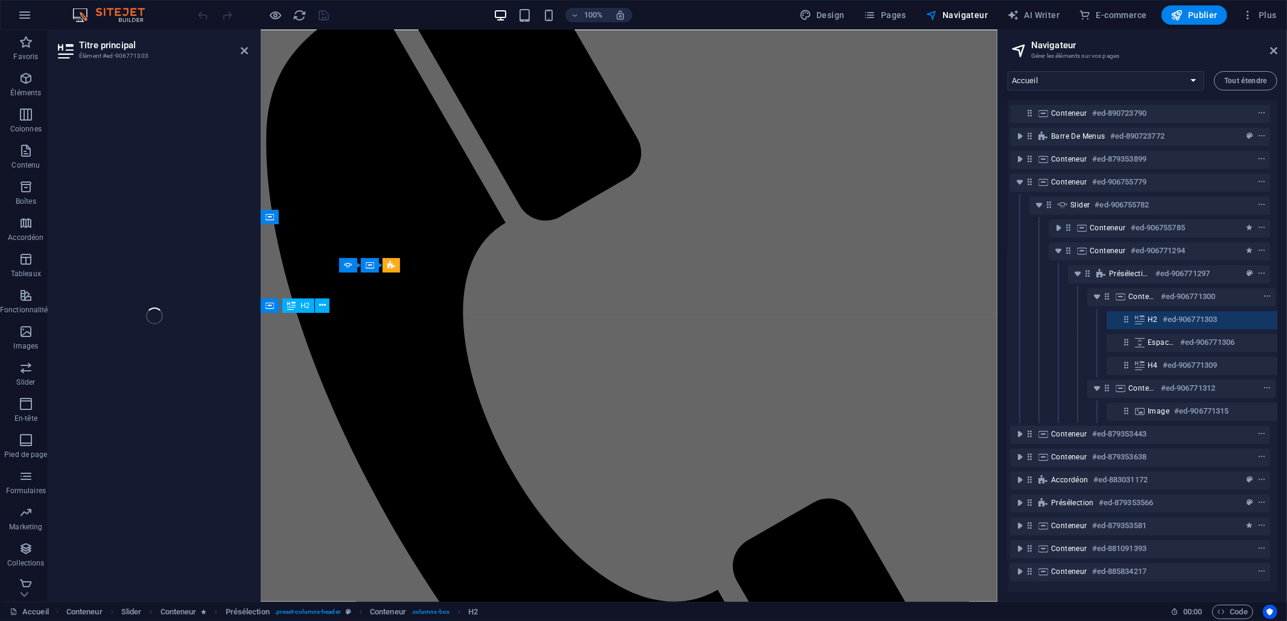
scroll to position [0, 21]
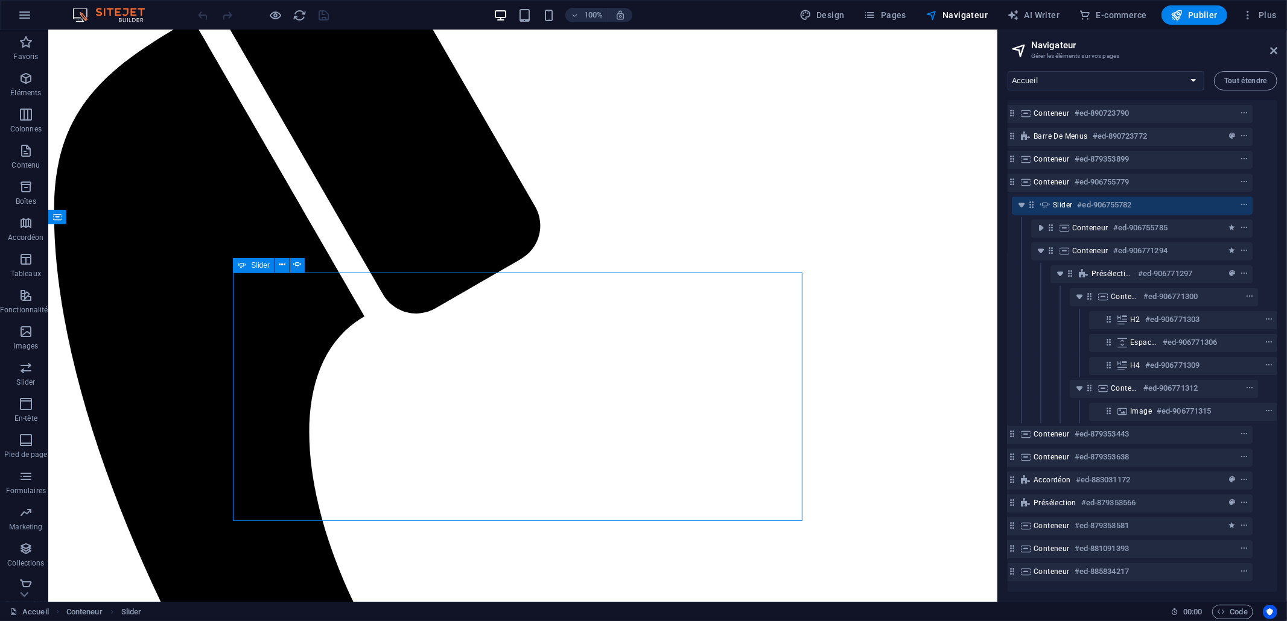
click at [249, 263] on div "Slider" at bounding box center [254, 265] width 42 height 14
select select "ms"
select select "s"
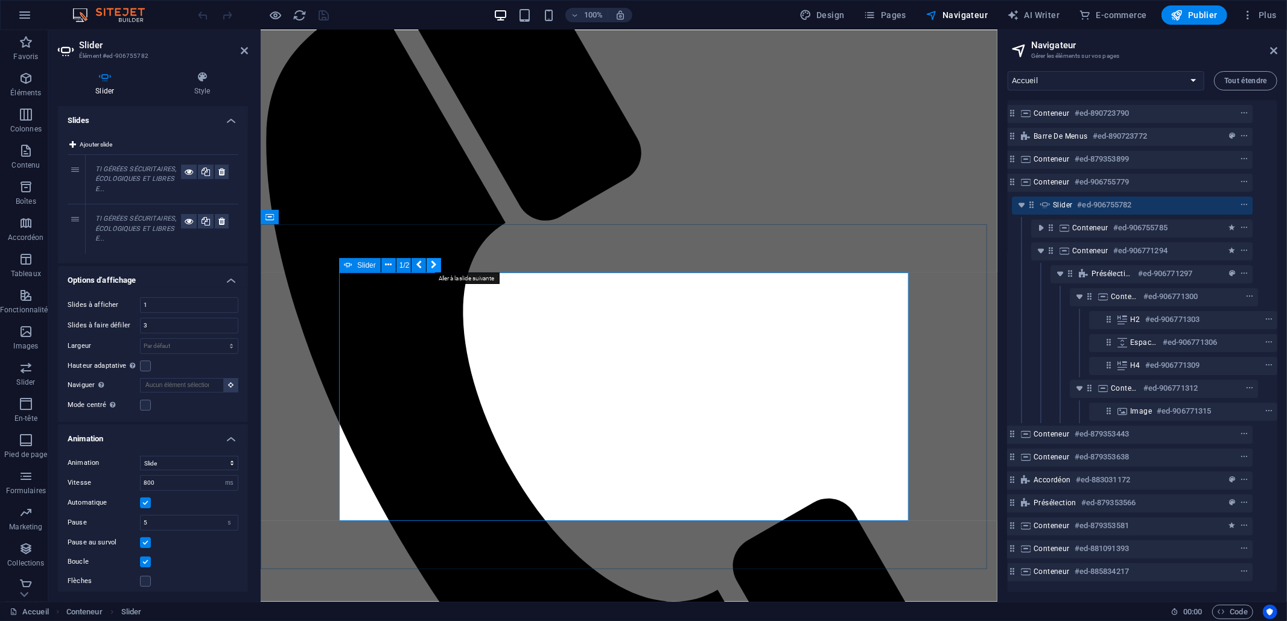
click at [432, 266] on icon at bounding box center [434, 265] width 6 height 13
click at [1114, 326] on div "H2 #ed-906771303" at bounding box center [1183, 320] width 188 height 18
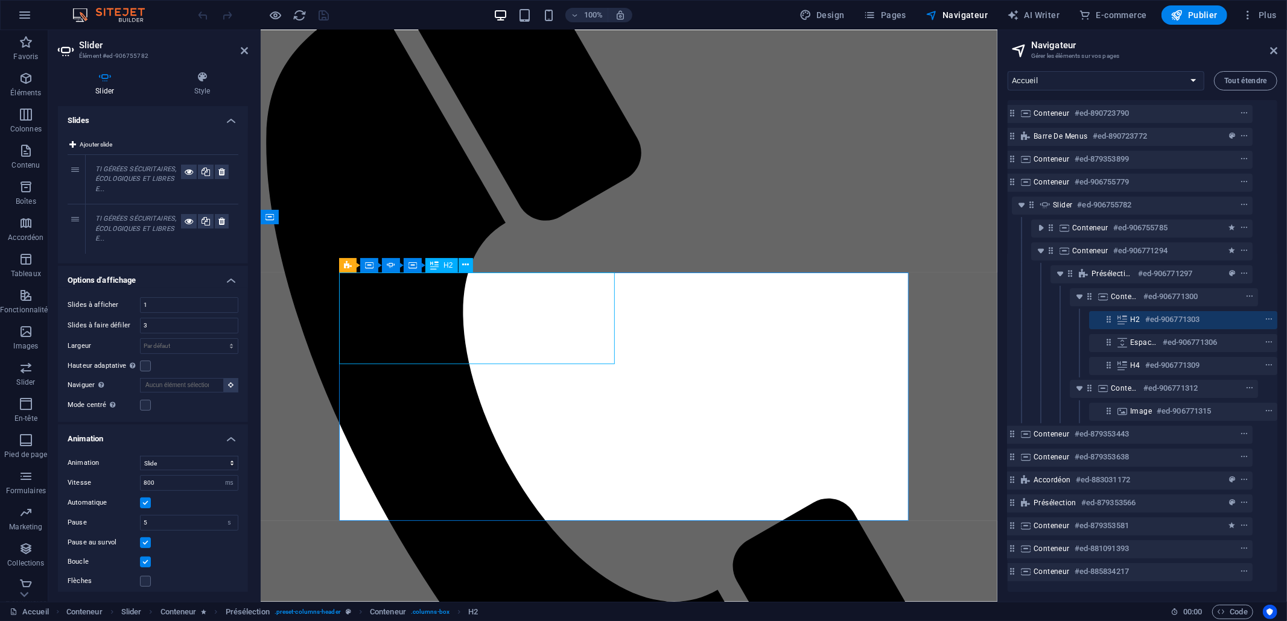
click at [1114, 324] on div "H2 #ed-906771303" at bounding box center [1183, 320] width 188 height 18
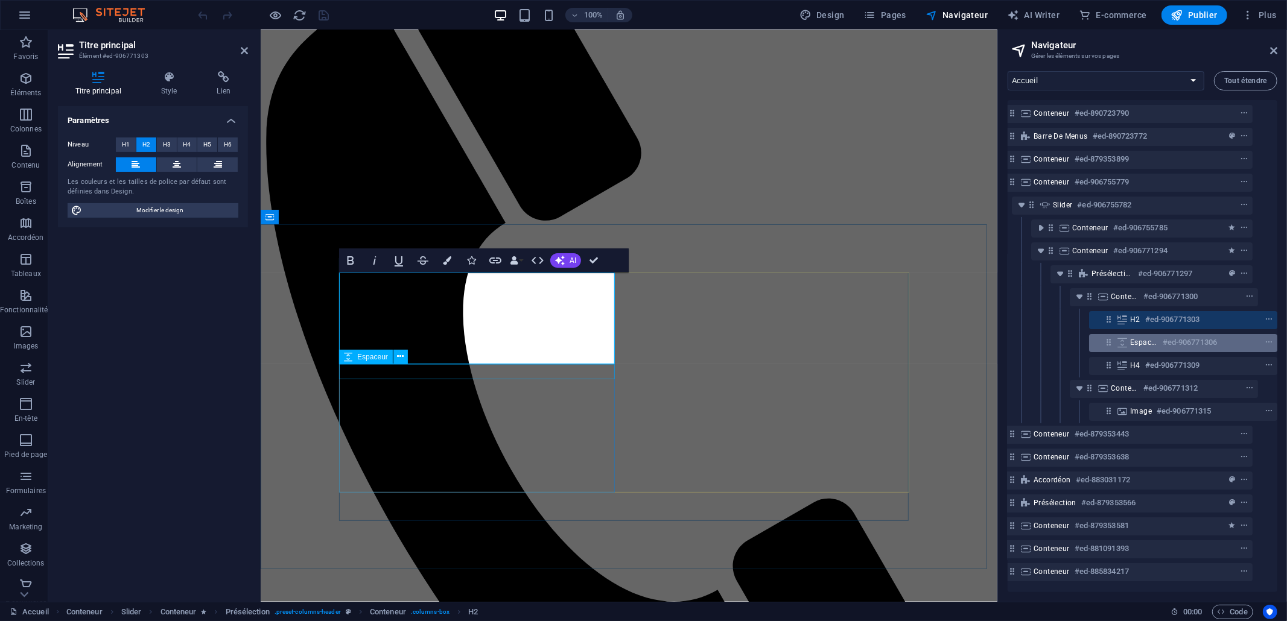
click at [1119, 342] on icon at bounding box center [1121, 343] width 13 height 10
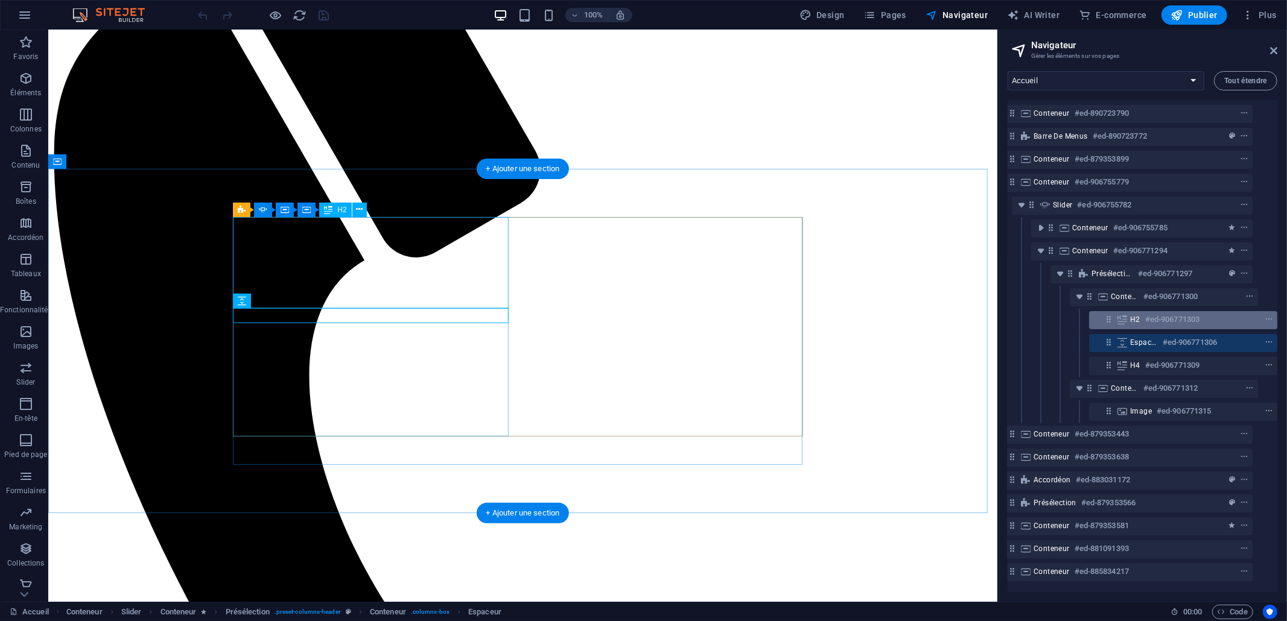
click at [1122, 320] on icon at bounding box center [1121, 320] width 13 height 10
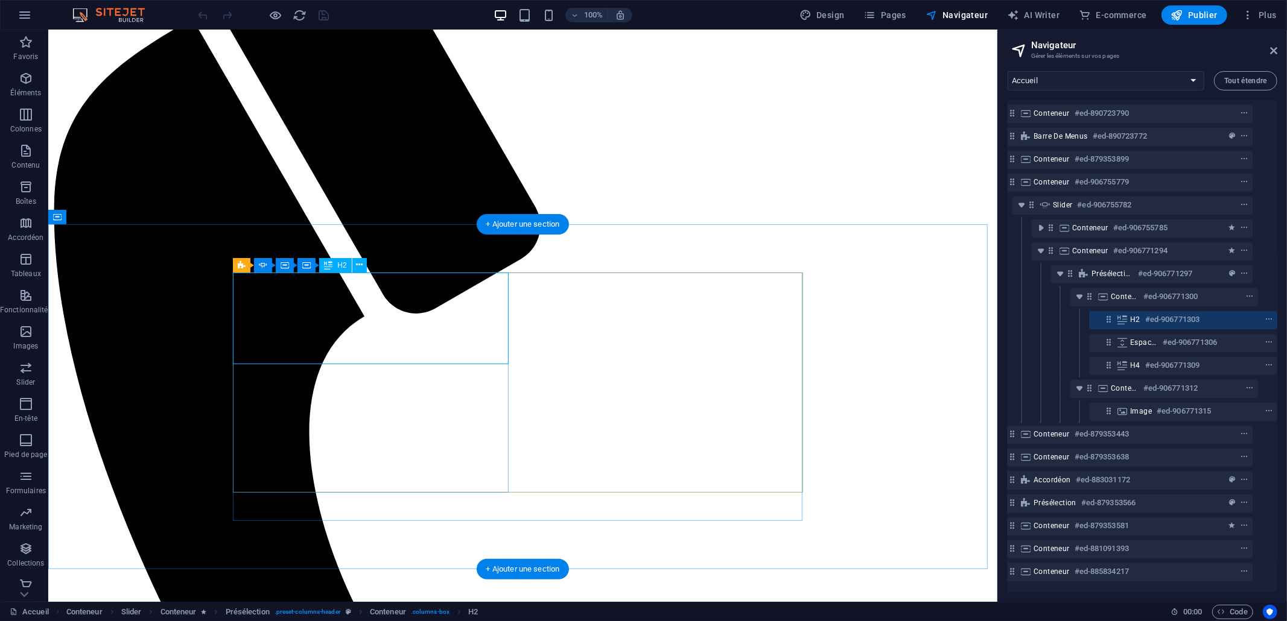
click at [1146, 319] on h6 "#ed-906771303" at bounding box center [1172, 319] width 54 height 14
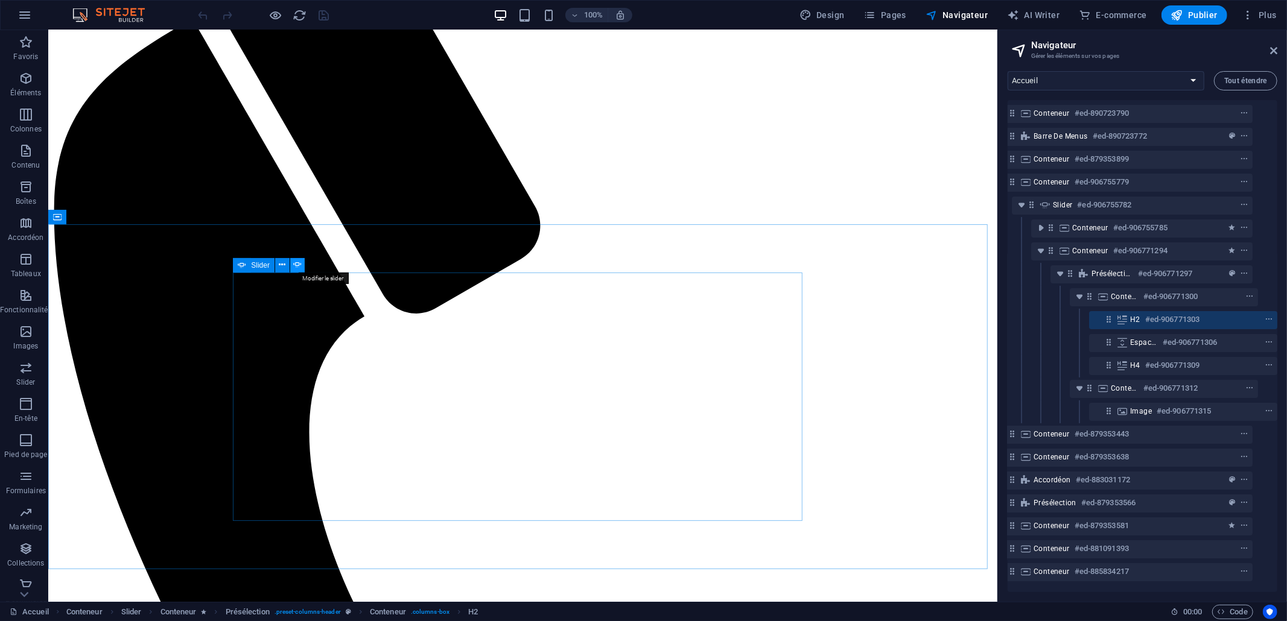
click at [300, 264] on icon at bounding box center [297, 265] width 8 height 13
select select "ms"
select select "s"
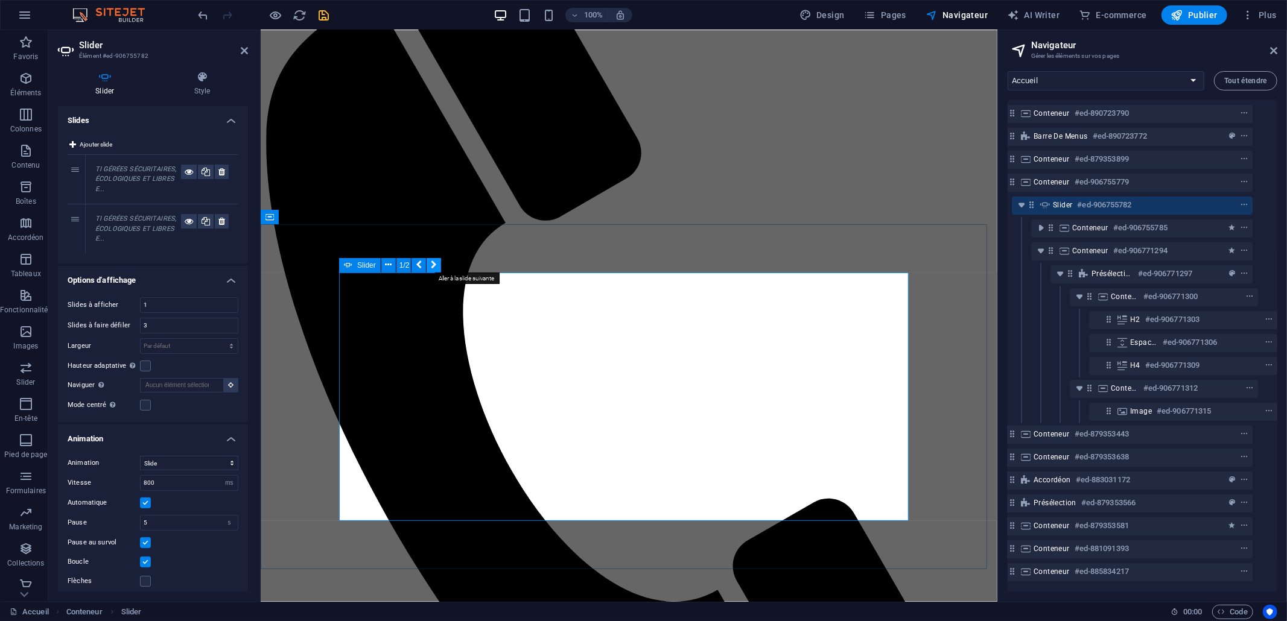
click at [432, 262] on icon at bounding box center [434, 265] width 6 height 13
click at [1158, 320] on h6 "#ed-906771303" at bounding box center [1172, 319] width 54 height 14
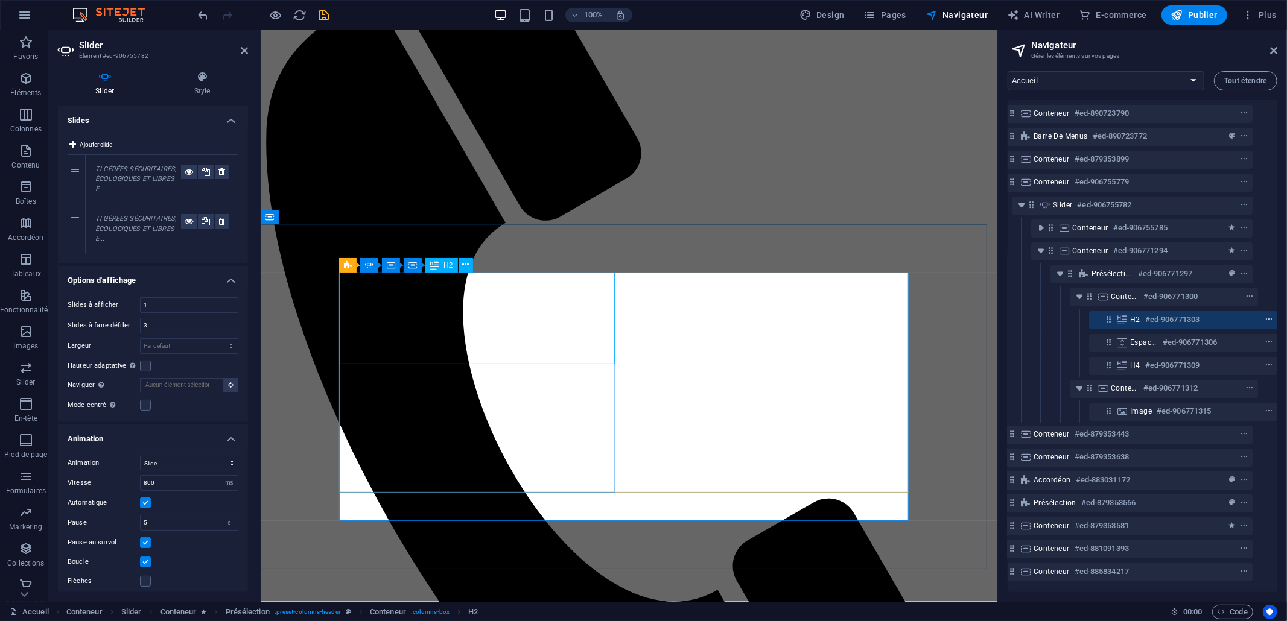
click at [1158, 319] on icon "context-menu" at bounding box center [1268, 319] width 8 height 8
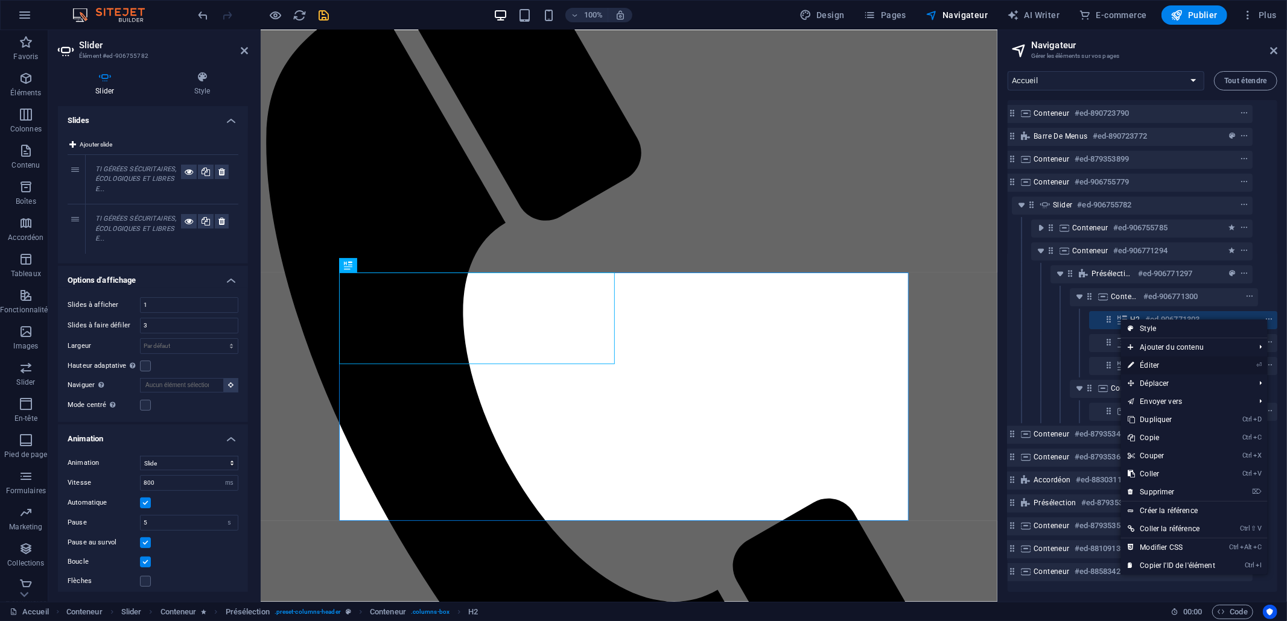
click at [1158, 366] on link "⏎ Éditer" at bounding box center [1171, 366] width 101 height 18
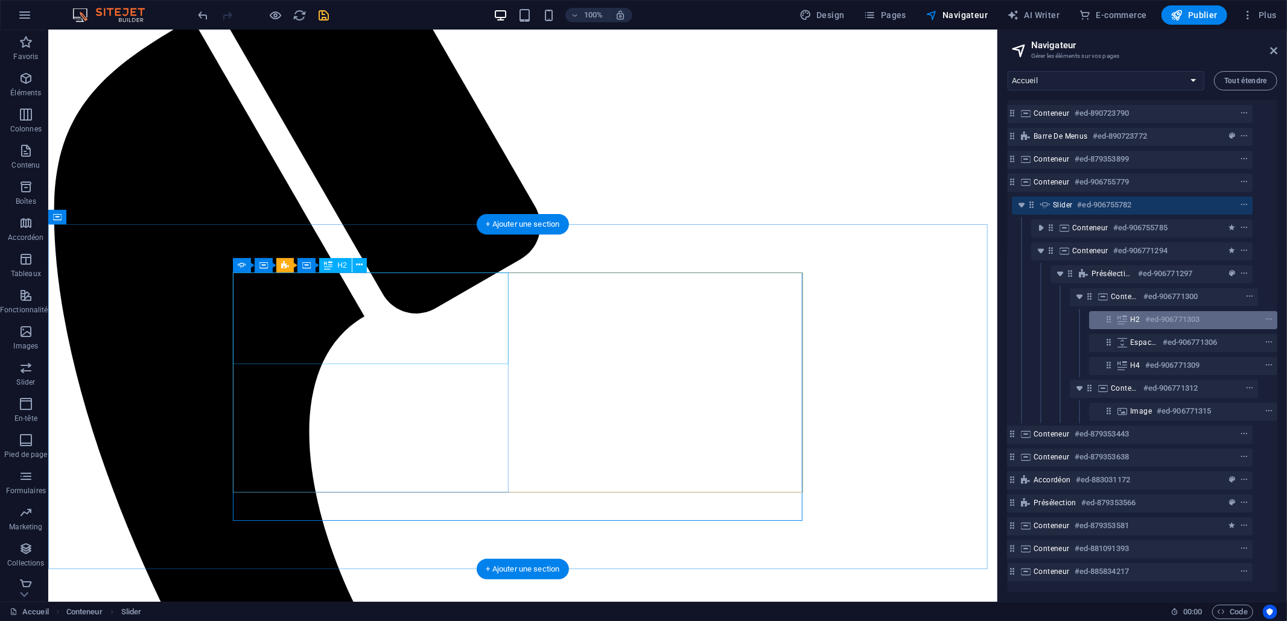
click at [1137, 318] on span "H2" at bounding box center [1135, 320] width 10 height 10
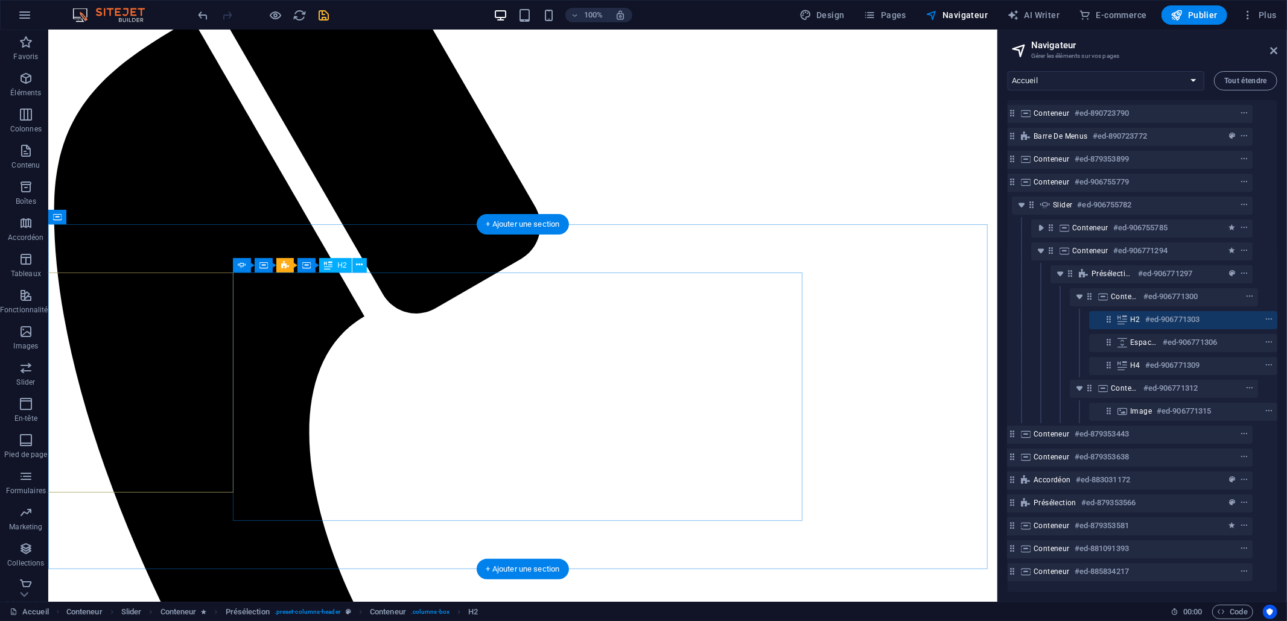
click at [1158, 320] on h6 "#ed-906771303" at bounding box center [1172, 319] width 54 height 14
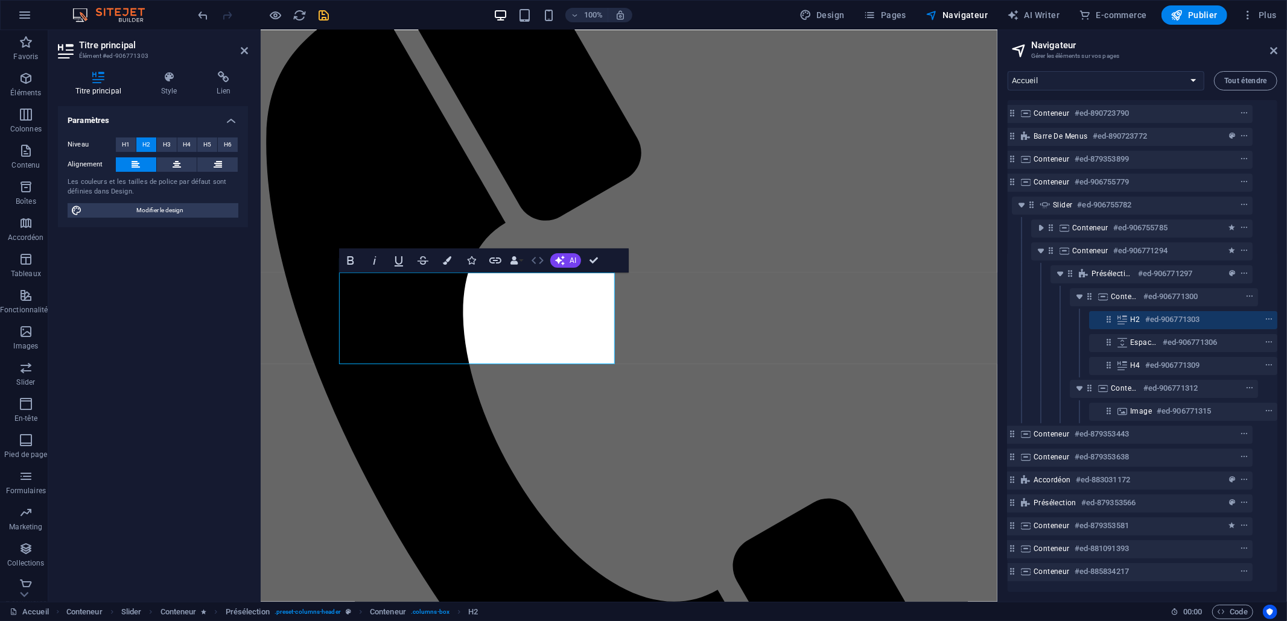
click at [537, 262] on icon "button" at bounding box center [537, 260] width 14 height 14
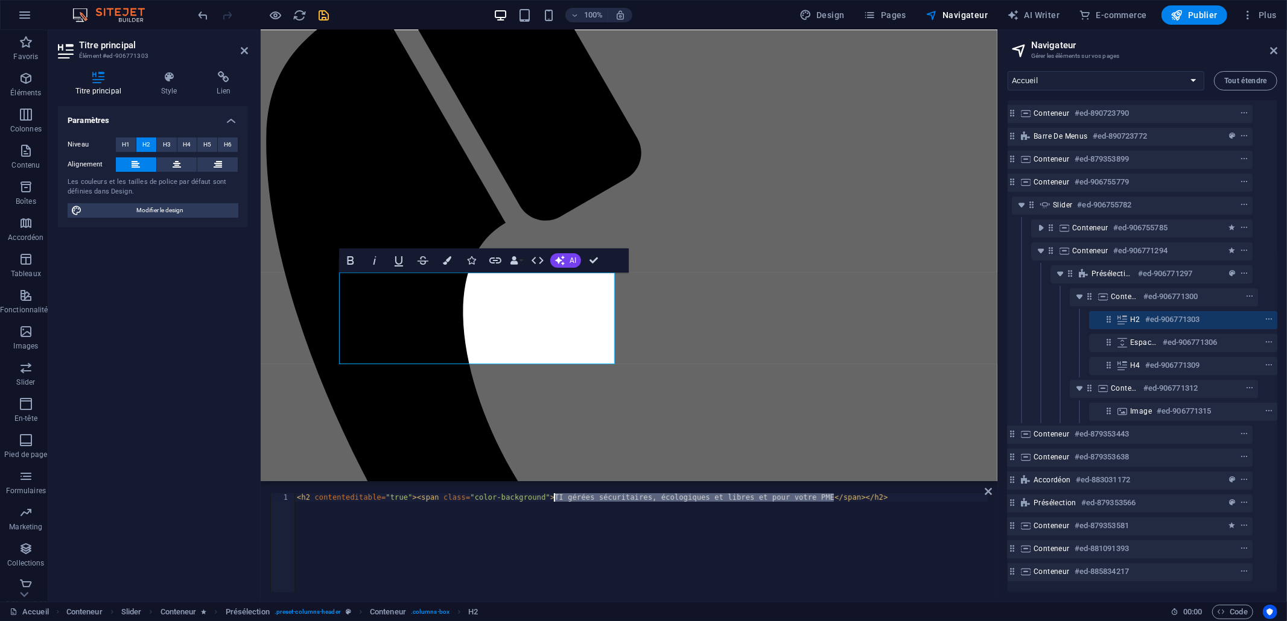
drag, startPoint x: 834, startPoint y: 501, endPoint x: 553, endPoint y: 496, distance: 281.1
click at [553, 496] on div "< h2 contenteditable = "true" > < span class = "color-background" > TI gérées s…" at bounding box center [640, 551] width 693 height 116
click at [636, 496] on div "< h2 contenteditable = "true" > < span class = "color-background" > TI gérées s…" at bounding box center [640, 542] width 693 height 99
click at [636, 496] on div "< h2 contenteditable = "true" > < span class = "color-background" > TI gérées s…" at bounding box center [640, 551] width 693 height 116
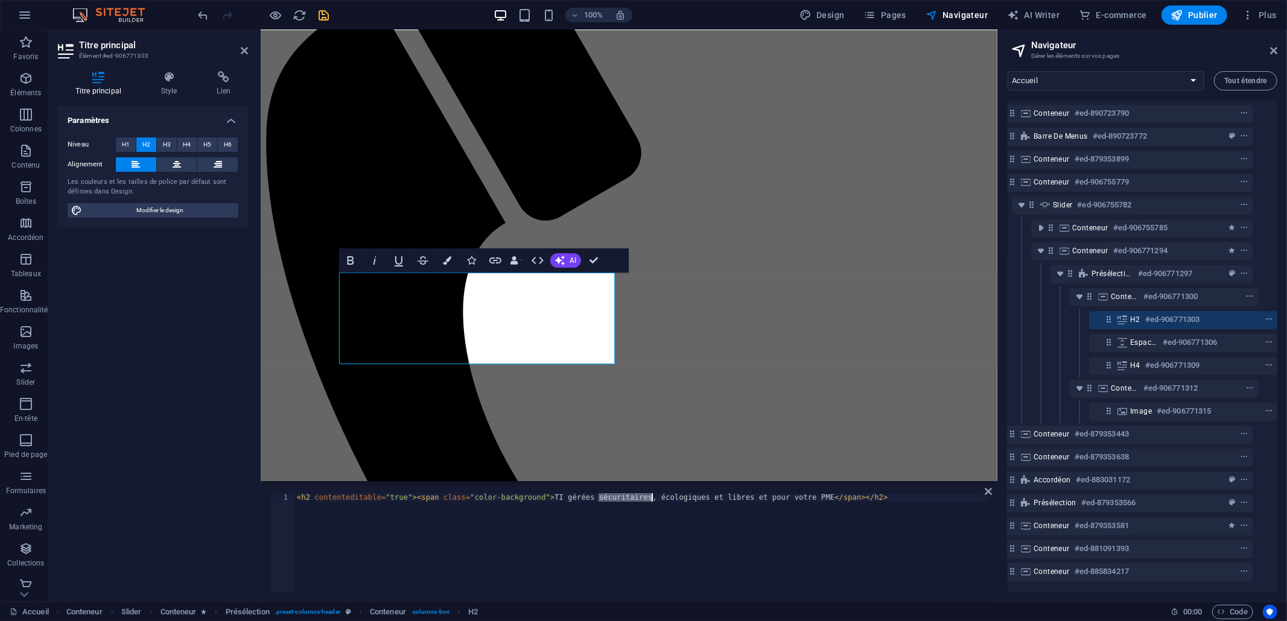
click at [834, 497] on div "< h2 contenteditable = "true" > < span class = "color-background" > TI gérées s…" at bounding box center [640, 551] width 693 height 116
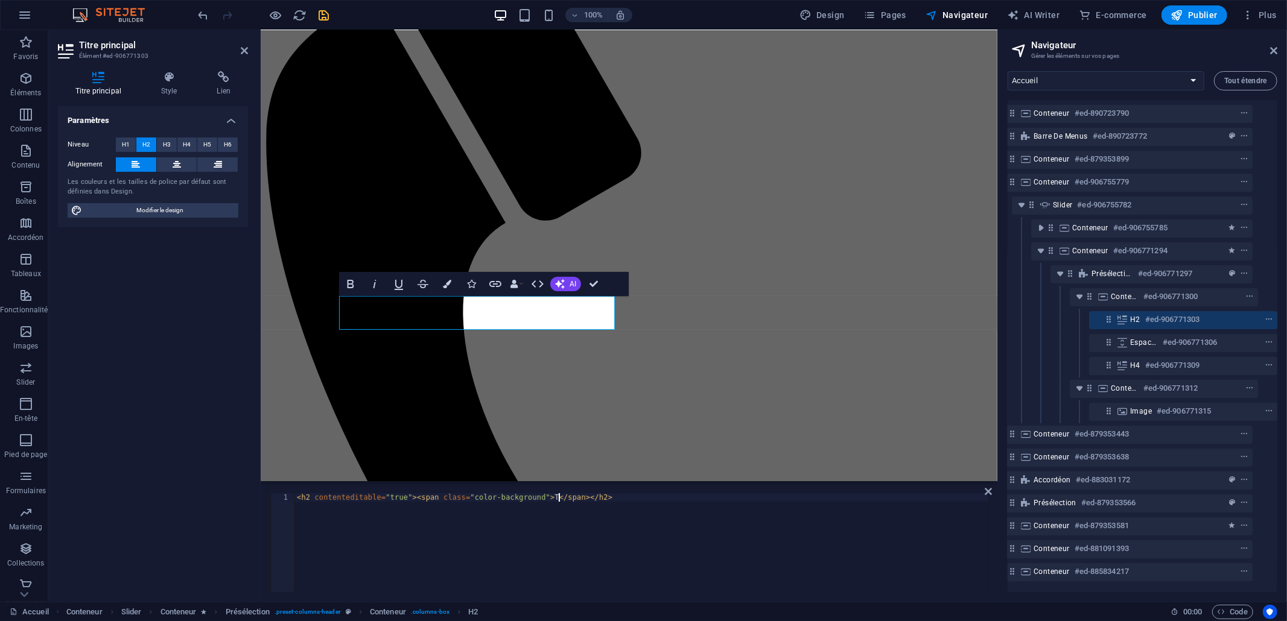
type textarea "<h2 contenteditable="true"><span class="color-background"></span></h2>"
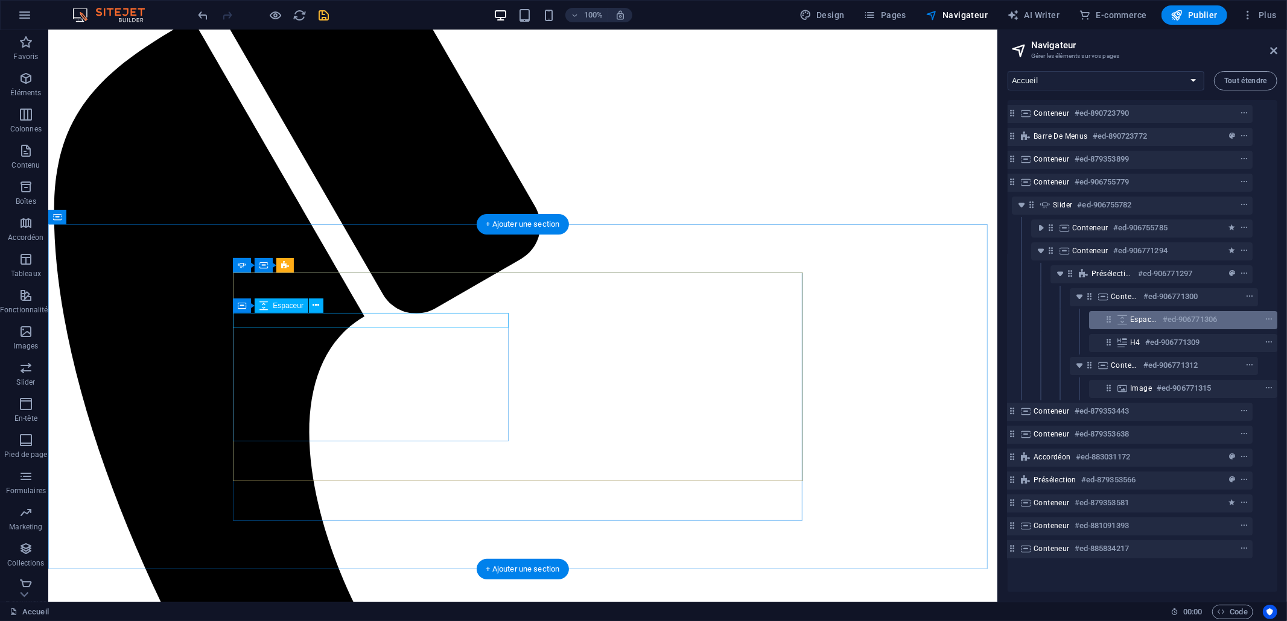
click at [1123, 324] on div "Espaceur #ed-906771306" at bounding box center [1183, 320] width 188 height 18
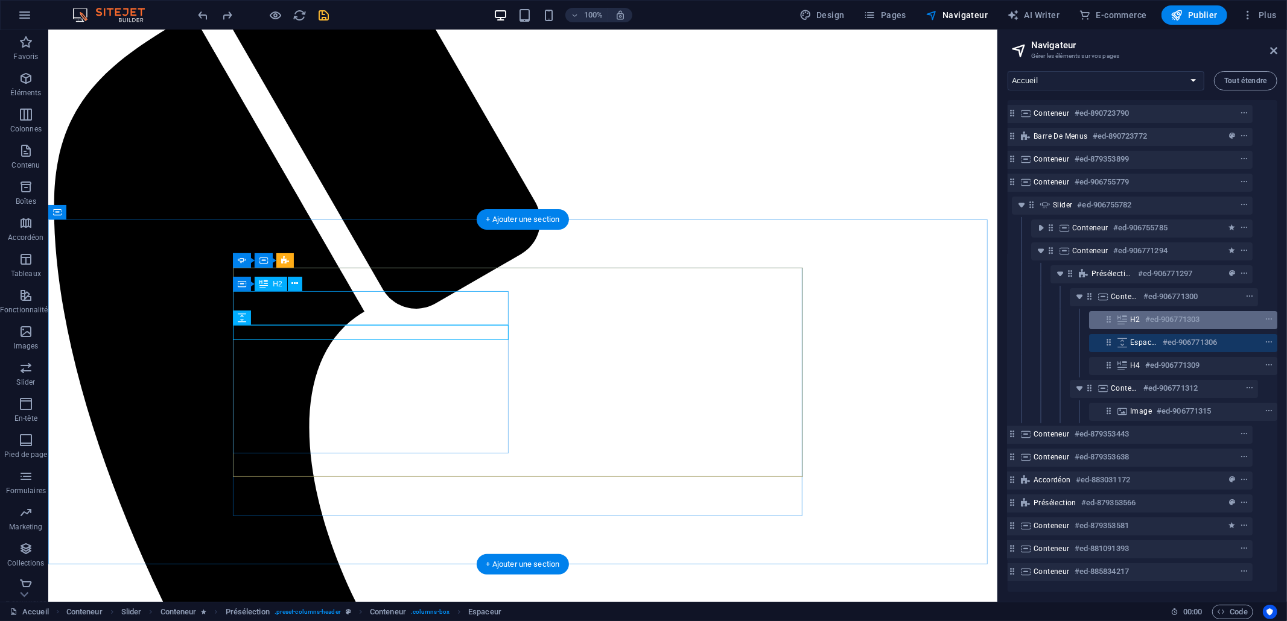
click at [1130, 317] on span "H2" at bounding box center [1135, 320] width 10 height 10
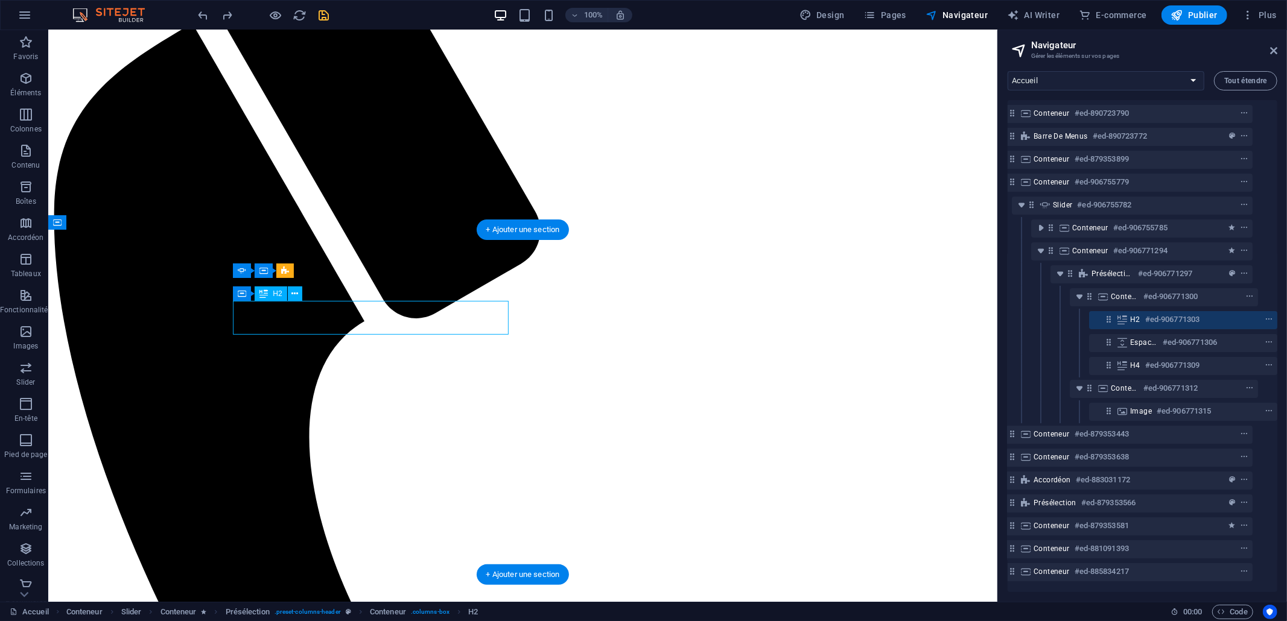
click at [1127, 317] on div "H2 #ed-906771303" at bounding box center [1183, 320] width 188 height 18
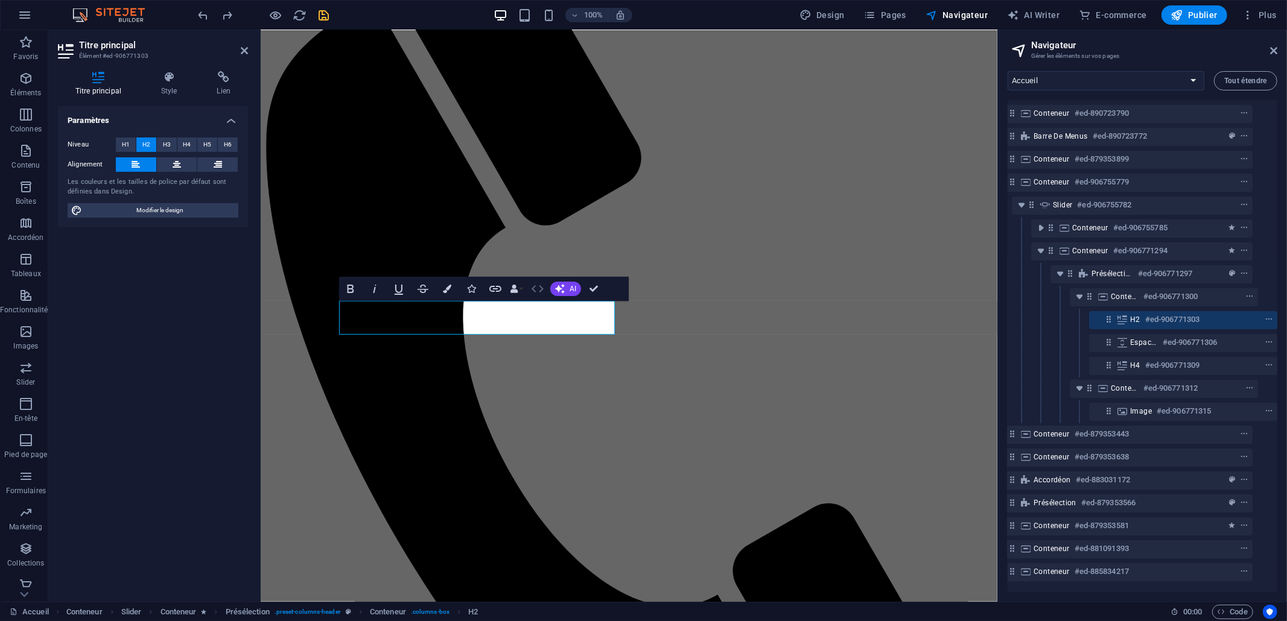
click at [538, 288] on icon "button" at bounding box center [537, 289] width 14 height 14
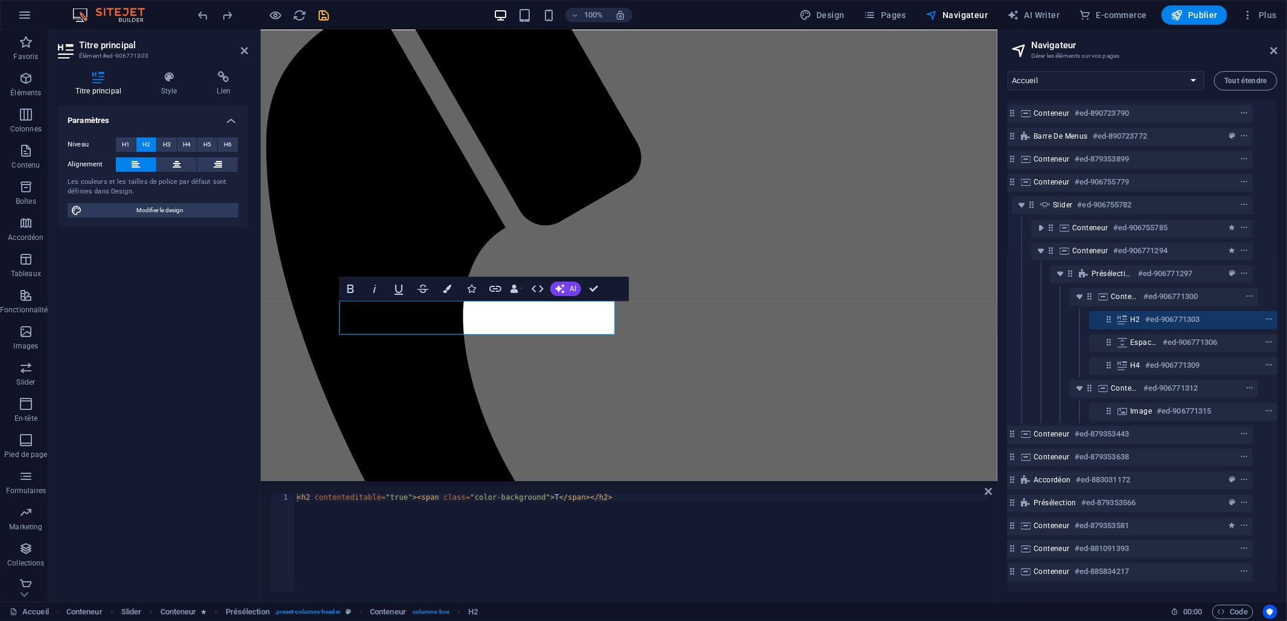
type textarea "<h2 contenteditable="true"><span class="color-background">T</span></h2>"
click at [562, 496] on div "< h2 contenteditable = "true" > < span class = "color-background" > T </ span >…" at bounding box center [640, 551] width 693 height 116
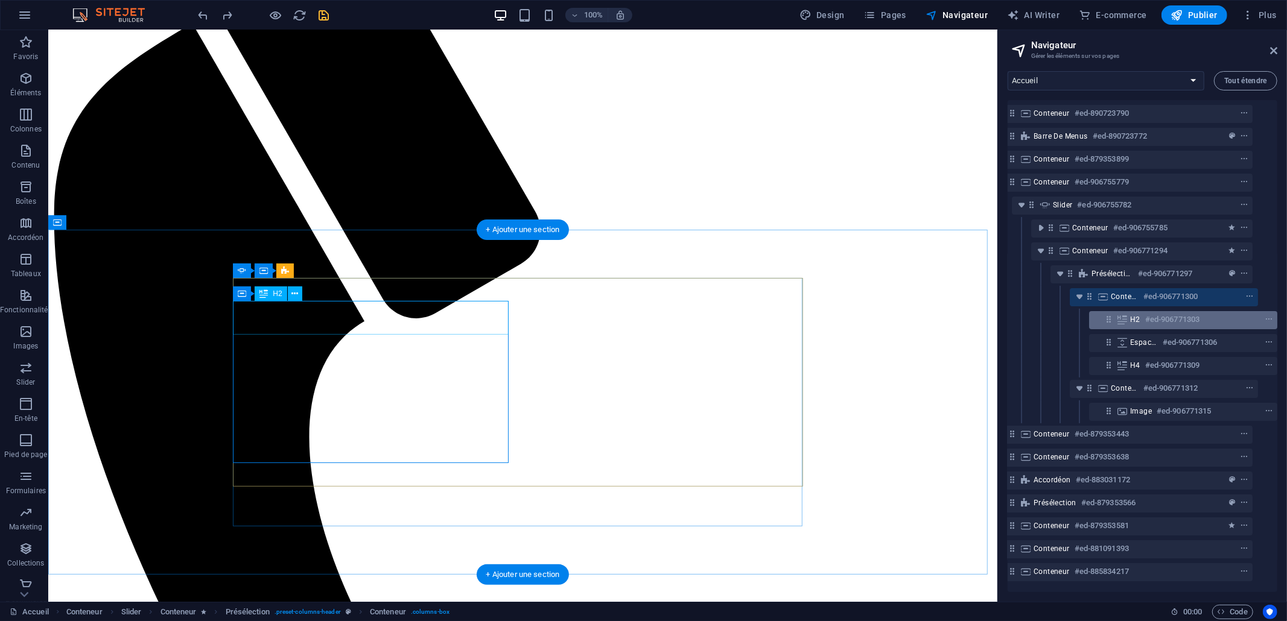
click at [1158, 315] on h6 "#ed-906771303" at bounding box center [1172, 319] width 54 height 14
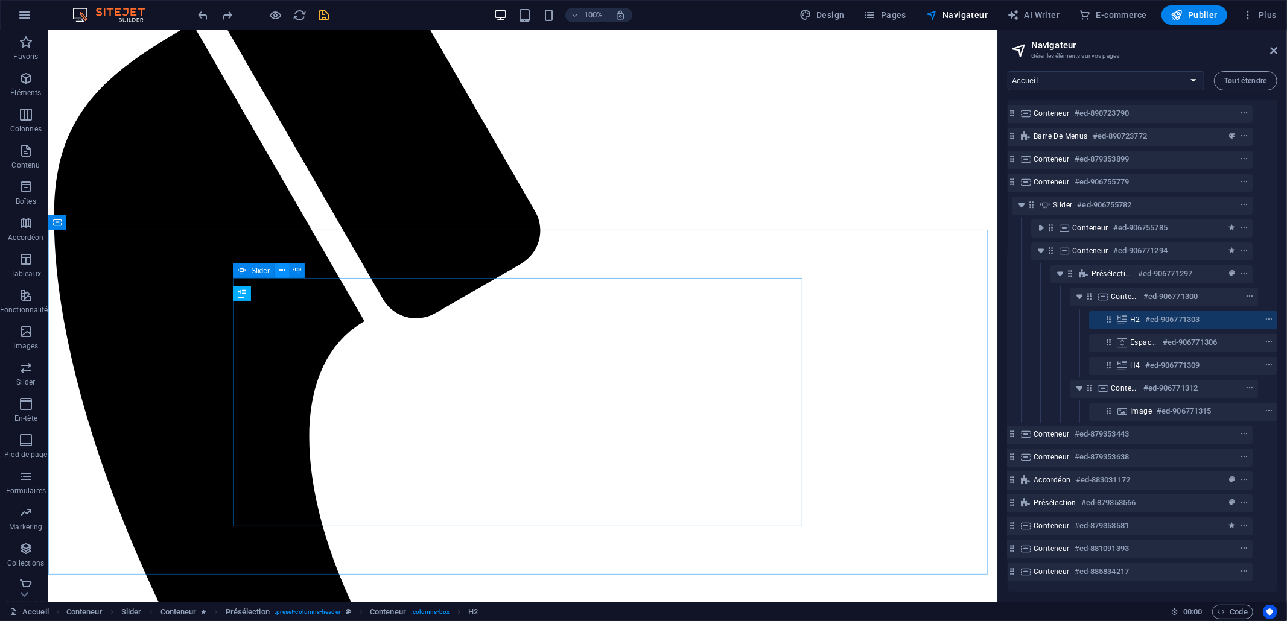
click at [279, 268] on icon at bounding box center [282, 270] width 7 height 13
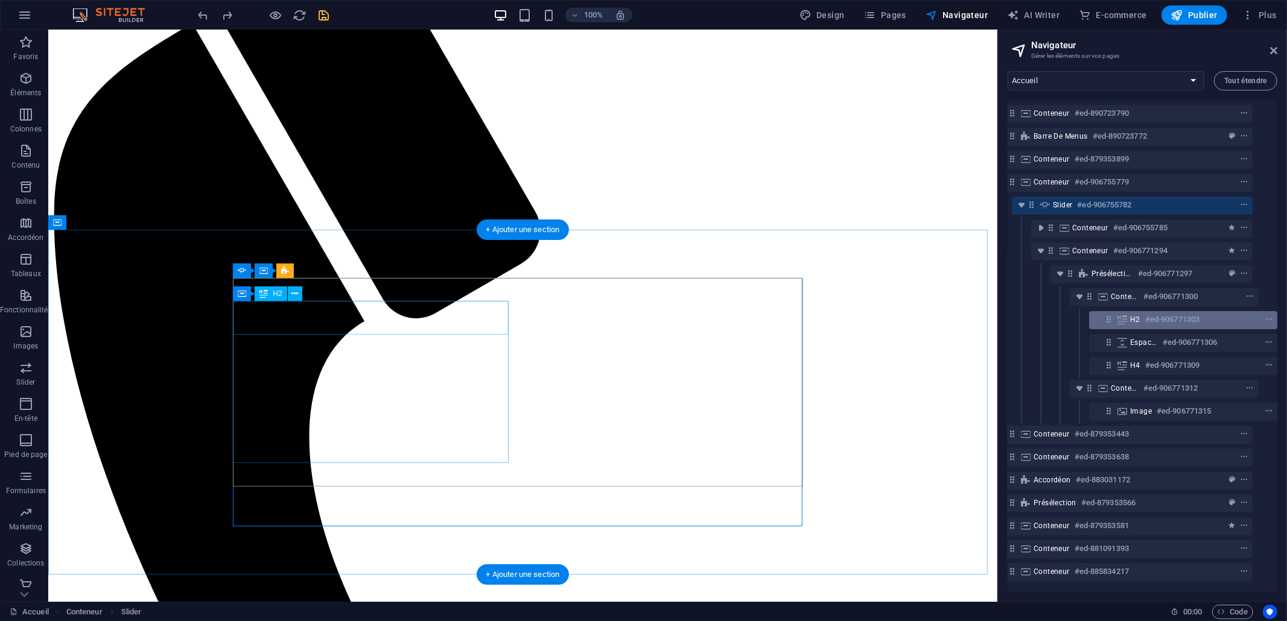
click at [1127, 316] on div "H2 #ed-906771303" at bounding box center [1183, 320] width 188 height 18
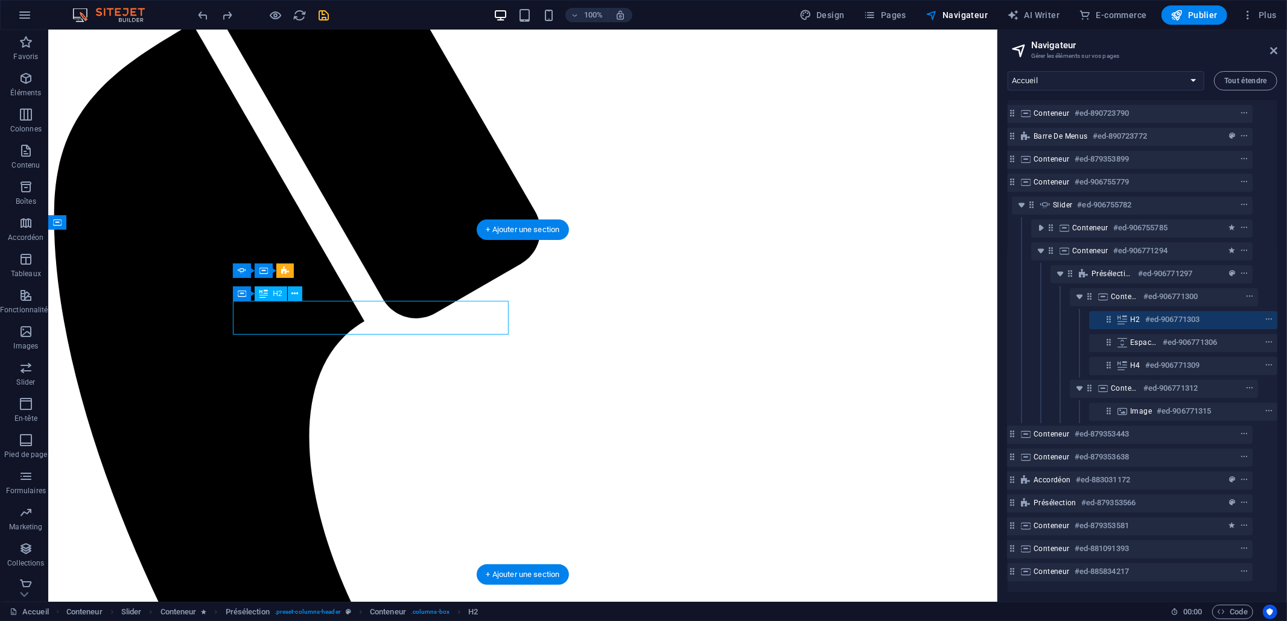
click at [1127, 316] on div "H2 #ed-906771303" at bounding box center [1183, 320] width 188 height 18
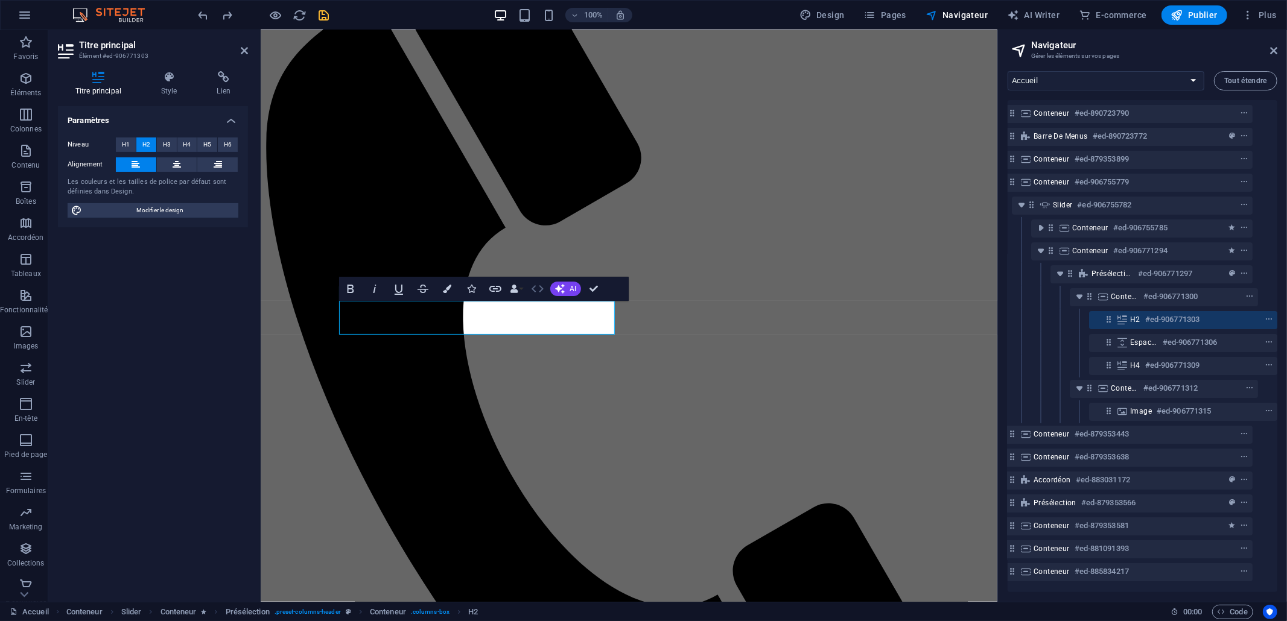
click at [533, 282] on icon "button" at bounding box center [537, 289] width 14 height 14
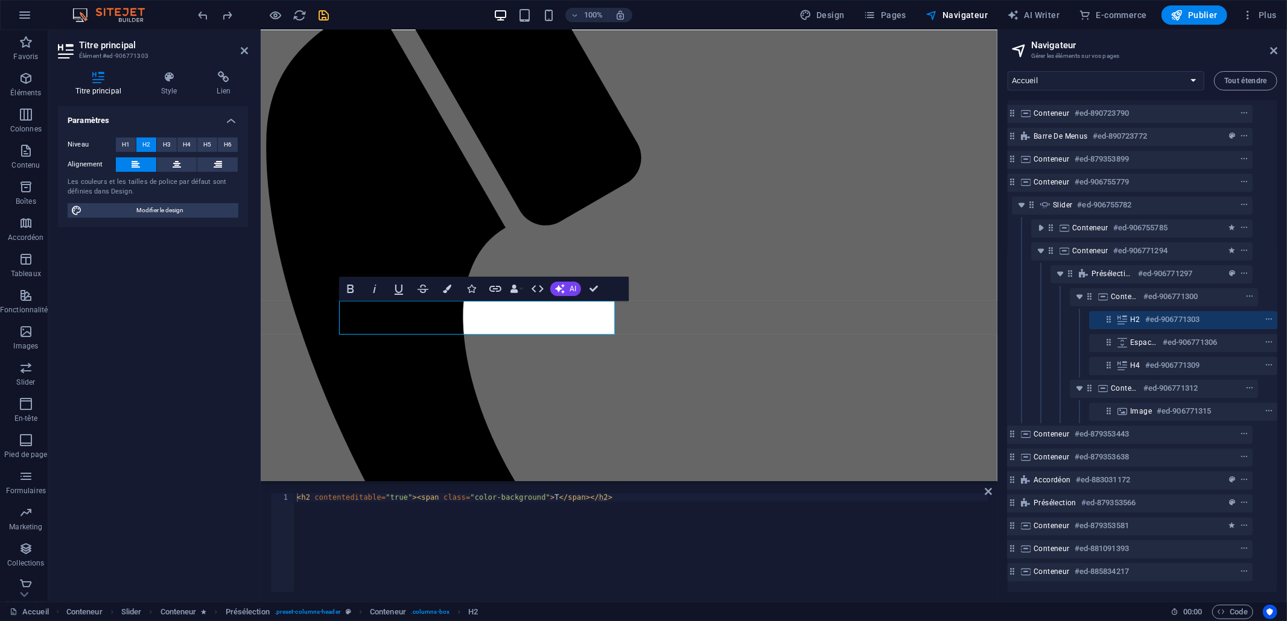
type textarea "<h2 contenteditable="true"><span class="color-background">T</span></h2>"
click at [560, 498] on div "< h2 contenteditable = "true" > < span class = "color-background" > T </ span >…" at bounding box center [640, 551] width 693 height 116
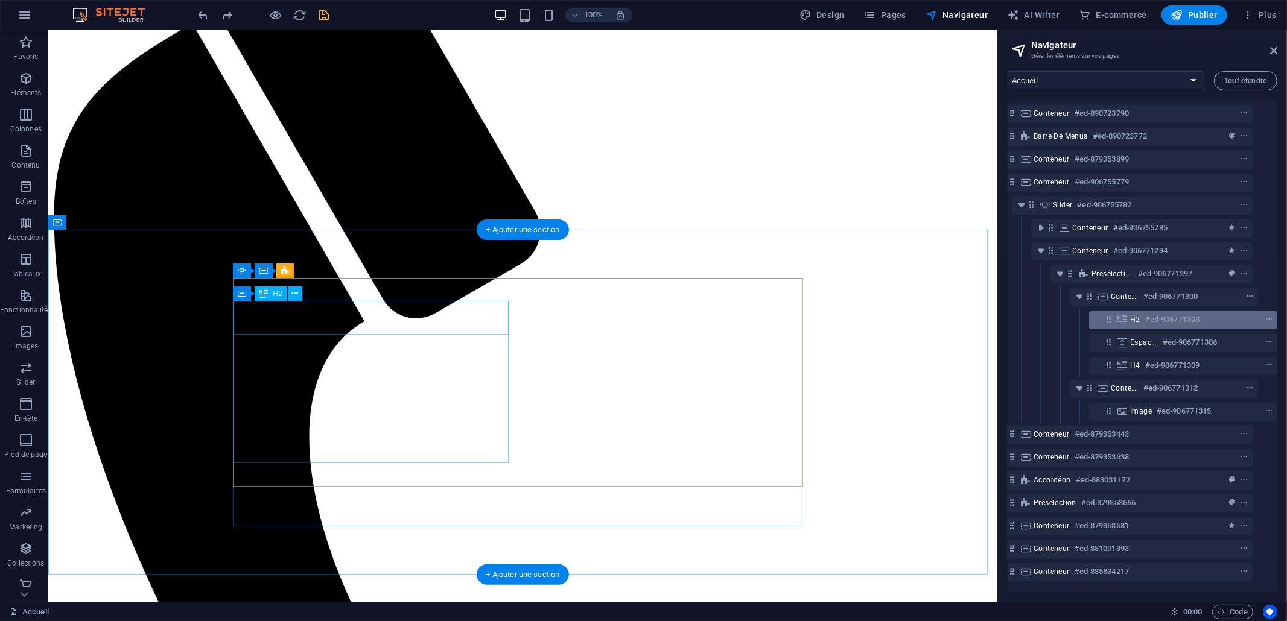
click at [1130, 323] on span "H2" at bounding box center [1135, 320] width 10 height 10
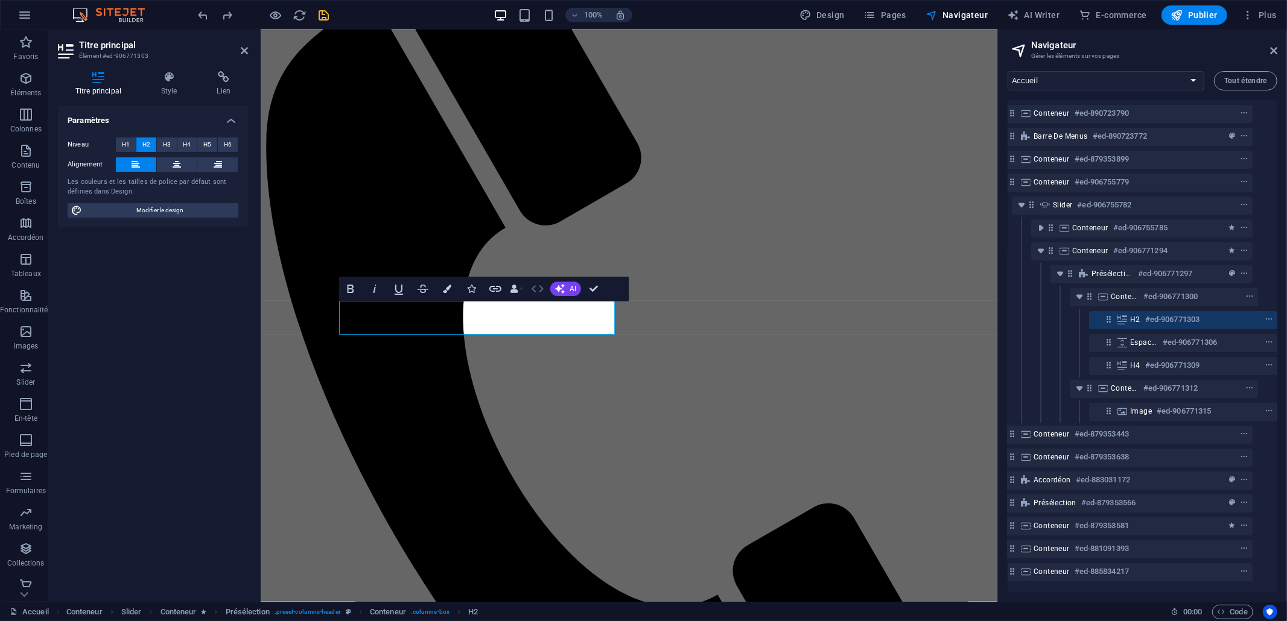
click at [532, 290] on icon "button" at bounding box center [537, 289] width 14 height 14
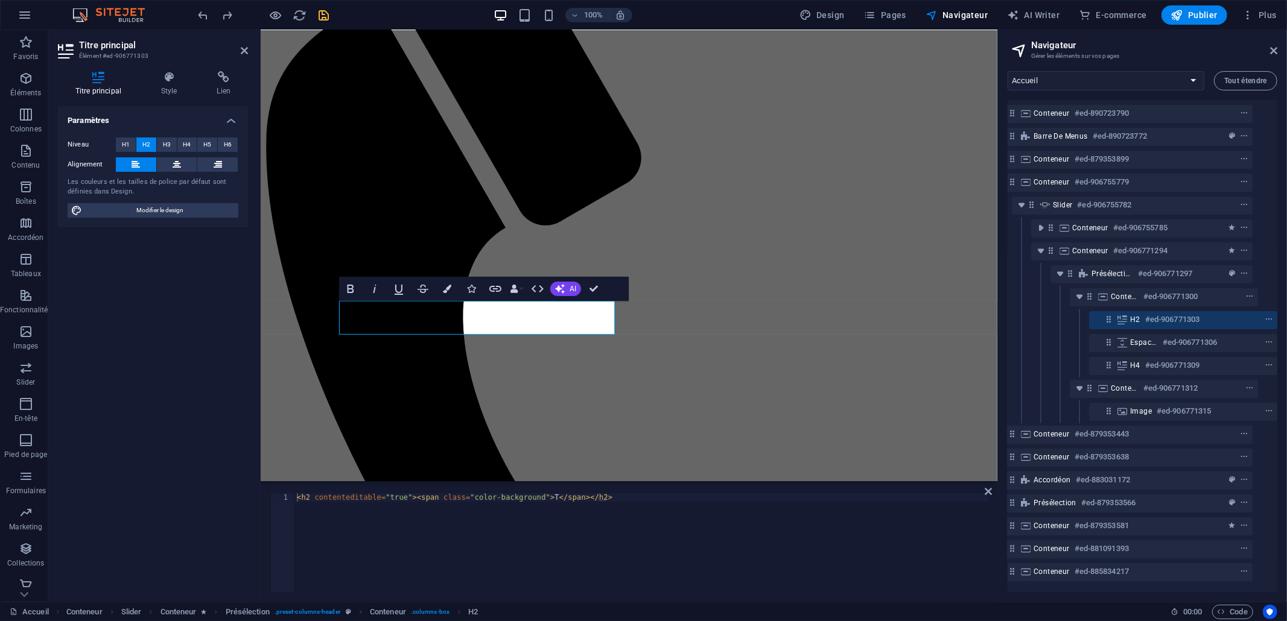
type textarea "<h2 contenteditable="true"><span class="color-background">T</span></h2>"
click at [556, 498] on div "< h2 contenteditable = "true" > < span class = "color-background" > T </ span >…" at bounding box center [640, 551] width 693 height 116
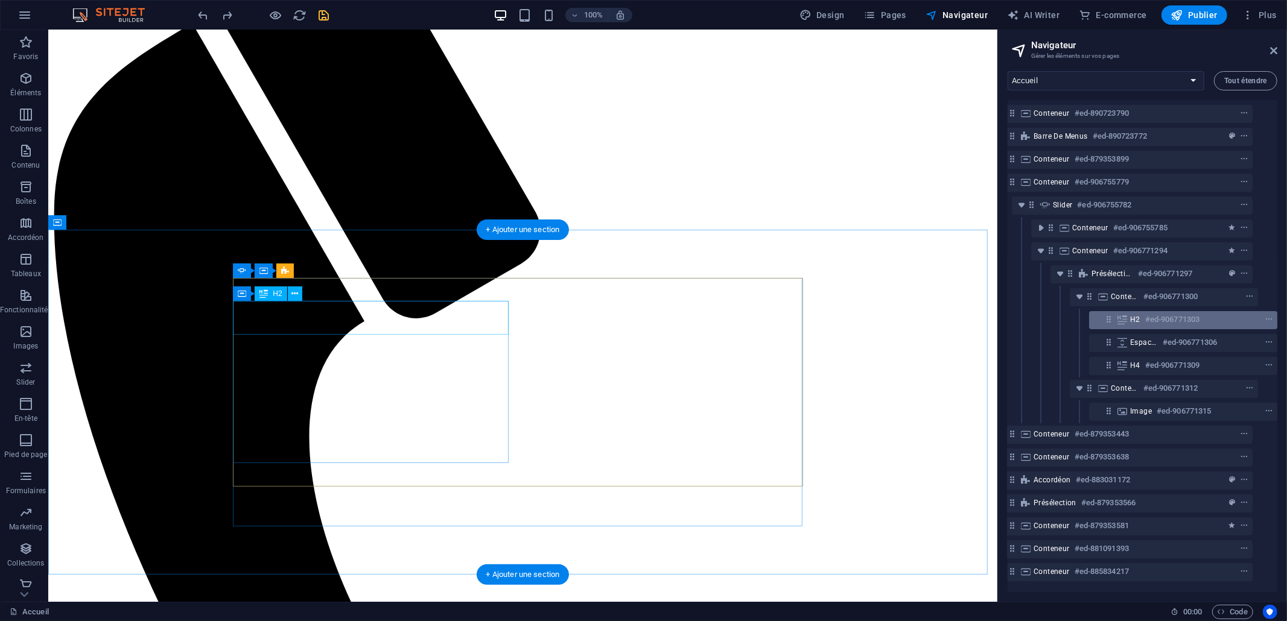
click at [1140, 319] on div "H2 #ed-906771303" at bounding box center [1173, 319] width 87 height 14
click at [1140, 318] on div "H2 #ed-906771303" at bounding box center [1173, 319] width 87 height 14
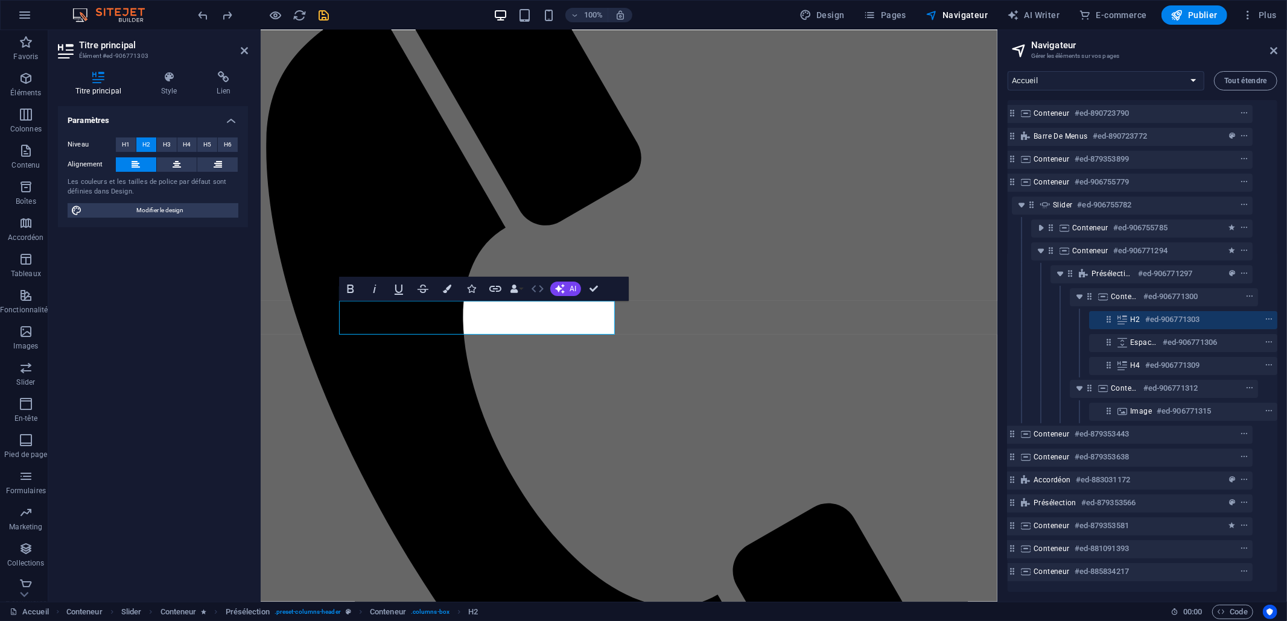
click at [531, 287] on icon "button" at bounding box center [537, 289] width 14 height 14
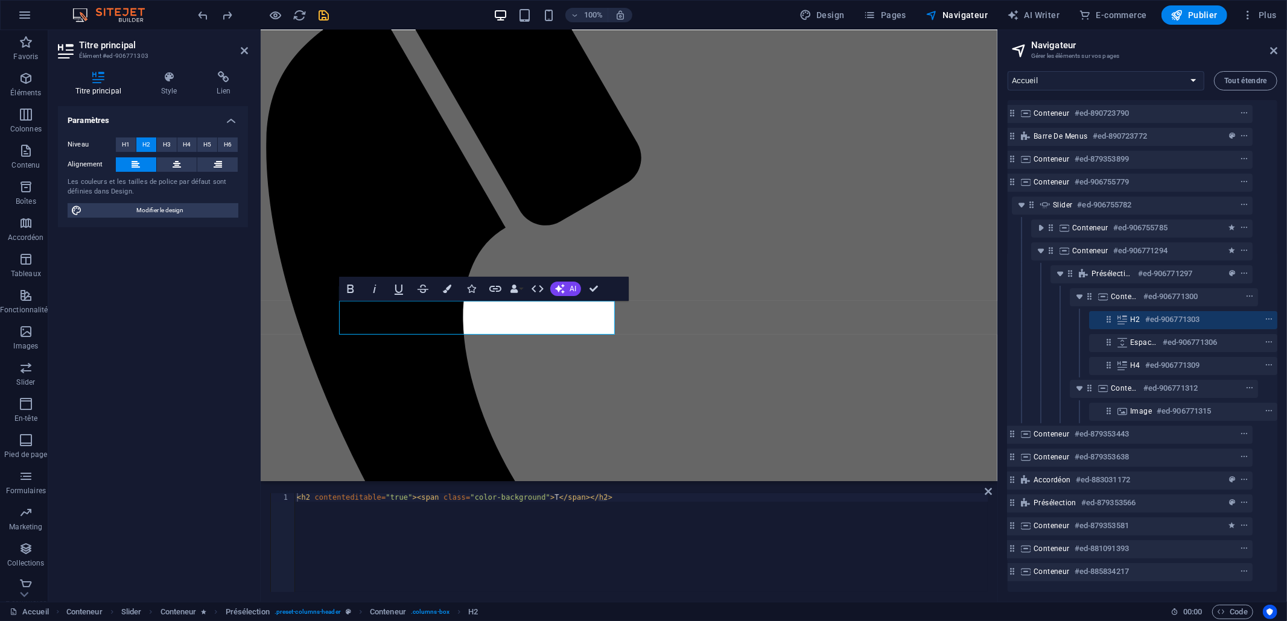
click at [563, 496] on div "< h2 contenteditable = "true" > < span class = "color-background" > T </ span >…" at bounding box center [640, 551] width 693 height 116
click at [554, 496] on div "< h2 contenteditable = "true" > < span class = "color-background" > T </ span >…" at bounding box center [640, 551] width 693 height 116
paste textarea "CE QUE NOUS OFFRONS"
type textarea "<h2 contenteditable="true"><span class="color-background">CE QUE NOUS OFFRONS</…"
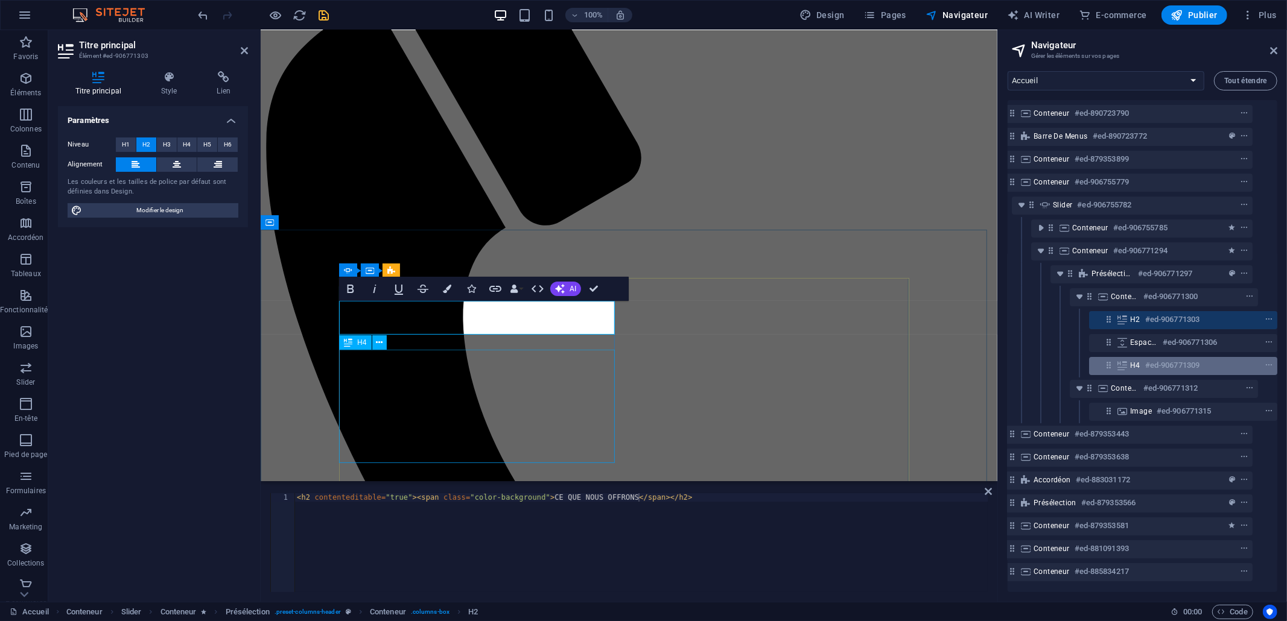
click at [1137, 366] on span "H4" at bounding box center [1135, 366] width 10 height 10
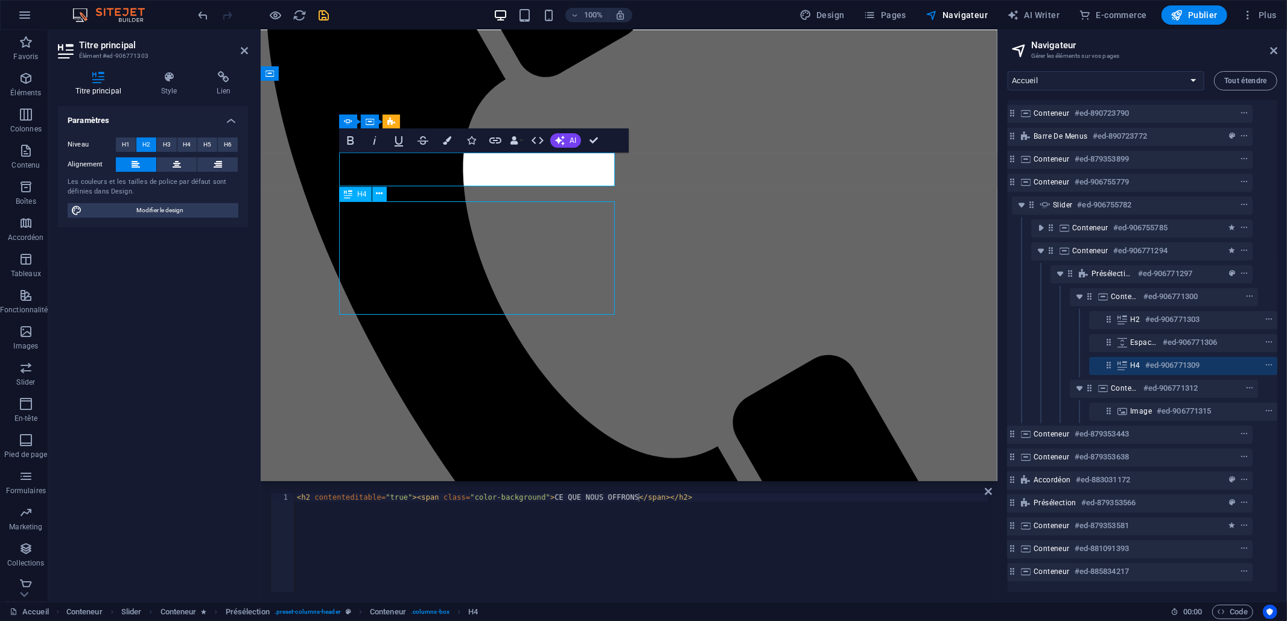
click at [1137, 366] on span "H4" at bounding box center [1135, 366] width 10 height 10
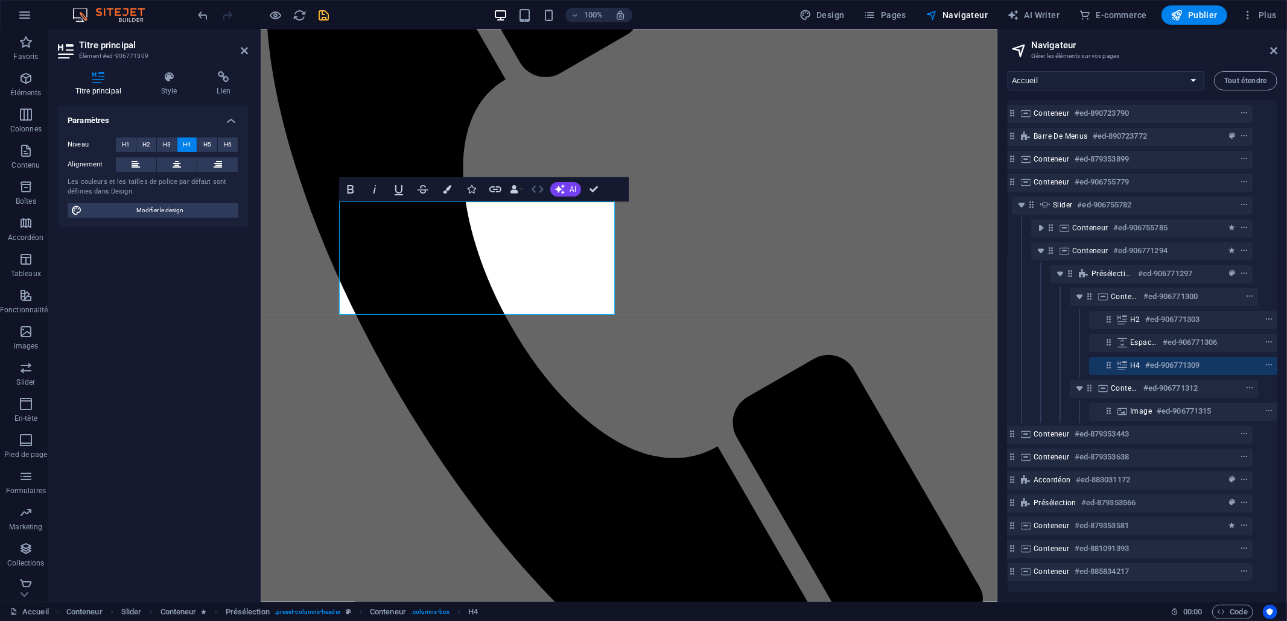
click at [538, 192] on icon "button" at bounding box center [537, 189] width 14 height 14
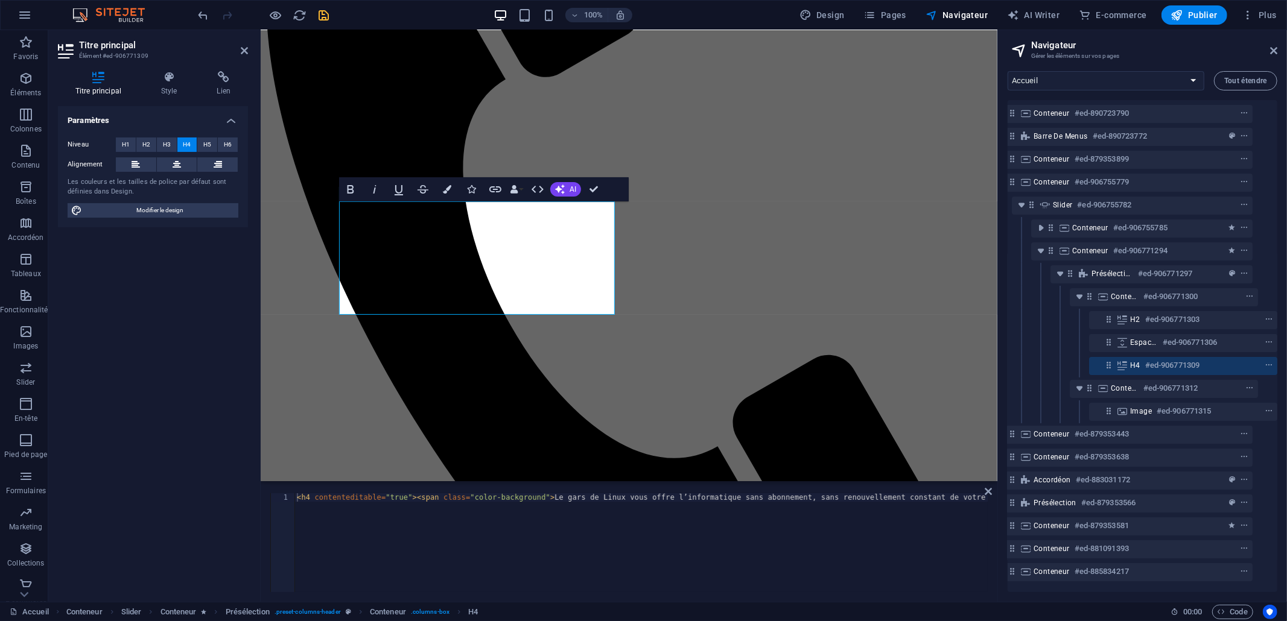
type textarea "<h4 contenteditable="true"><span class="color-background">Le gars de Linux vous…"
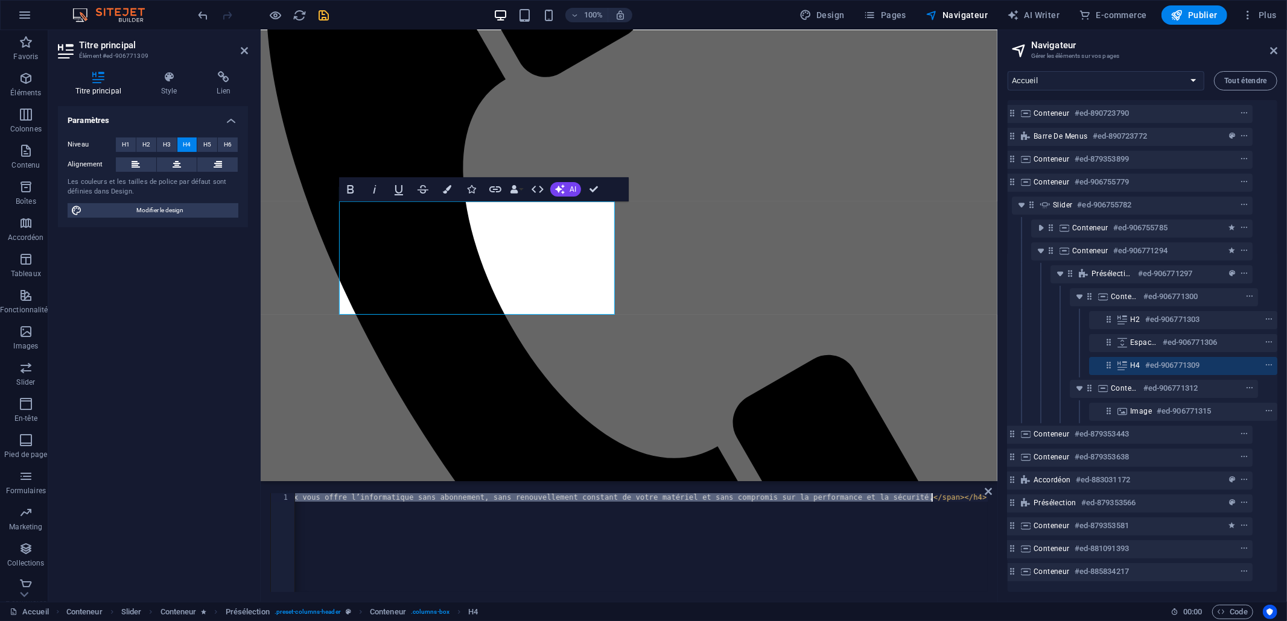
drag, startPoint x: 555, startPoint y: 496, endPoint x: 932, endPoint y: 498, distance: 377.0
click at [932, 498] on div "< h4 contenteditable = "true" > < span class = "color-background" > Le gars de …" at bounding box center [477, 550] width 1021 height 114
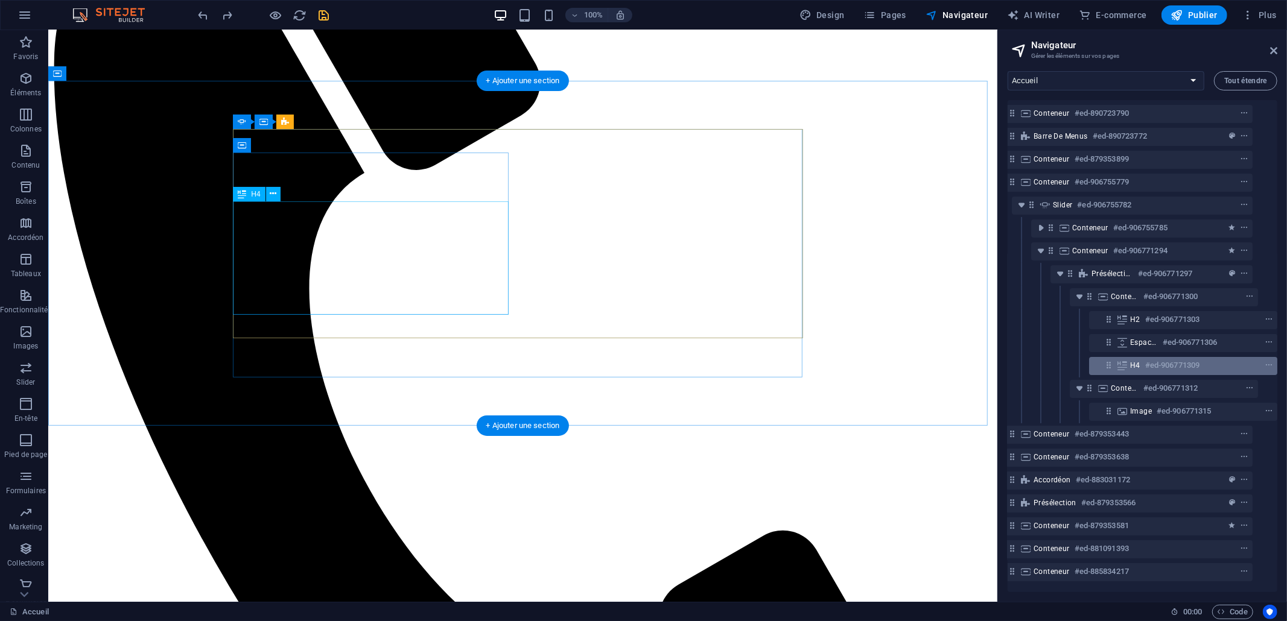
click at [1141, 360] on div "H4 #ed-906771309" at bounding box center [1173, 365] width 87 height 14
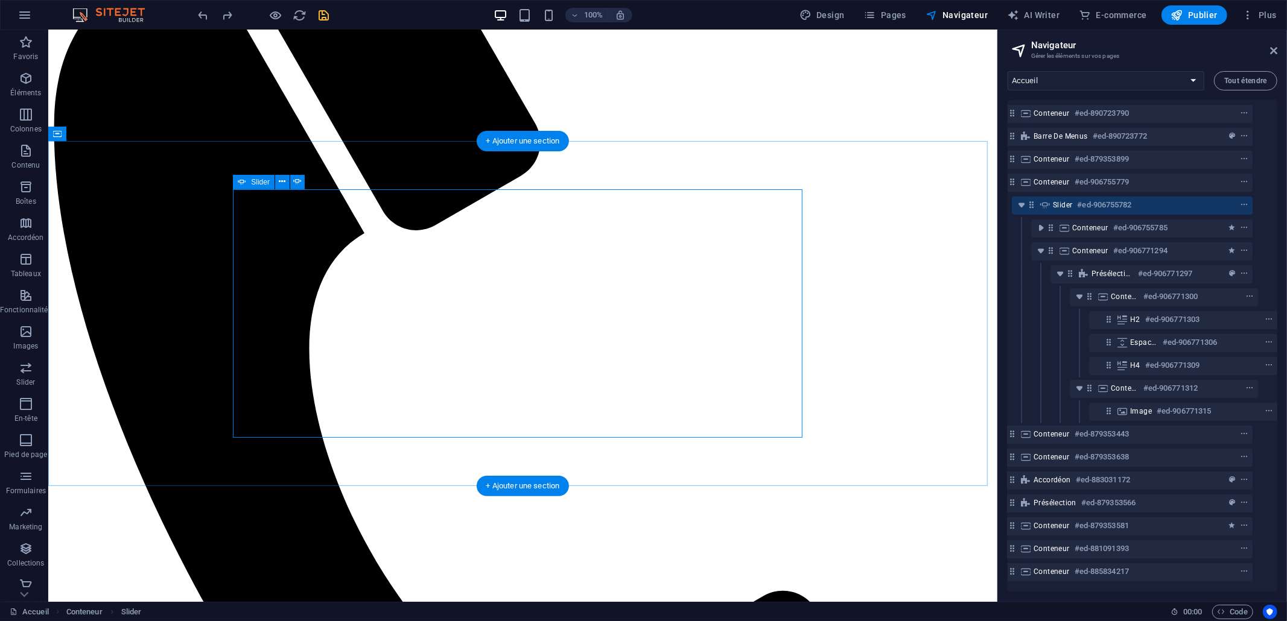
click at [1133, 358] on div "H4 #ed-906771309" at bounding box center [1173, 365] width 87 height 14
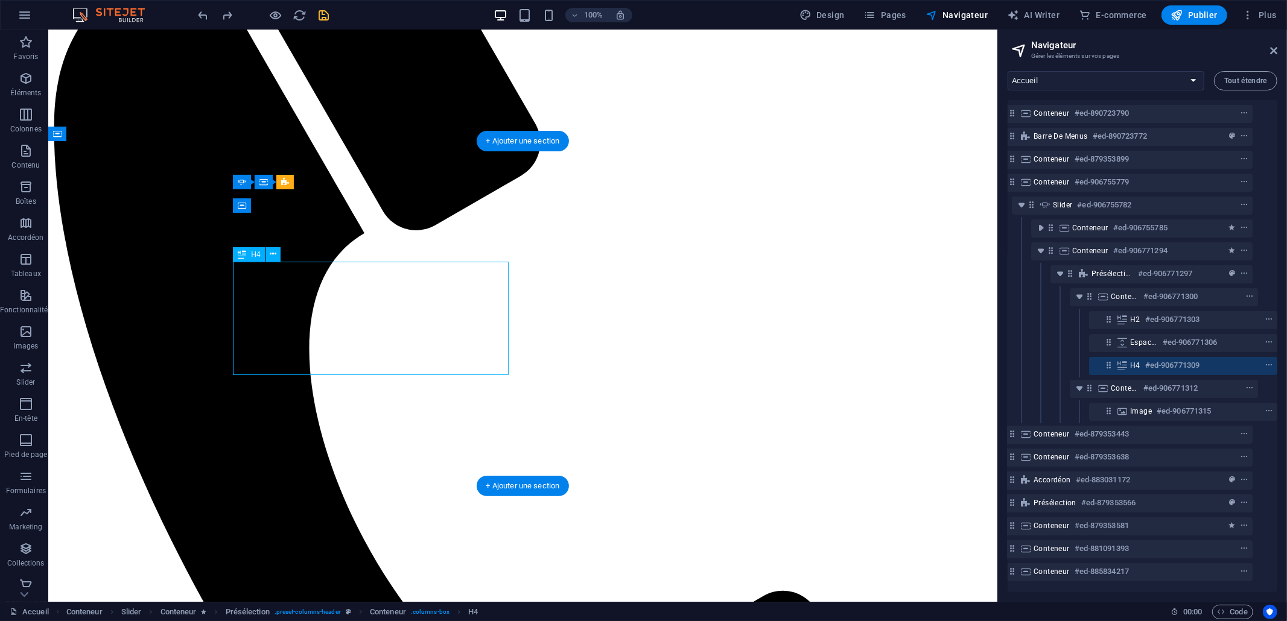
click at [1133, 358] on div "H4 #ed-906771309" at bounding box center [1173, 365] width 87 height 14
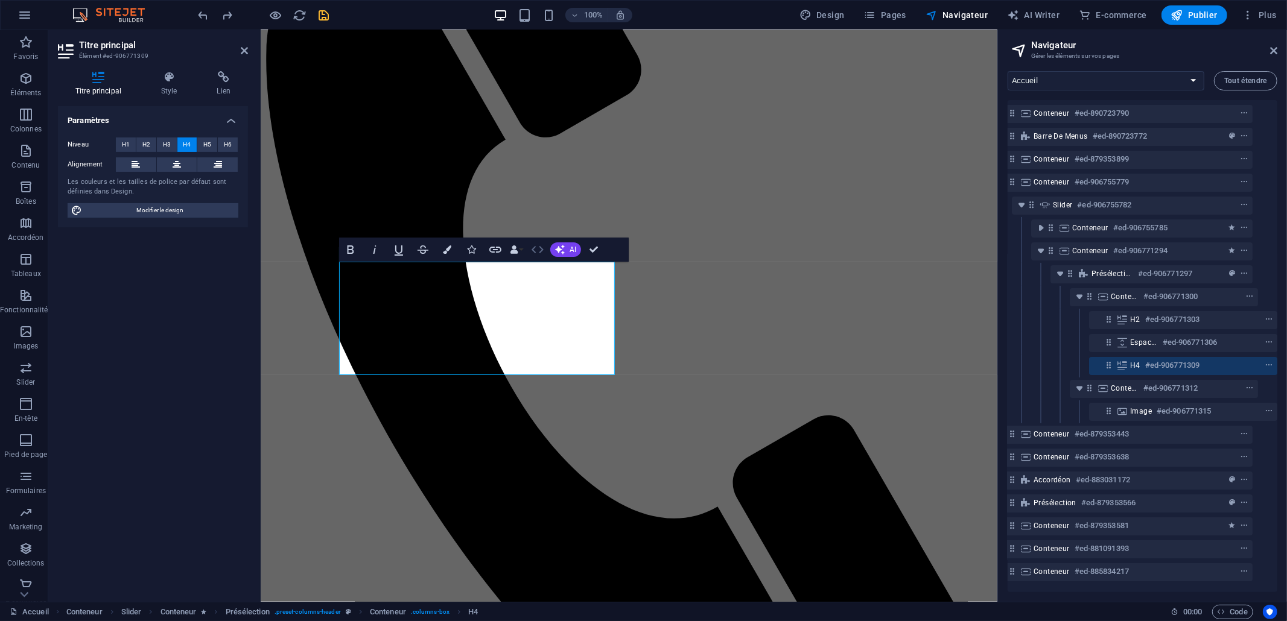
click at [533, 251] on icon "button" at bounding box center [537, 249] width 14 height 14
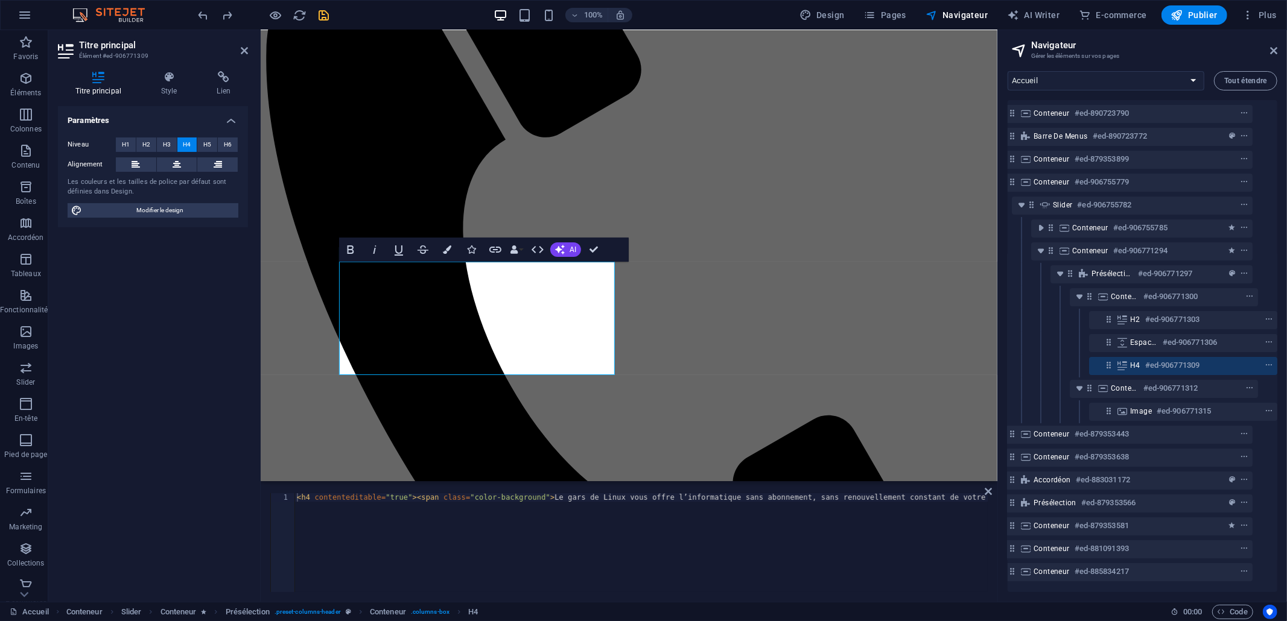
type textarea "<h4 contenteditable="true"><span class="color-background">Le gars de Linux vous…"
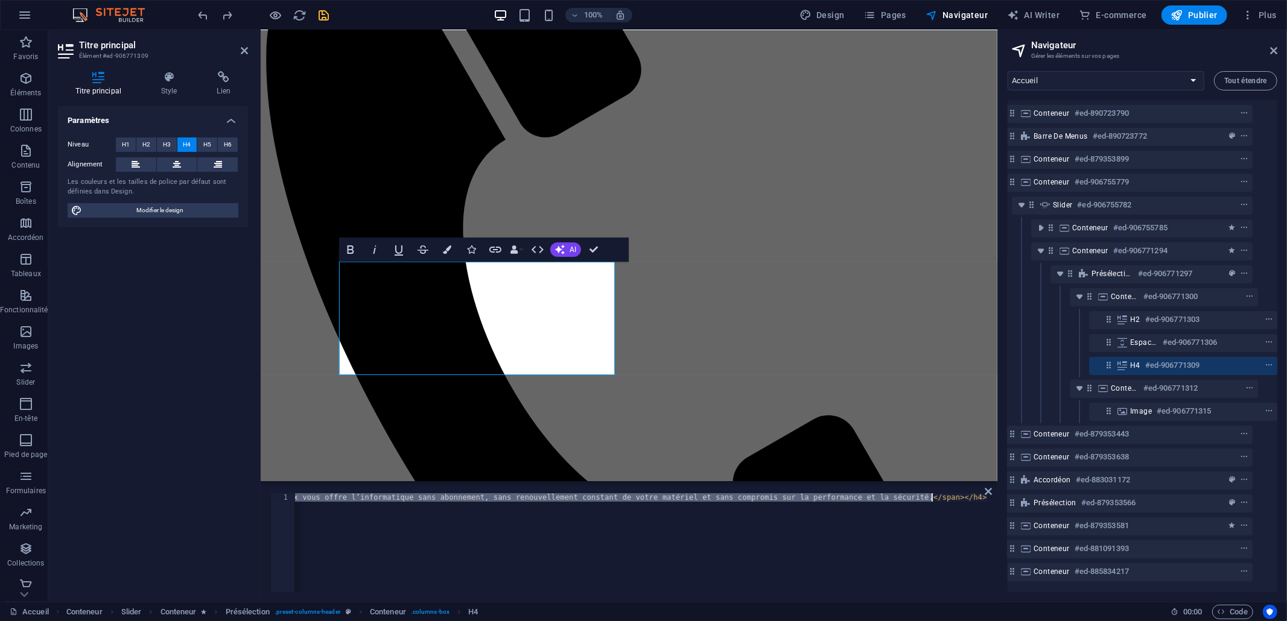
drag, startPoint x: 557, startPoint y: 499, endPoint x: 931, endPoint y: 498, distance: 374.0
click at [931, 498] on div "< h4 contenteditable = "true" > < span class = "color-background" > Le gars de …" at bounding box center [477, 550] width 1021 height 114
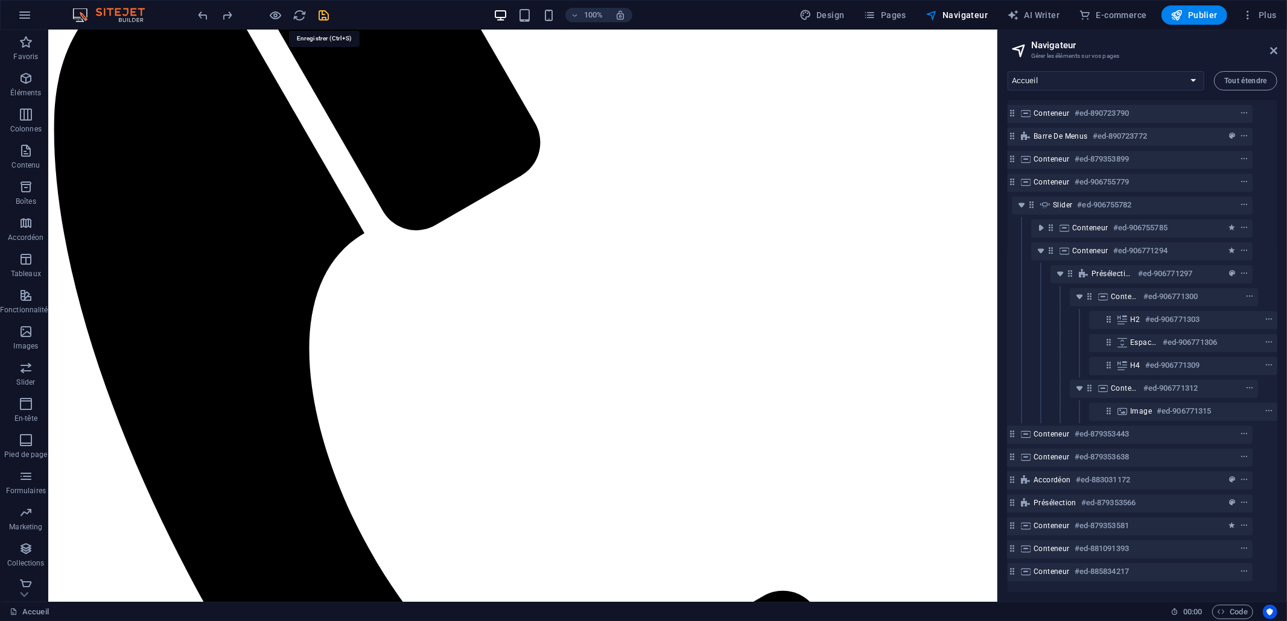
click at [322, 13] on icon "save" at bounding box center [324, 15] width 14 height 14
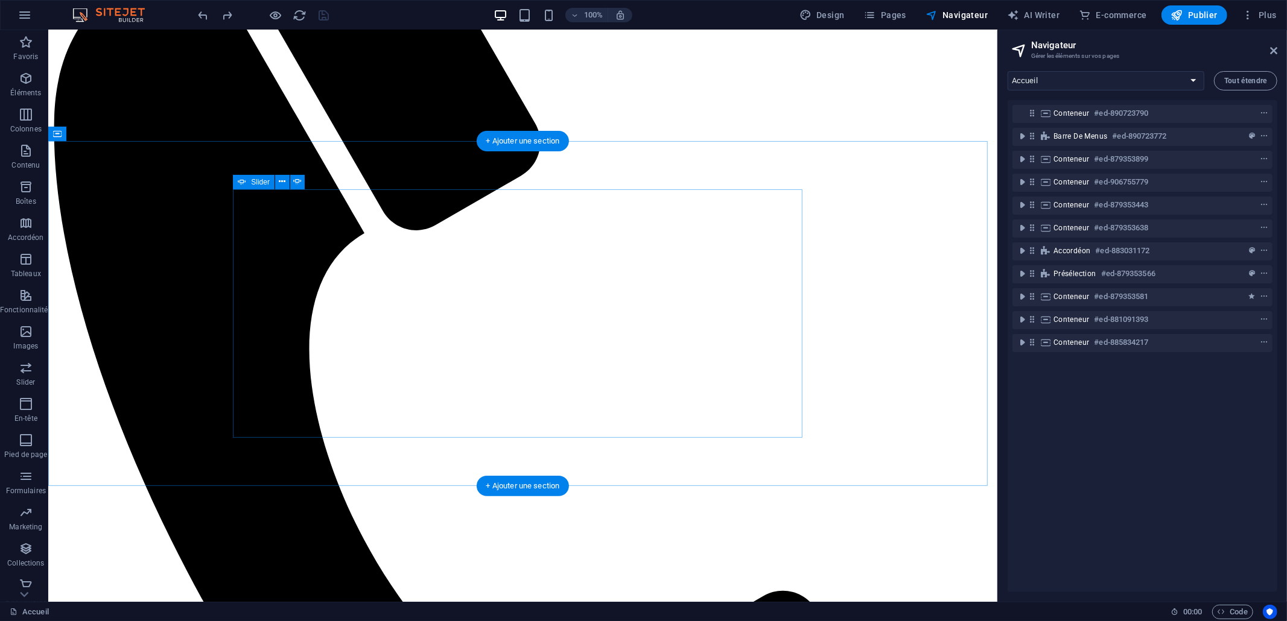
click at [1041, 206] on icon "toggle-expand" at bounding box center [1041, 205] width 12 height 12
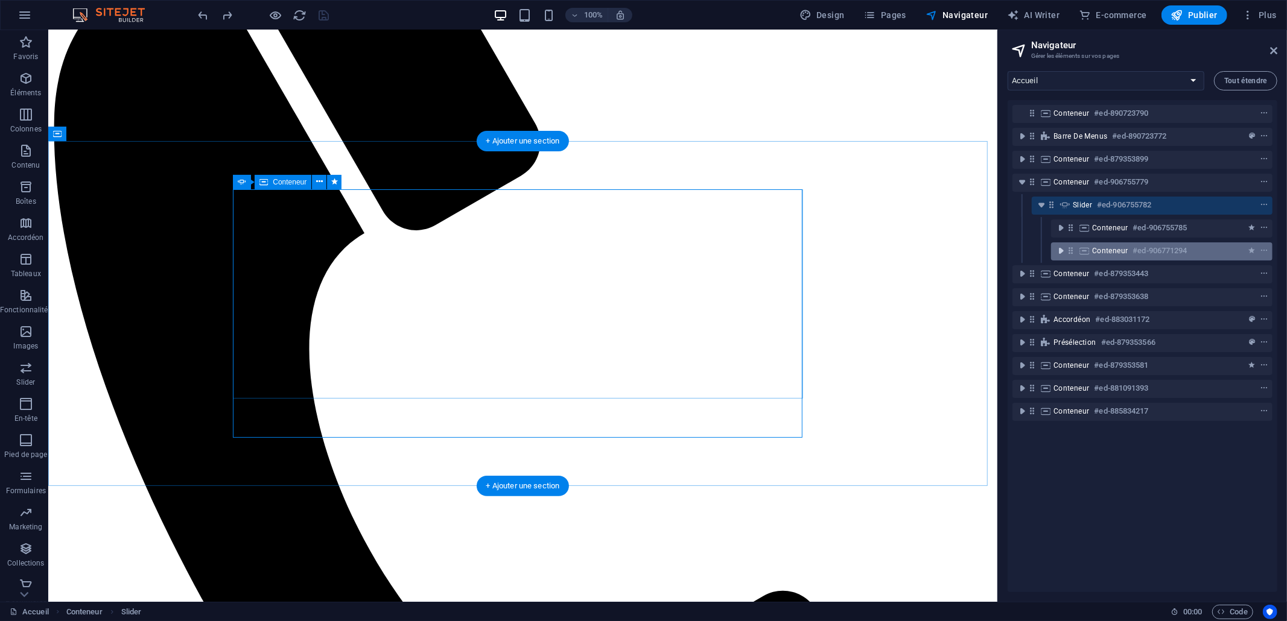
click at [1056, 251] on span "toggle-expand" at bounding box center [1060, 251] width 14 height 12
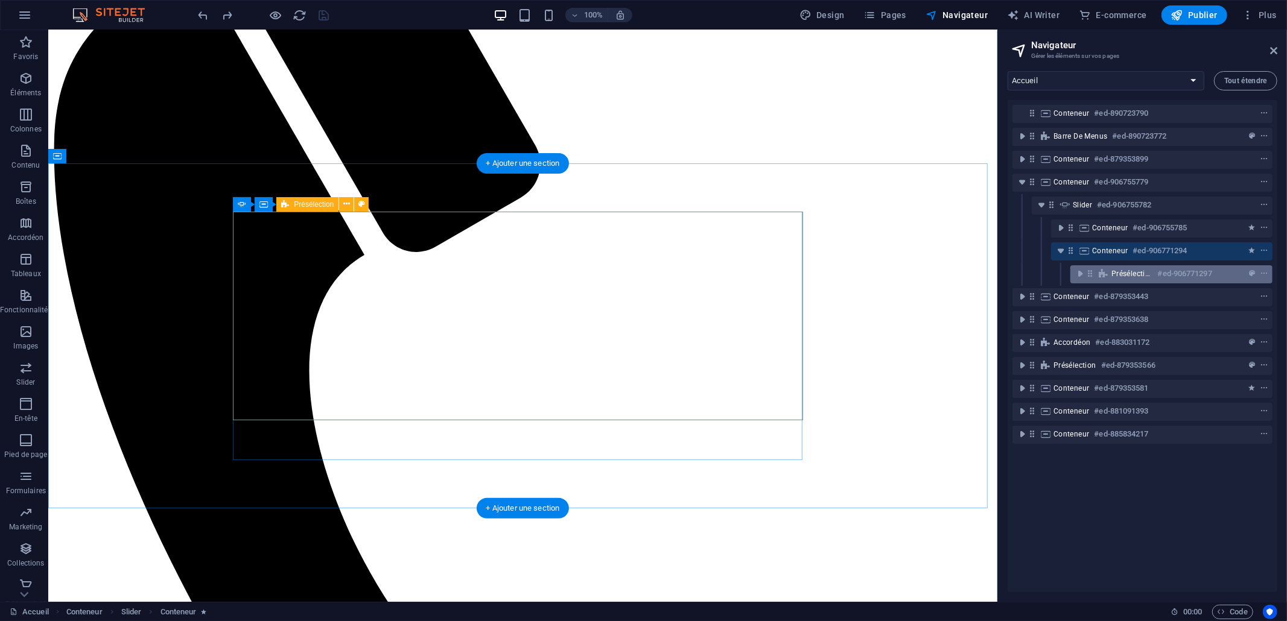
click at [1073, 274] on span "toggle-expand" at bounding box center [1080, 274] width 14 height 12
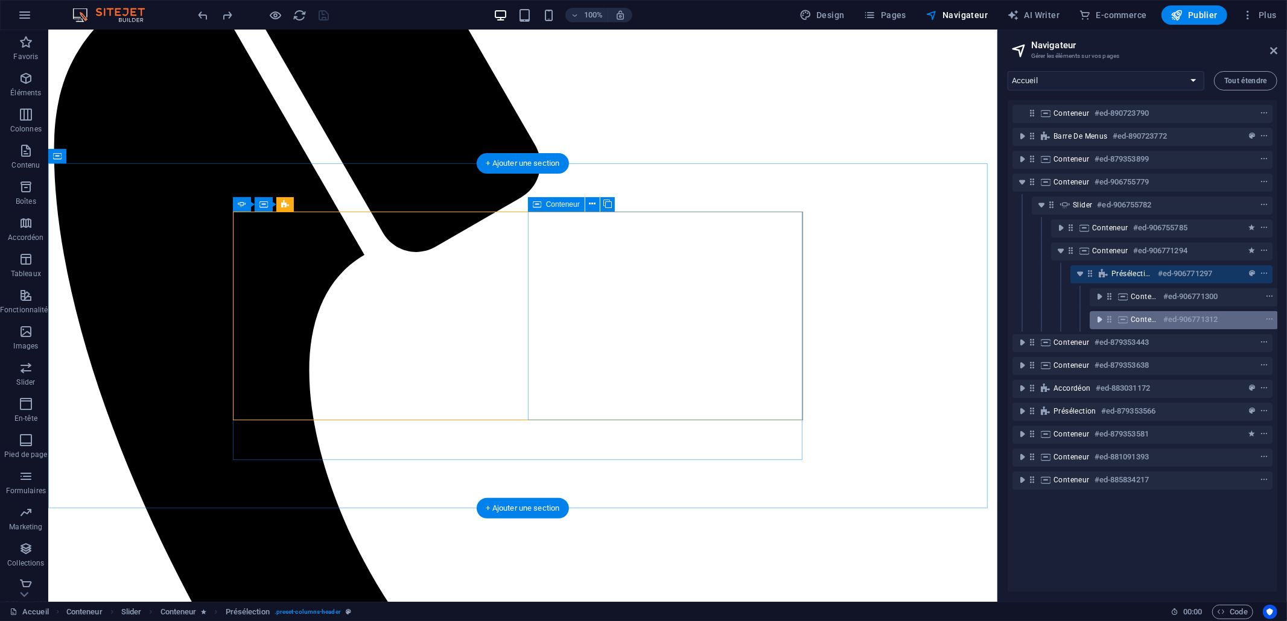
click at [1098, 322] on icon "toggle-expand" at bounding box center [1099, 320] width 12 height 12
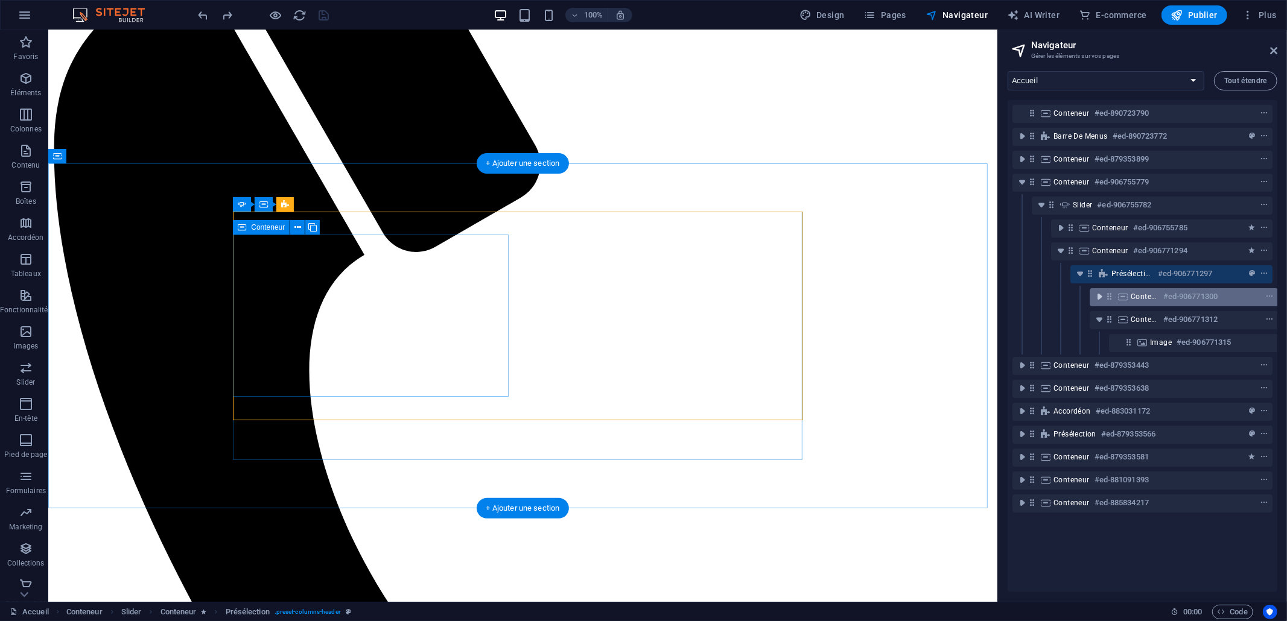
click at [1097, 294] on icon "toggle-expand" at bounding box center [1099, 297] width 12 height 12
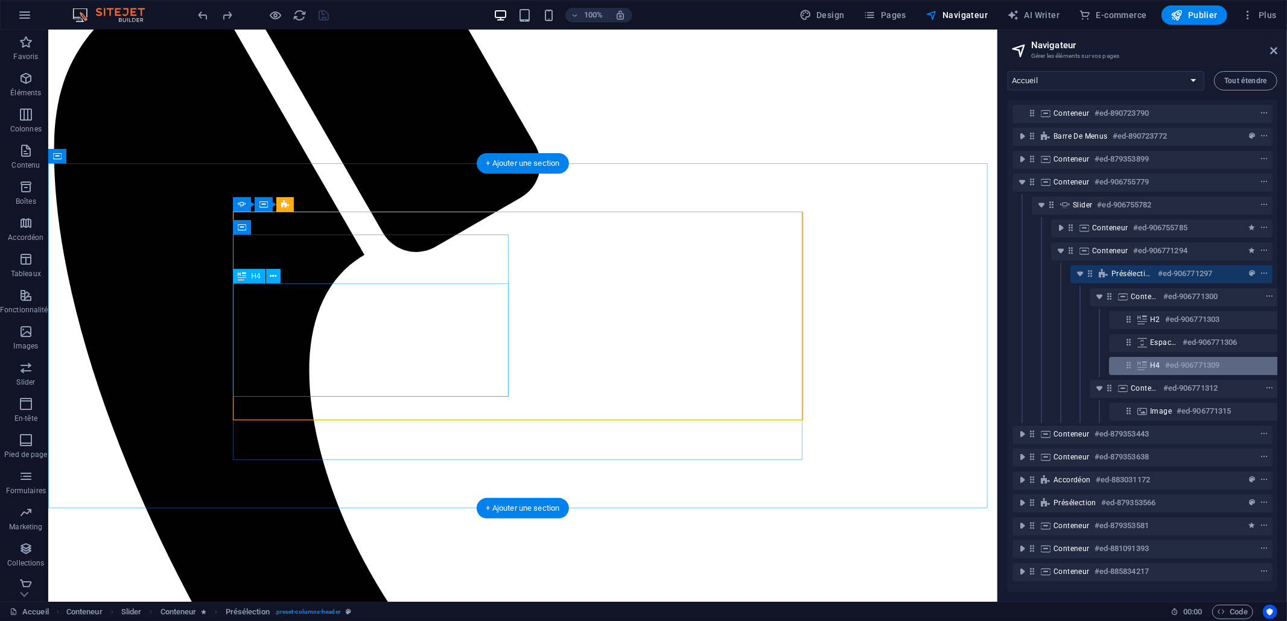
click at [1153, 365] on span "H4" at bounding box center [1155, 366] width 10 height 10
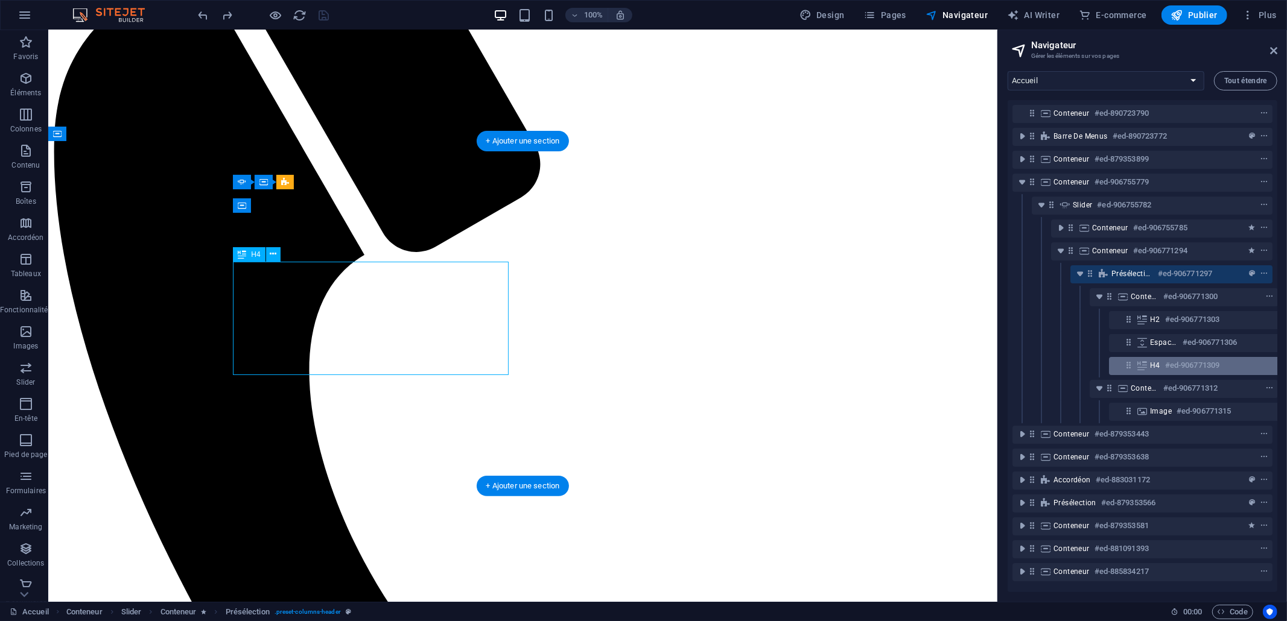
click at [1152, 366] on span "H4" at bounding box center [1155, 366] width 10 height 10
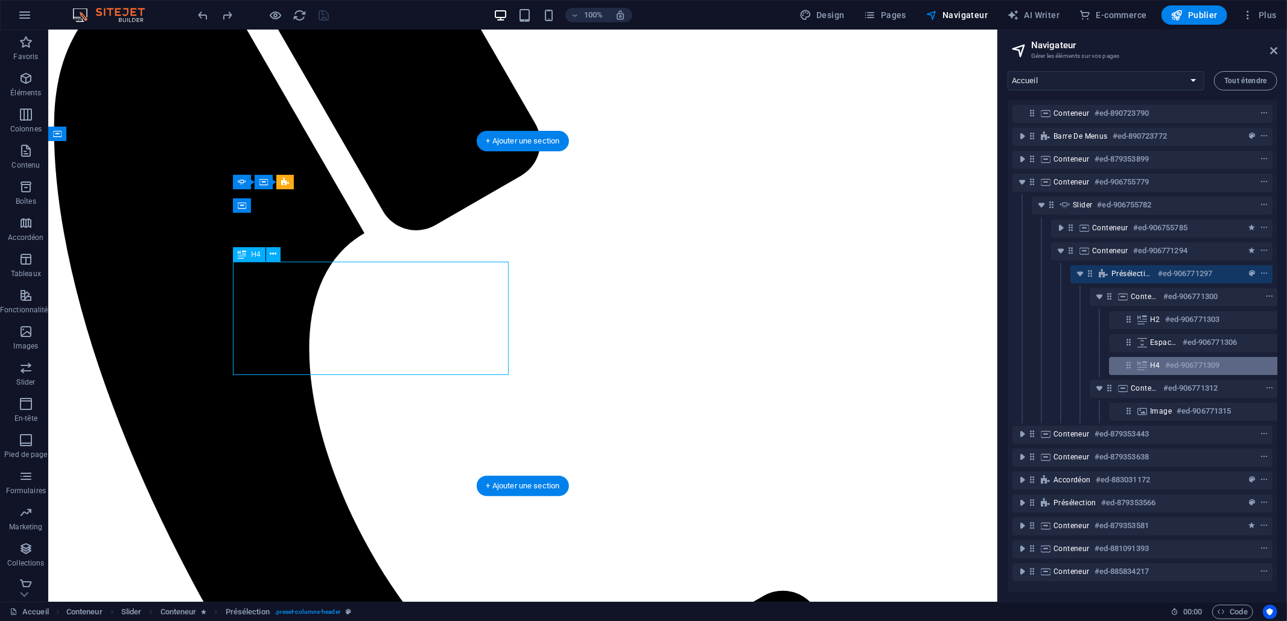
scroll to position [3, 21]
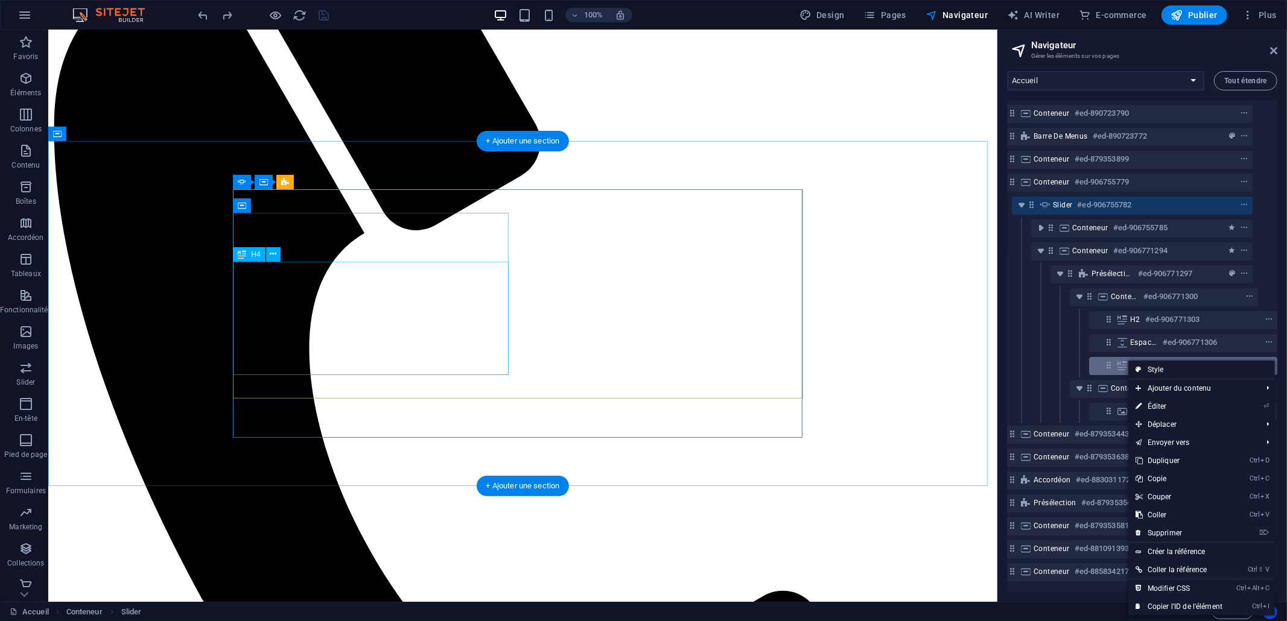
click at [1111, 360] on icon at bounding box center [1108, 365] width 10 height 10
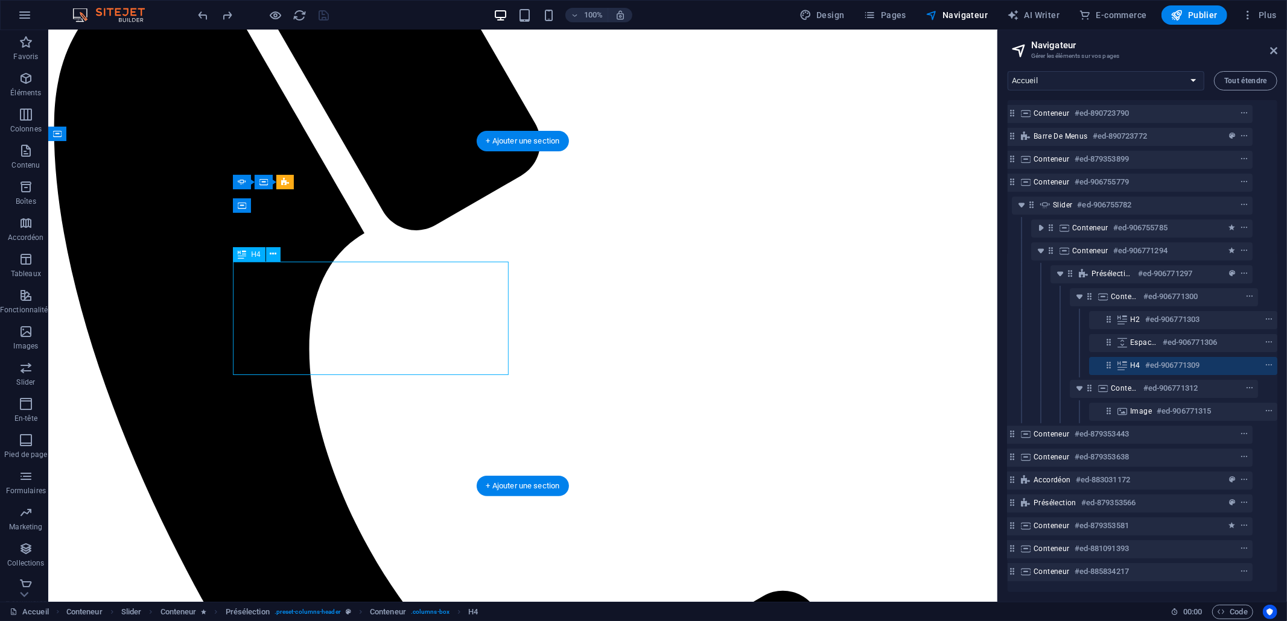
click at [1123, 361] on icon at bounding box center [1121, 366] width 13 height 10
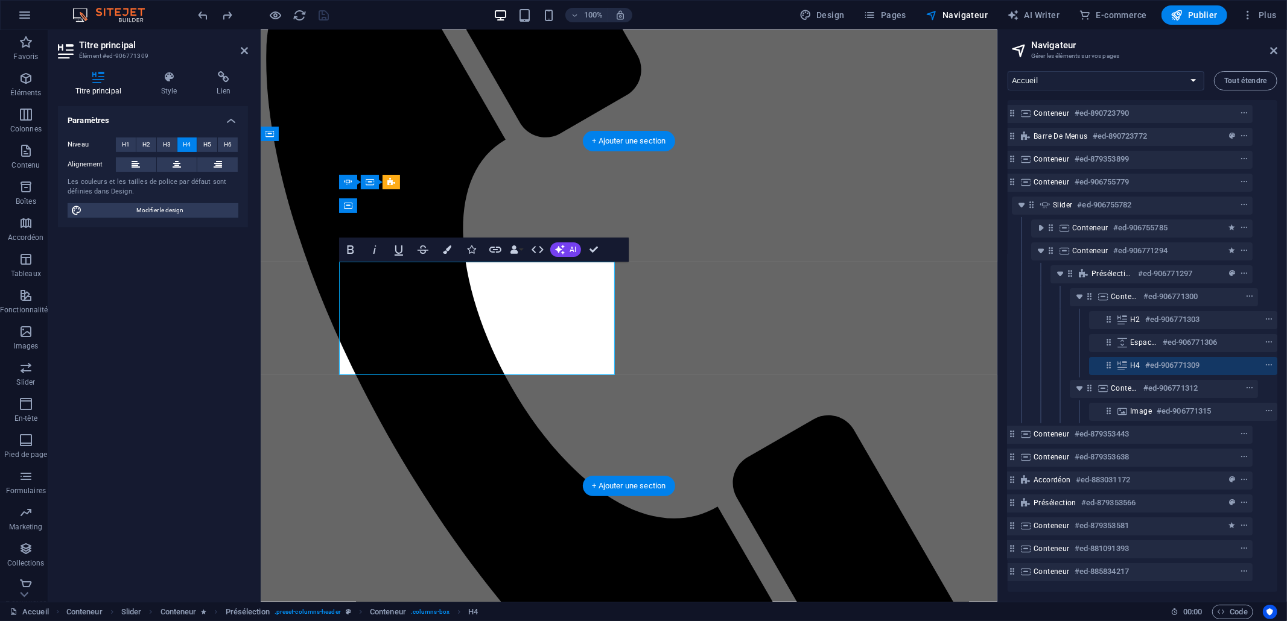
click at [1107, 360] on icon at bounding box center [1108, 365] width 10 height 10
click at [1158, 361] on icon "context-menu" at bounding box center [1268, 365] width 8 height 8
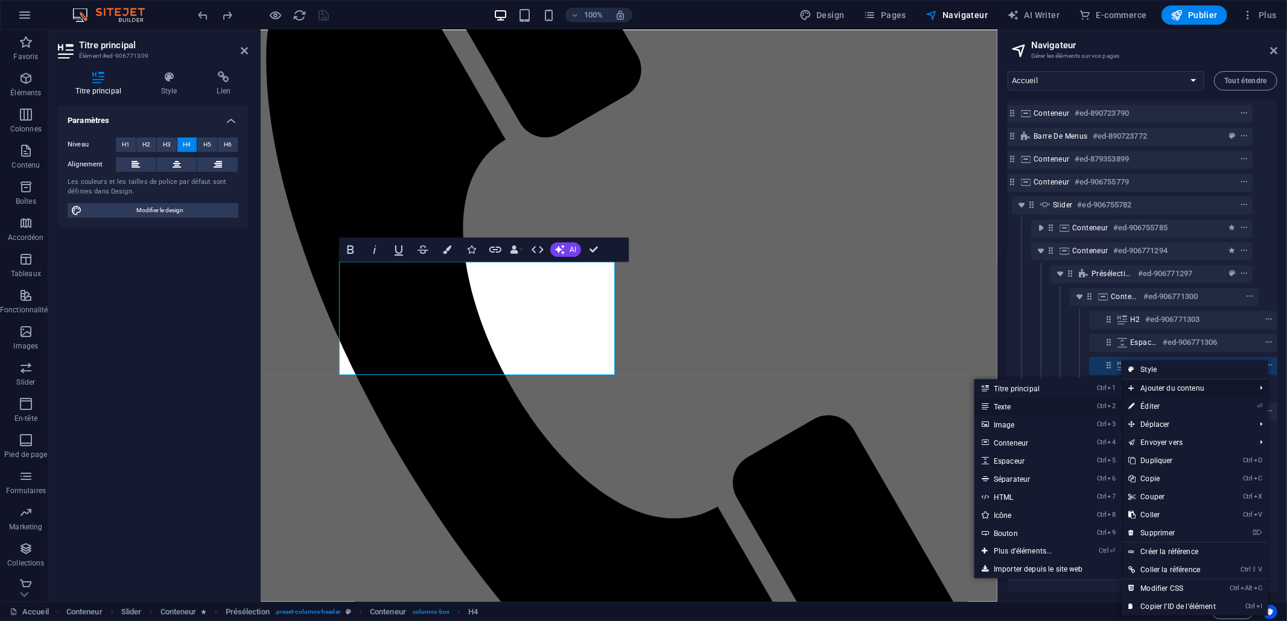
click at [1047, 405] on link "Ctrl 2 Texte" at bounding box center [1025, 407] width 102 height 18
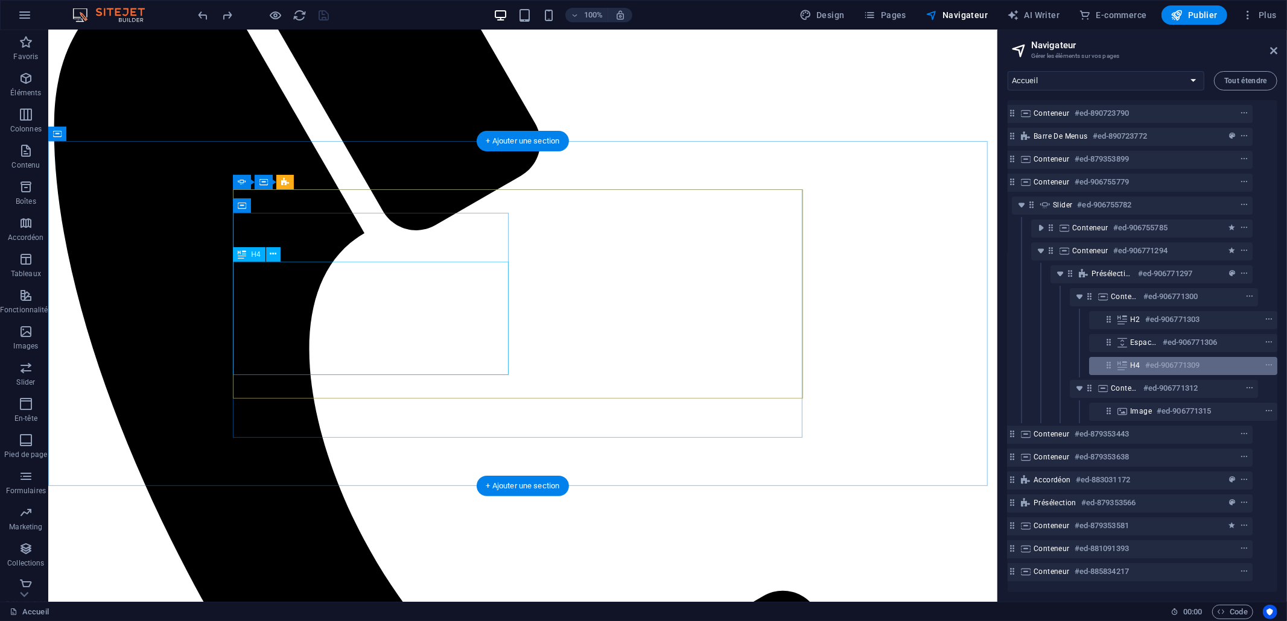
click at [1138, 358] on div "H4 #ed-906771309" at bounding box center [1173, 365] width 87 height 14
click at [1127, 363] on div "H4 #ed-906771309" at bounding box center [1183, 366] width 188 height 18
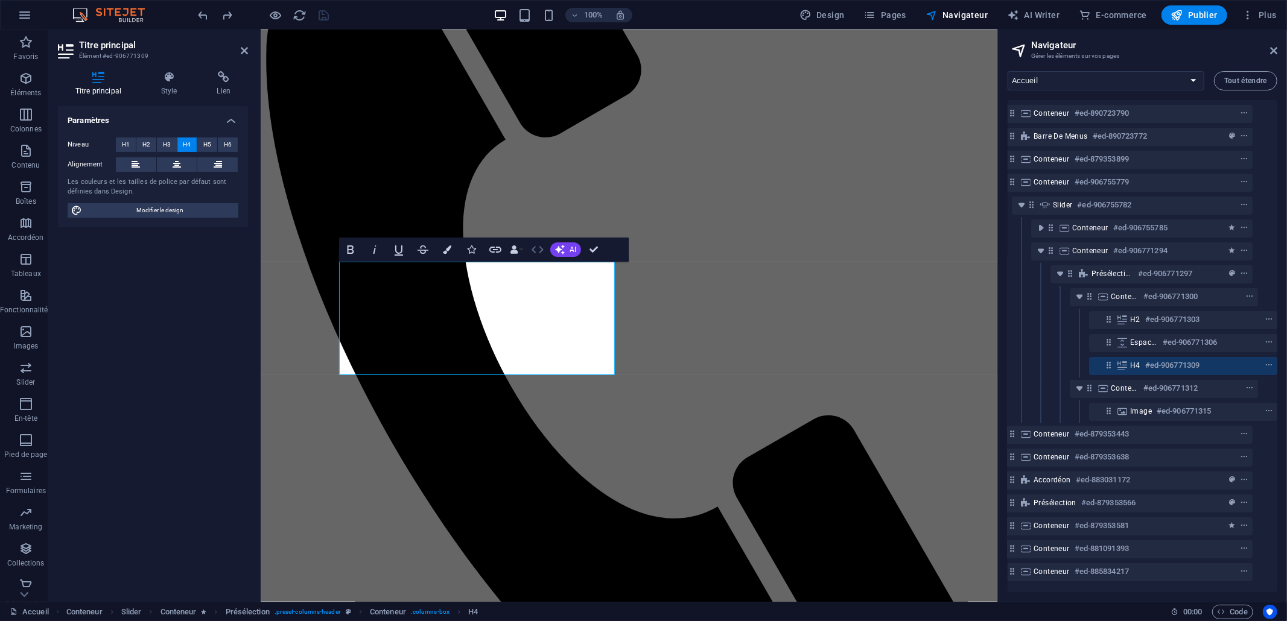
click at [539, 247] on icon "button" at bounding box center [537, 249] width 14 height 14
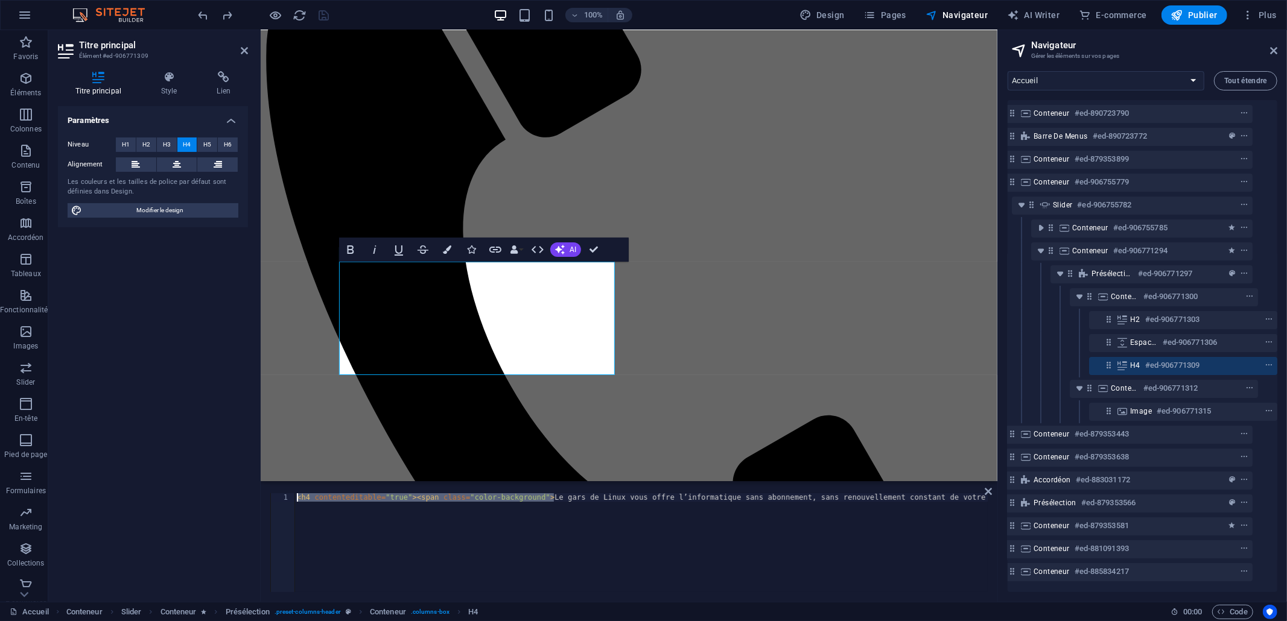
scroll to position [0, 328]
drag, startPoint x: 555, startPoint y: 496, endPoint x: 930, endPoint y: 493, distance: 374.6
click at [930, 493] on div "< h4 contenteditable = "true" > < span class = "color-background" > Le gars de …" at bounding box center [477, 550] width 1021 height 114
paste textarea "Installation, formation, entretien / mises à jour et résolution de tickets"
type textarea "<h4 contenteditable="true"><span class="color-background">Installation, formati…"
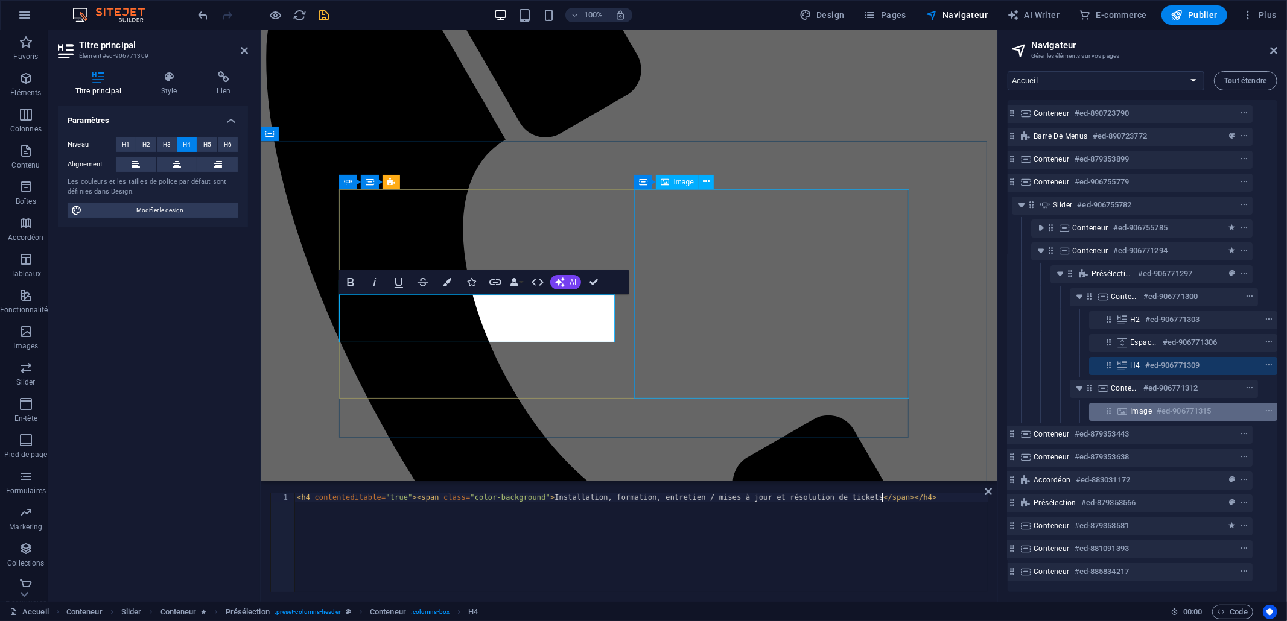
click at [1110, 406] on icon at bounding box center [1108, 411] width 10 height 10
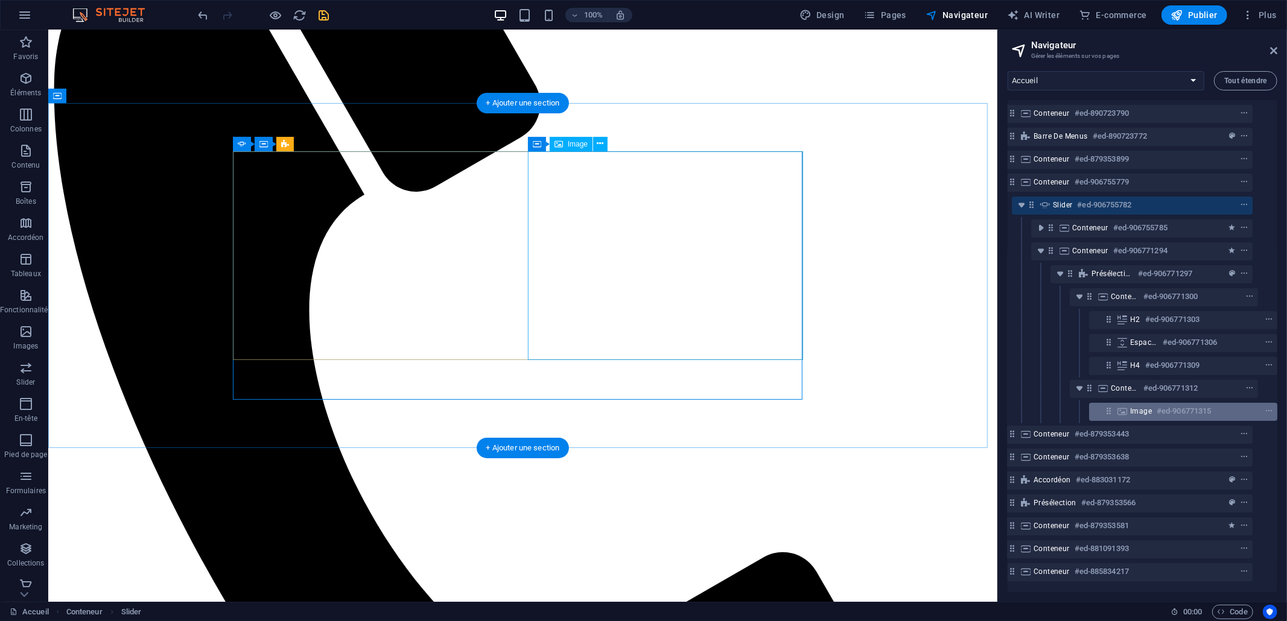
click at [1130, 407] on span "Image" at bounding box center [1141, 412] width 22 height 10
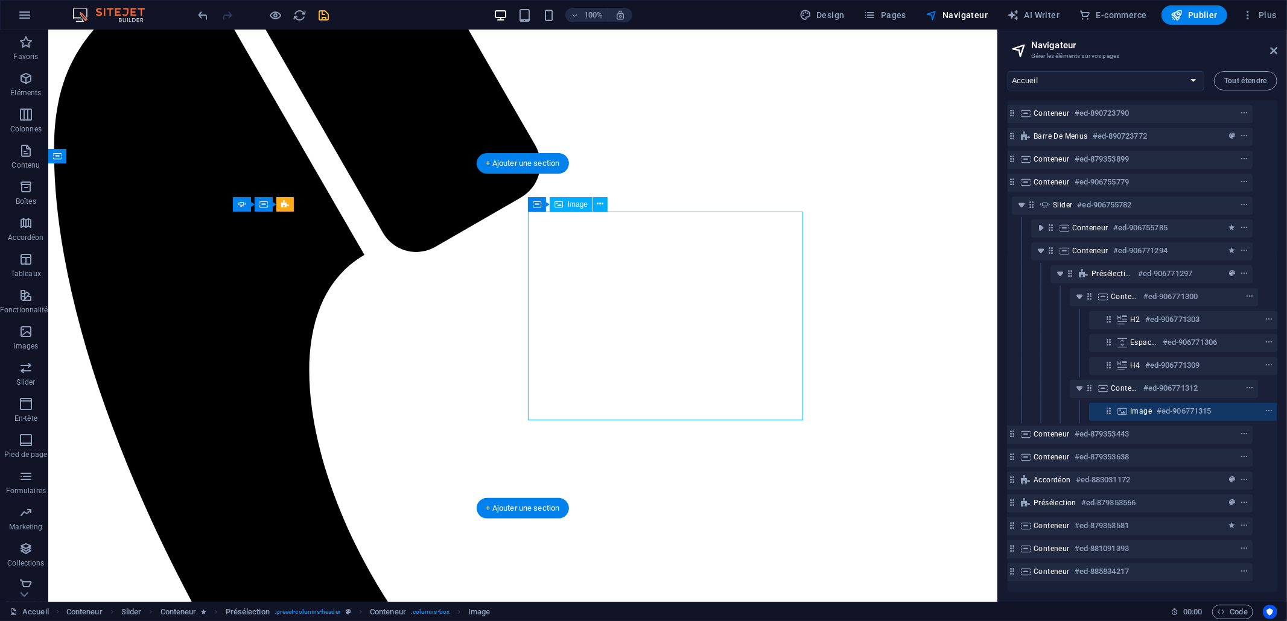
click at [1130, 407] on span "Image" at bounding box center [1141, 412] width 22 height 10
select select "px"
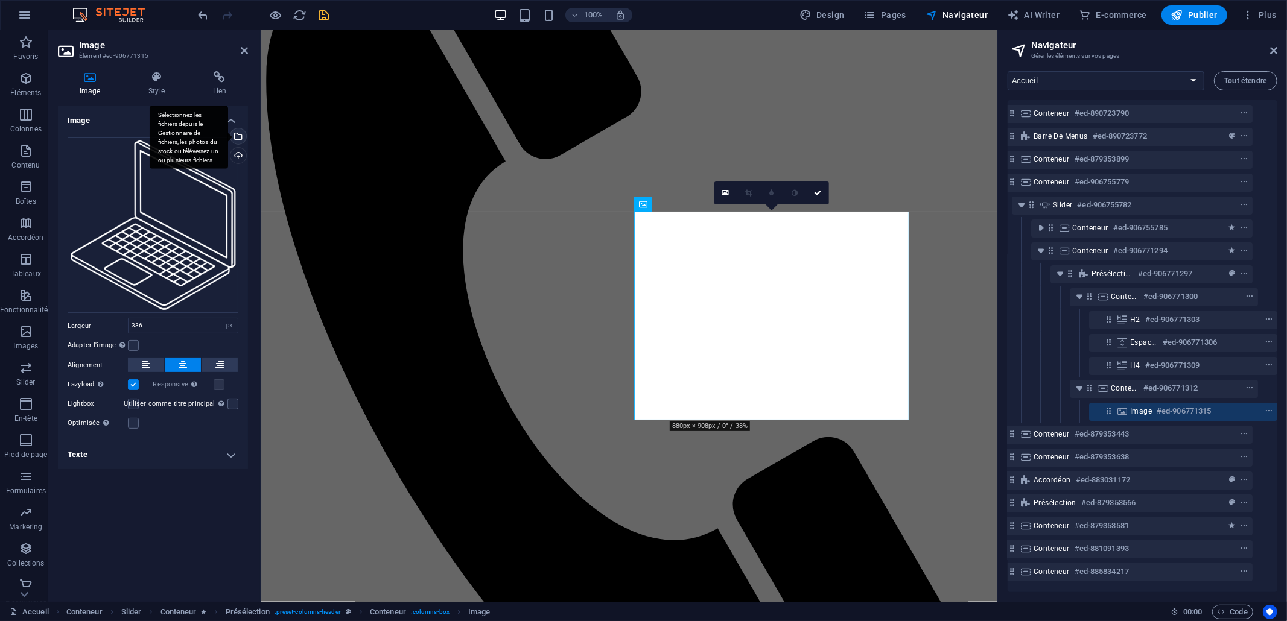
click at [238, 131] on div "Sélectionnez les fichiers depuis le Gestionnaire de fichiers, les photos du sto…" at bounding box center [237, 137] width 18 height 18
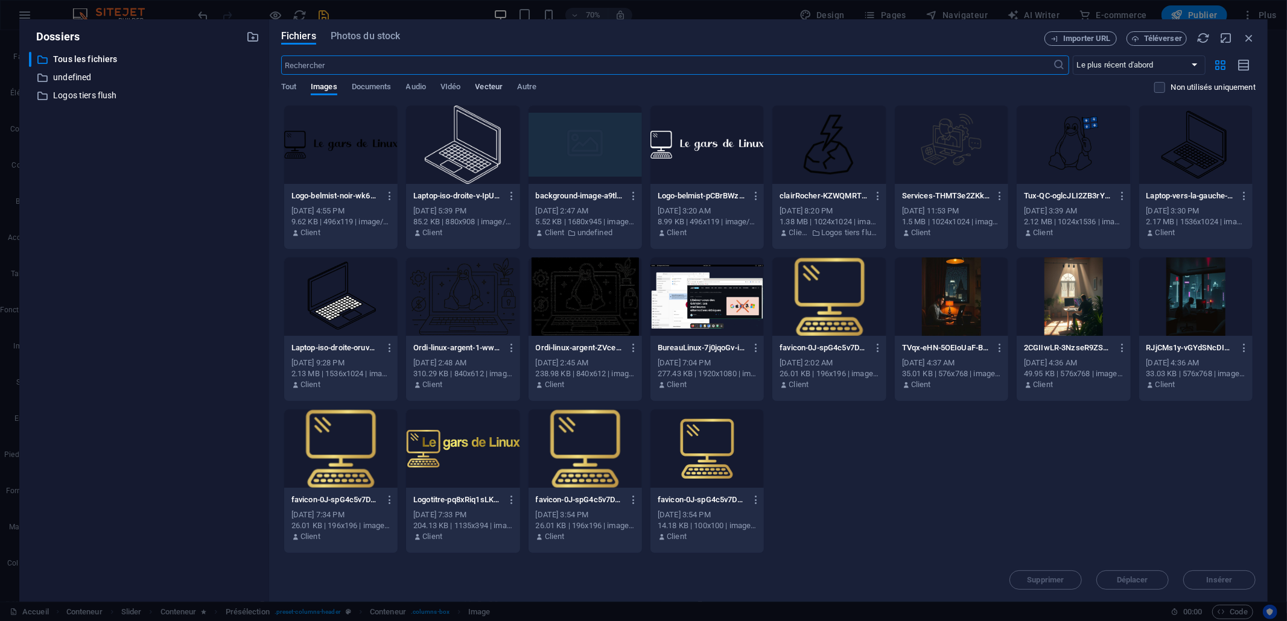
click at [492, 87] on span "Vecteur" at bounding box center [489, 88] width 28 height 17
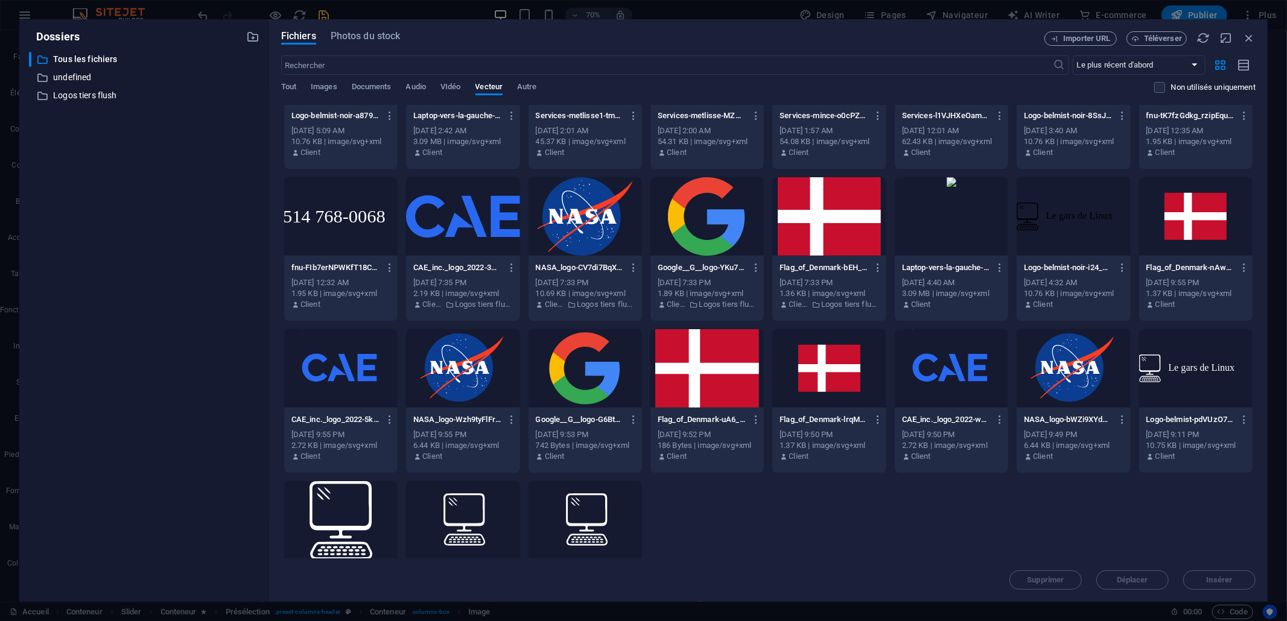
scroll to position [147, 0]
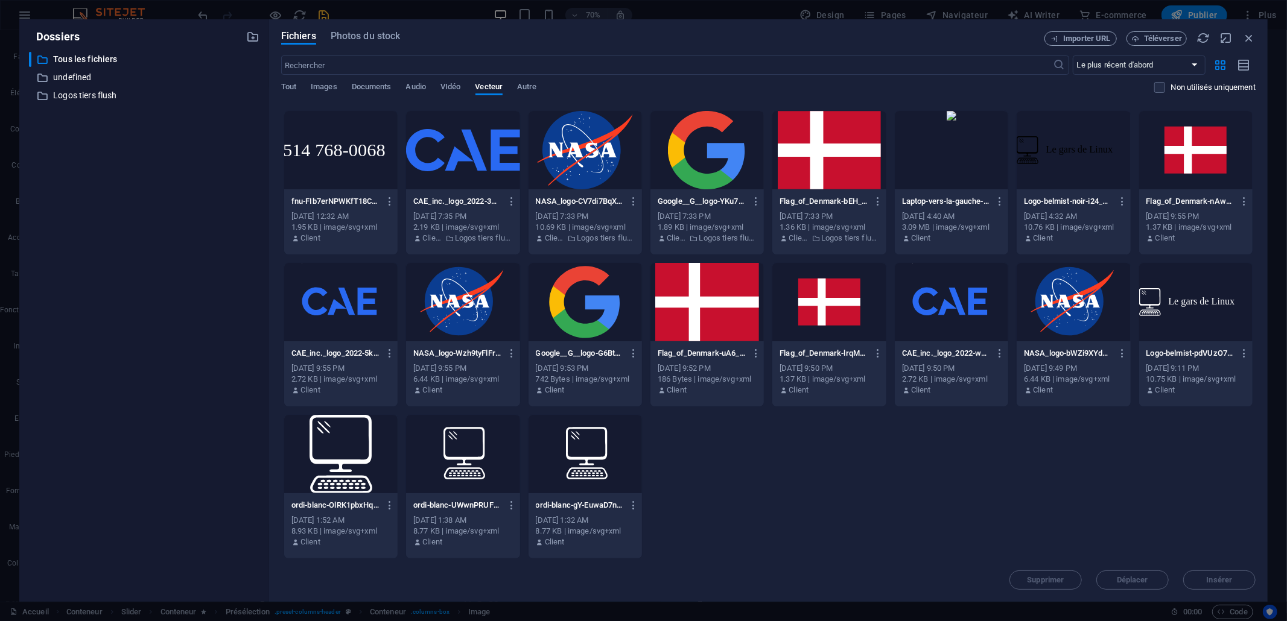
click at [353, 449] on div at bounding box center [340, 454] width 113 height 78
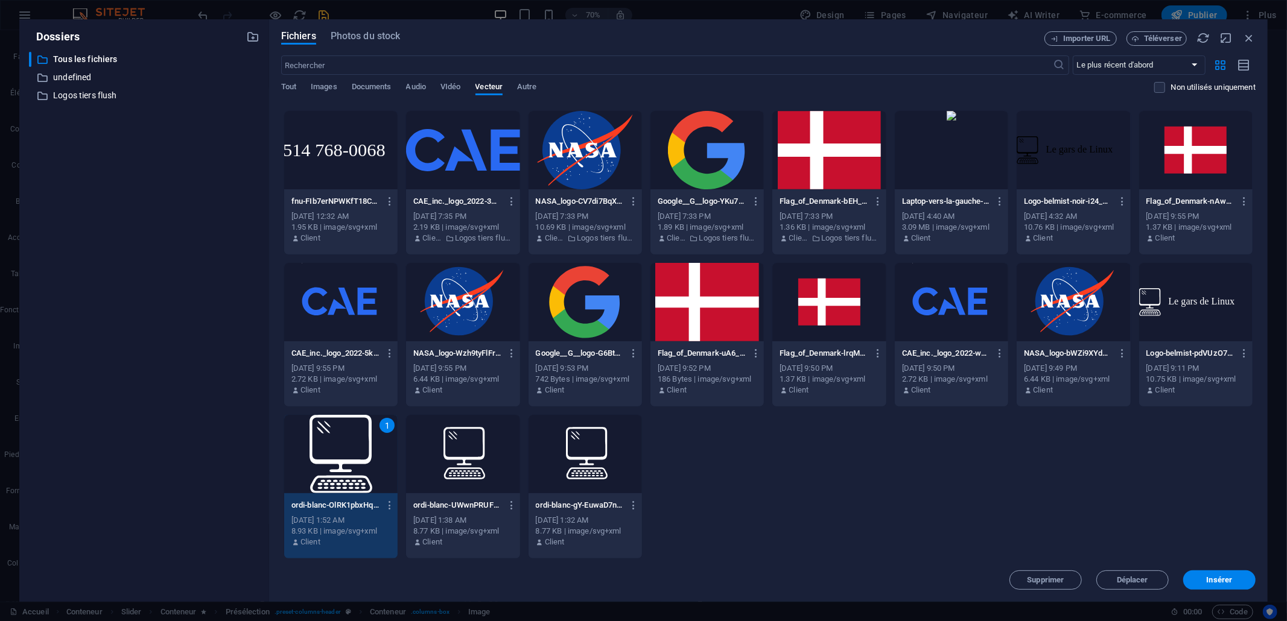
click at [353, 449] on div "1" at bounding box center [340, 454] width 113 height 78
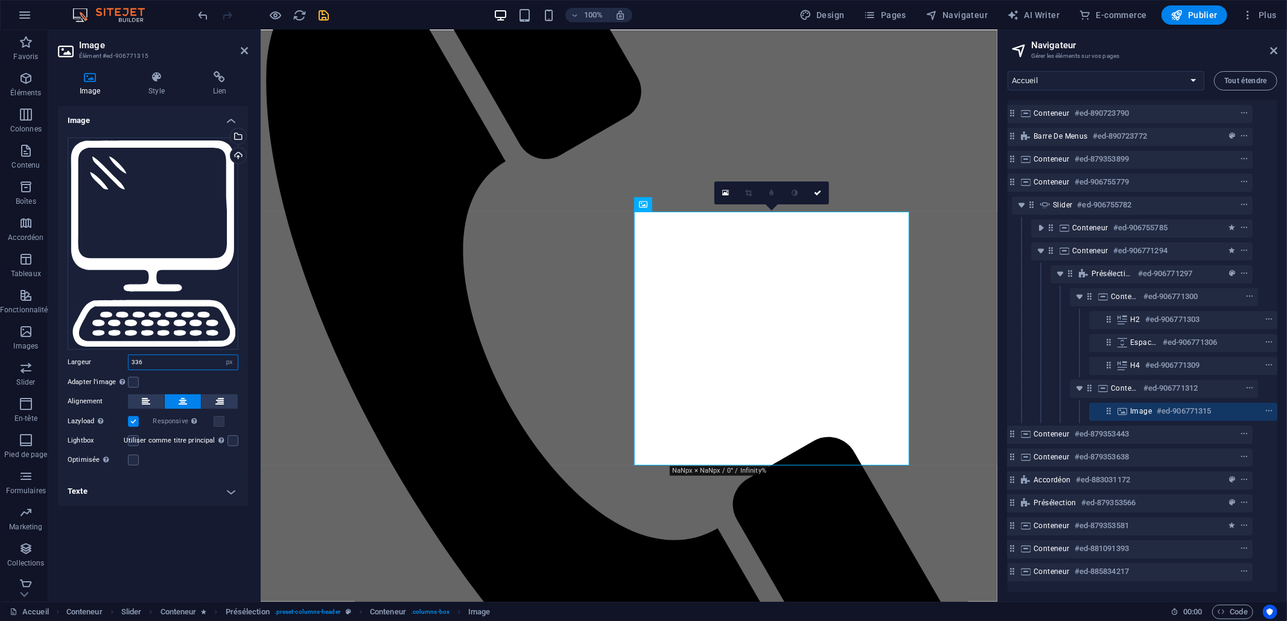
click at [188, 366] on input "336" at bounding box center [182, 362] width 109 height 14
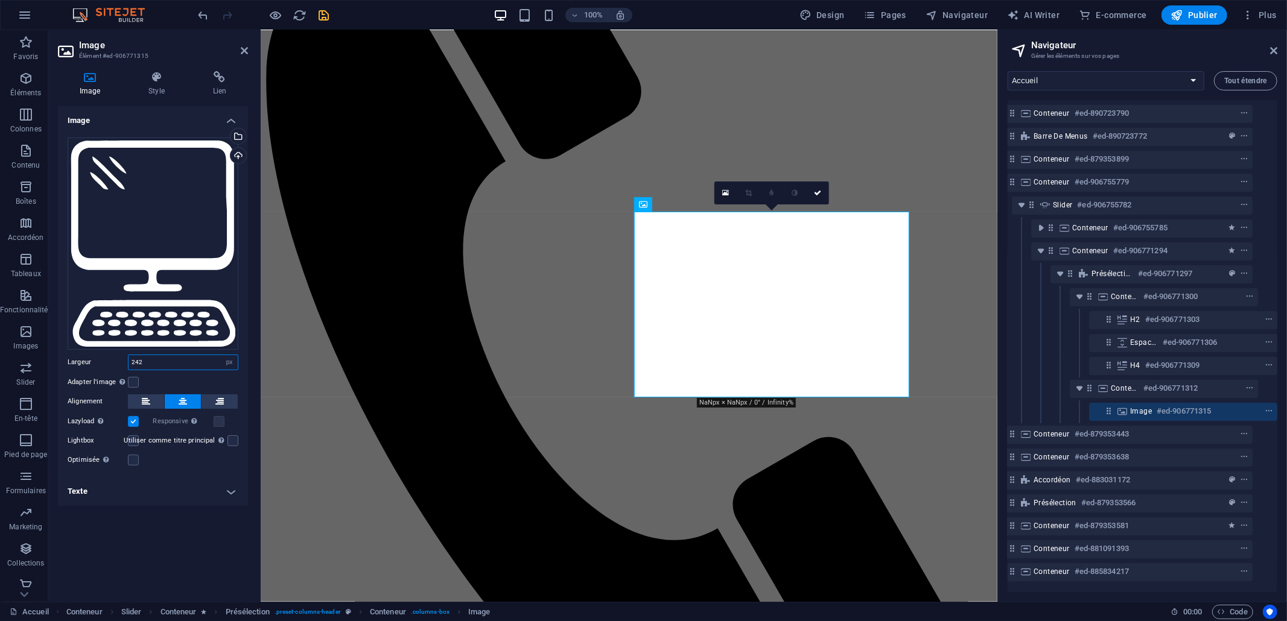
type input "241"
click at [322, 13] on icon "save" at bounding box center [324, 15] width 14 height 14
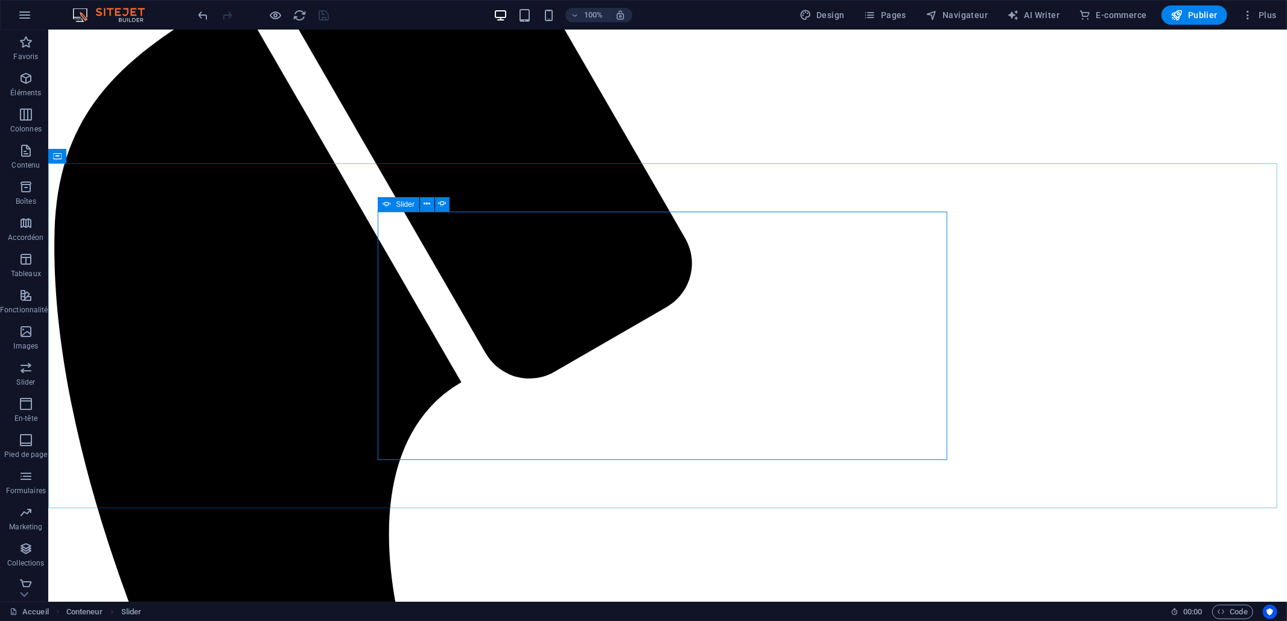
click at [402, 203] on span "Slider" at bounding box center [405, 204] width 19 height 7
select select "ms"
select select "s"
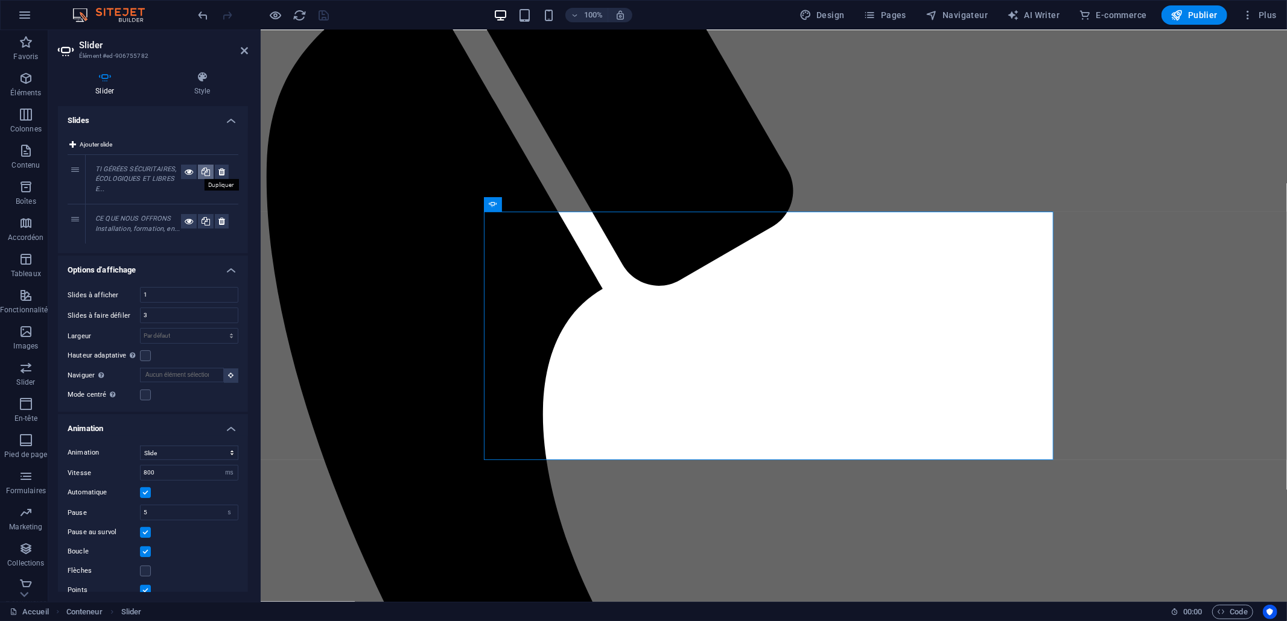
click at [204, 171] on icon at bounding box center [205, 172] width 8 height 14
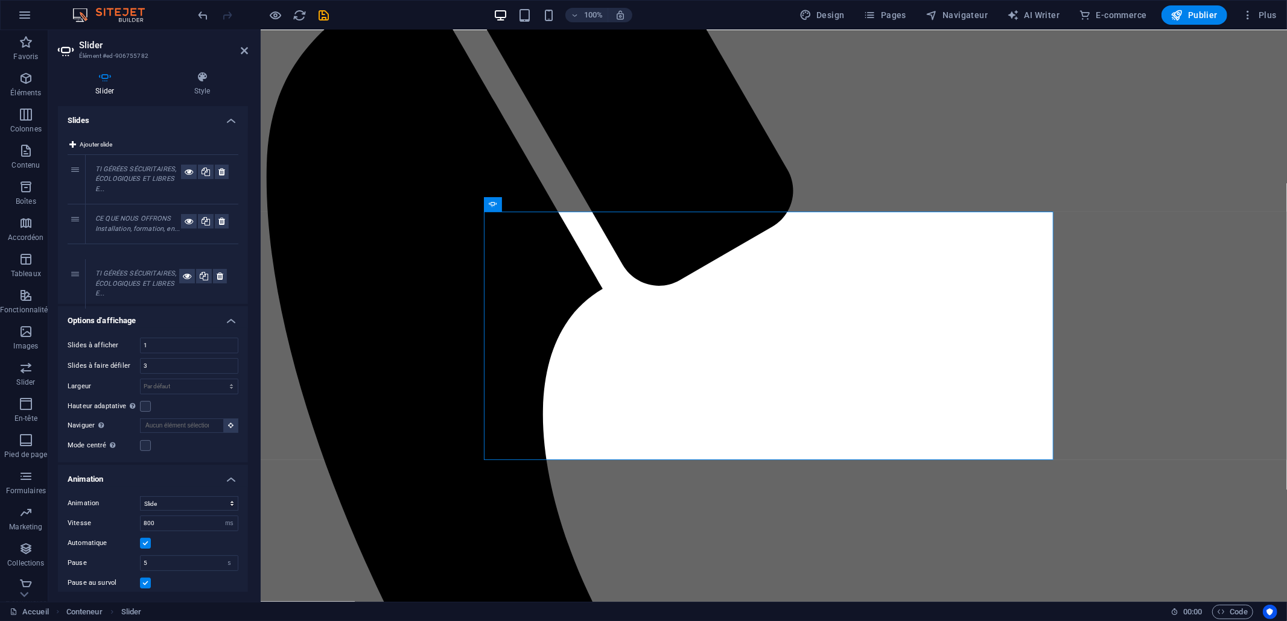
drag, startPoint x: 78, startPoint y: 220, endPoint x: 78, endPoint y: 274, distance: 54.9
click at [896, 14] on span "Pages" at bounding box center [885, 15] width 42 height 12
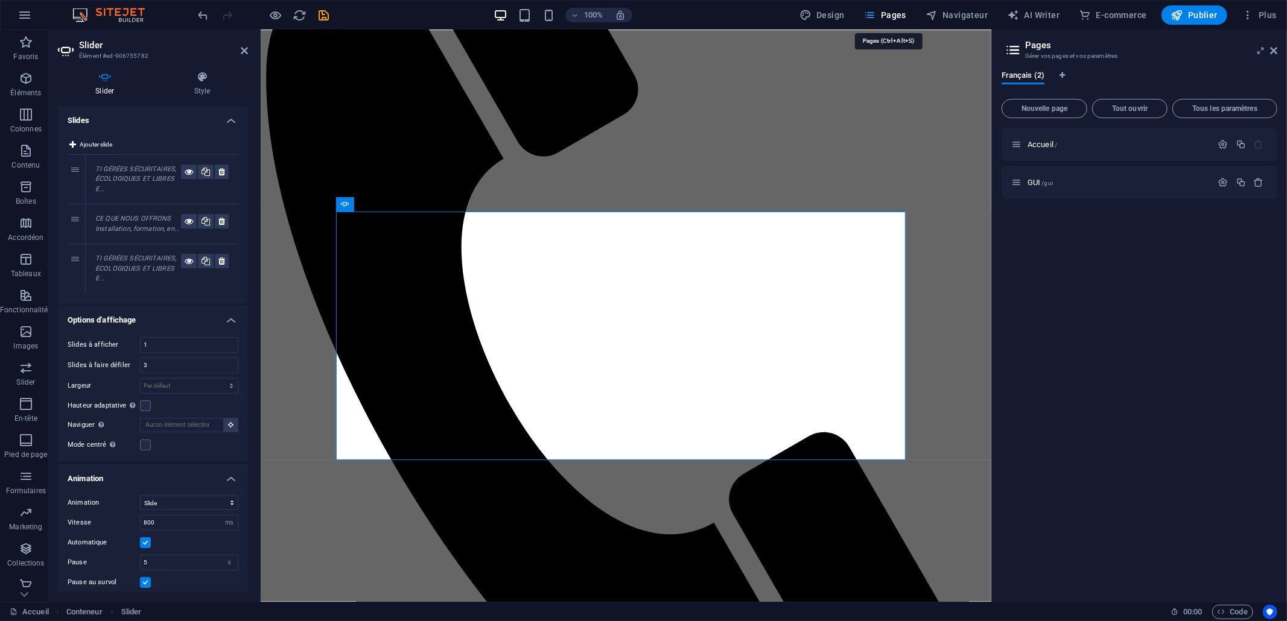
click at [901, 15] on span "Pages" at bounding box center [885, 15] width 42 height 12
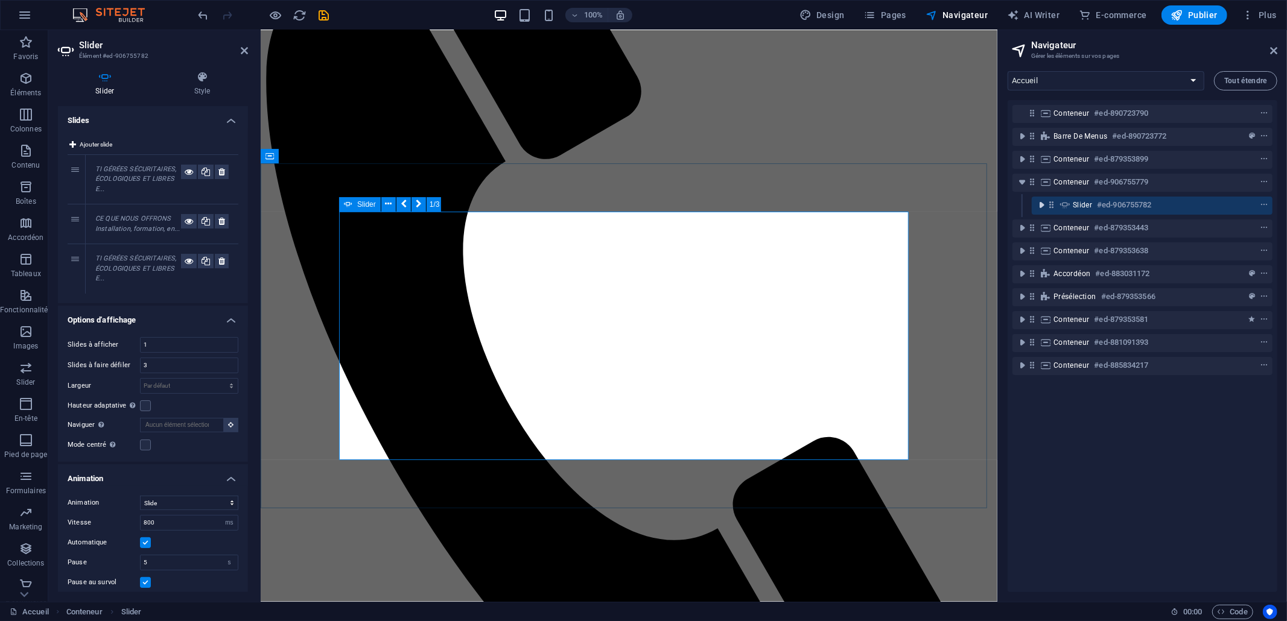
click at [1041, 207] on icon "toggle-expand" at bounding box center [1041, 205] width 12 height 12
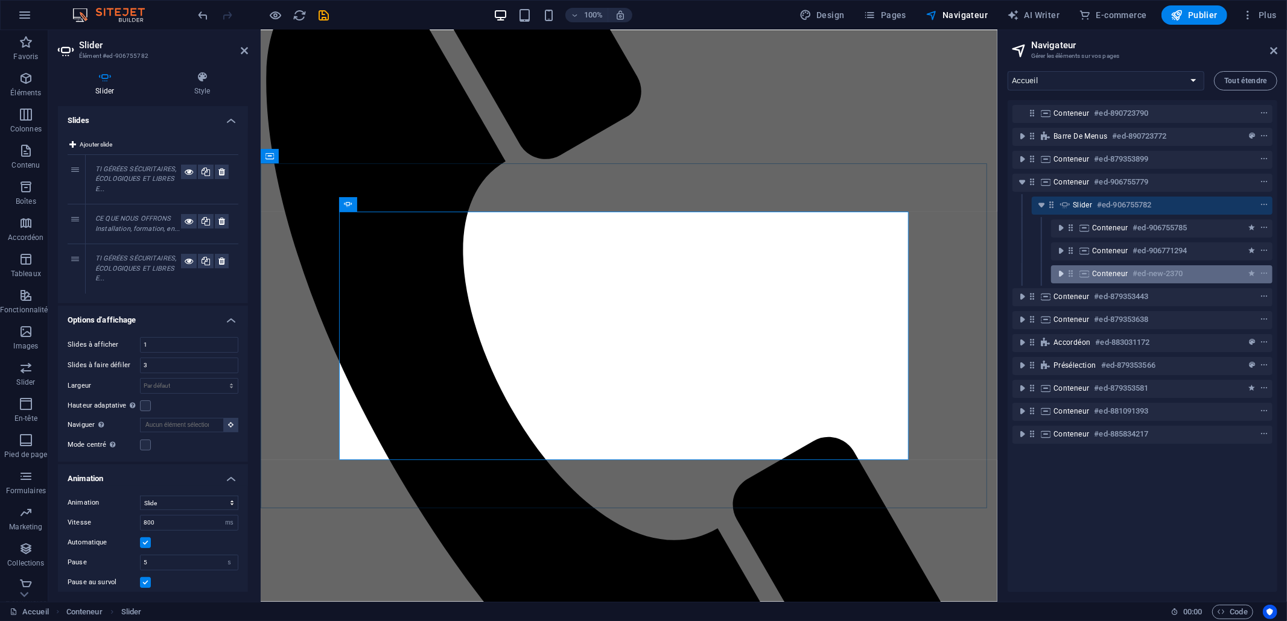
click at [1060, 271] on icon "toggle-expand" at bounding box center [1060, 274] width 12 height 12
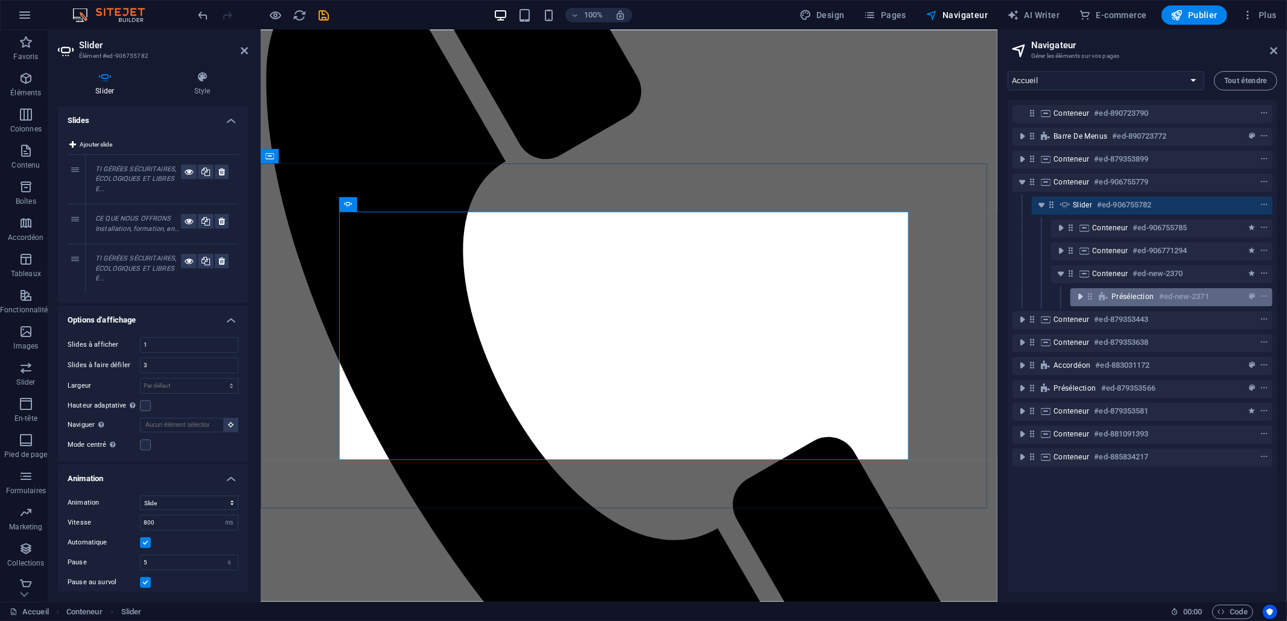
click at [1083, 291] on icon "toggle-expand" at bounding box center [1080, 297] width 12 height 12
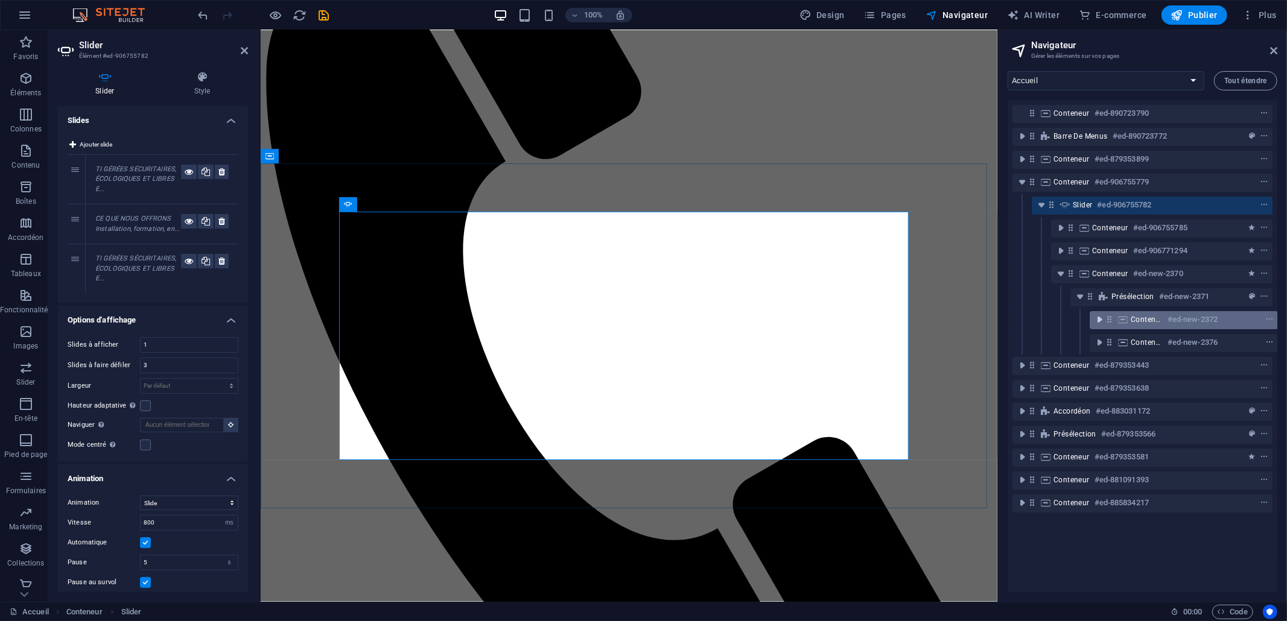
click at [1095, 319] on icon "toggle-expand" at bounding box center [1099, 320] width 12 height 12
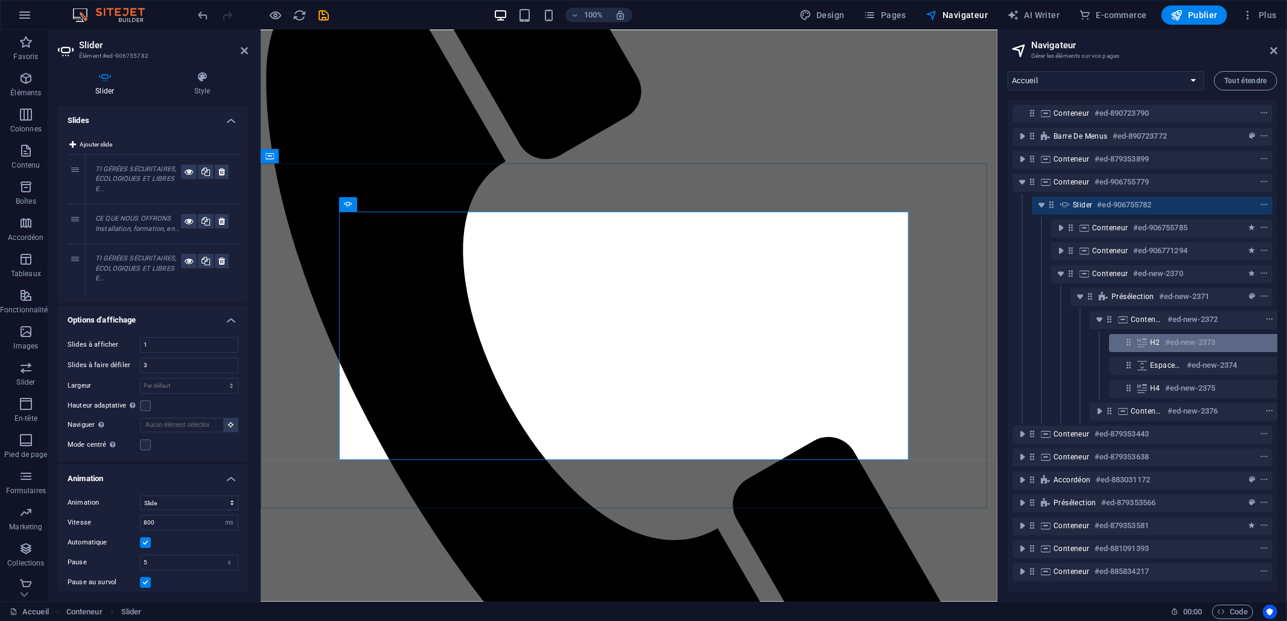
click at [1146, 338] on icon at bounding box center [1141, 343] width 13 height 10
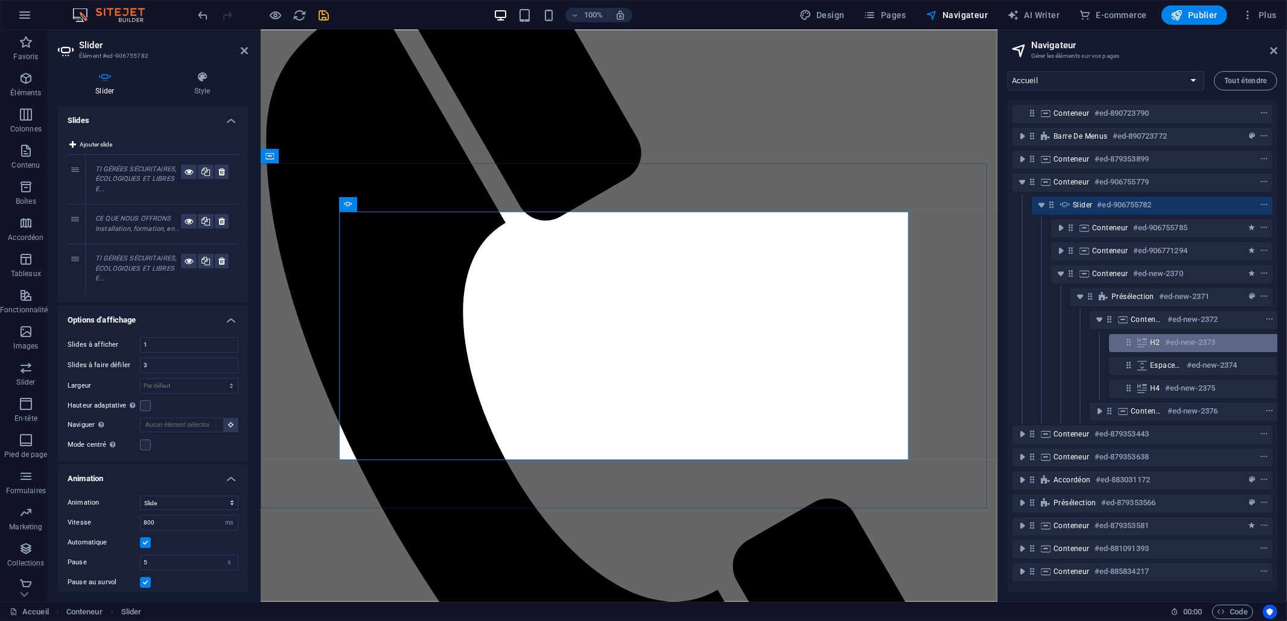
click at [1146, 338] on div "H2 #ed-new-2373" at bounding box center [1203, 343] width 188 height 18
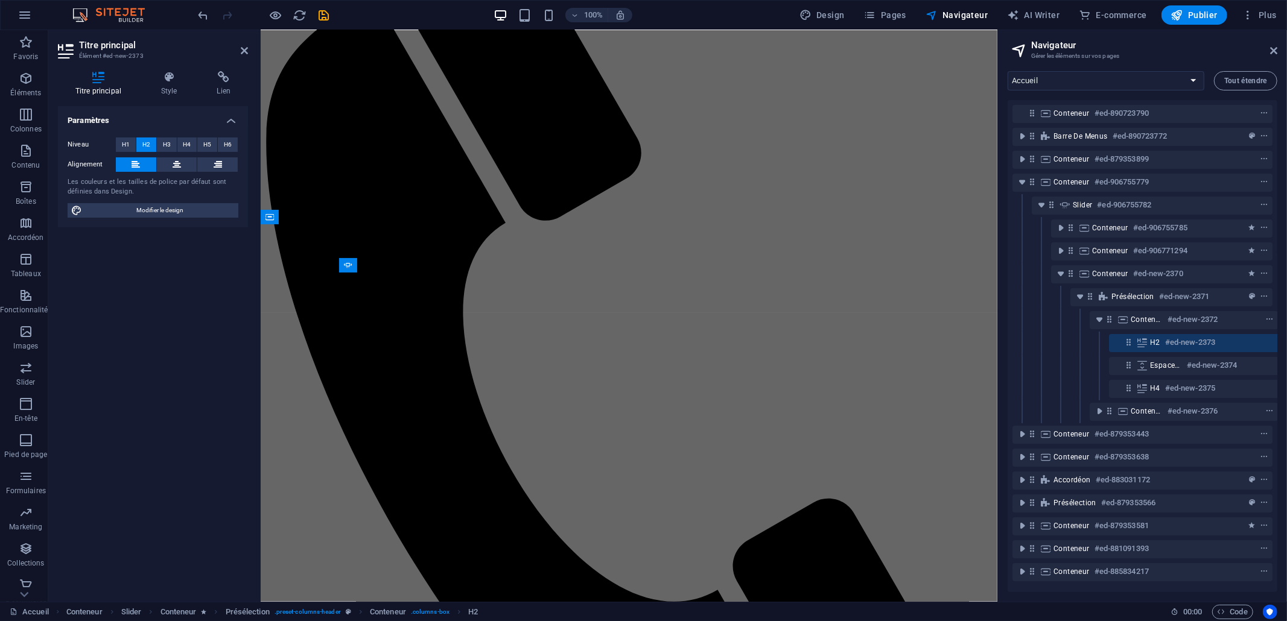
scroll to position [2, 21]
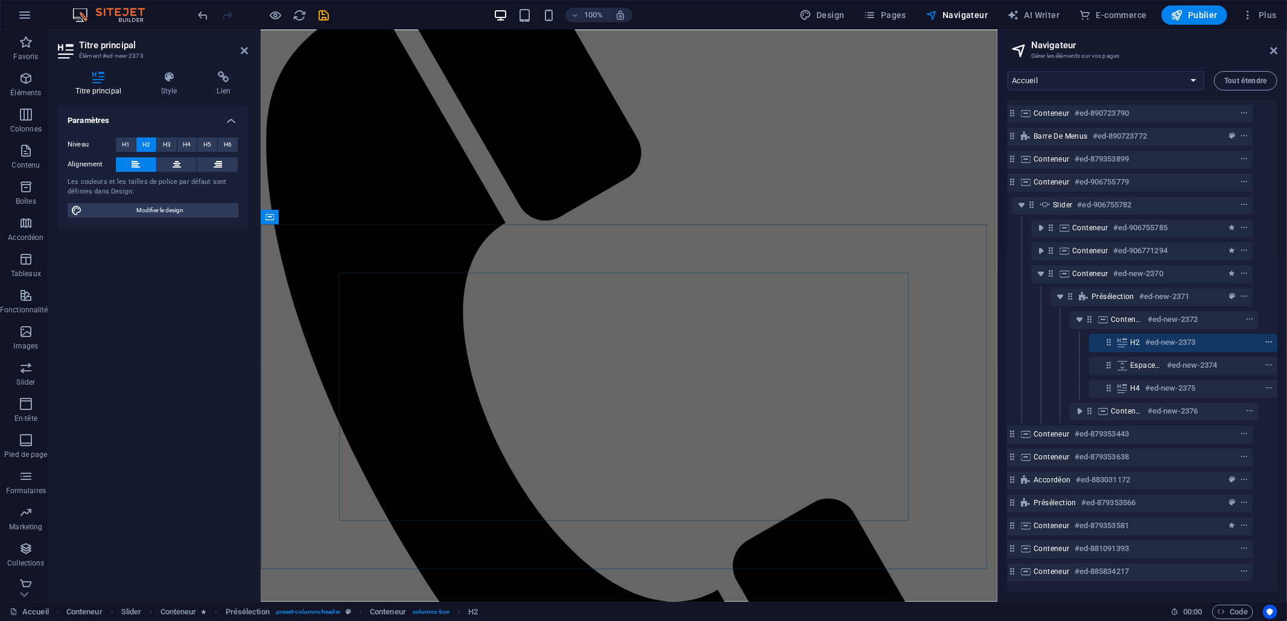
click at [1158, 335] on button "context-menu" at bounding box center [1269, 342] width 12 height 14
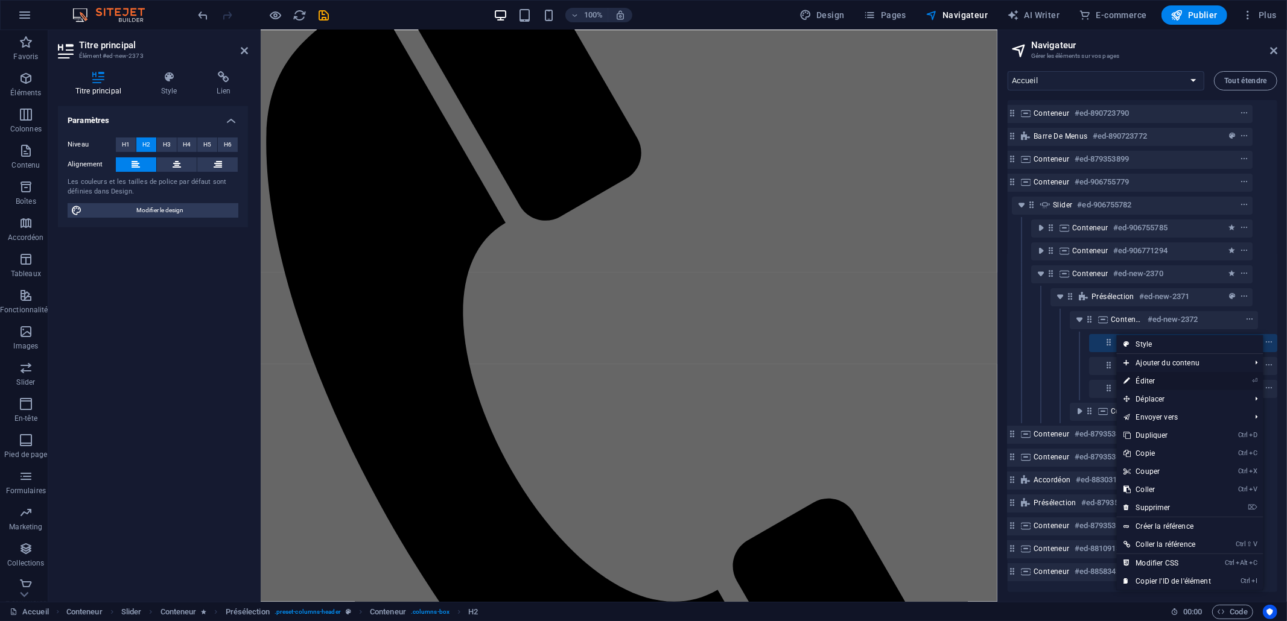
click at [1158, 378] on link "⏎ Éditer" at bounding box center [1167, 381] width 101 height 18
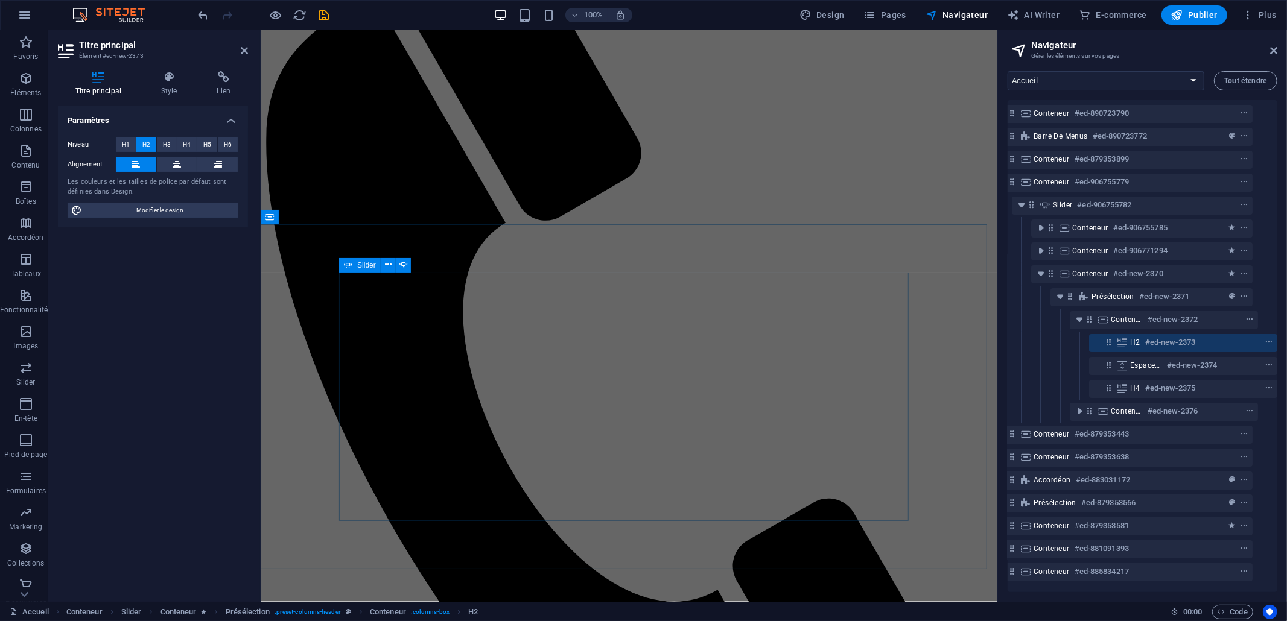
click at [350, 267] on icon at bounding box center [348, 265] width 8 height 14
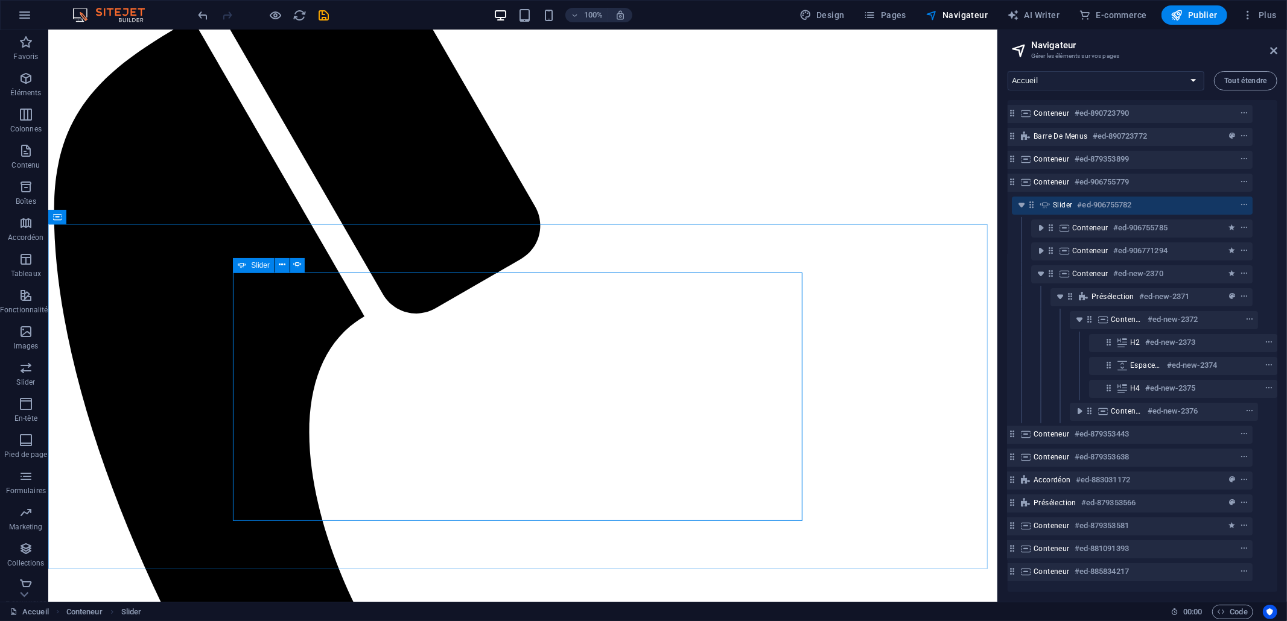
click at [250, 263] on div "Slider" at bounding box center [254, 265] width 42 height 14
select select "ms"
select select "s"
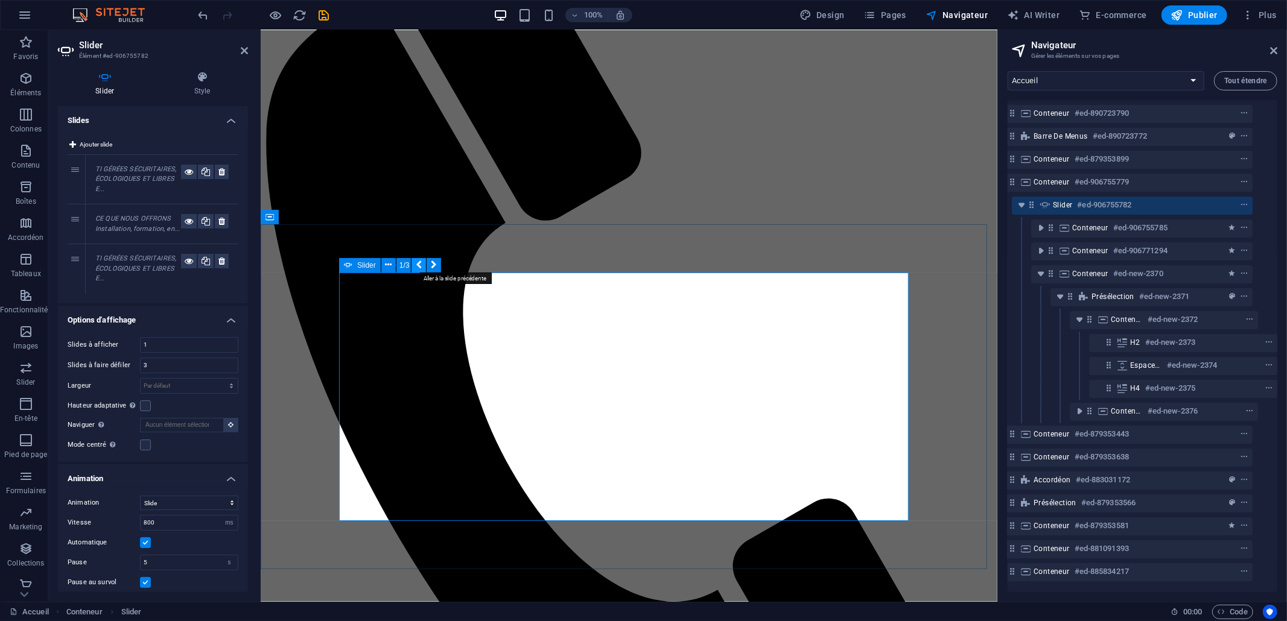
click at [416, 265] on icon at bounding box center [419, 265] width 6 height 13
click at [434, 266] on icon at bounding box center [434, 265] width 6 height 13
click at [406, 264] on button "1/3" at bounding box center [403, 265] width 14 height 14
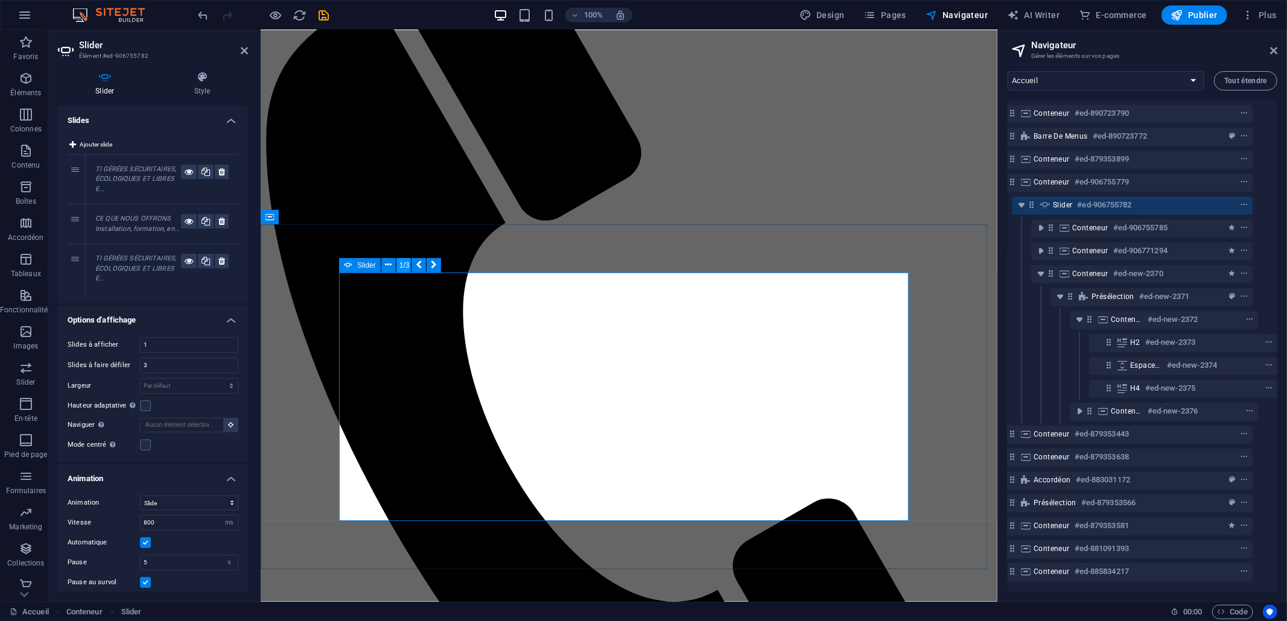
click at [405, 264] on button "1/3" at bounding box center [403, 265] width 14 height 14
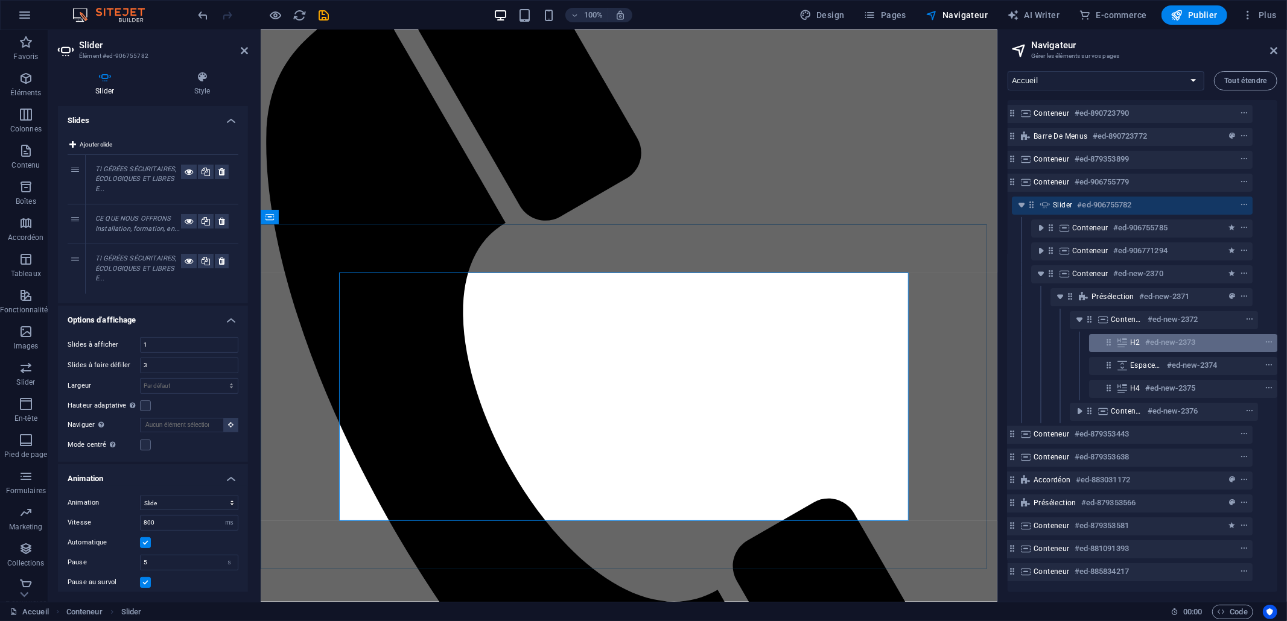
click at [1124, 346] on div "H2 #ed-new-2373" at bounding box center [1183, 343] width 188 height 18
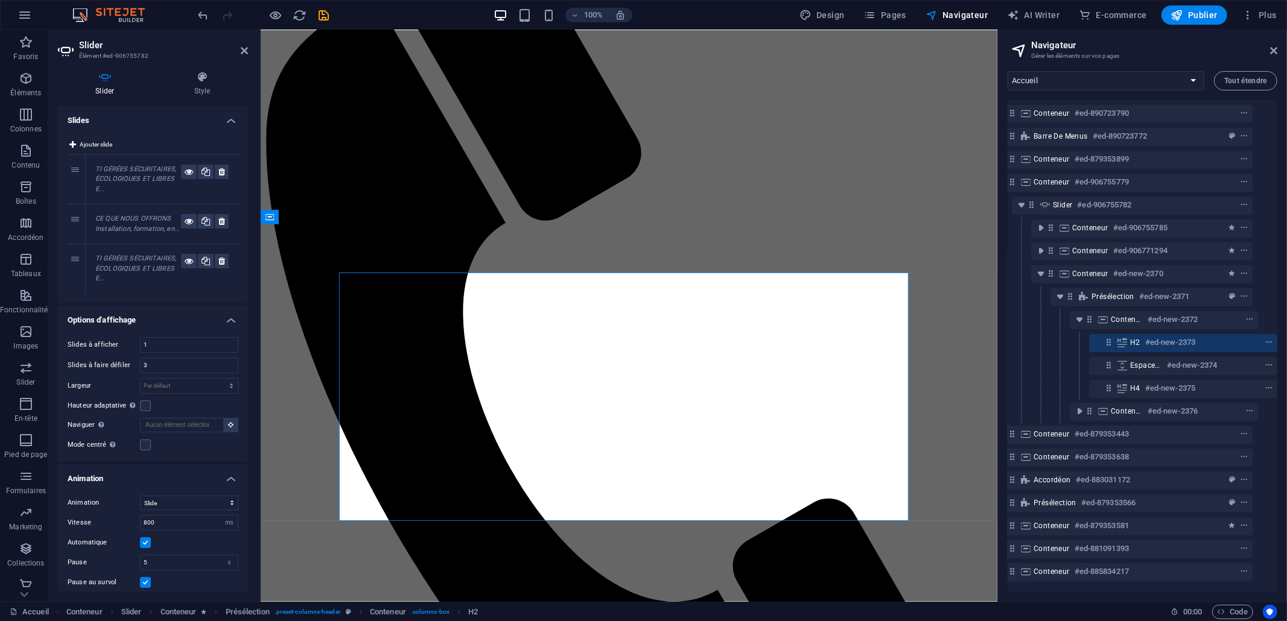
click at [1124, 346] on div "H2 #ed-new-2373" at bounding box center [1183, 343] width 188 height 18
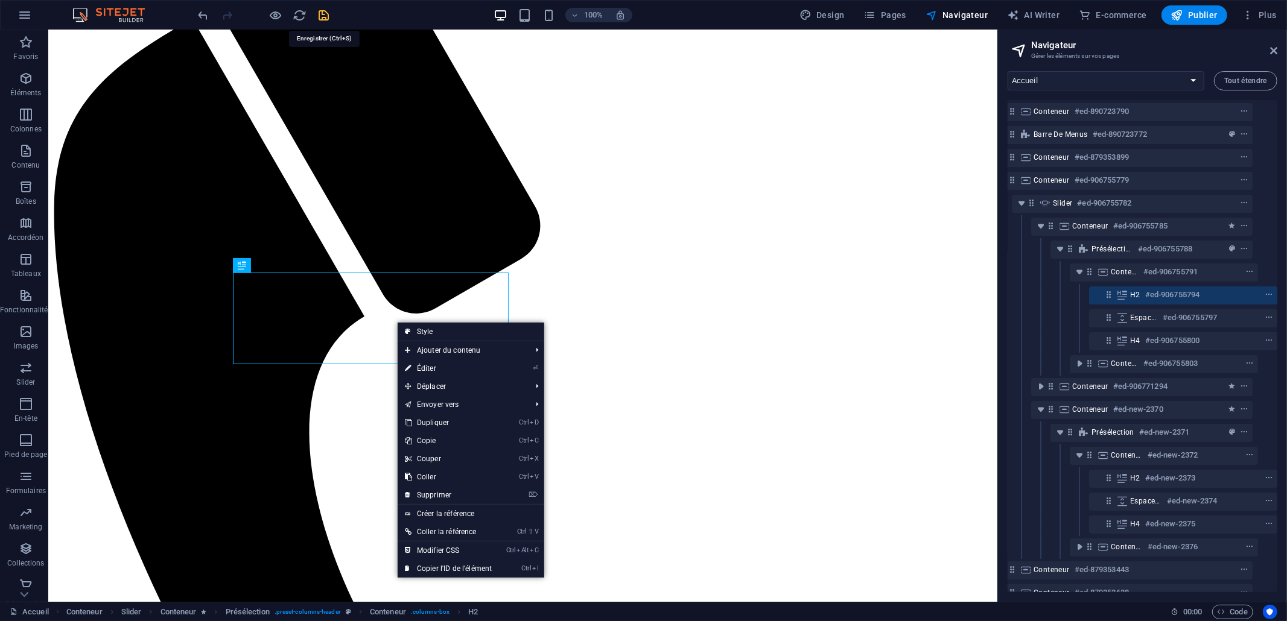
click at [328, 18] on icon "save" at bounding box center [324, 15] width 14 height 14
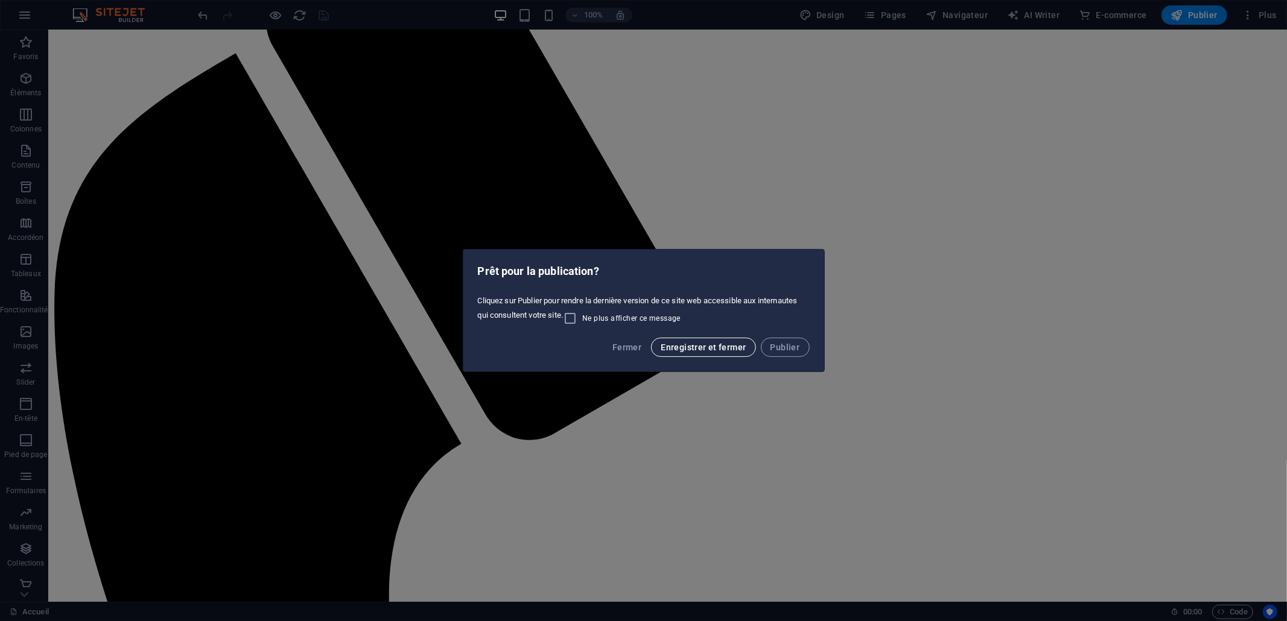
click at [654, 347] on button "Enregistrer et fermer" at bounding box center [703, 347] width 104 height 19
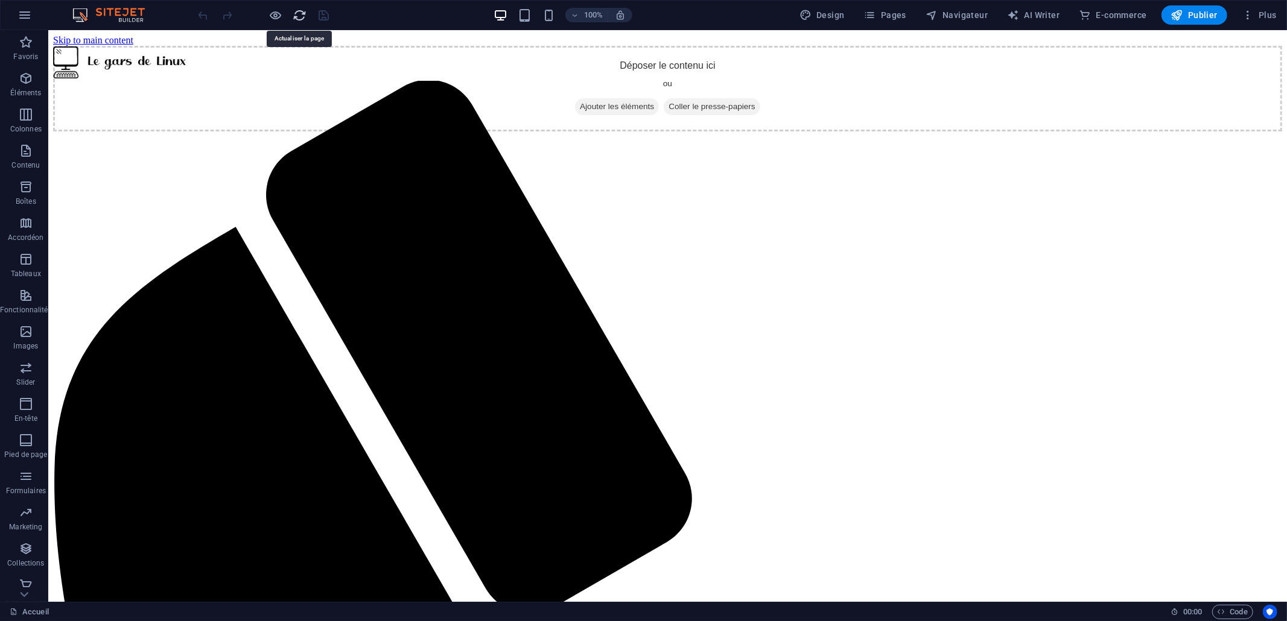
scroll to position [0, 0]
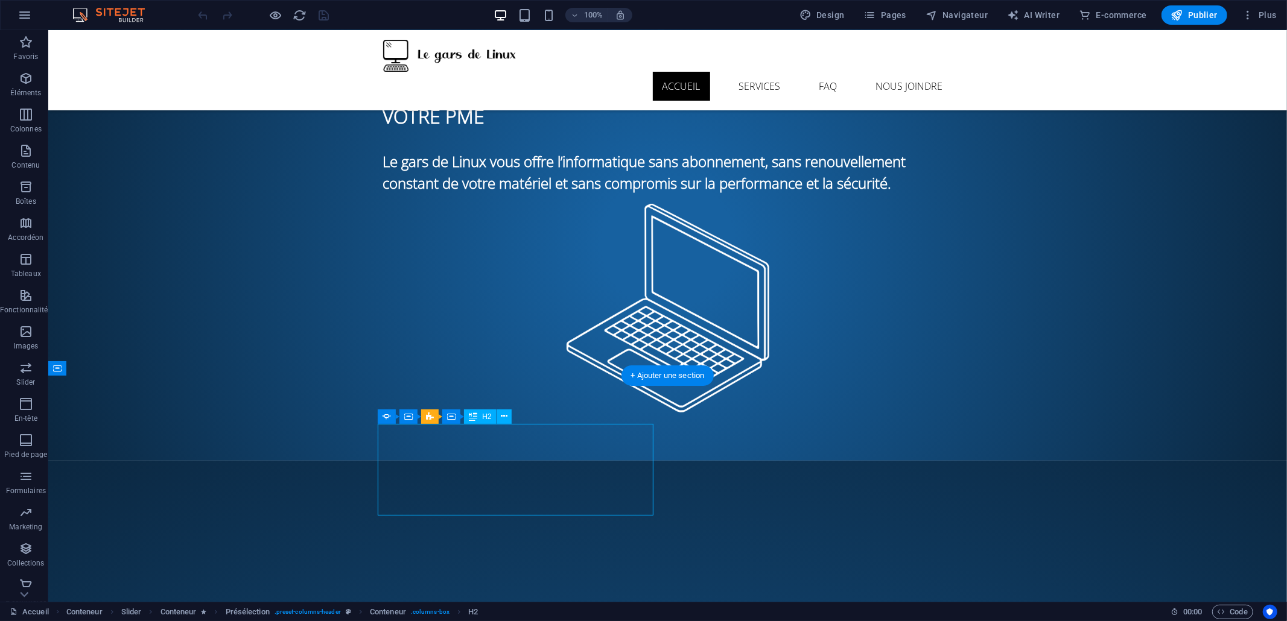
scroll to position [80, 0]
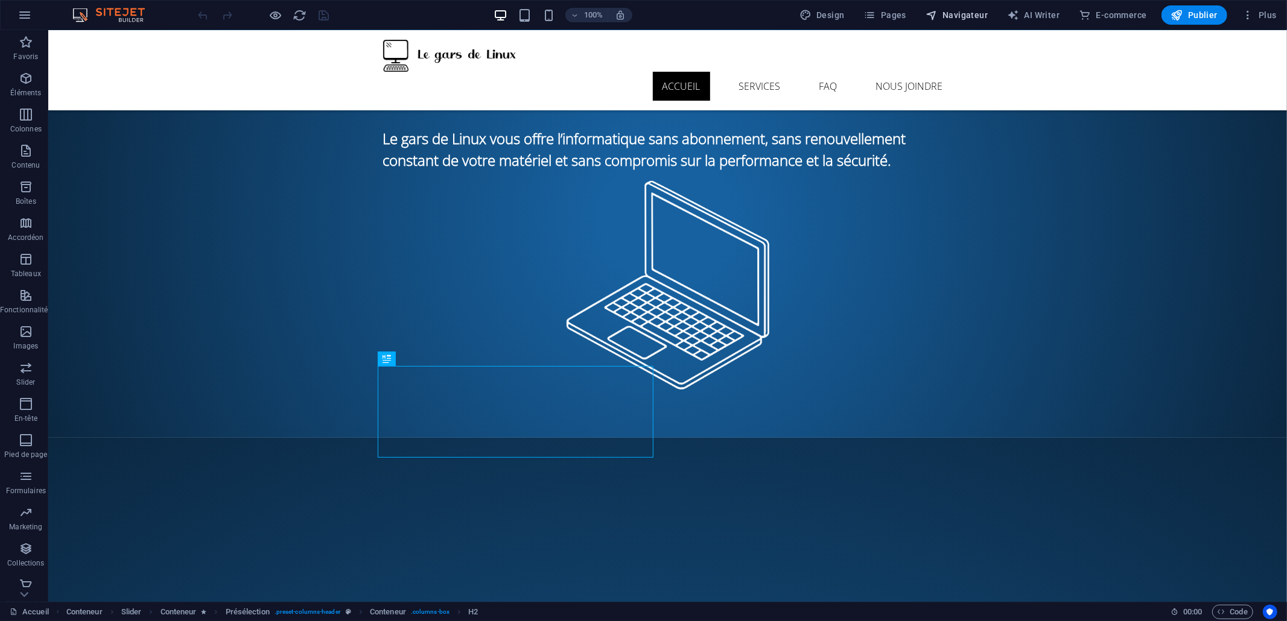
click at [955, 14] on span "Navigateur" at bounding box center [956, 15] width 62 height 12
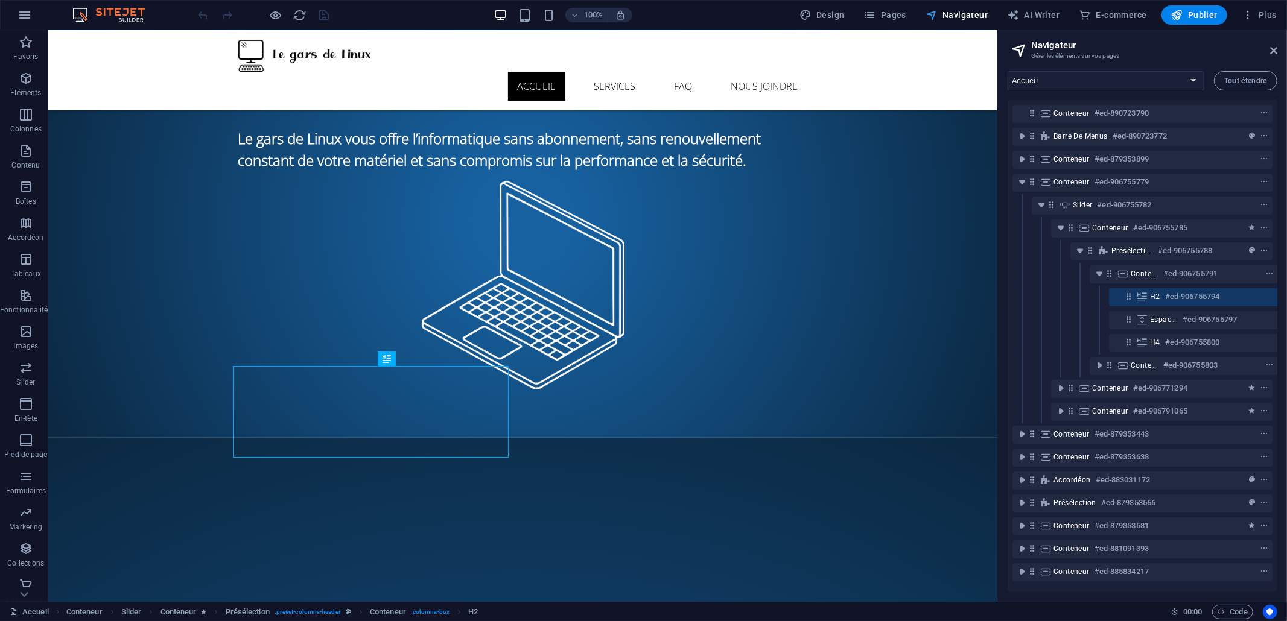
scroll to position [0, 21]
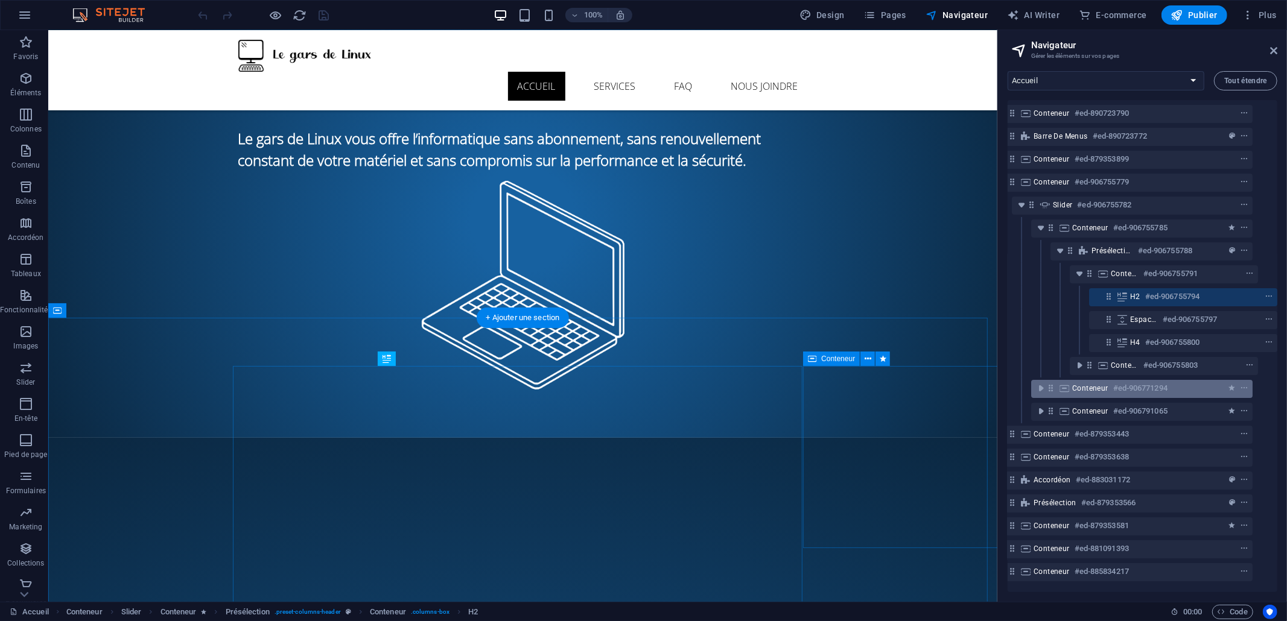
click at [1073, 391] on span "Conteneur" at bounding box center [1090, 389] width 36 height 10
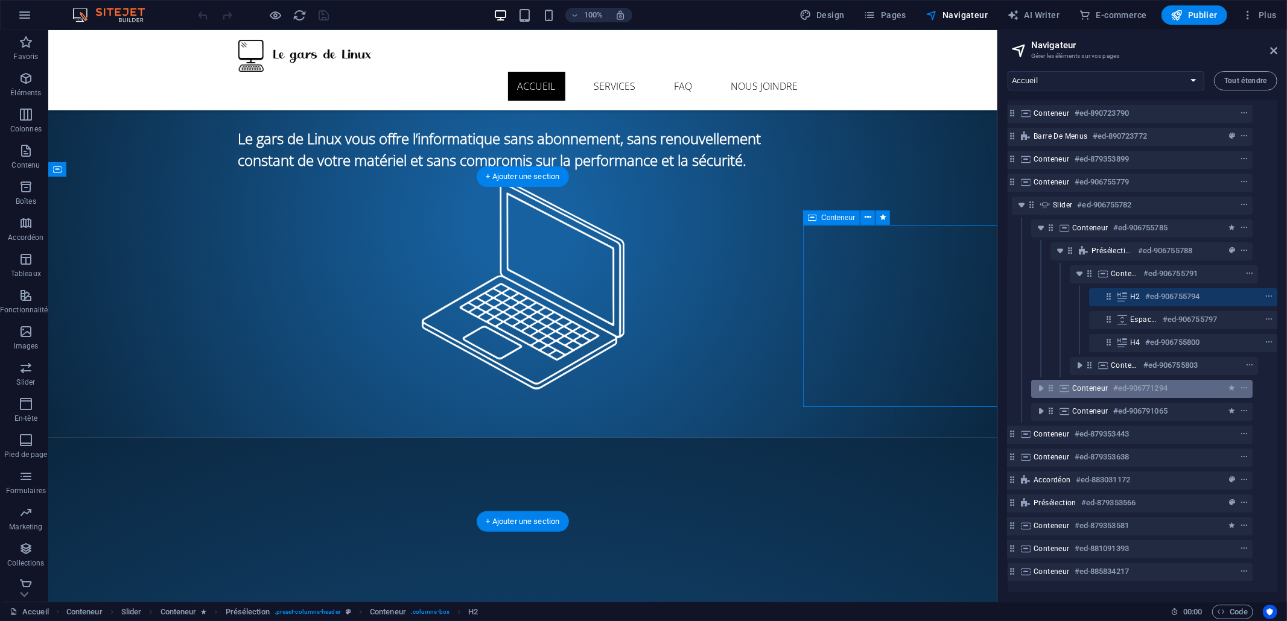
scroll to position [221, 0]
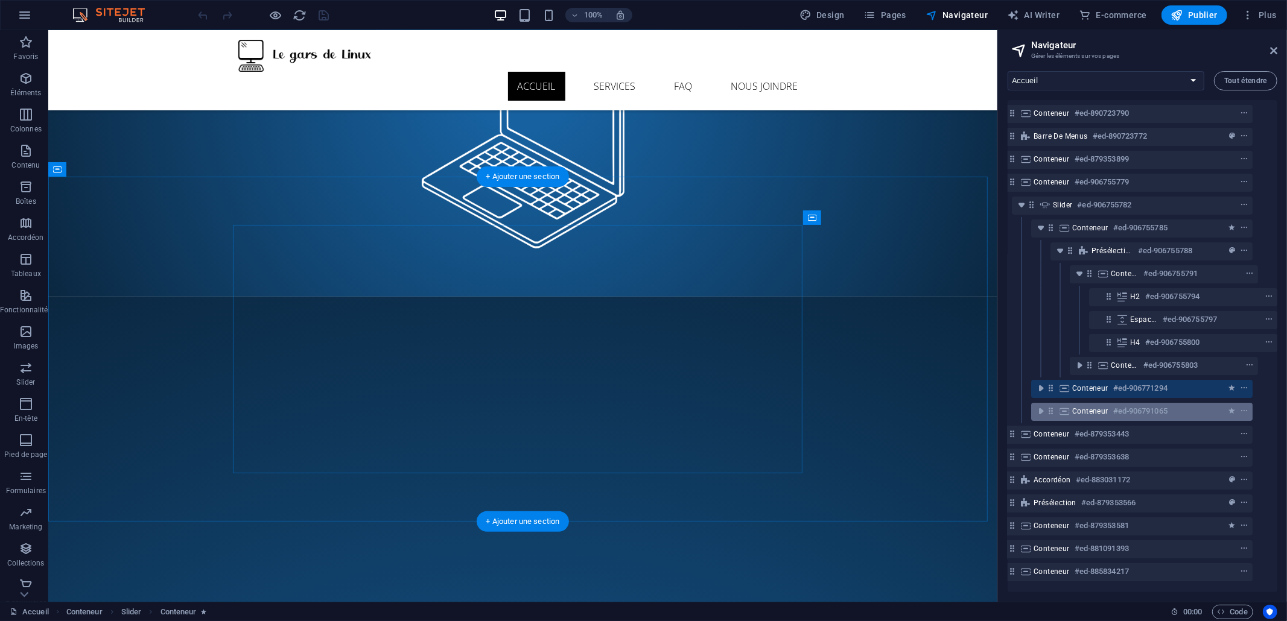
click at [1077, 411] on span "Conteneur" at bounding box center [1090, 412] width 36 height 10
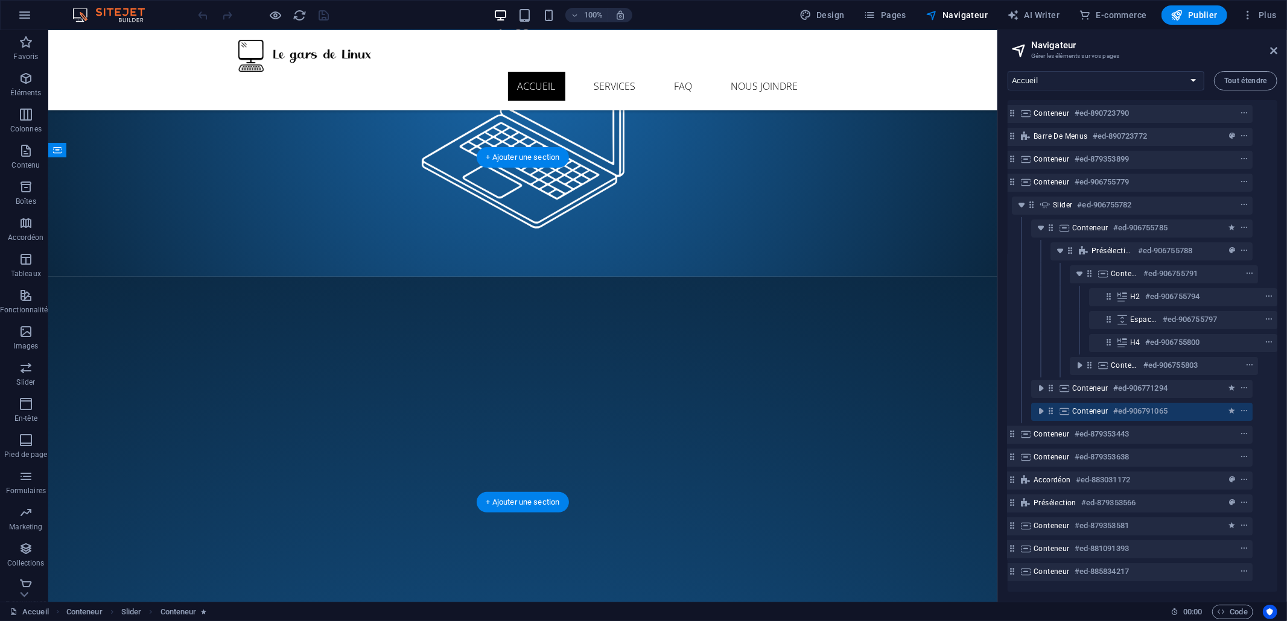
click at [1077, 411] on span "Conteneur" at bounding box center [1090, 412] width 36 height 10
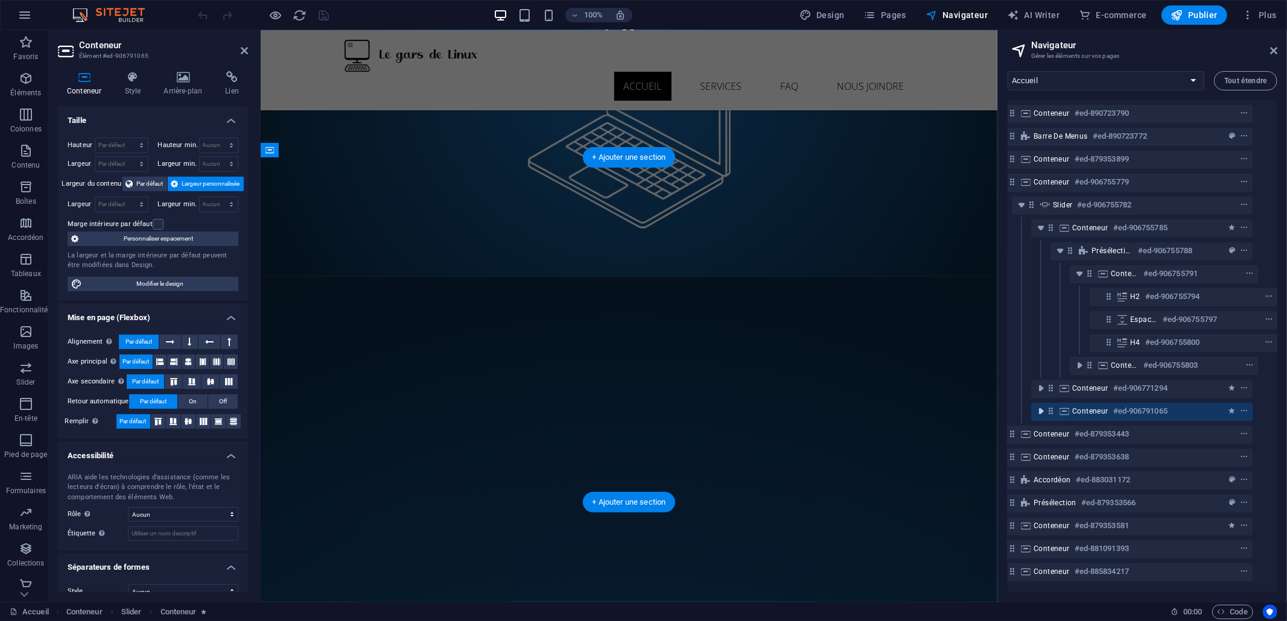
click at [1041, 409] on icon "toggle-expand" at bounding box center [1041, 411] width 12 height 12
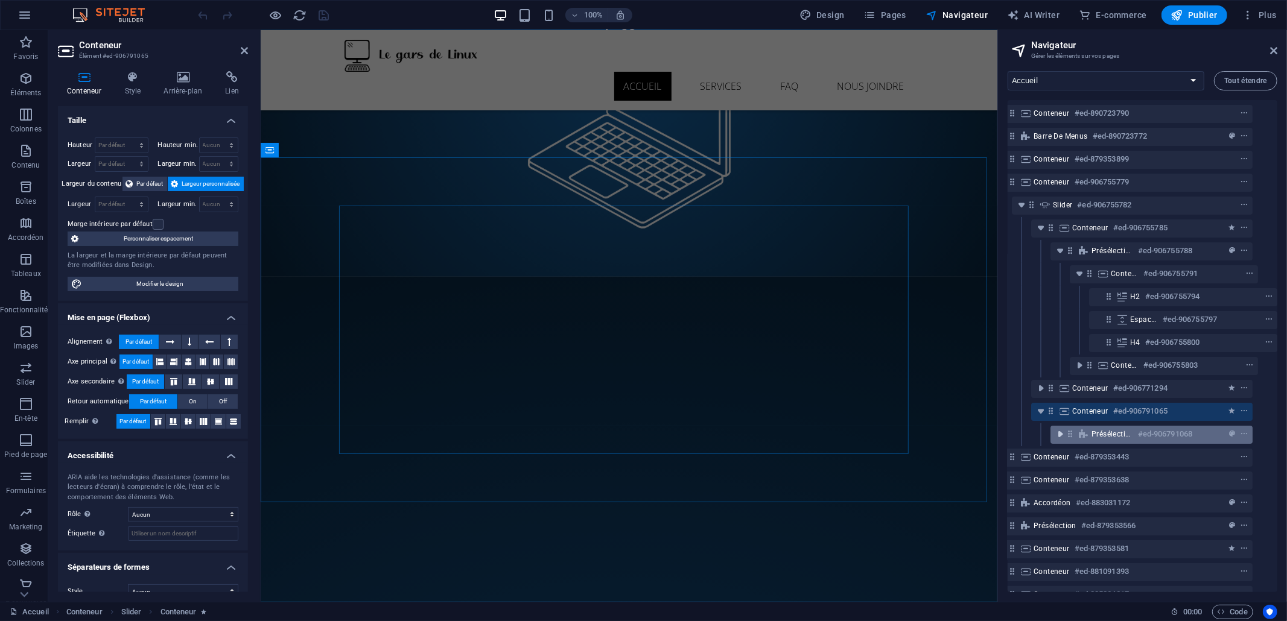
click at [1059, 437] on icon "toggle-expand" at bounding box center [1060, 434] width 12 height 12
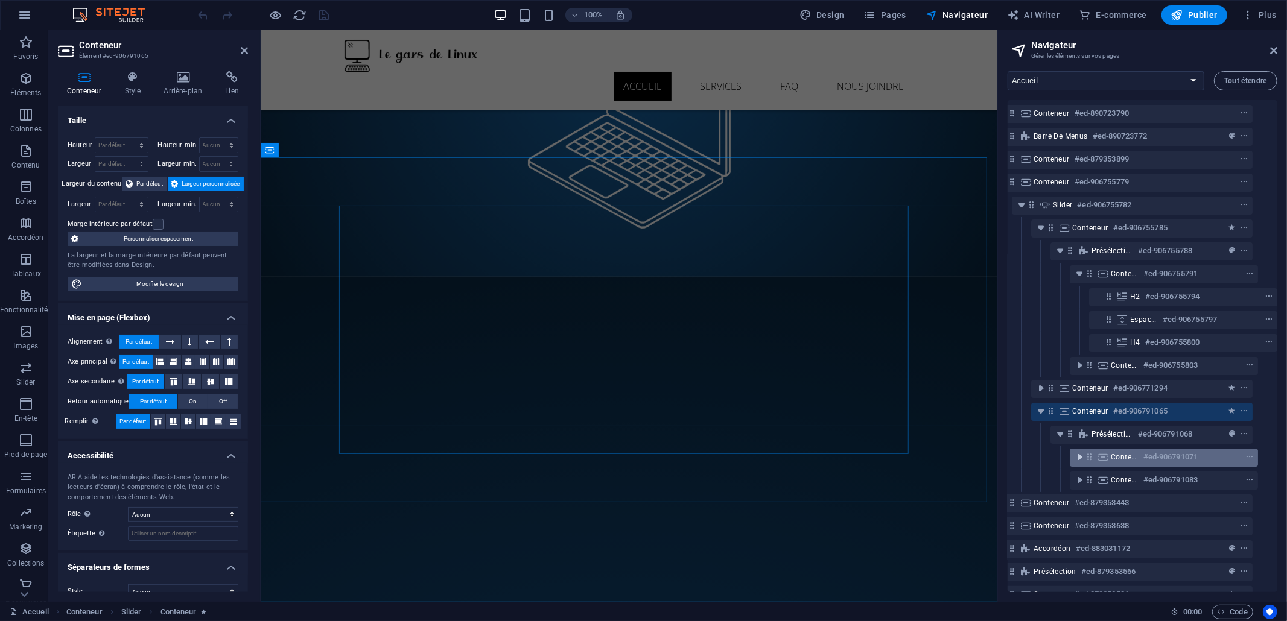
click at [1073, 457] on icon "toggle-expand" at bounding box center [1079, 457] width 12 height 12
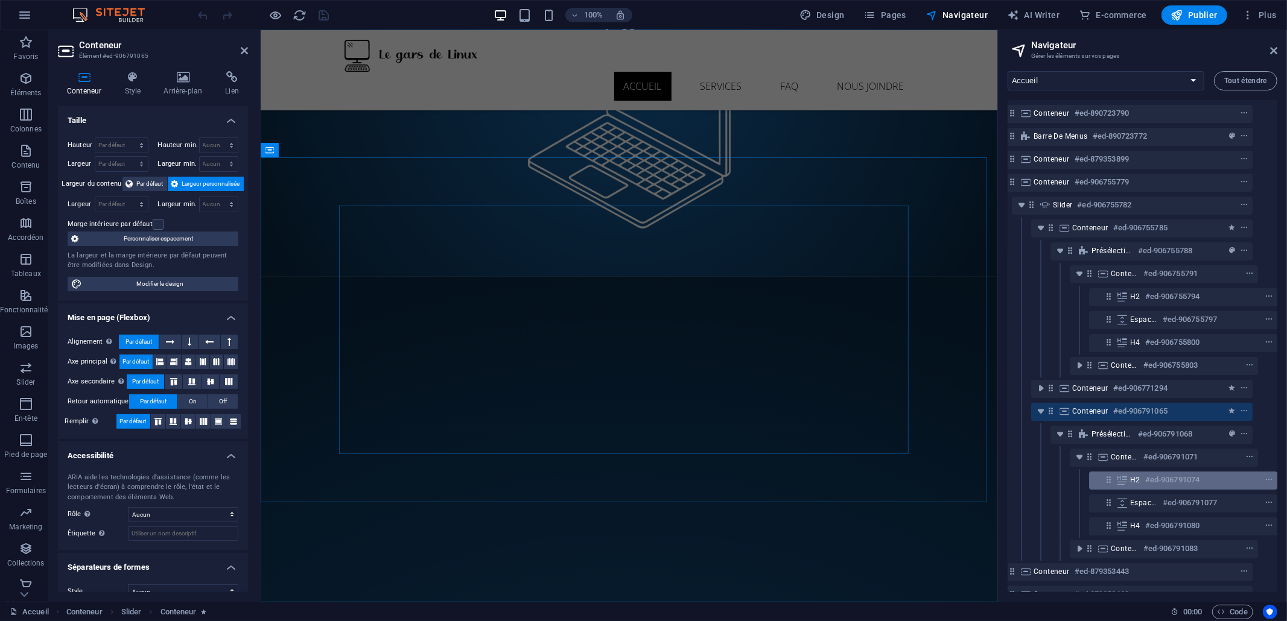
click at [1126, 481] on icon at bounding box center [1121, 480] width 13 height 10
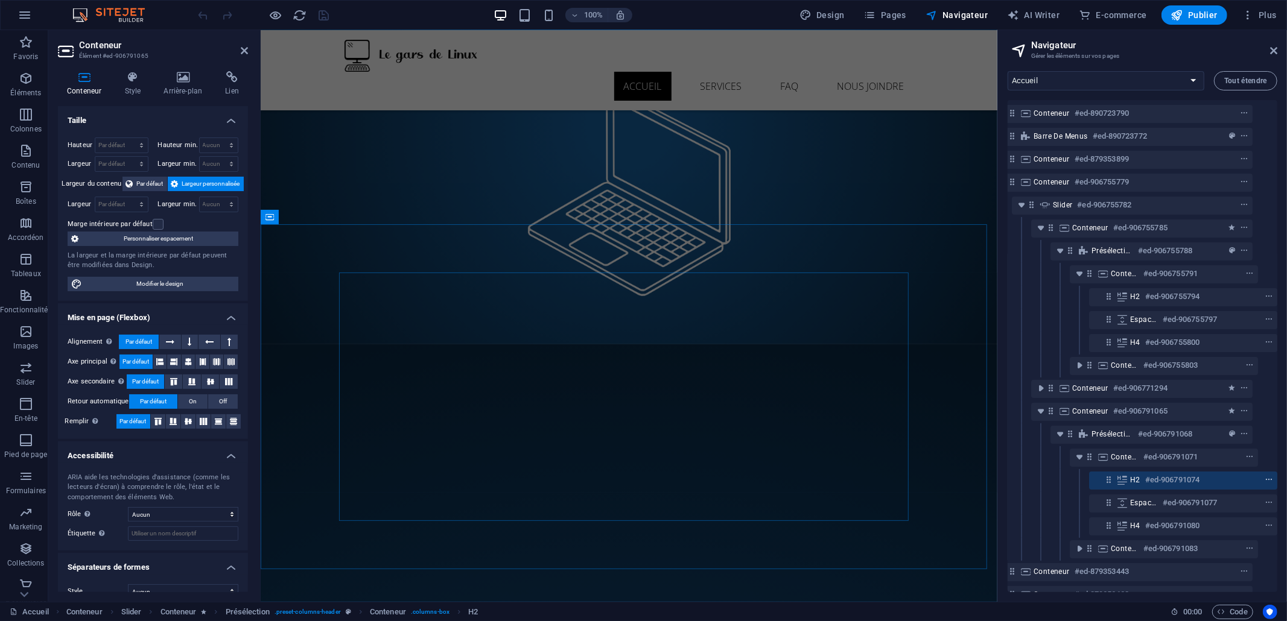
click at [1265, 478] on icon "context-menu" at bounding box center [1268, 480] width 8 height 8
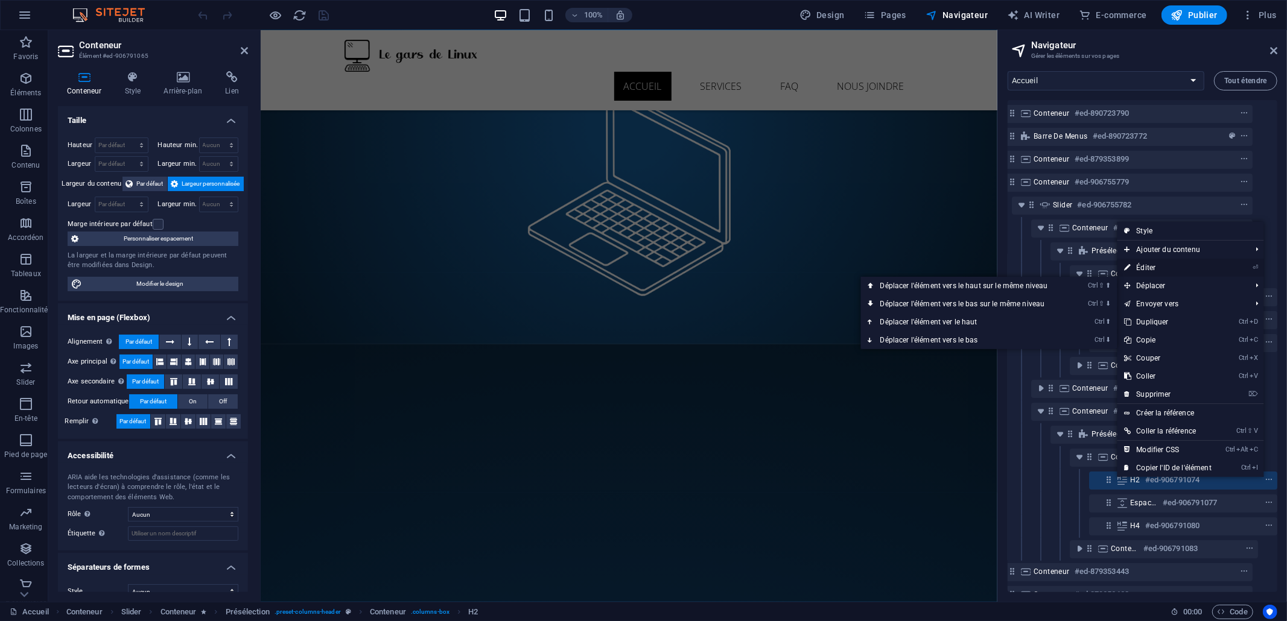
click at [1192, 270] on link "⏎ Éditer" at bounding box center [1167, 268] width 101 height 18
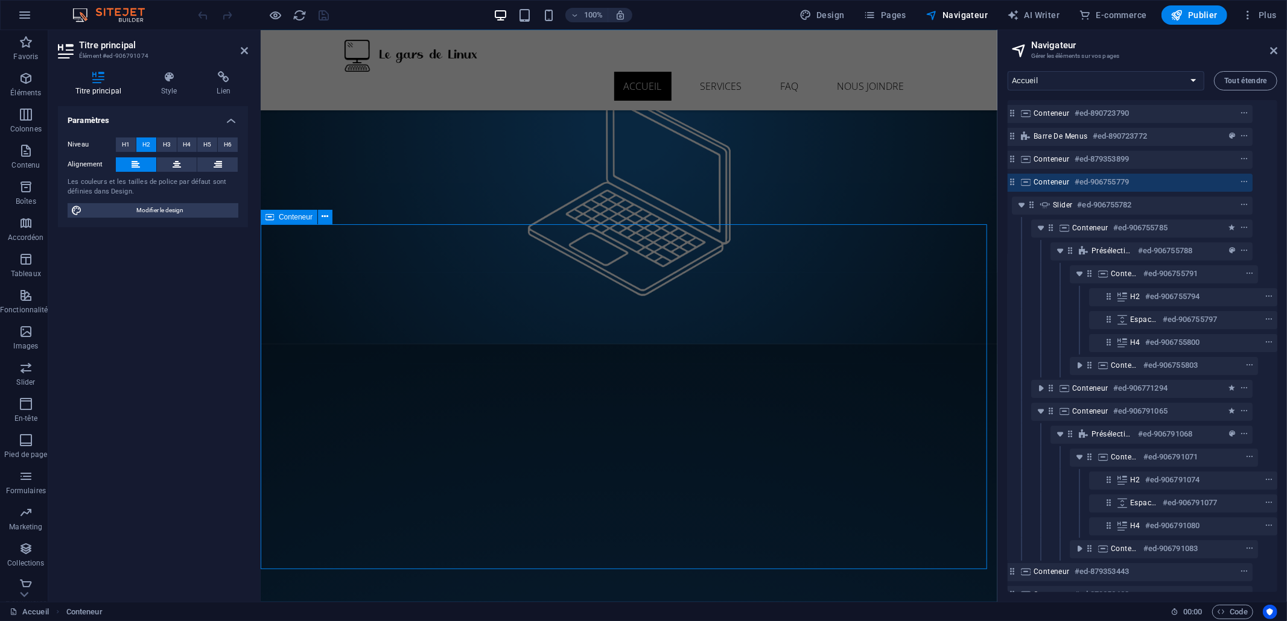
scroll to position [0, 4]
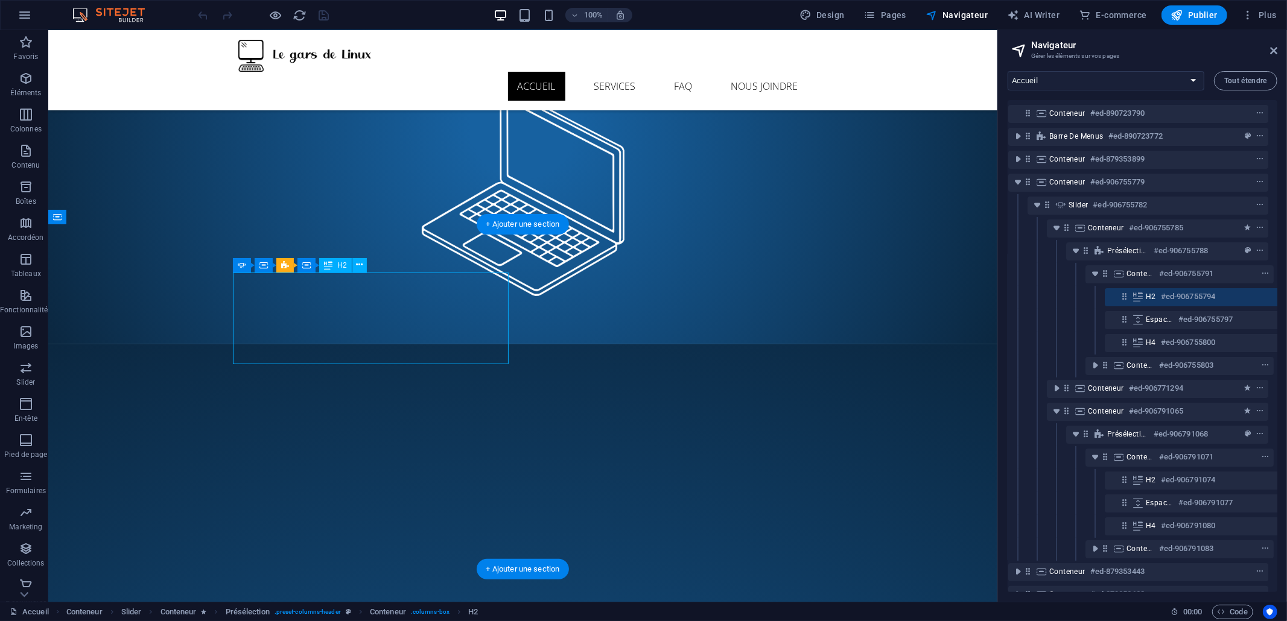
scroll to position [0, 21]
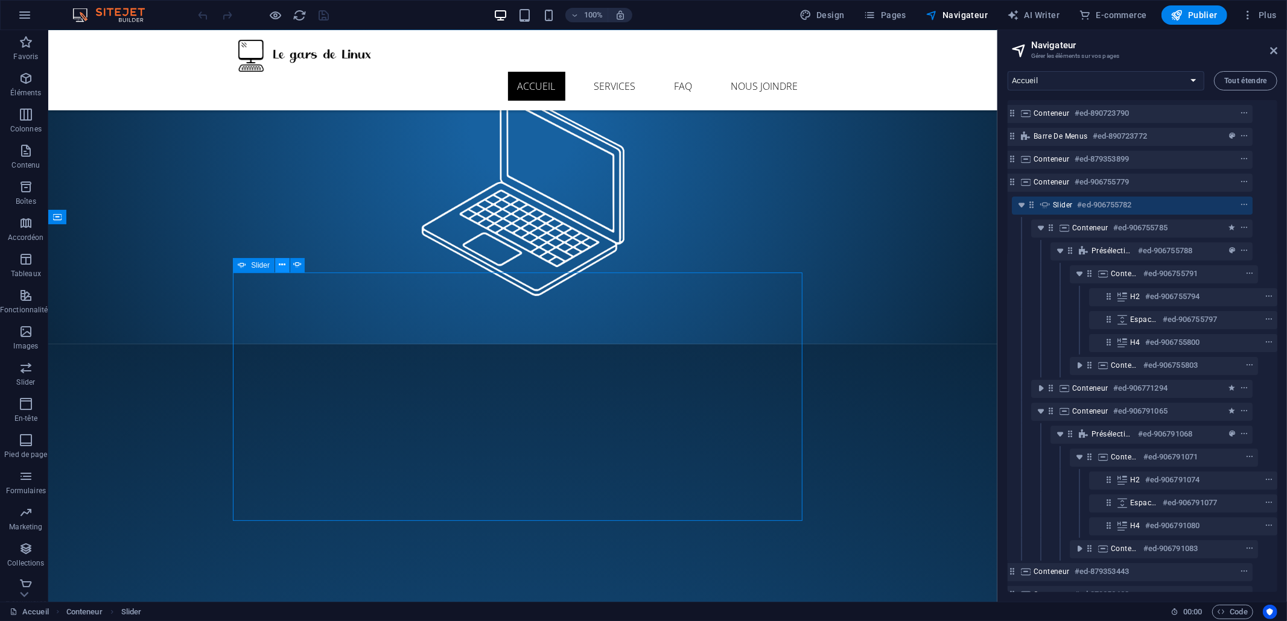
select select "ms"
select select "s"
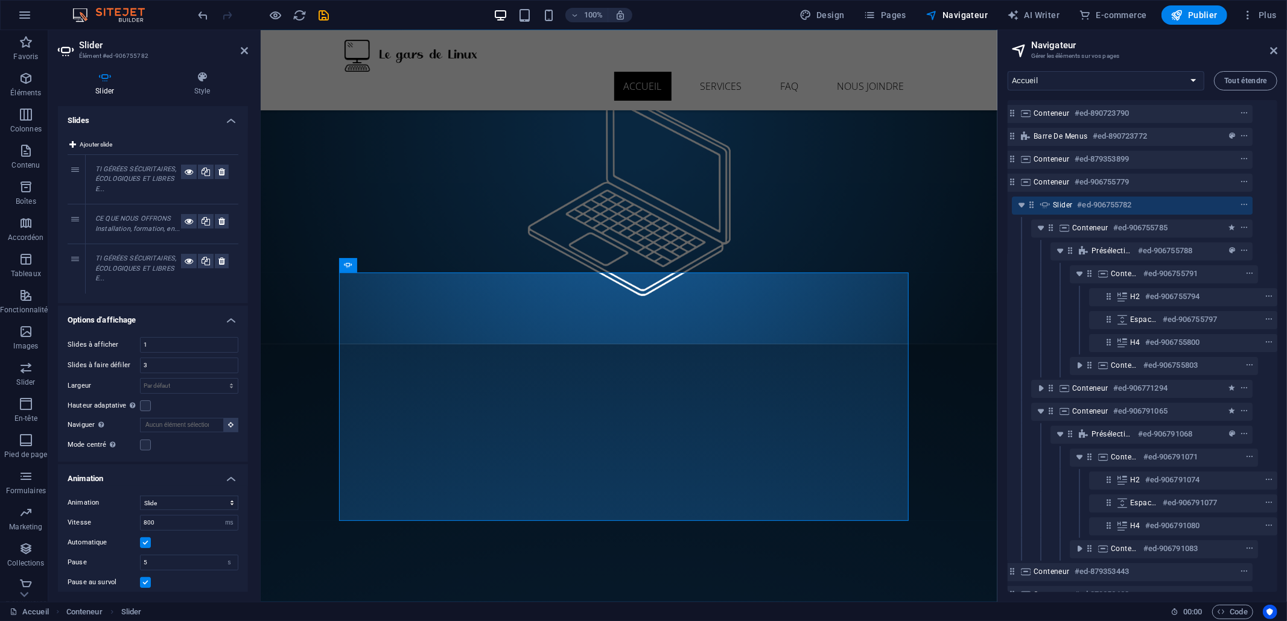
click at [136, 267] on em "TI GÉRÉES SÉCURITAIRES, ÉCOLOGIQUES ET LIBRES E..." at bounding box center [135, 269] width 81 height 28
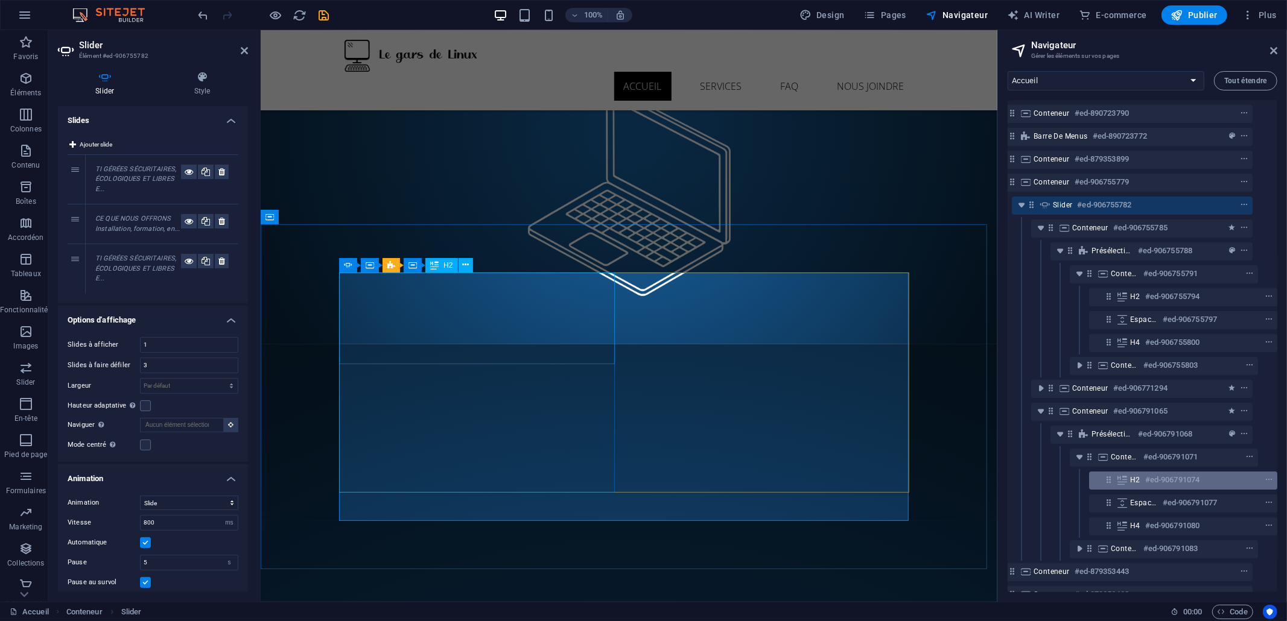
click at [1133, 475] on span "H2" at bounding box center [1135, 480] width 10 height 10
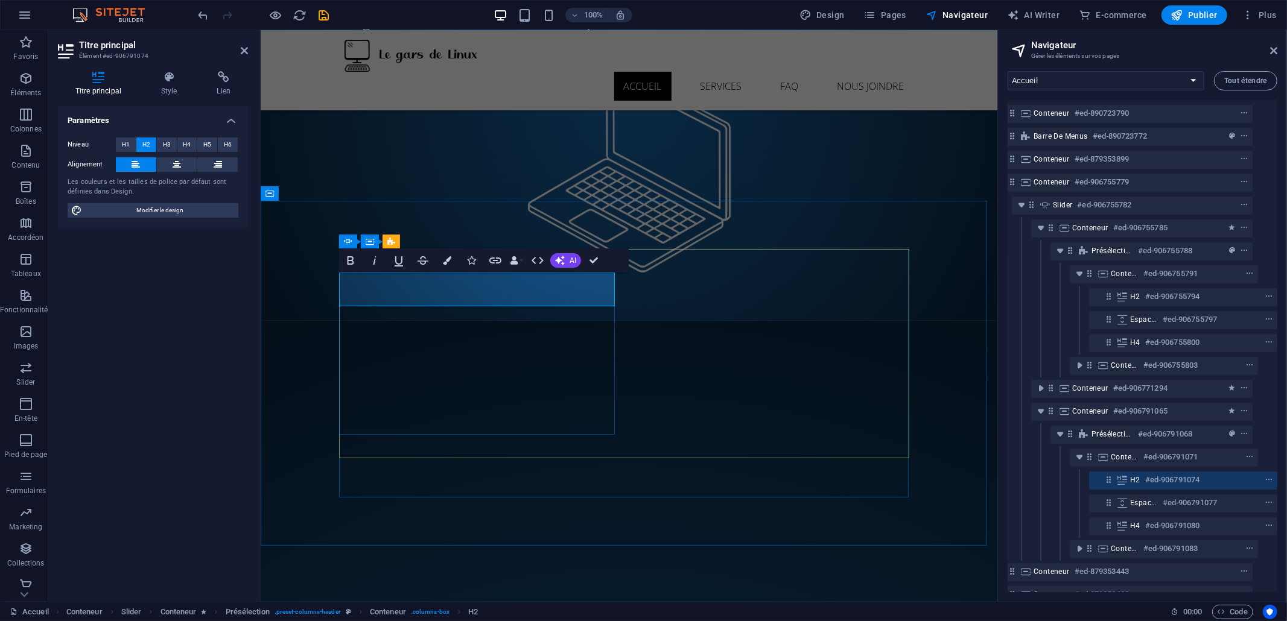
scroll to position [183, 0]
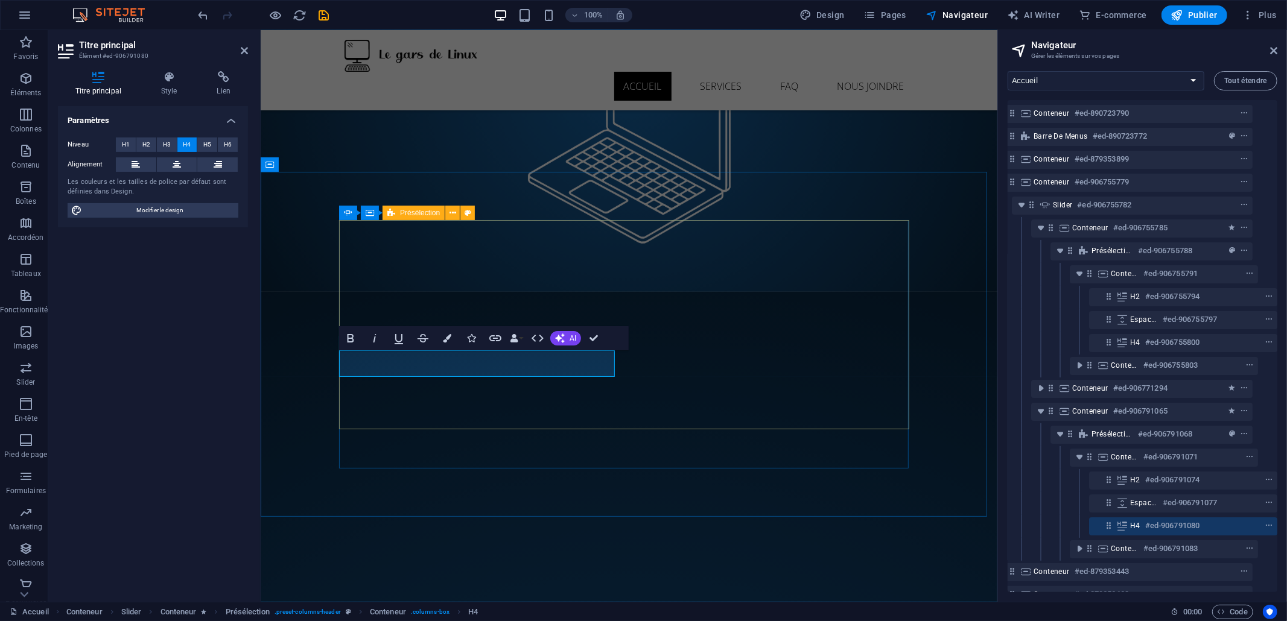
scroll to position [215, 0]
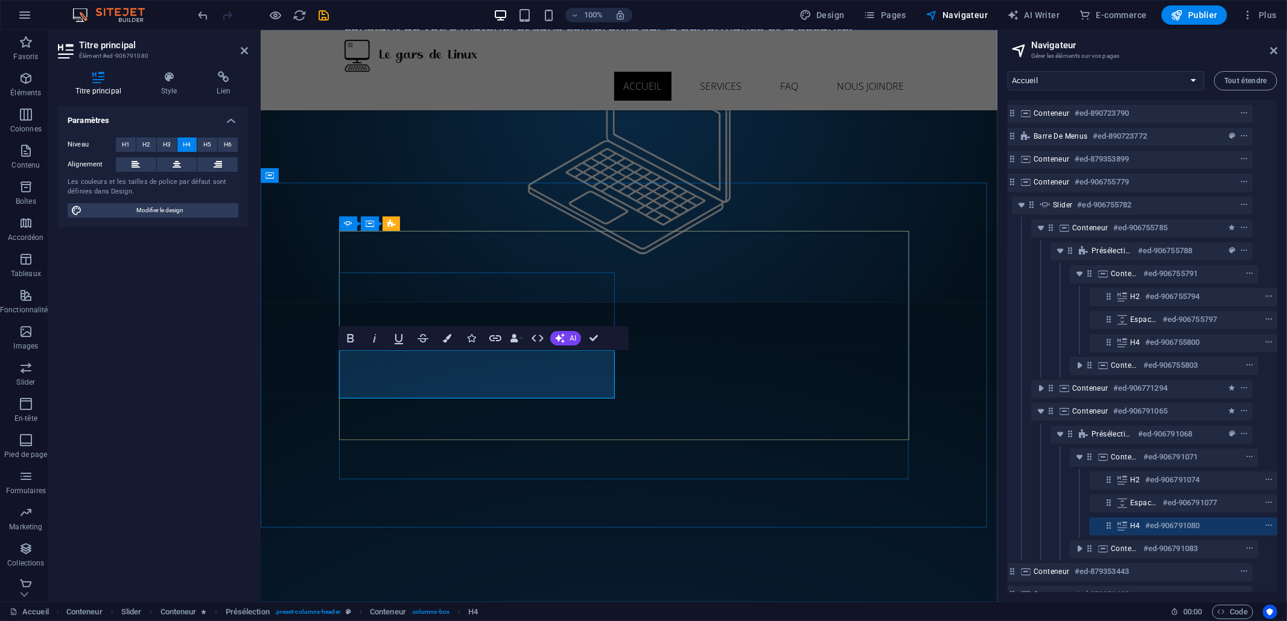
click at [1147, 481] on h6 "#ed-906791074" at bounding box center [1172, 480] width 54 height 14
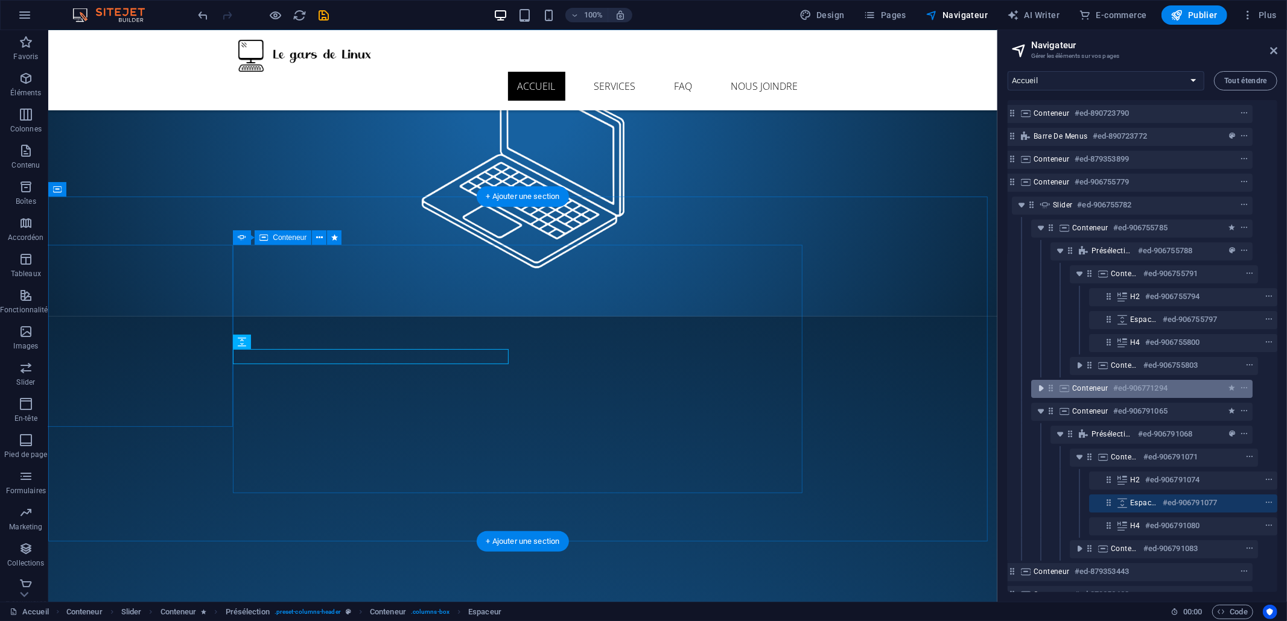
click at [1038, 390] on icon "toggle-expand" at bounding box center [1041, 388] width 12 height 12
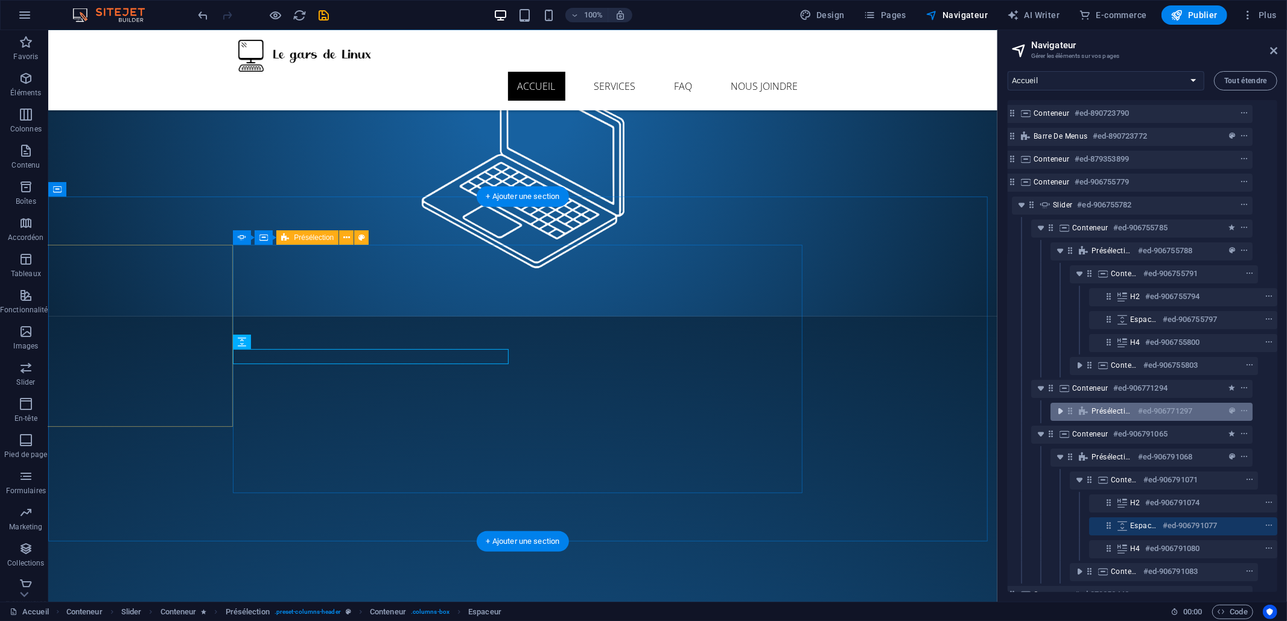
click at [1054, 413] on icon "toggle-expand" at bounding box center [1060, 411] width 12 height 12
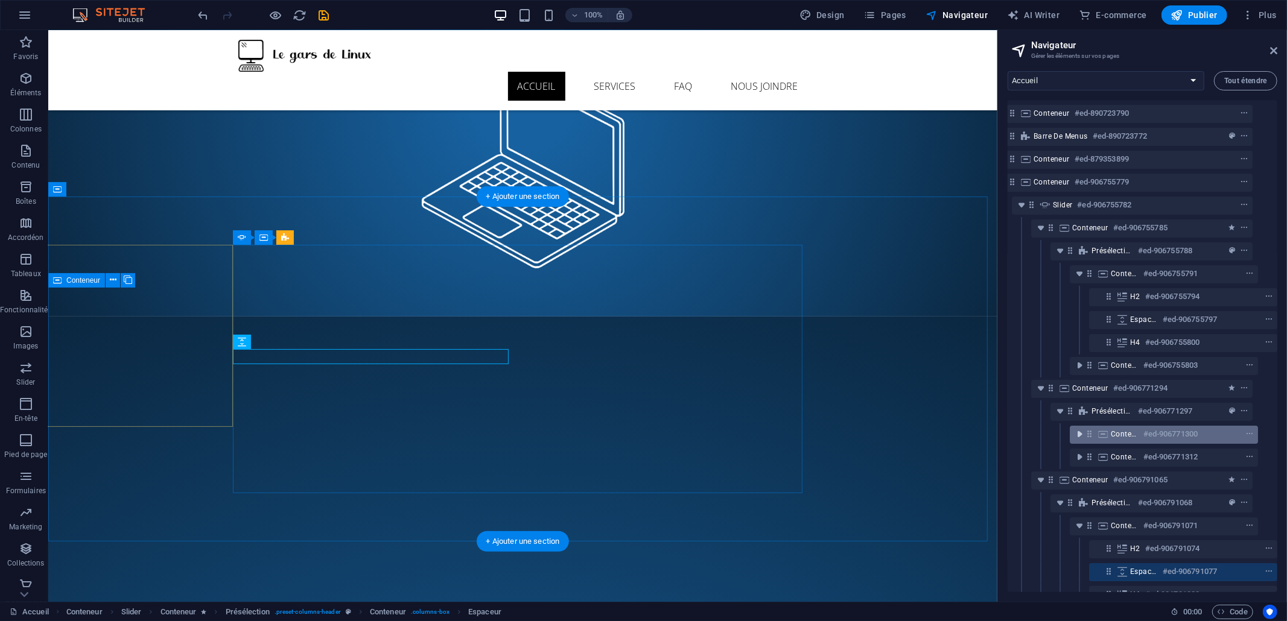
click at [1083, 428] on icon "toggle-expand" at bounding box center [1079, 434] width 12 height 12
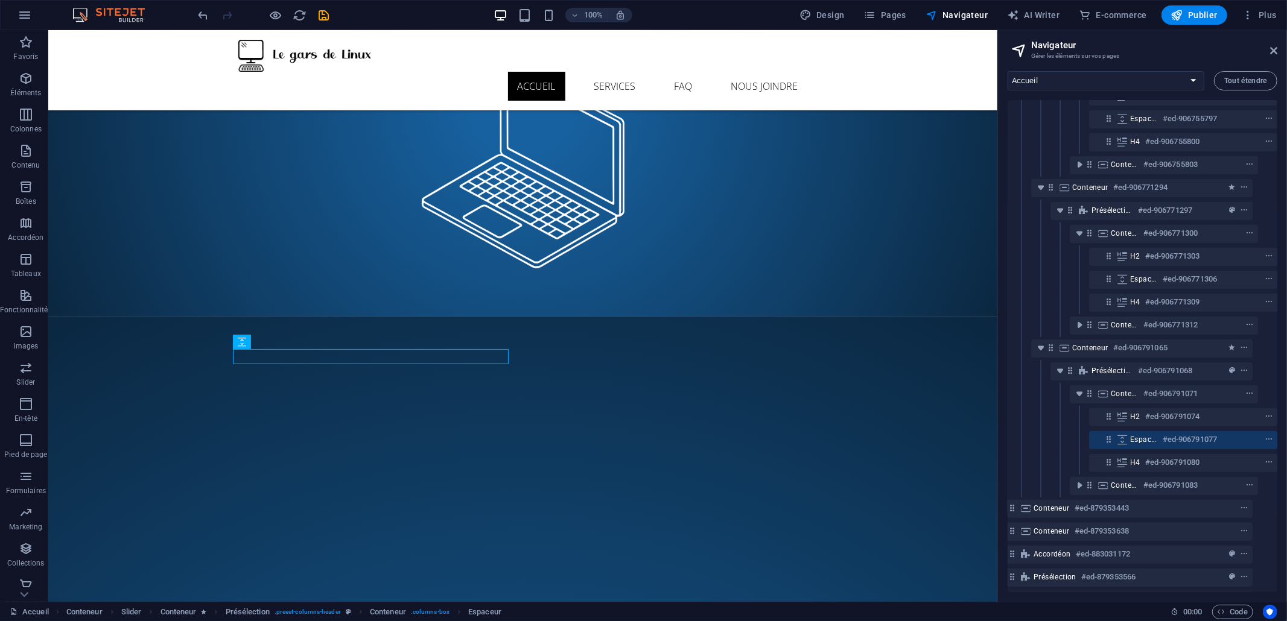
scroll to position [278, 21]
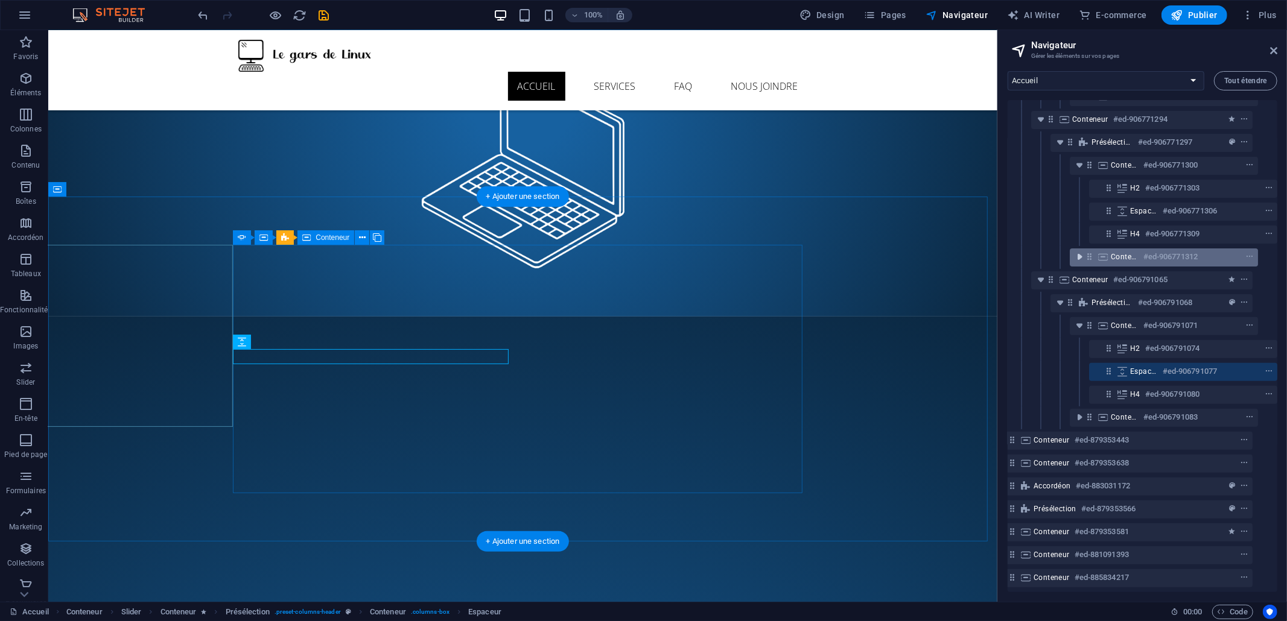
click at [1076, 251] on icon "toggle-expand" at bounding box center [1079, 257] width 12 height 12
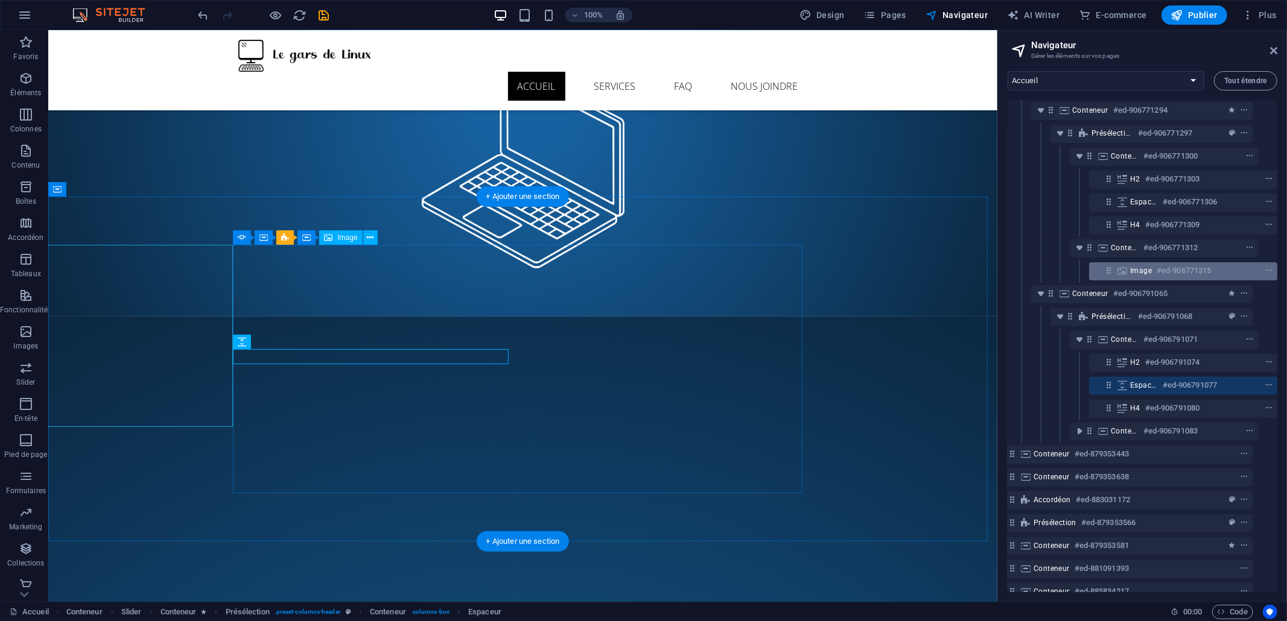
click at [1130, 267] on span "Image" at bounding box center [1141, 271] width 22 height 10
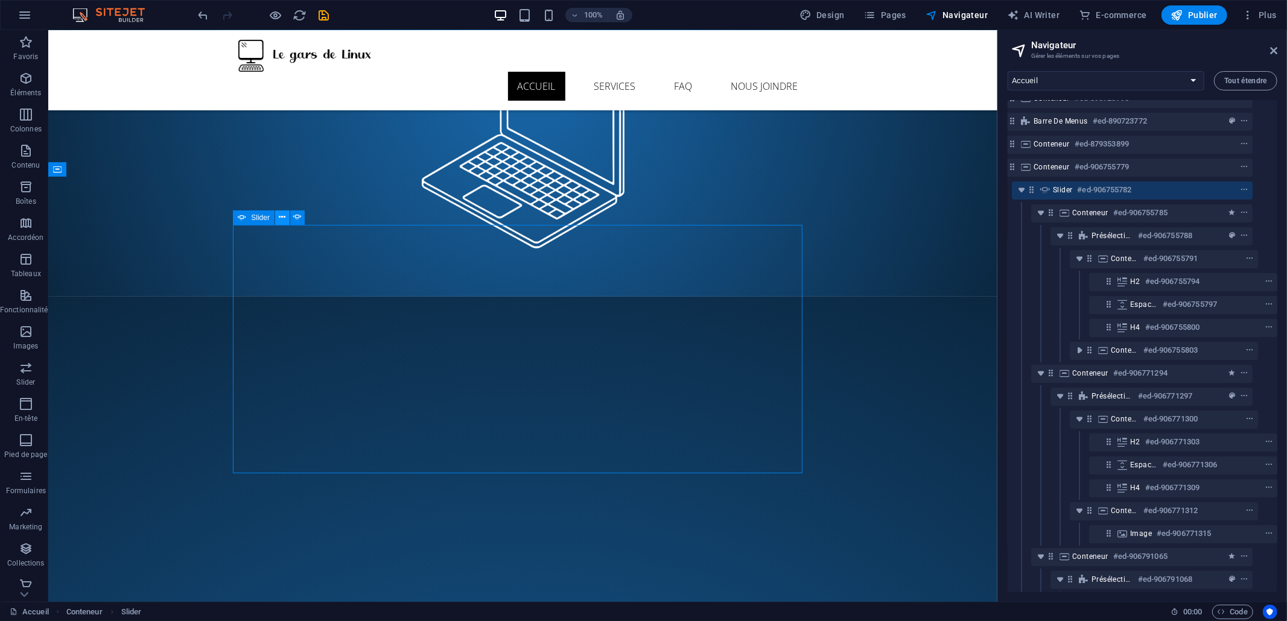
scroll to position [0, 21]
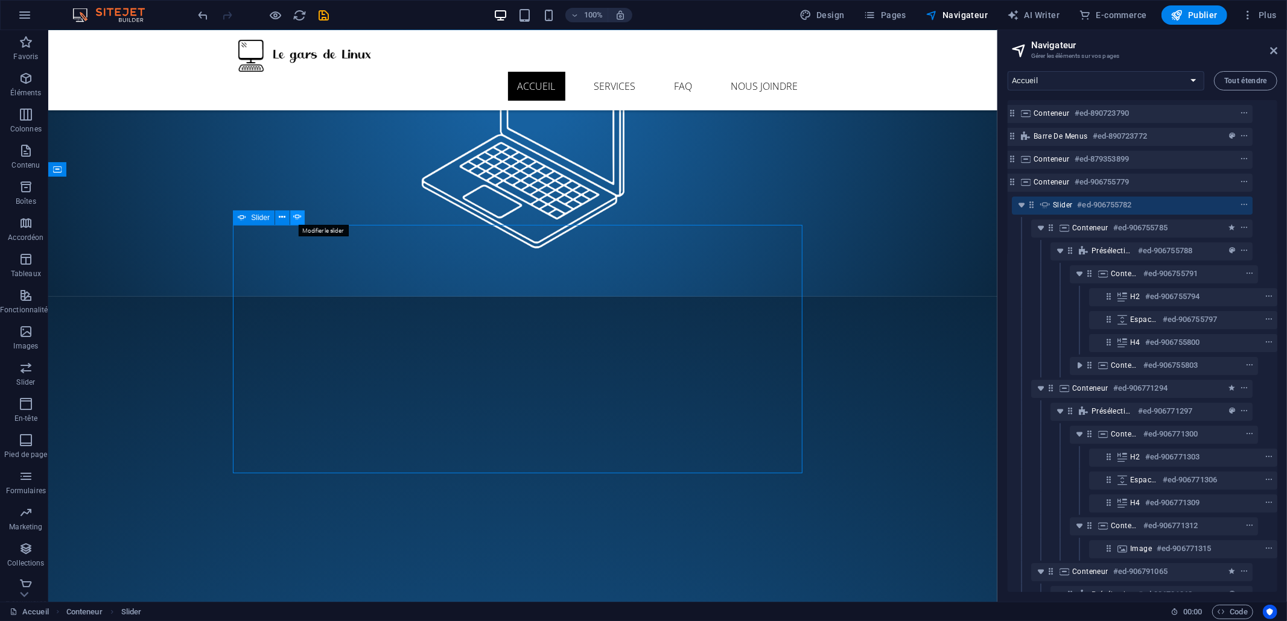
click at [293, 214] on icon at bounding box center [297, 217] width 8 height 13
select select "ms"
select select "s"
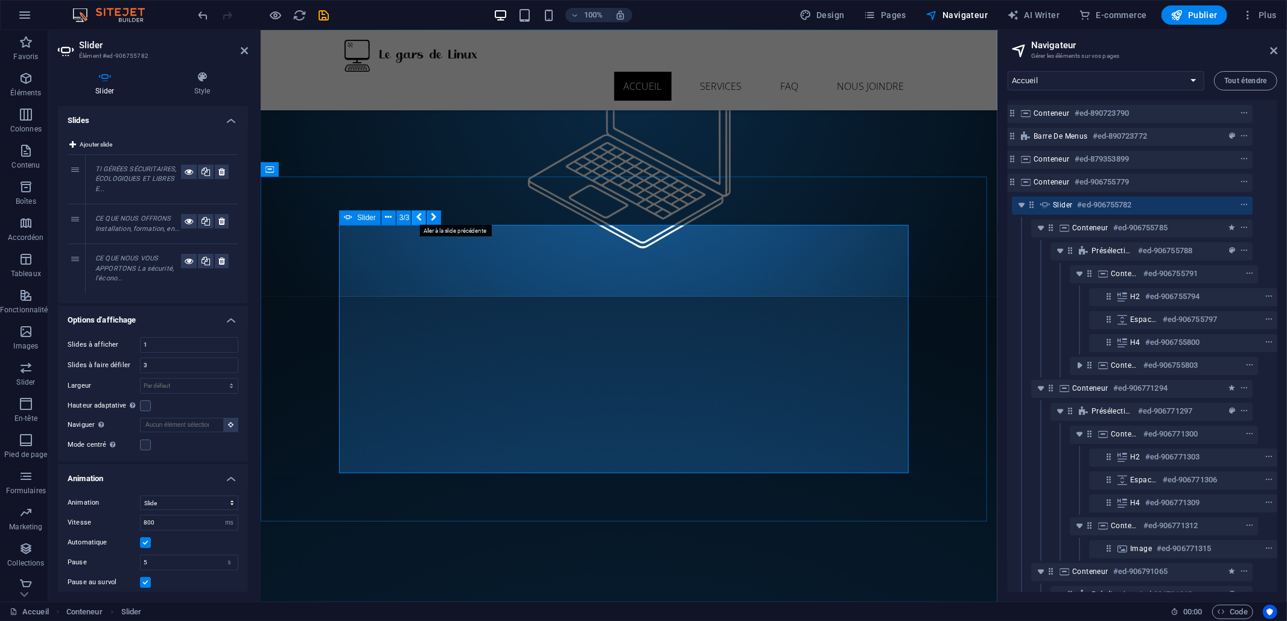
click at [420, 218] on icon at bounding box center [419, 217] width 6 height 13
click at [434, 218] on icon at bounding box center [434, 217] width 6 height 13
click at [435, 215] on icon at bounding box center [434, 217] width 6 height 13
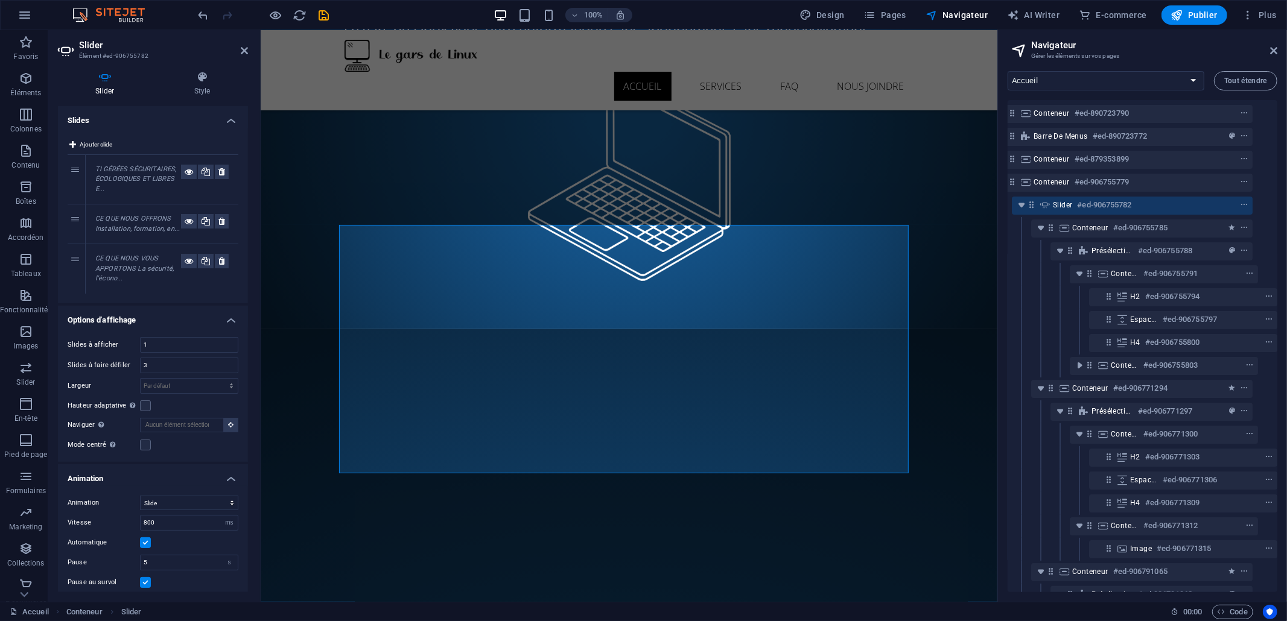
scroll to position [171, 0]
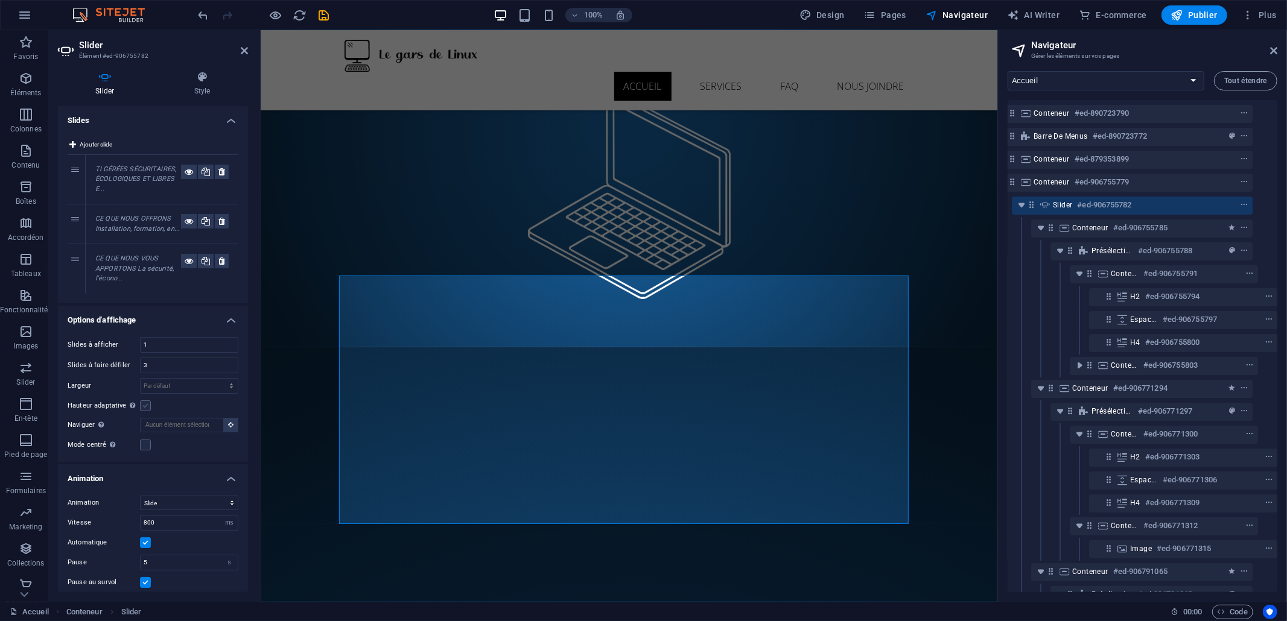
click at [145, 407] on label at bounding box center [145, 406] width 11 height 11
click at [0, 0] on input "Hauteur adaptative Ajuste automatiquement la hauteur d'une slide unique pour le…" at bounding box center [0, 0] width 0 height 0
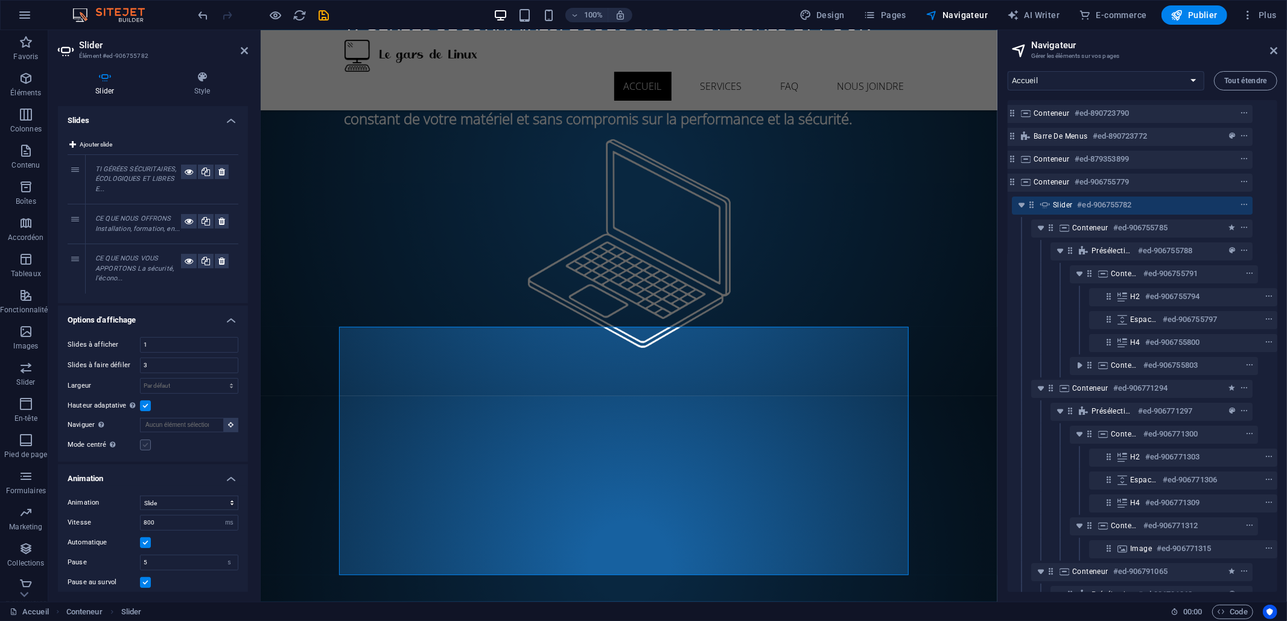
scroll to position [119, 0]
click at [147, 445] on label at bounding box center [145, 445] width 11 height 11
click at [0, 0] on input "Mode centré Permet de centrer la vue en affichant partiellement la slide précéd…" at bounding box center [0, 0] width 0 height 0
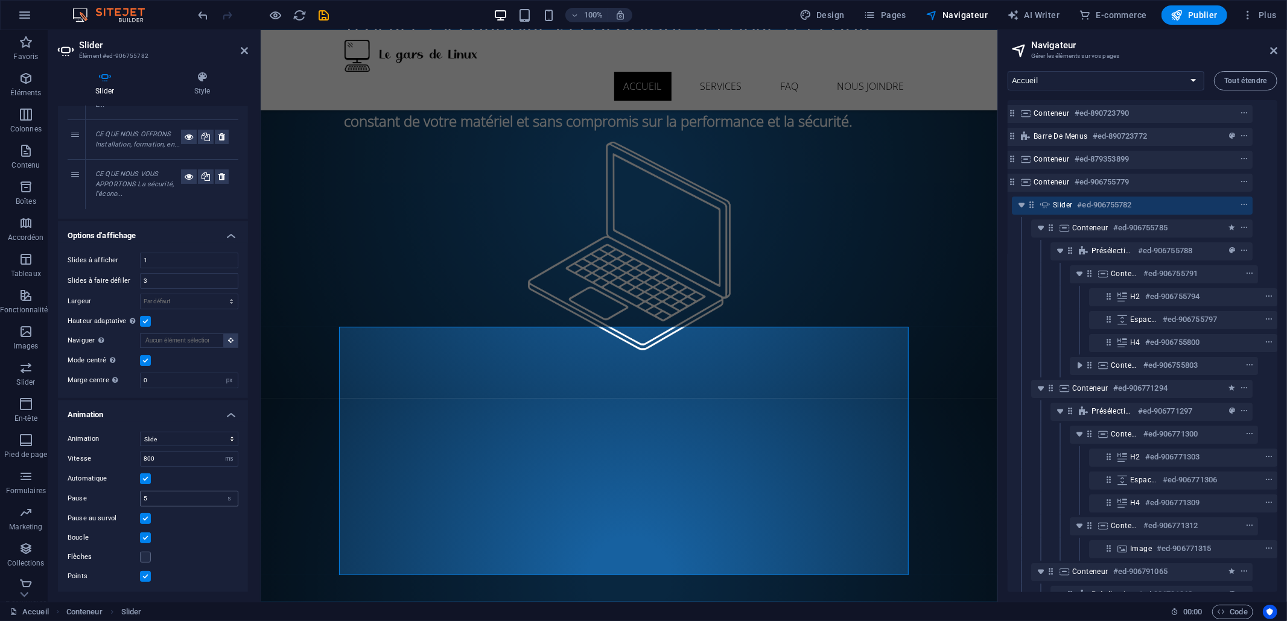
scroll to position [86, 0]
click at [150, 556] on label at bounding box center [145, 556] width 11 height 11
click at [0, 0] on input "Flèches" at bounding box center [0, 0] width 0 height 0
click at [150, 556] on label at bounding box center [145, 556] width 11 height 11
click at [0, 0] on input "Flèches" at bounding box center [0, 0] width 0 height 0
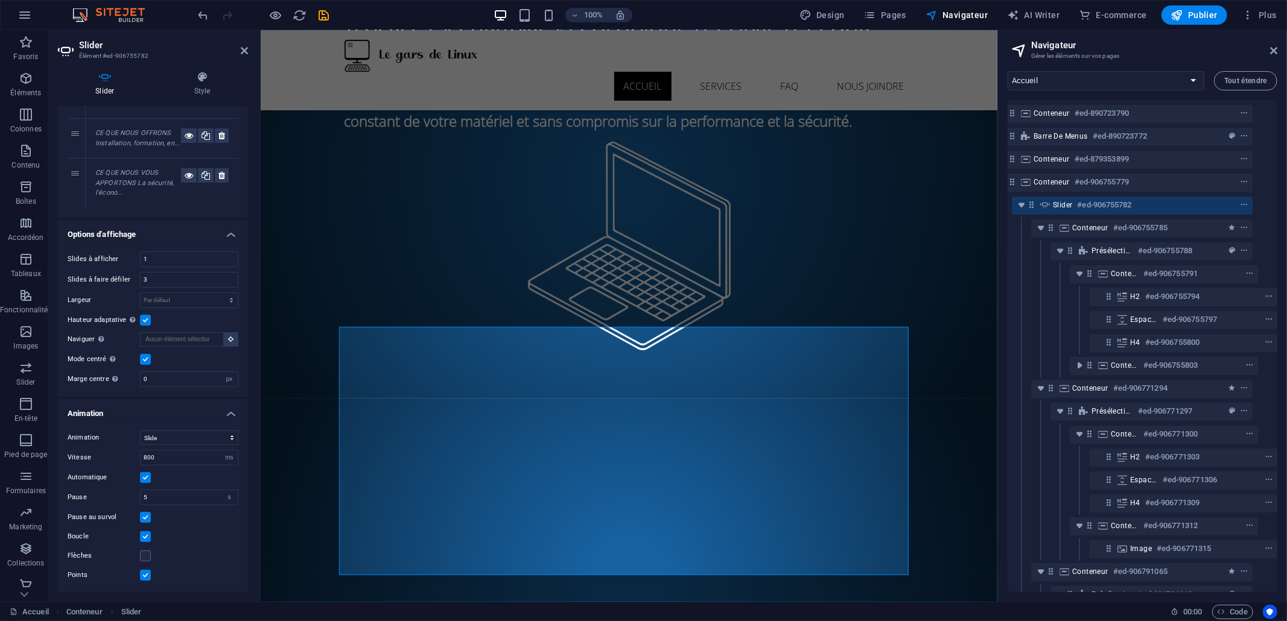
click at [145, 539] on label at bounding box center [145, 536] width 11 height 11
click at [0, 0] on input "Boucle" at bounding box center [0, 0] width 0 height 0
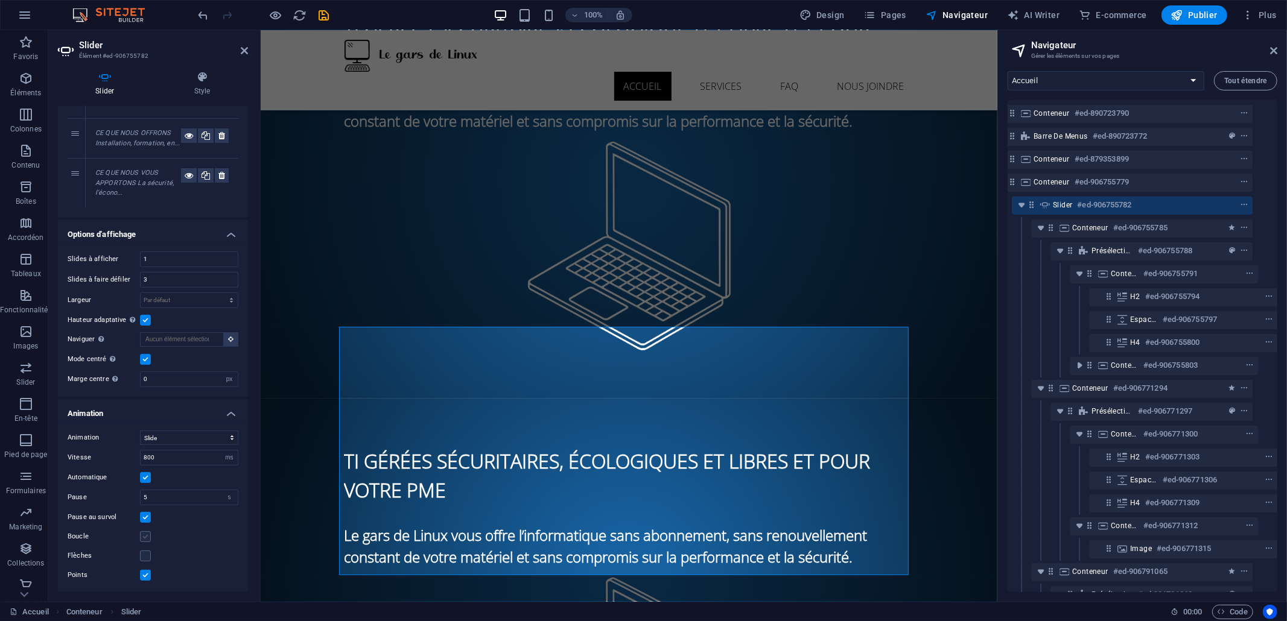
click at [145, 539] on label at bounding box center [145, 536] width 11 height 11
click at [0, 0] on input "Boucle" at bounding box center [0, 0] width 0 height 0
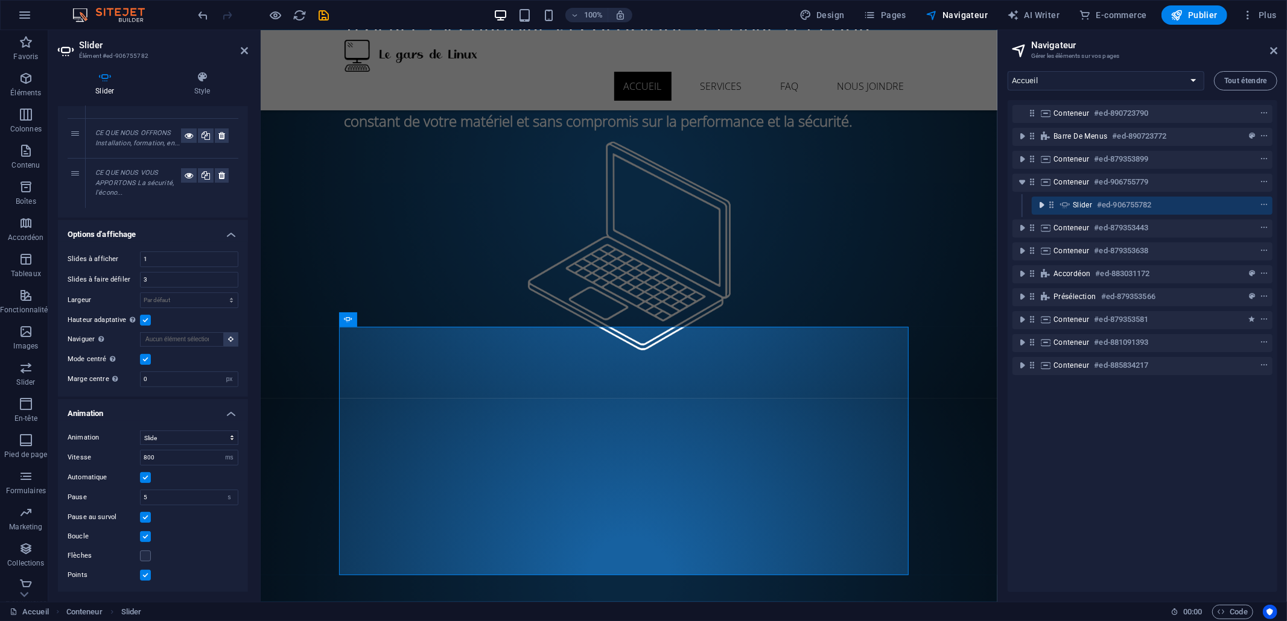
scroll to position [0, 0]
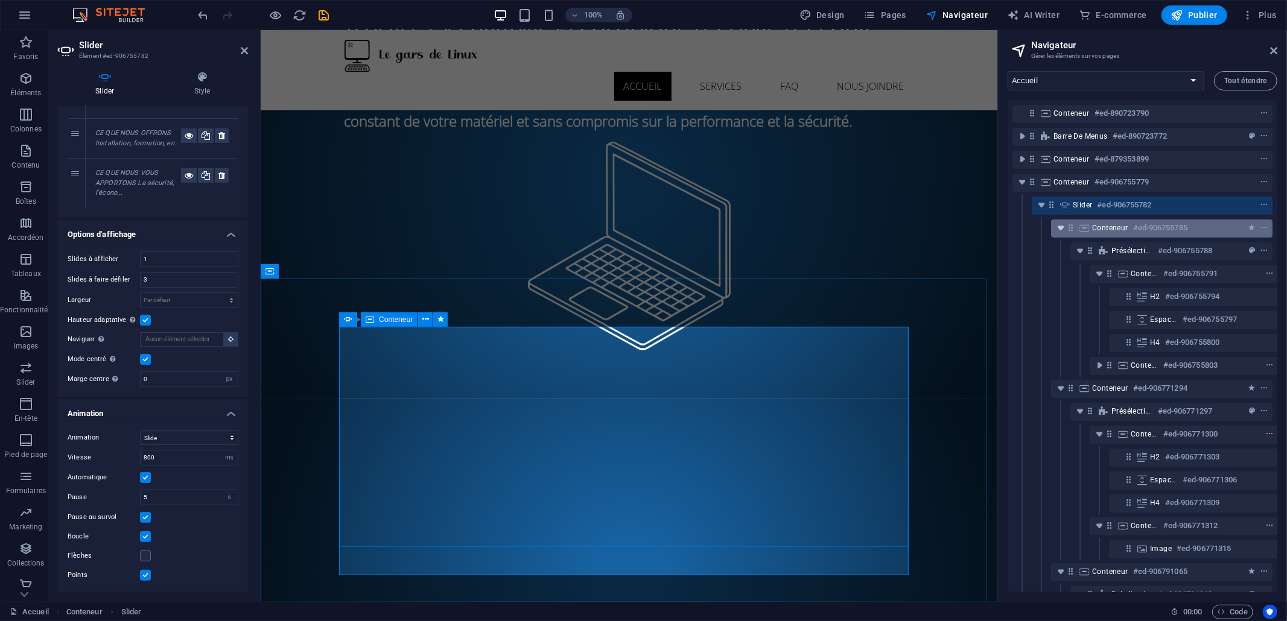
click at [1057, 226] on icon "toggle-expand" at bounding box center [1060, 228] width 12 height 12
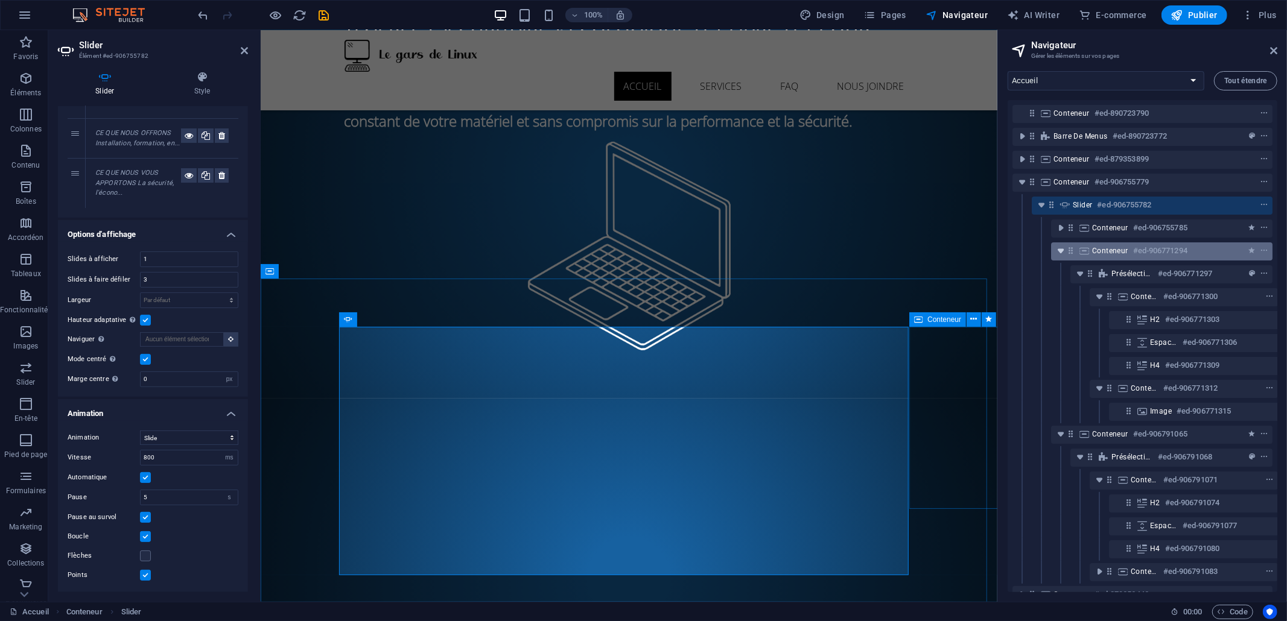
click at [1058, 249] on icon "toggle-expand" at bounding box center [1060, 251] width 12 height 12
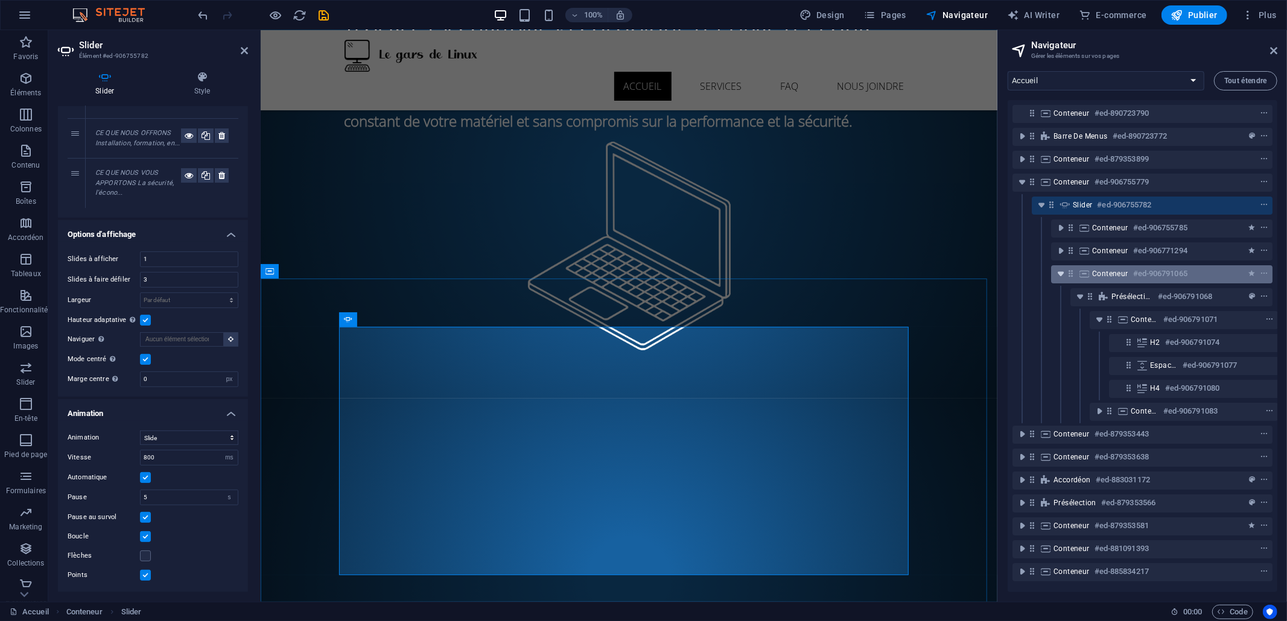
click at [1062, 271] on icon "toggle-expand" at bounding box center [1060, 274] width 12 height 12
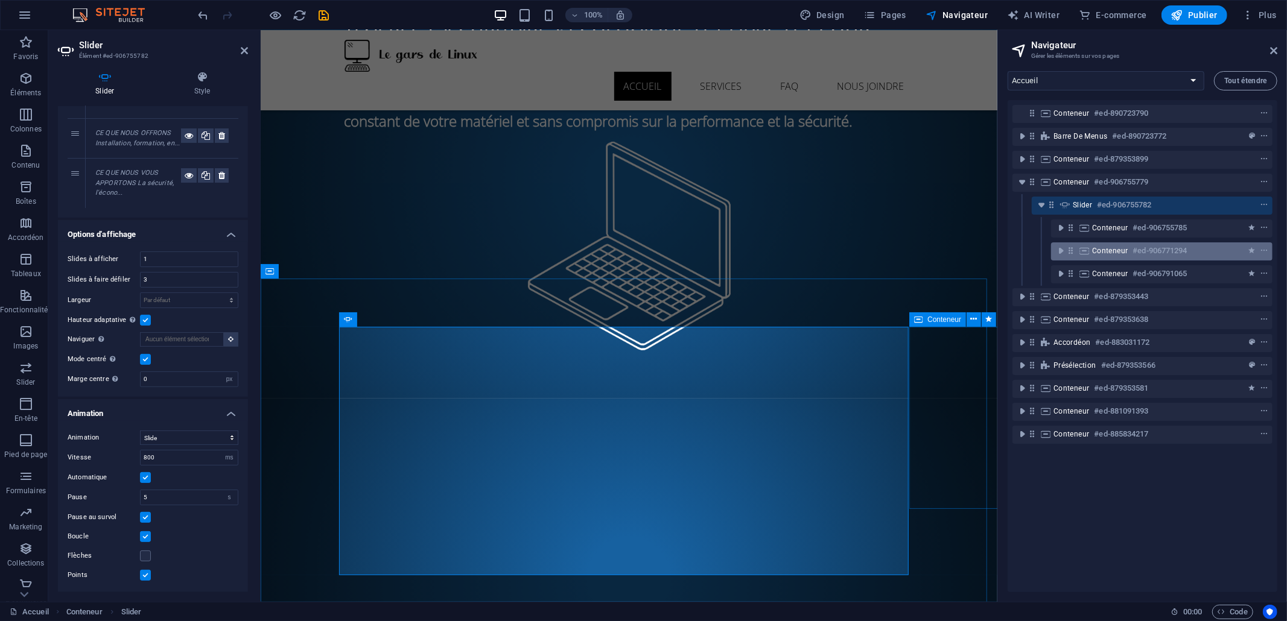
click at [1114, 248] on span "Conteneur" at bounding box center [1110, 251] width 36 height 10
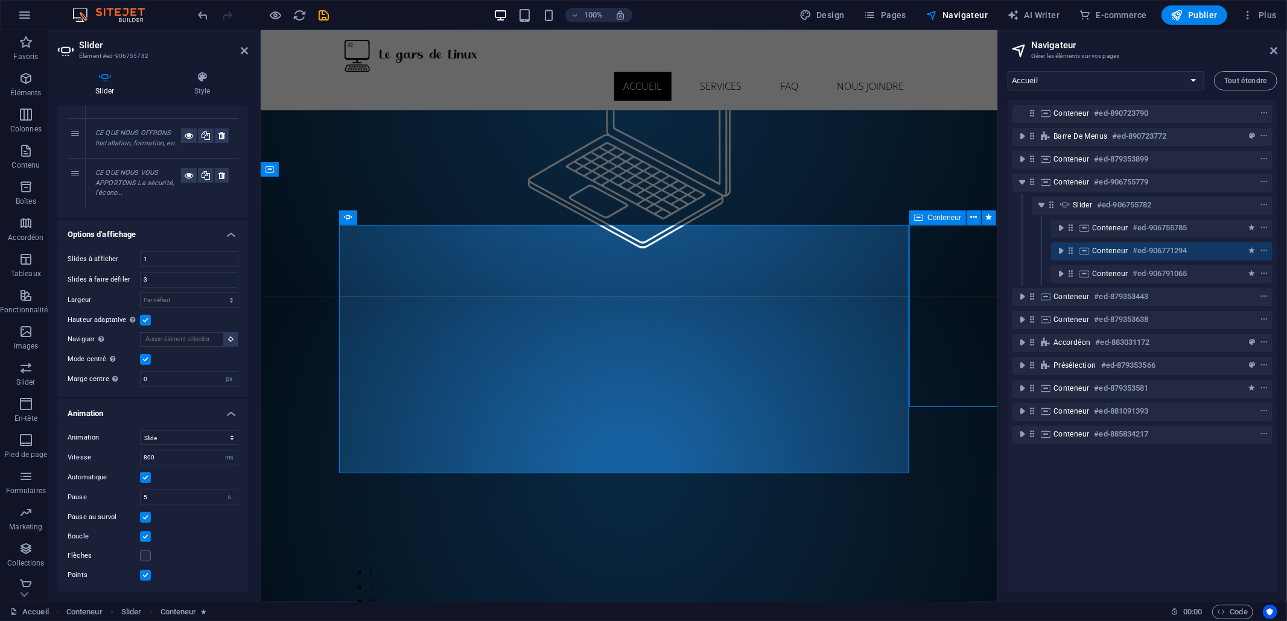
click at [1114, 248] on span "Conteneur" at bounding box center [1110, 251] width 36 height 10
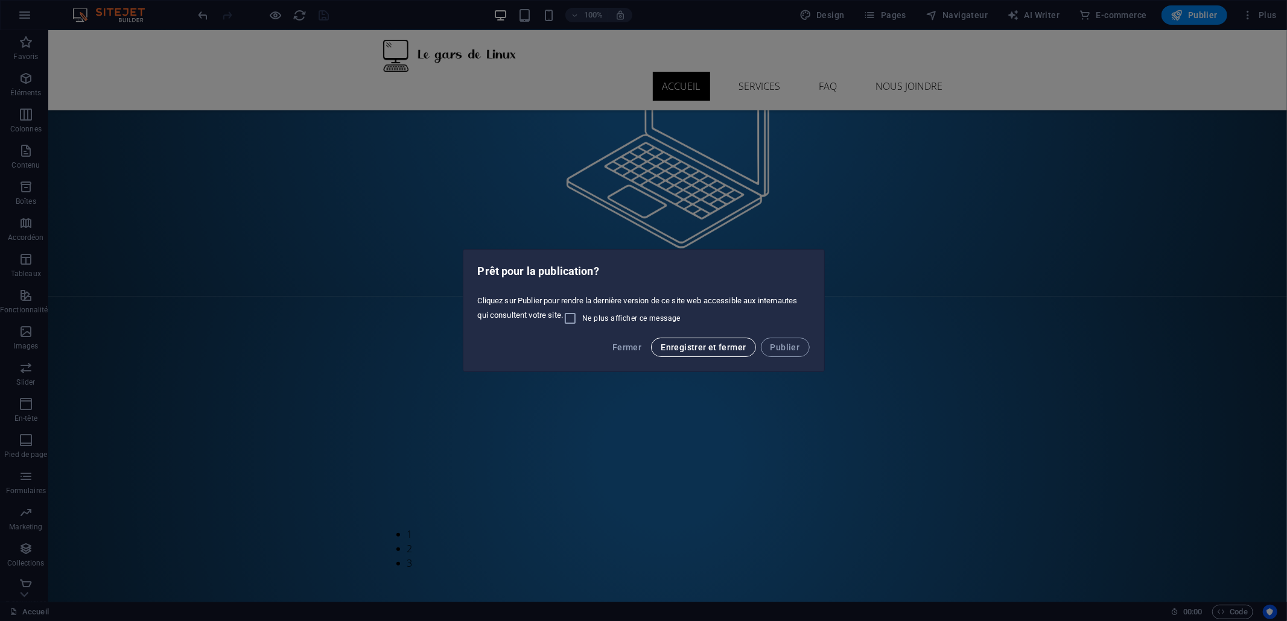
click at [664, 348] on span "Enregistrer et fermer" at bounding box center [703, 348] width 85 height 10
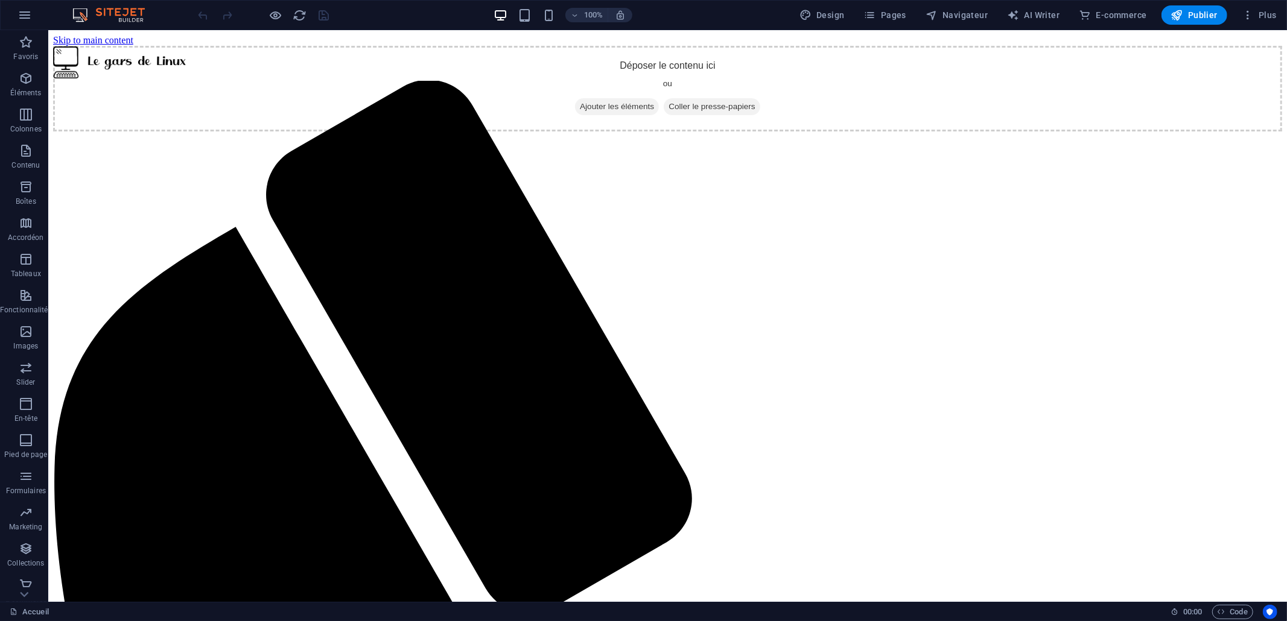
scroll to position [0, 0]
